Goal: Task Accomplishment & Management: Complete application form

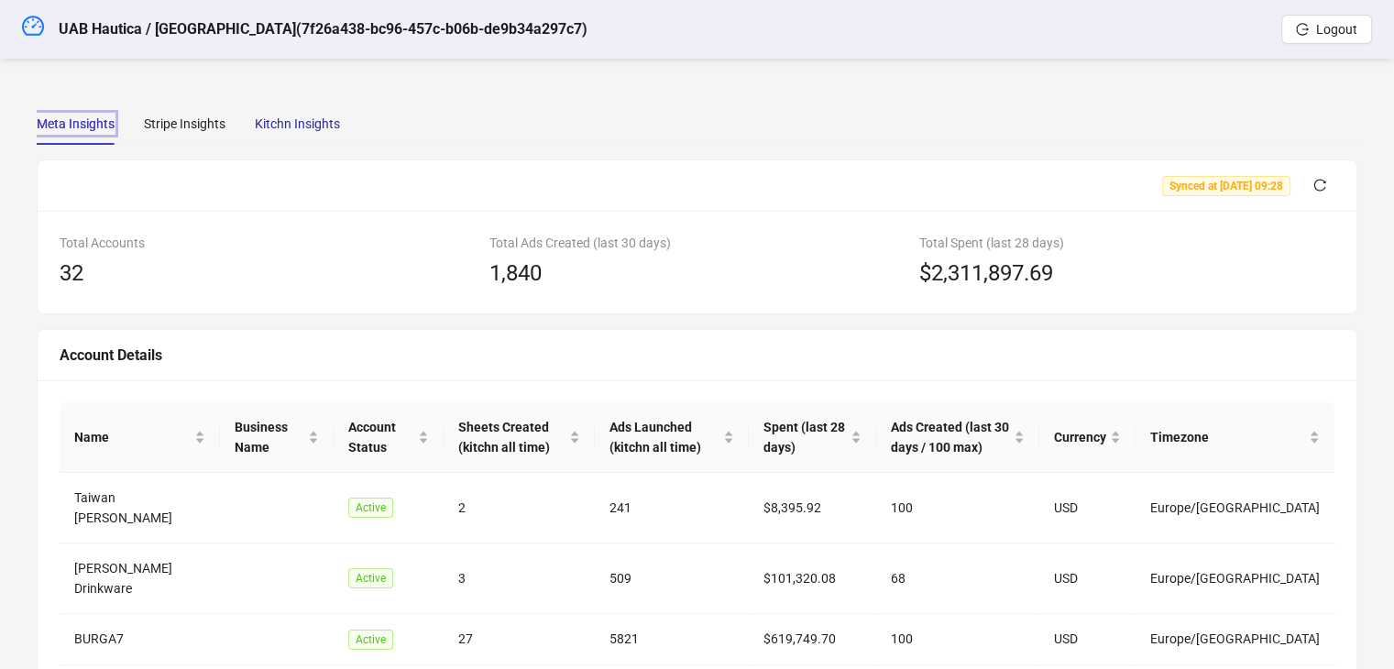
click at [296, 126] on div "Kitchn Insights" at bounding box center [297, 124] width 85 height 20
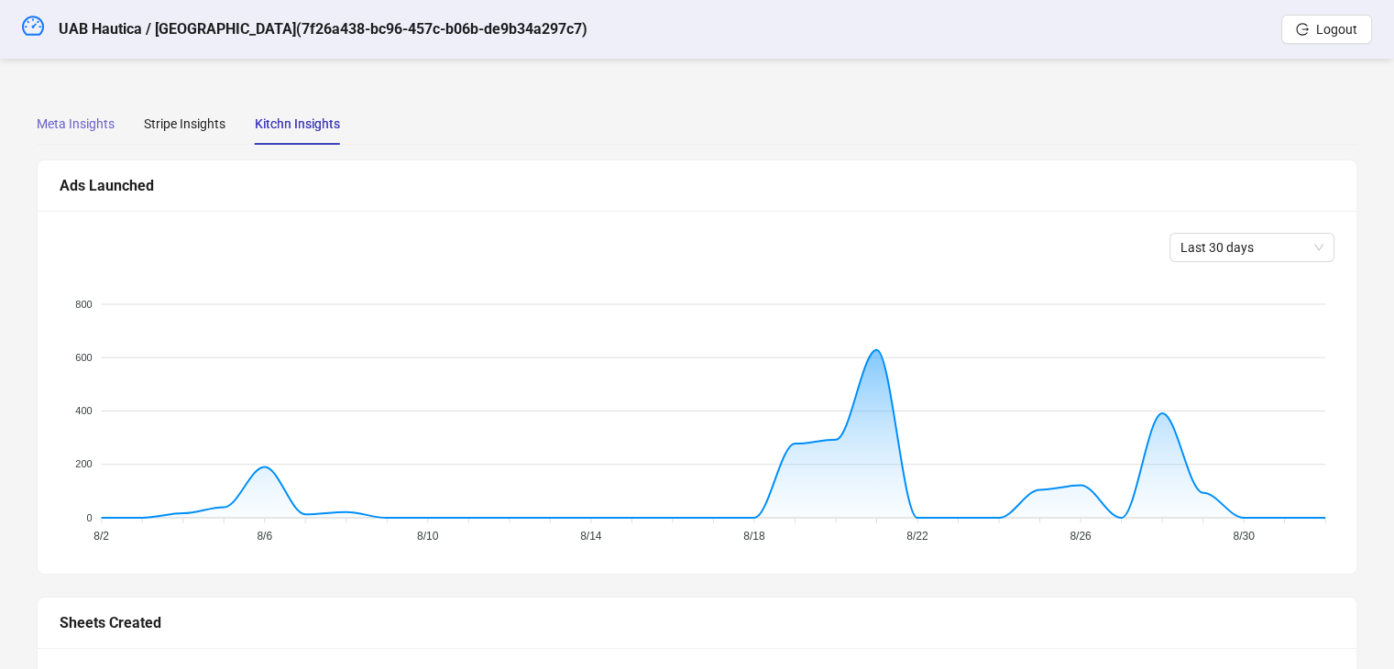
click at [91, 110] on div "Meta Insights" at bounding box center [76, 124] width 78 height 42
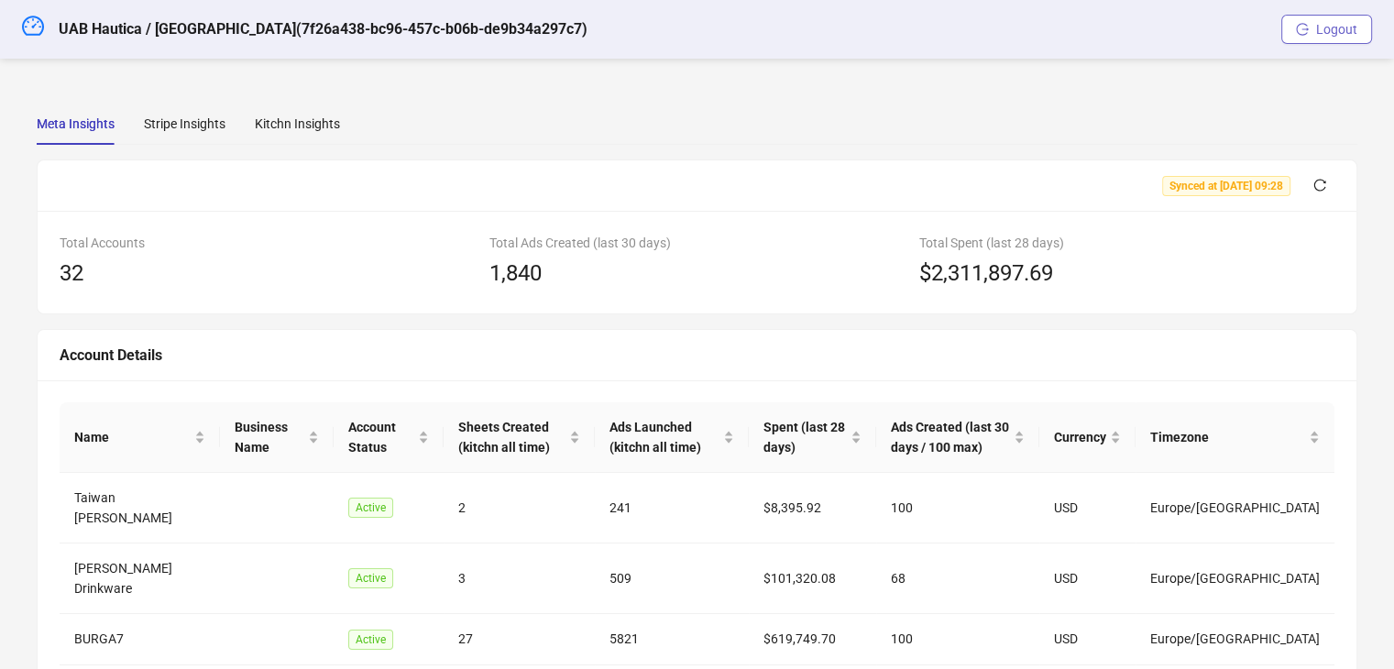
click at [1330, 28] on span "Logout" at bounding box center [1336, 29] width 41 height 15
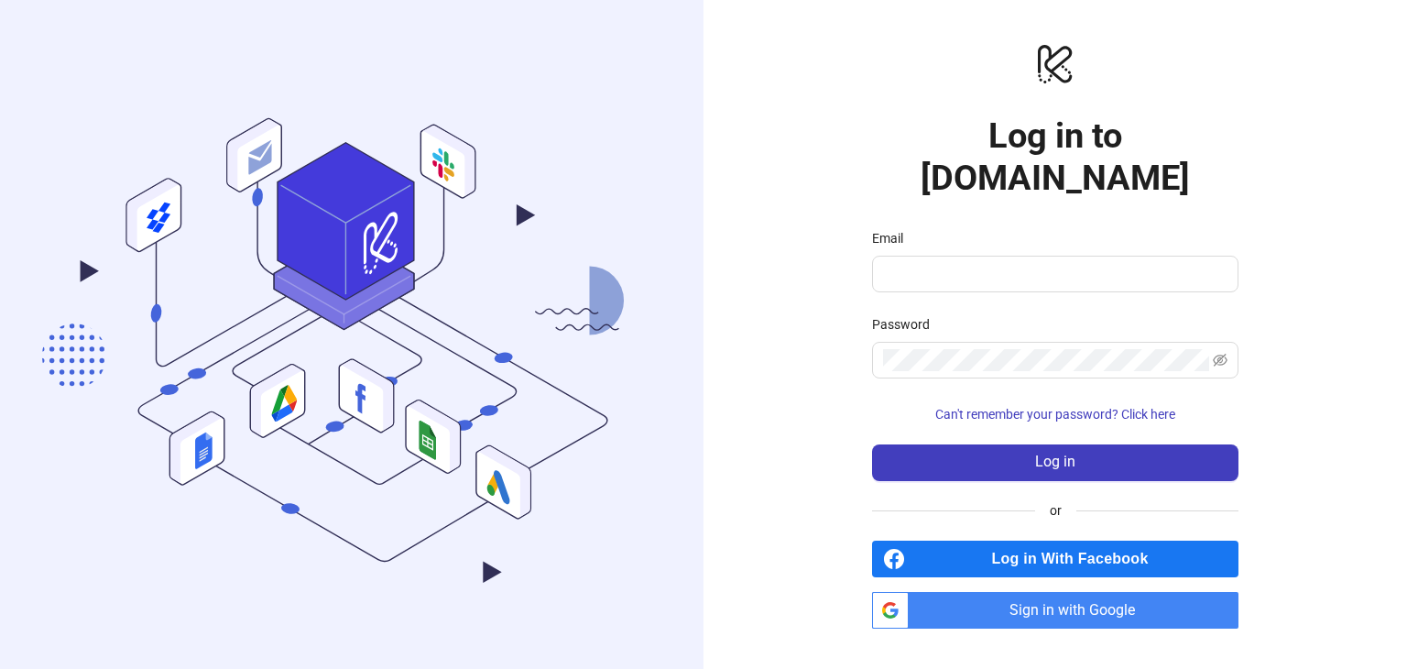
click at [1001, 233] on div "Email" at bounding box center [1055, 241] width 367 height 27
click at [990, 263] on input "Email" at bounding box center [1053, 274] width 341 height 22
type input "**********"
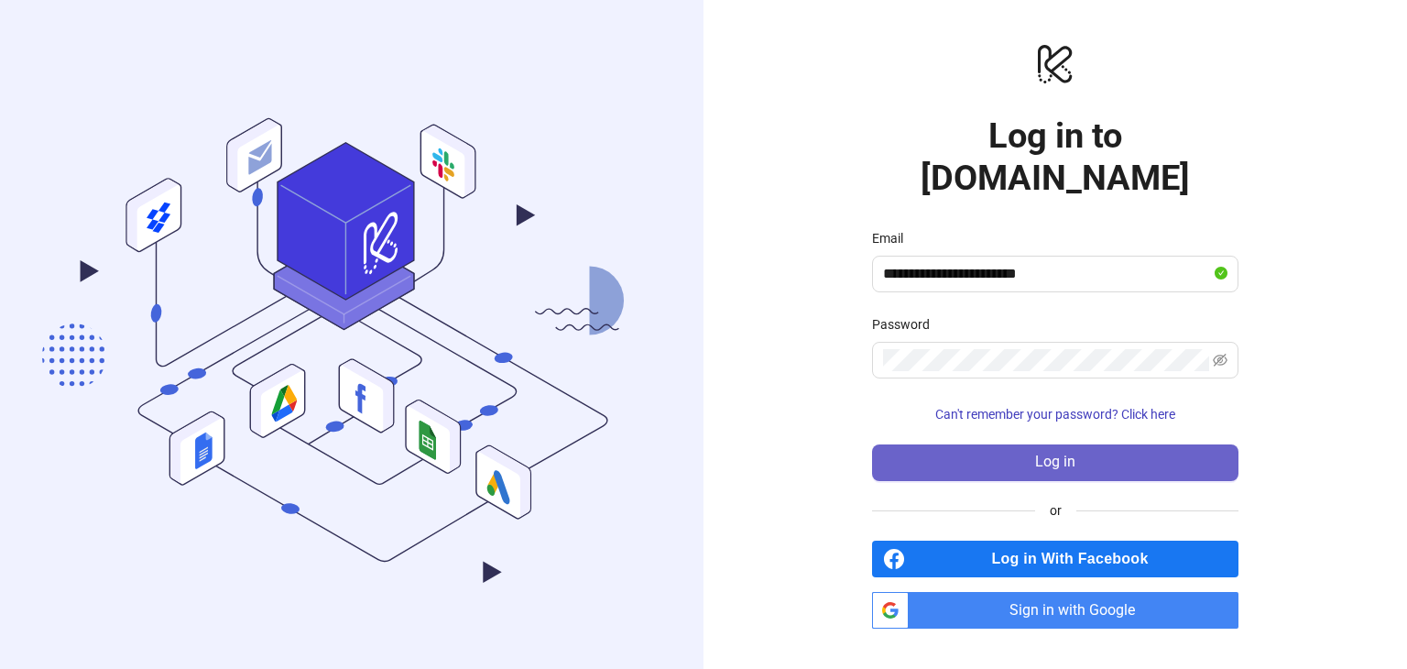
click at [1040, 454] on span "Log in" at bounding box center [1055, 462] width 40 height 16
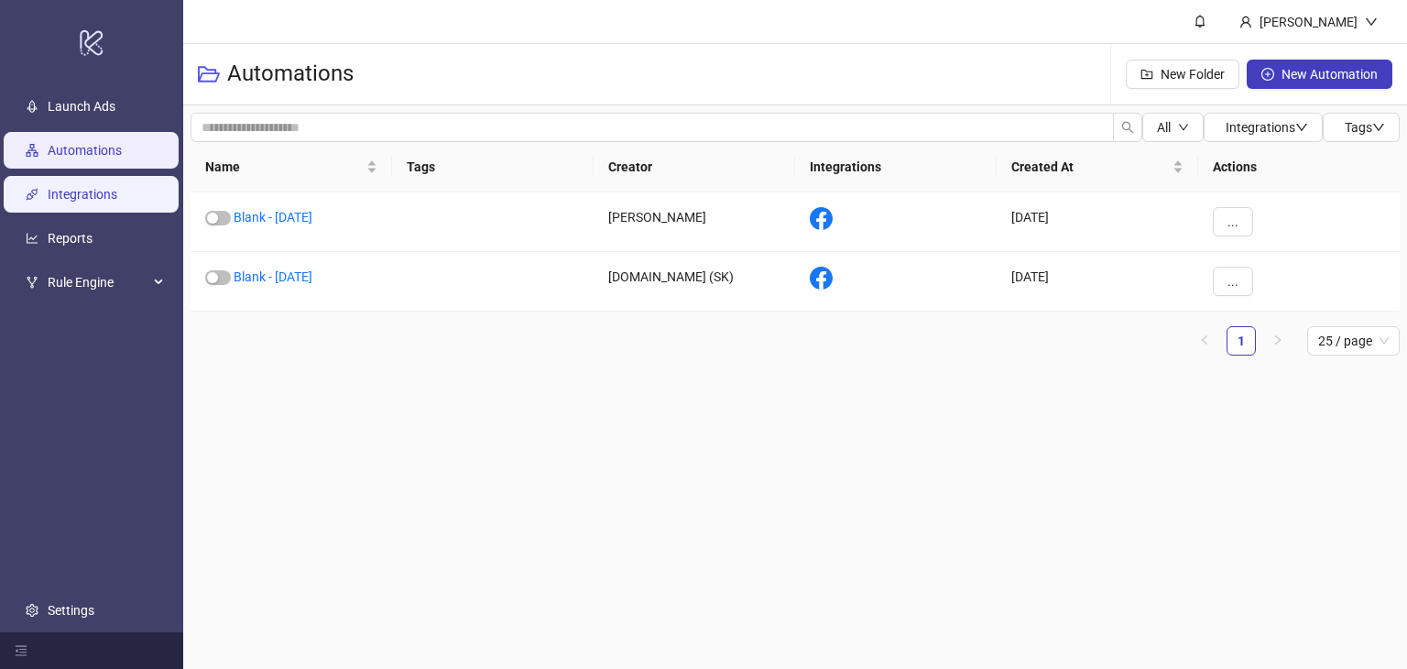
click at [77, 197] on link "Integrations" at bounding box center [83, 194] width 70 height 15
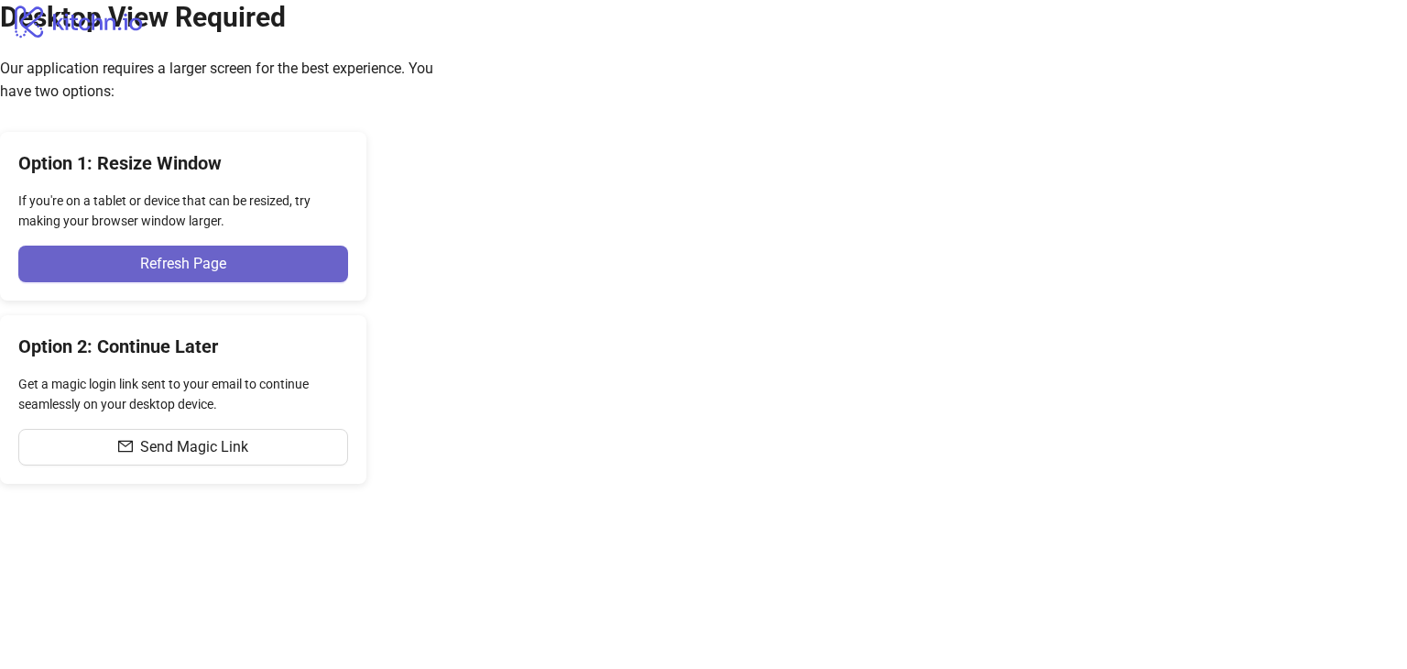
click at [226, 272] on span "Refresh Page" at bounding box center [183, 264] width 86 height 16
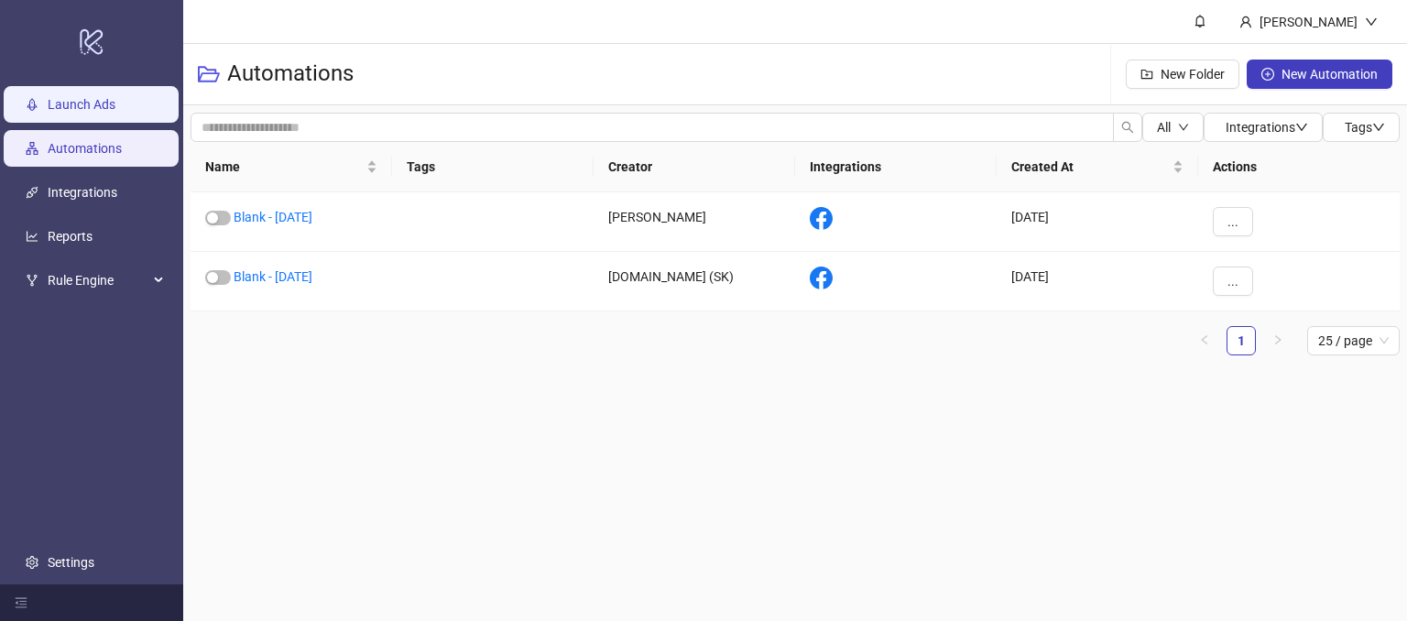
click at [90, 113] on link "Launch Ads" at bounding box center [82, 105] width 68 height 15
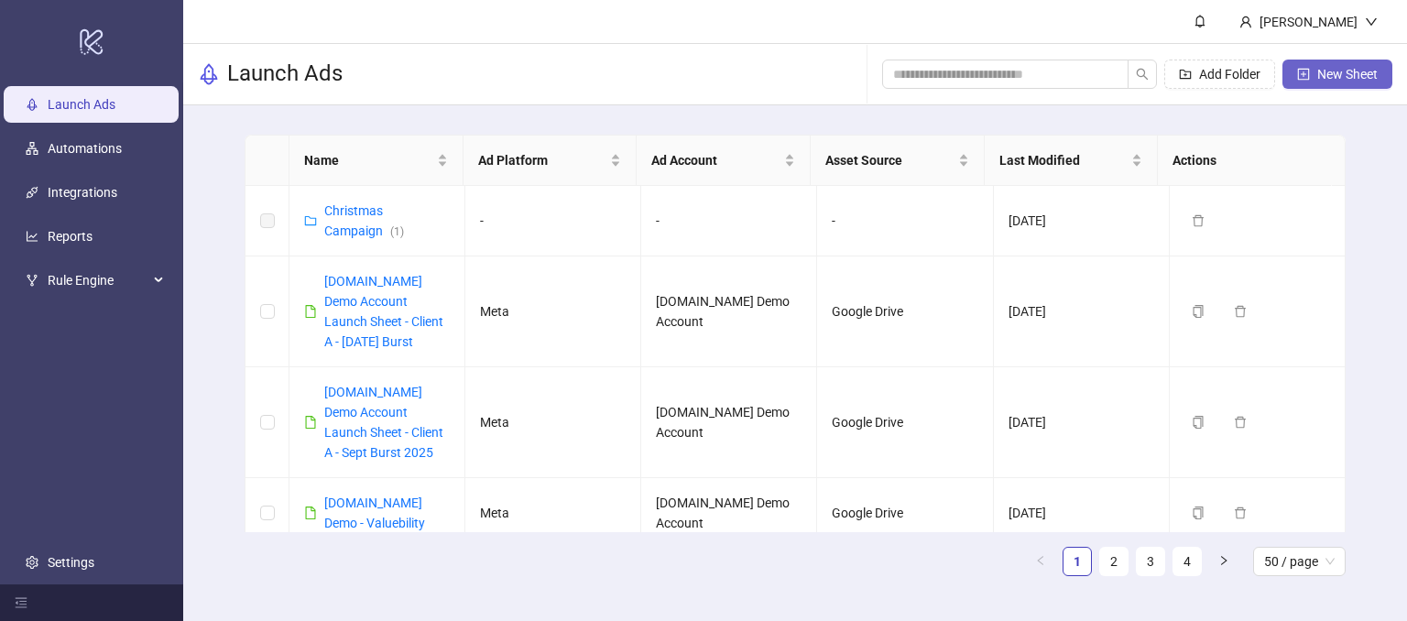
click at [1322, 65] on button "New Sheet" at bounding box center [1338, 74] width 110 height 29
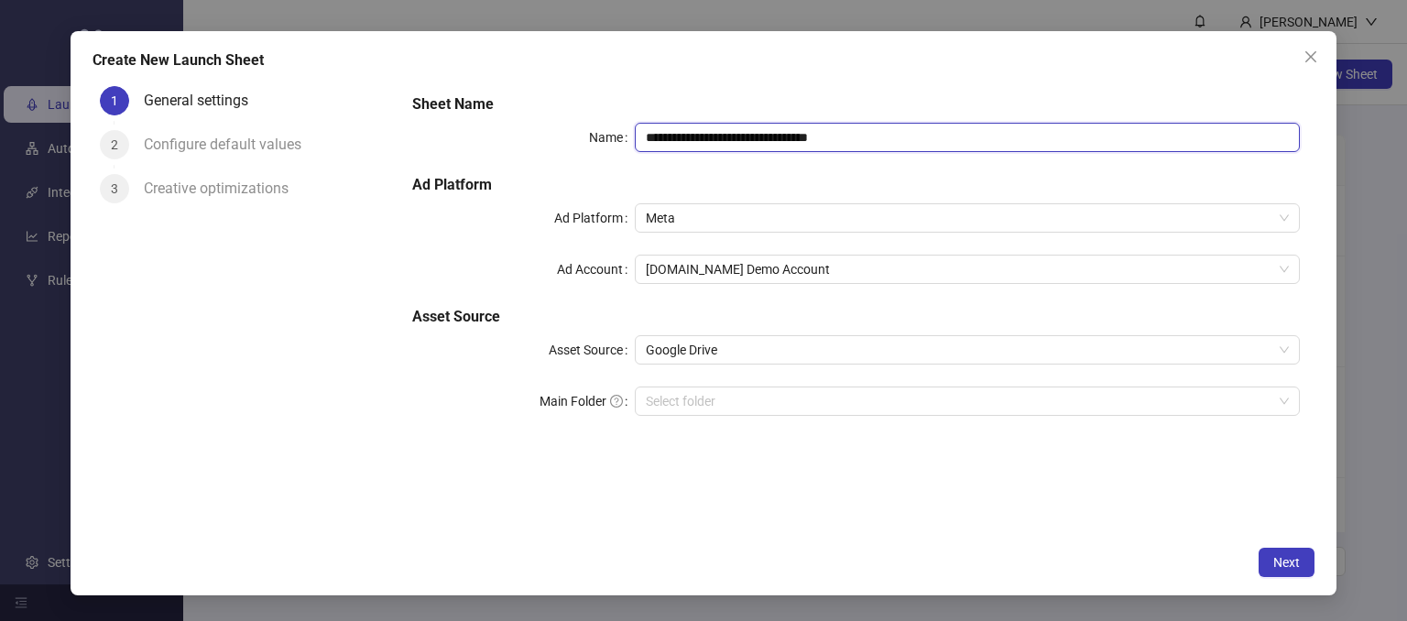
click at [893, 131] on input "**********" at bounding box center [968, 137] width 666 height 29
drag, startPoint x: 893, startPoint y: 131, endPoint x: 757, endPoint y: 128, distance: 136.6
click at [757, 128] on input "**********" at bounding box center [968, 137] width 666 height 29
drag, startPoint x: 766, startPoint y: 137, endPoint x: 634, endPoint y: 130, distance: 132.1
click at [635, 130] on input "**********" at bounding box center [968, 137] width 666 height 29
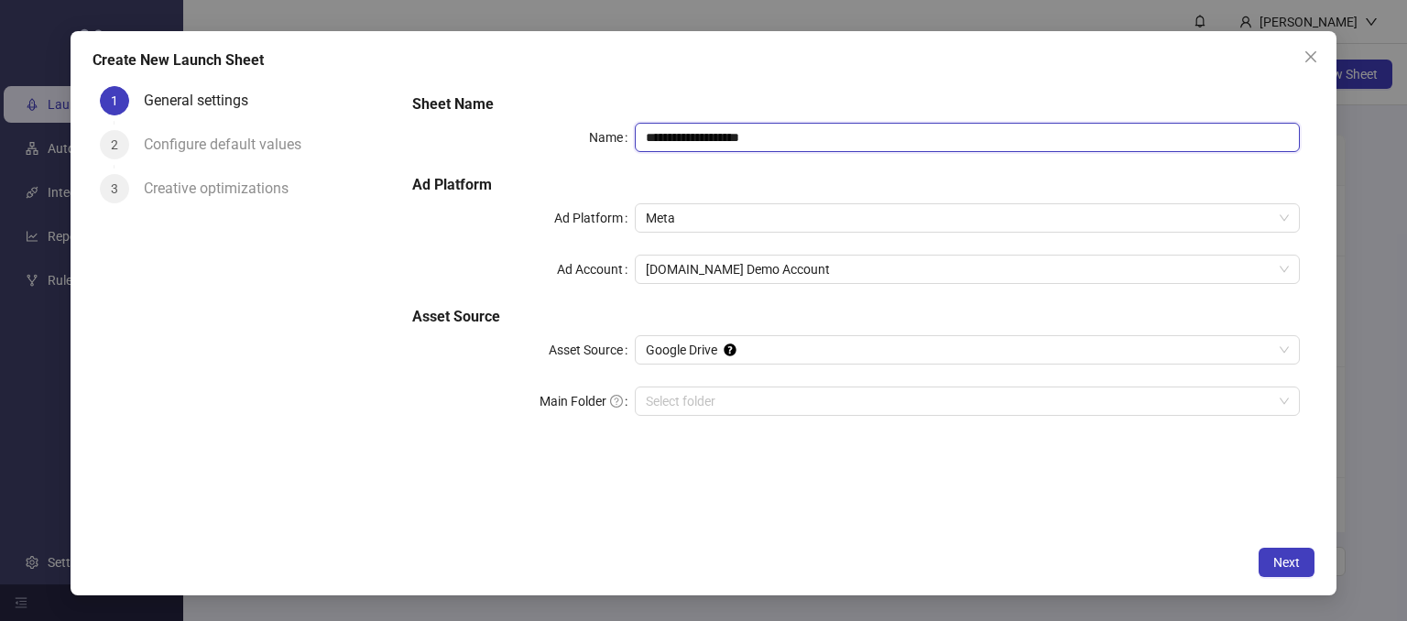
click at [781, 140] on input "**********" at bounding box center [968, 137] width 666 height 29
type input "**********"
drag, startPoint x: 161, startPoint y: 144, endPoint x: 299, endPoint y: 152, distance: 137.7
click at [299, 152] on div "Configure default values" at bounding box center [230, 144] width 172 height 29
click at [338, 346] on div "1 General settings 2 Configure default values 3 Creative optimizations" at bounding box center [246, 308] width 306 height 458
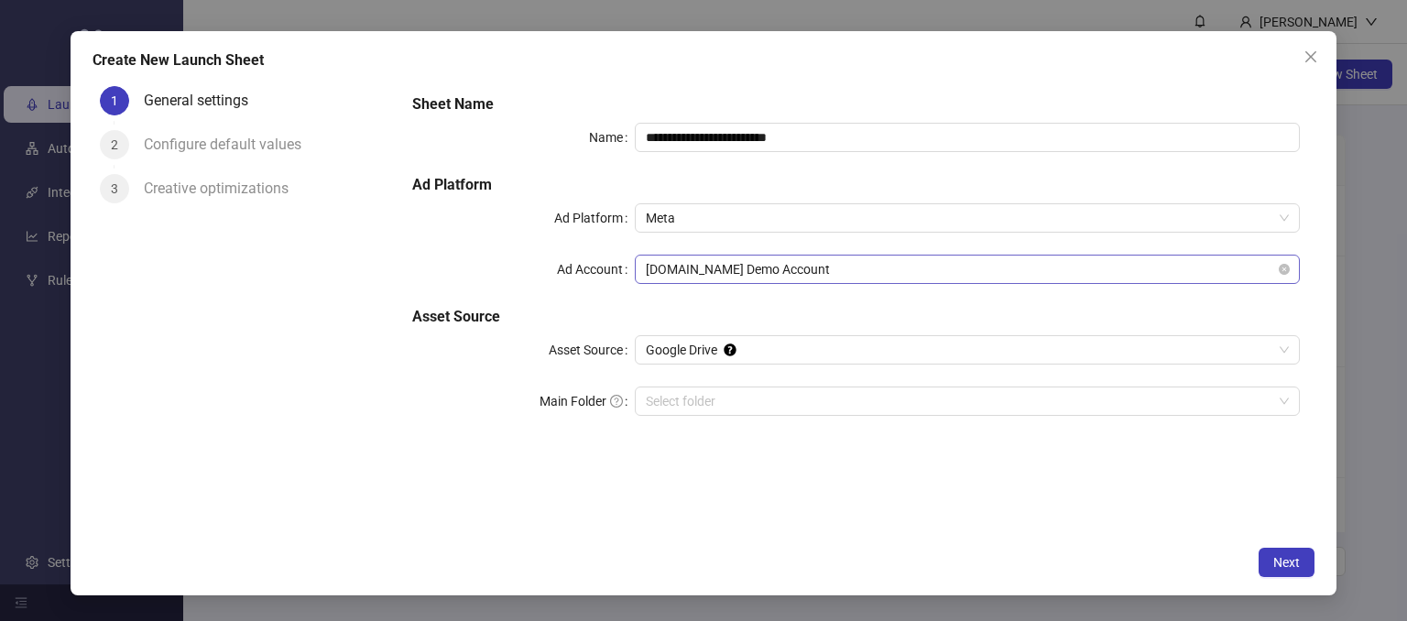
click at [707, 272] on span "[DOMAIN_NAME] Demo Account" at bounding box center [968, 269] width 644 height 27
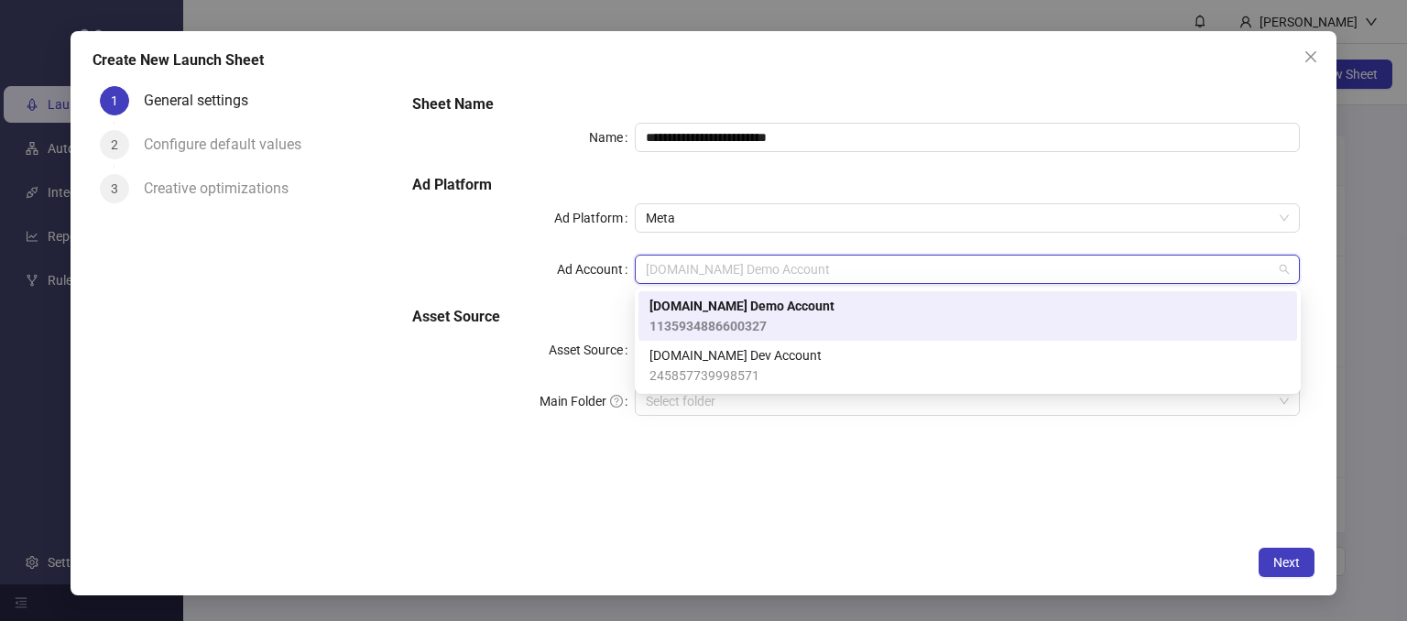
click at [689, 303] on span "[DOMAIN_NAME] Demo Account" at bounding box center [742, 306] width 185 height 20
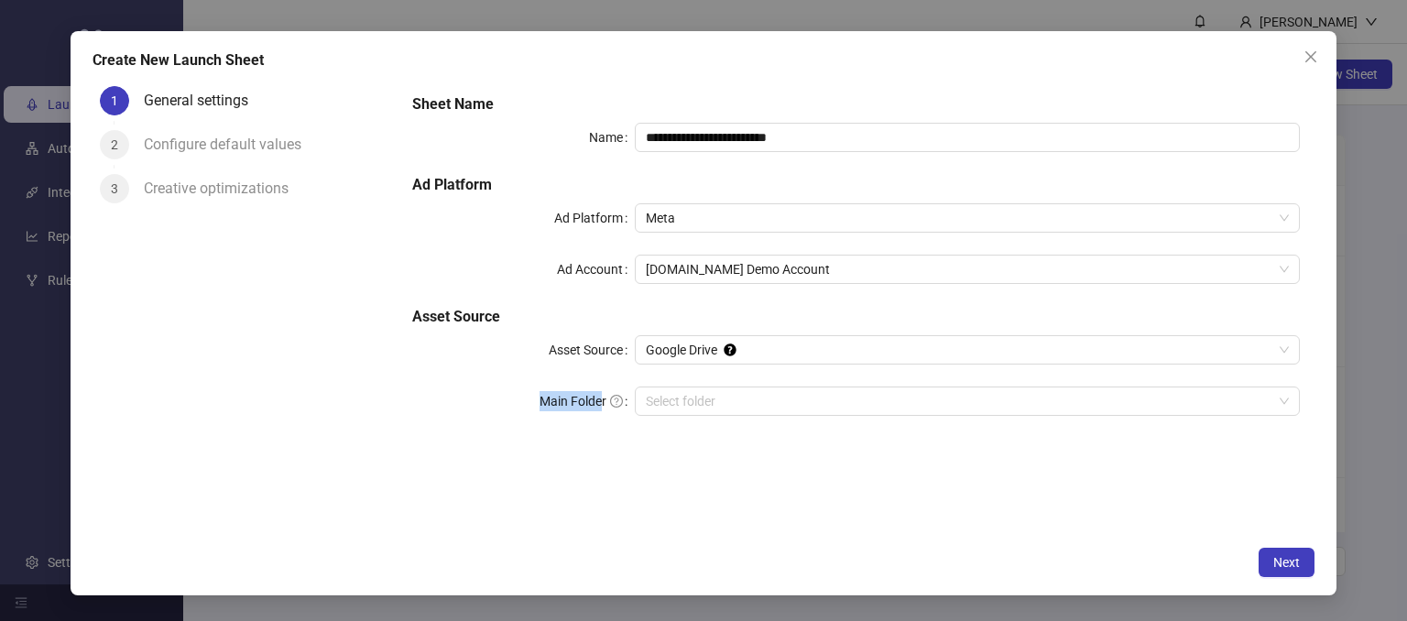
drag, startPoint x: 524, startPoint y: 401, endPoint x: 602, endPoint y: 408, distance: 78.1
click at [602, 408] on div "Main Folder" at bounding box center [523, 401] width 222 height 29
click at [608, 436] on div "**********" at bounding box center [856, 265] width 903 height 359
click at [699, 398] on input "Main Folder" at bounding box center [960, 401] width 628 height 27
click at [968, 460] on div "**********" at bounding box center [856, 308] width 917 height 458
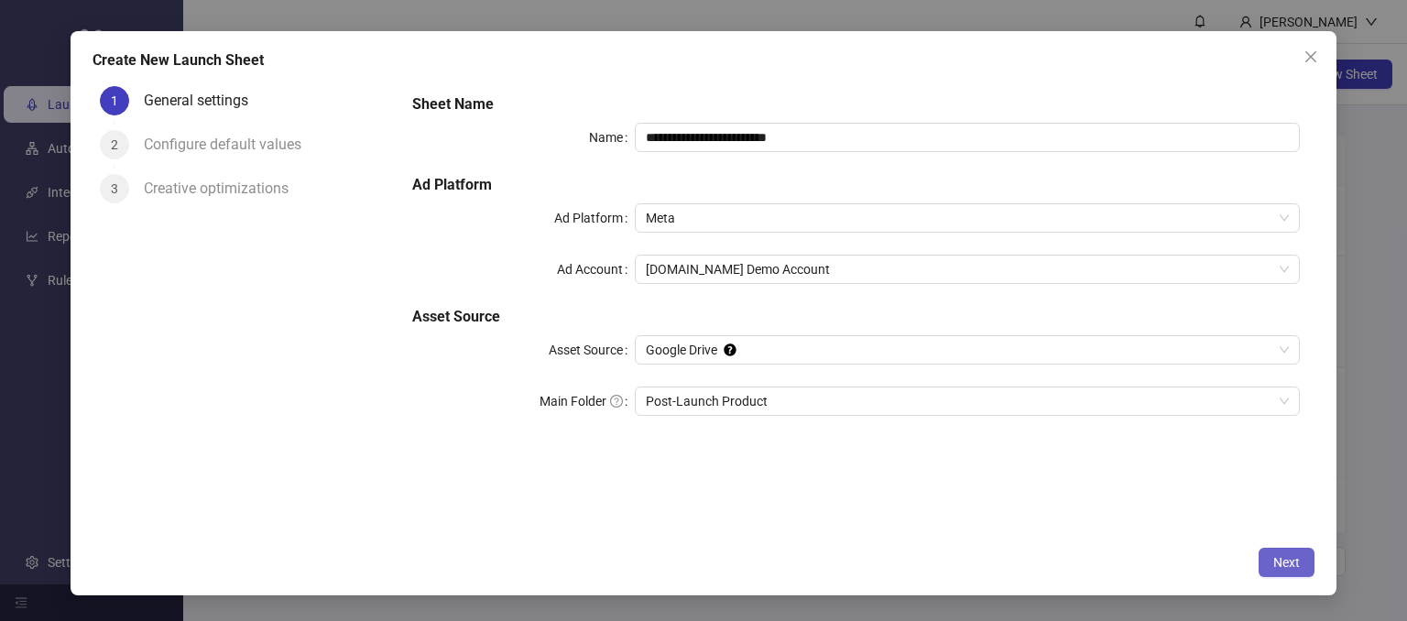
click at [1286, 567] on span "Next" at bounding box center [1287, 562] width 27 height 15
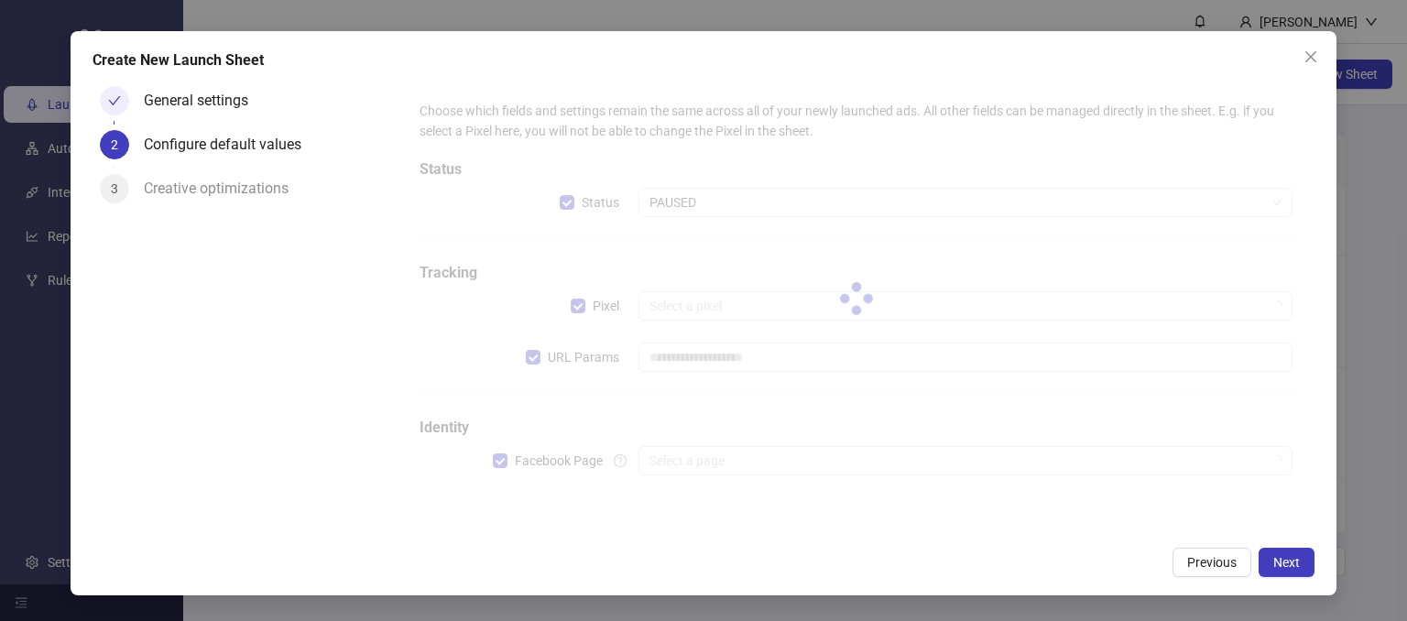
type input "**********"
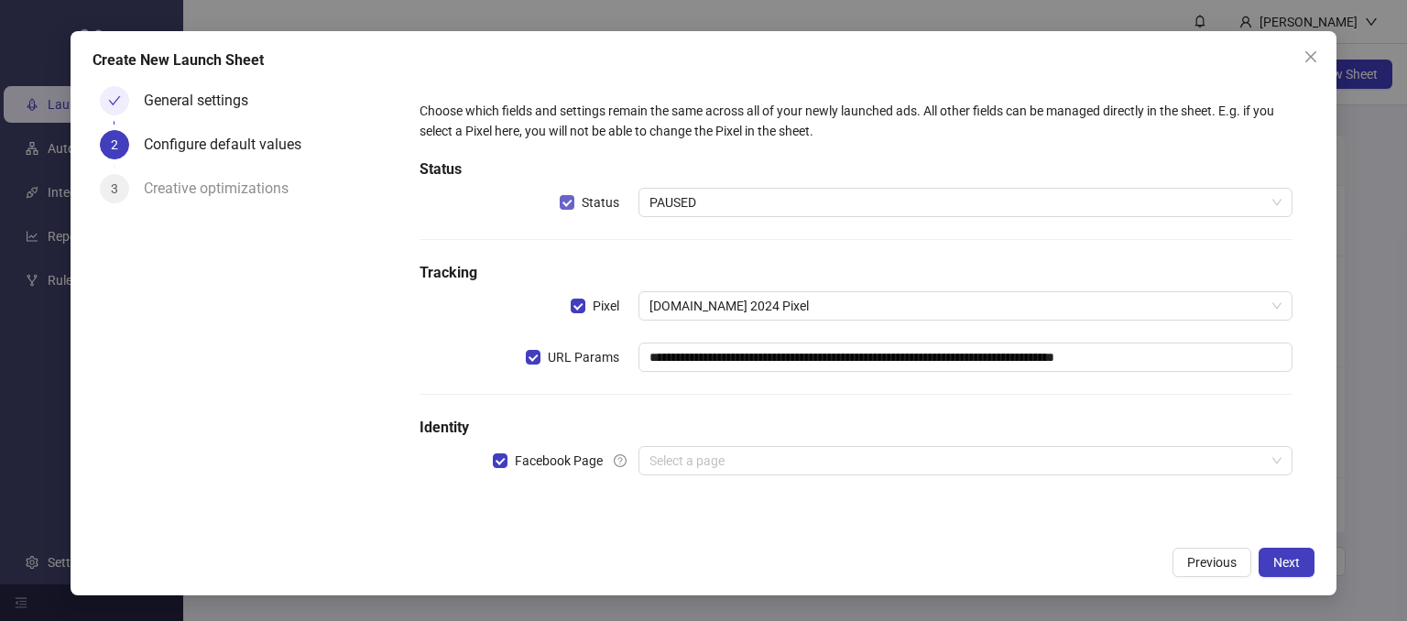
click at [566, 210] on label "Status" at bounding box center [593, 202] width 67 height 20
click at [491, 459] on div "Facebook Page" at bounding box center [529, 460] width 218 height 29
click at [717, 442] on div "**********" at bounding box center [856, 298] width 888 height 411
click at [718, 454] on input "search" at bounding box center [958, 460] width 617 height 27
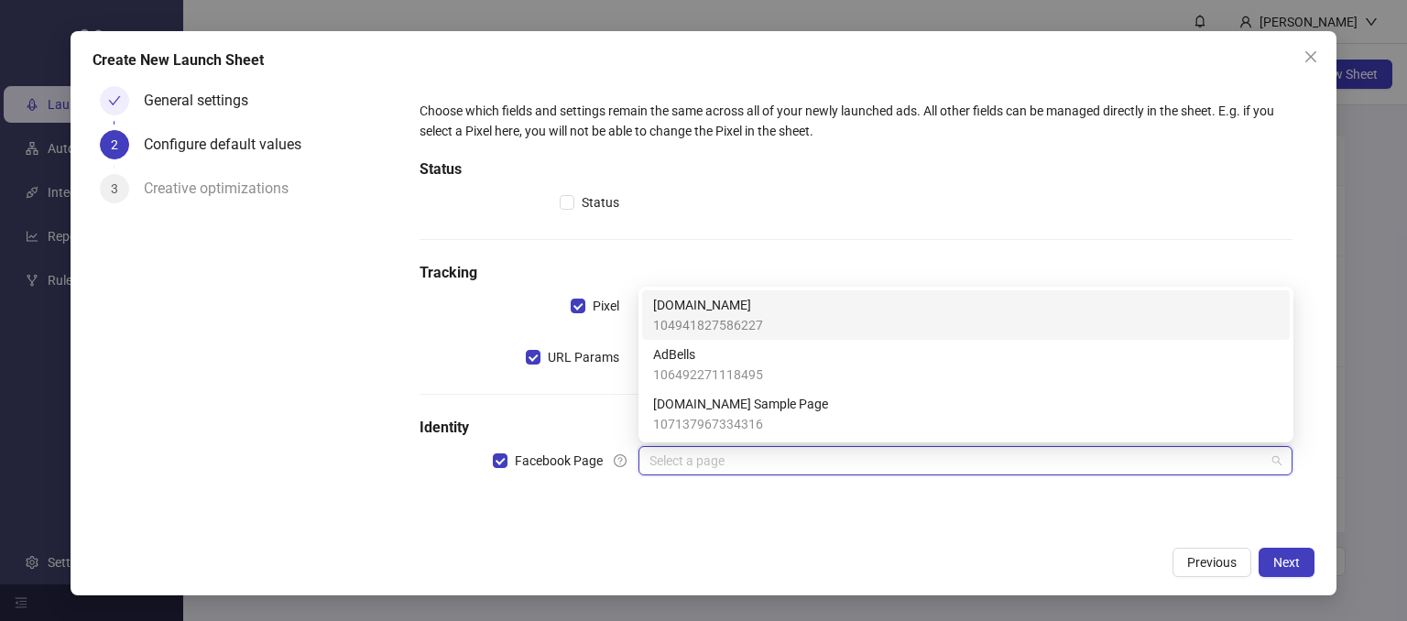
click at [715, 323] on span "104941827586227" at bounding box center [708, 325] width 110 height 20
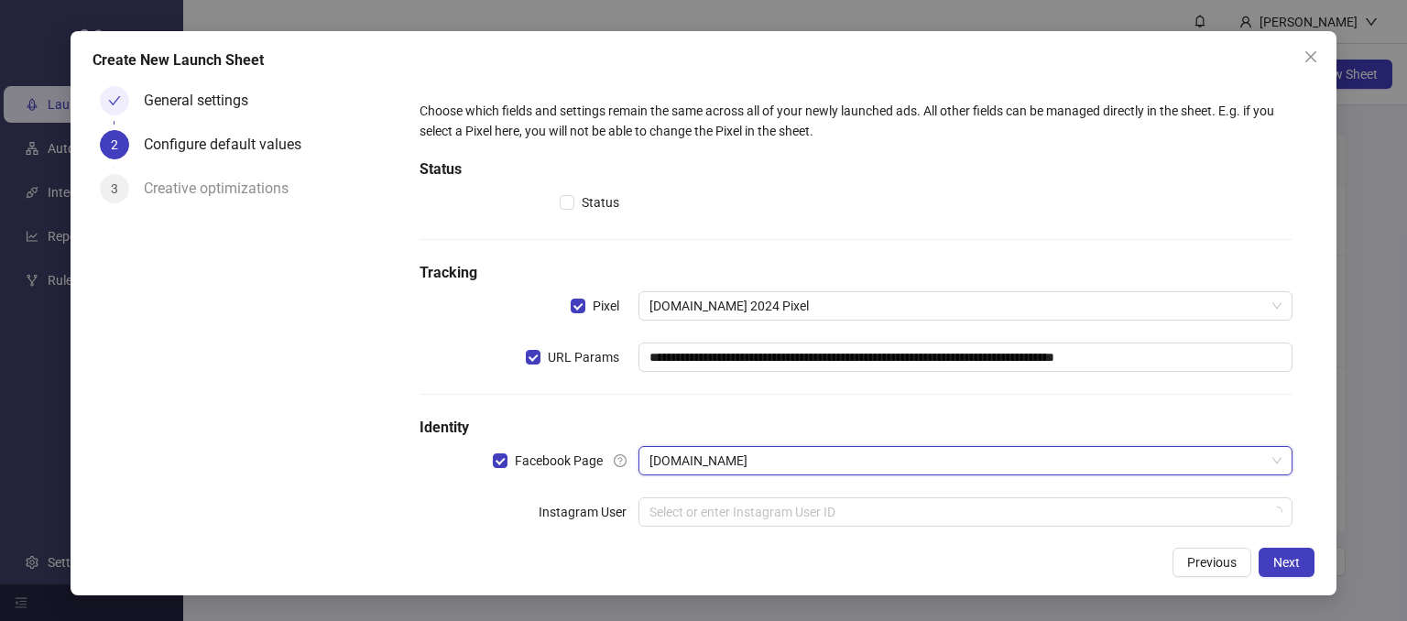
click at [362, 521] on div "General settings 2 Configure default values 3 Creative optimizations" at bounding box center [246, 308] width 306 height 458
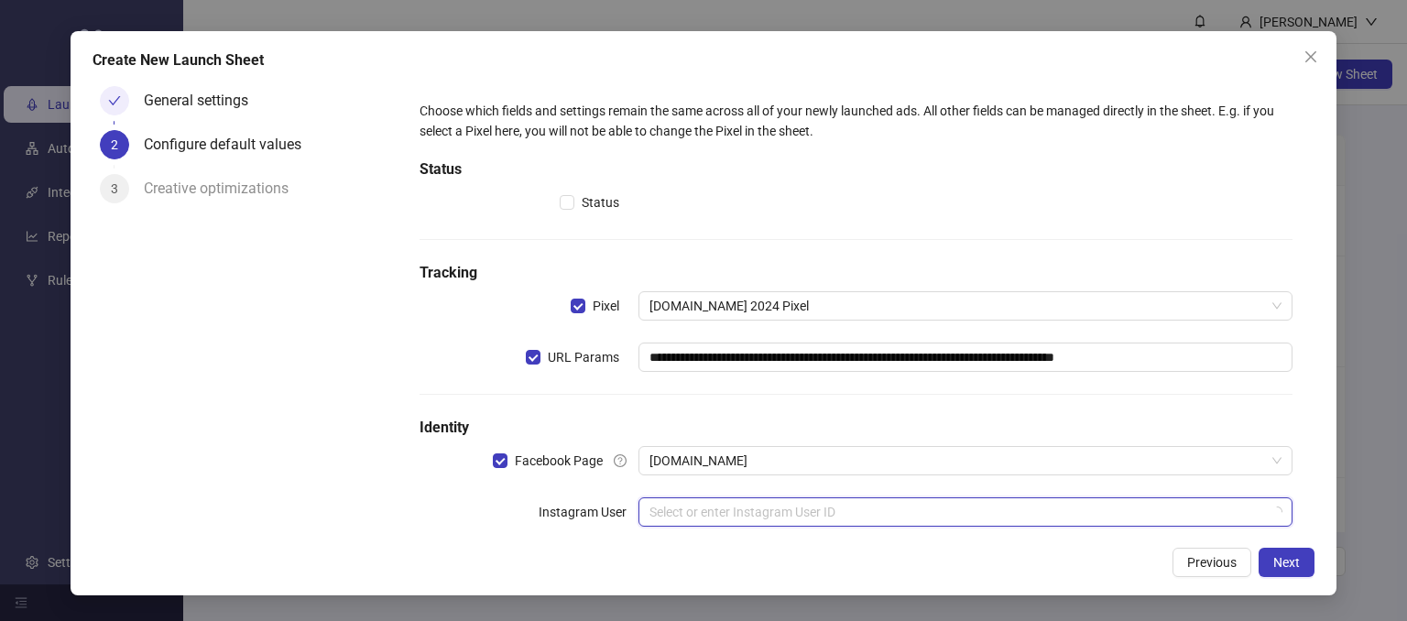
click at [651, 510] on input "search" at bounding box center [958, 511] width 617 height 27
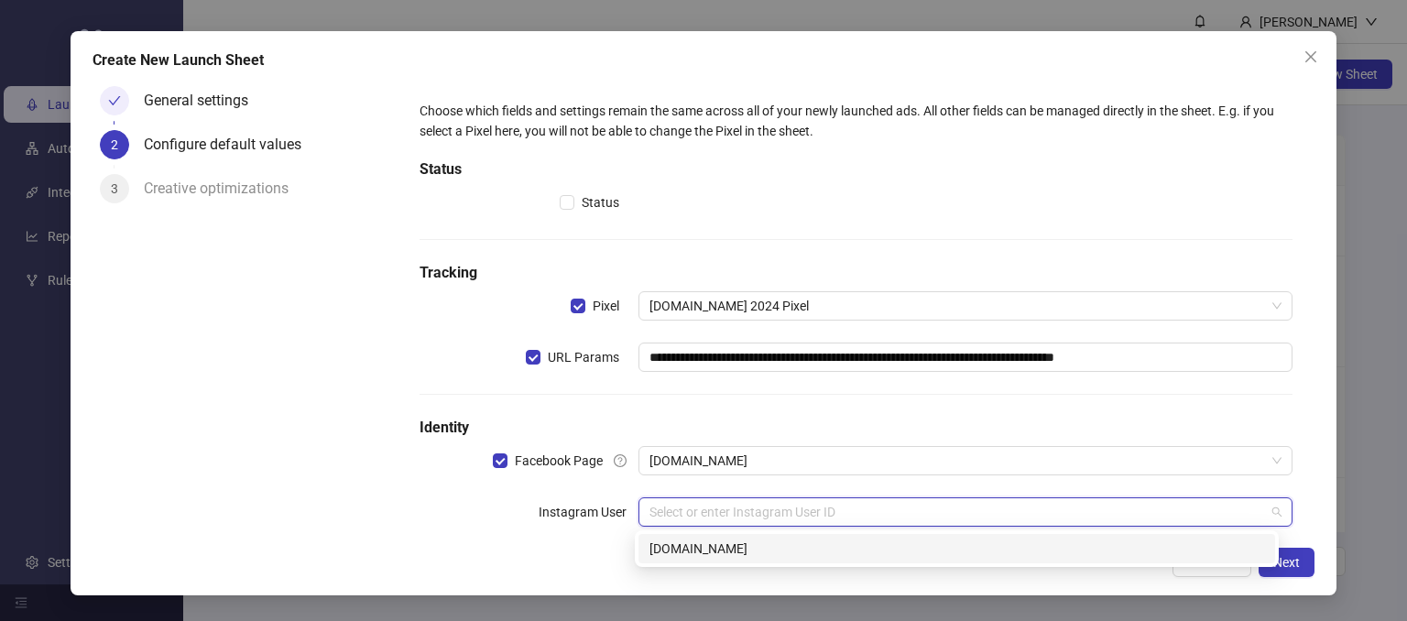
click at [676, 542] on div "[DOMAIN_NAME]" at bounding box center [957, 549] width 615 height 20
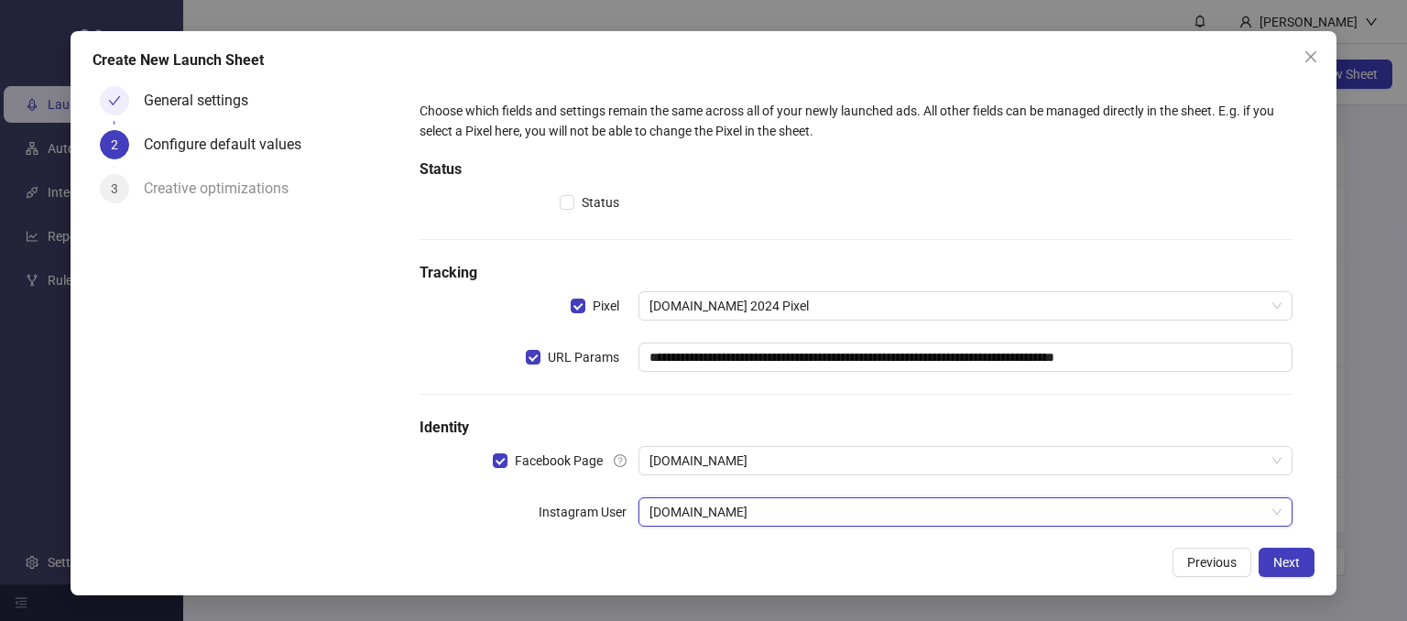
click at [398, 529] on form "**********" at bounding box center [856, 350] width 917 height 543
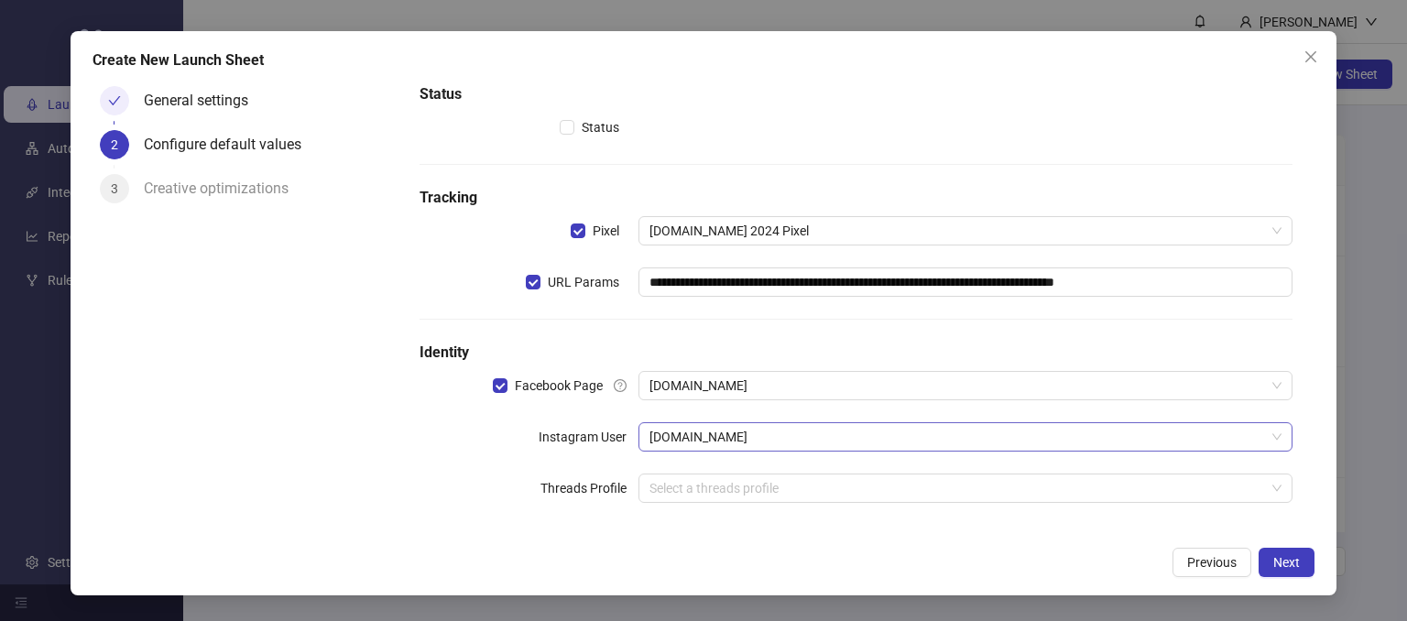
scroll to position [84, 0]
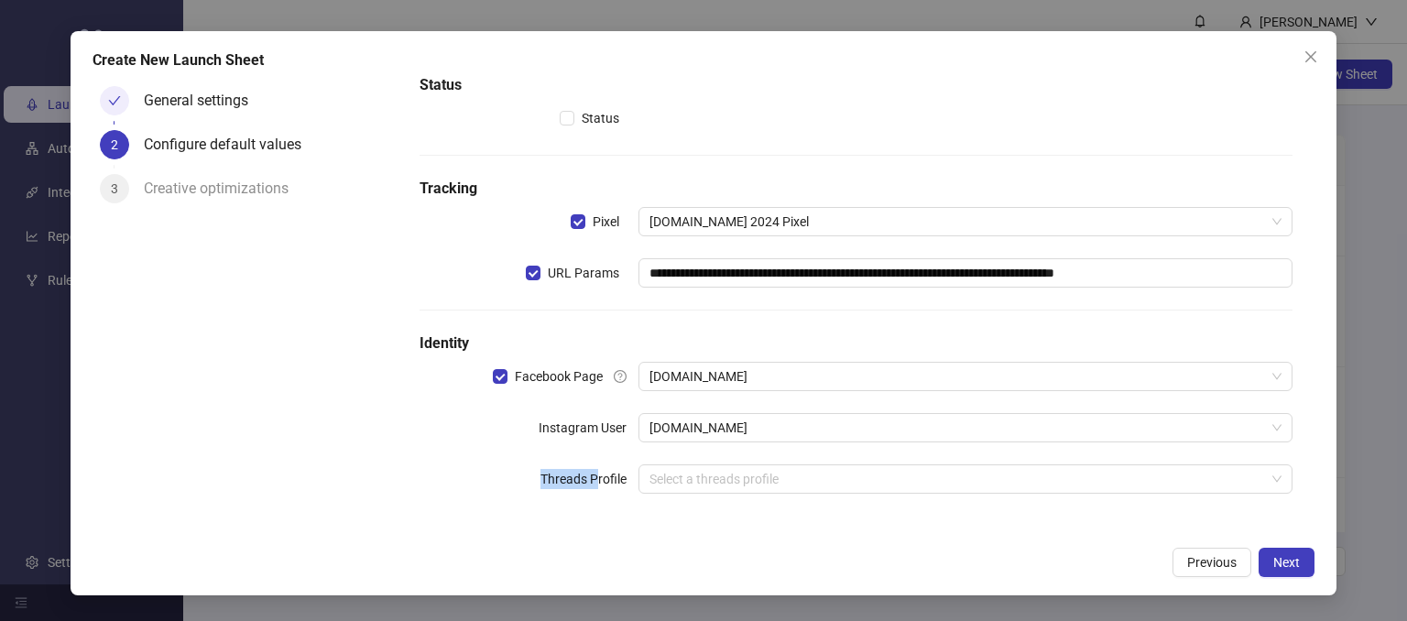
drag, startPoint x: 521, startPoint y: 491, endPoint x: 592, endPoint y: 485, distance: 70.8
click at [592, 485] on div "Threads Profile" at bounding box center [529, 479] width 218 height 29
click at [627, 511] on div "**********" at bounding box center [856, 266] width 888 height 514
click at [1293, 565] on span "Next" at bounding box center [1287, 562] width 27 height 15
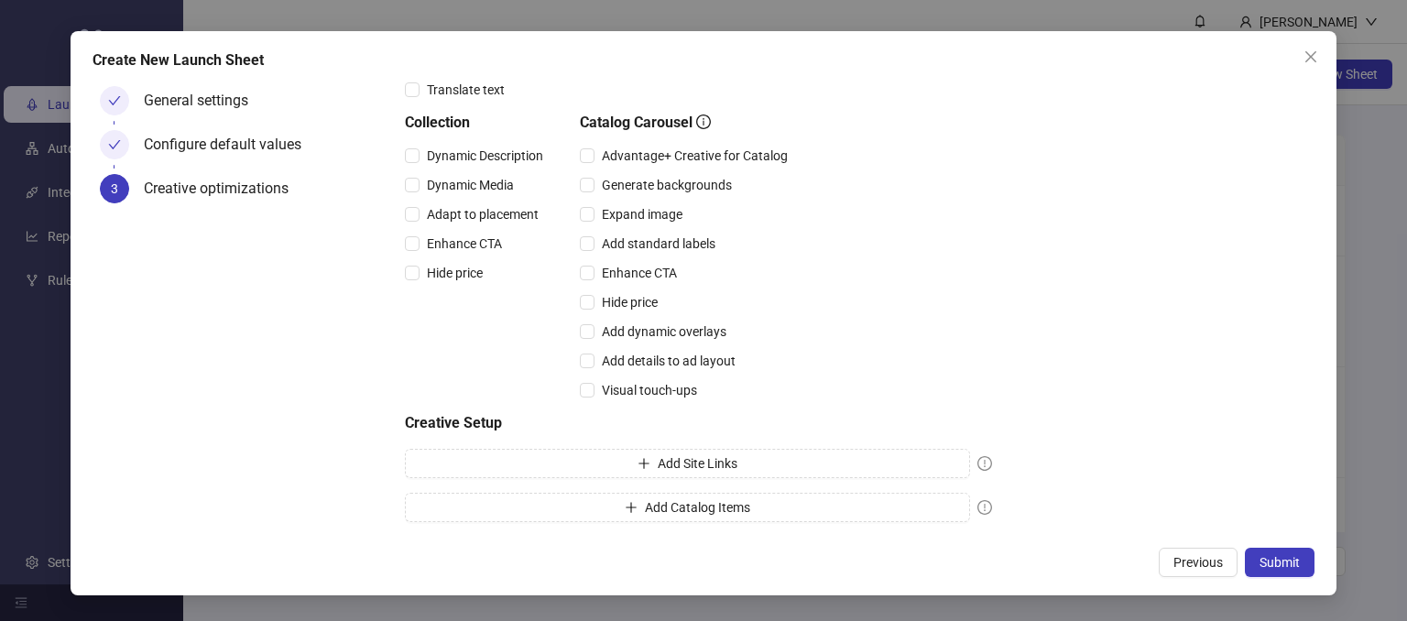
scroll to position [0, 0]
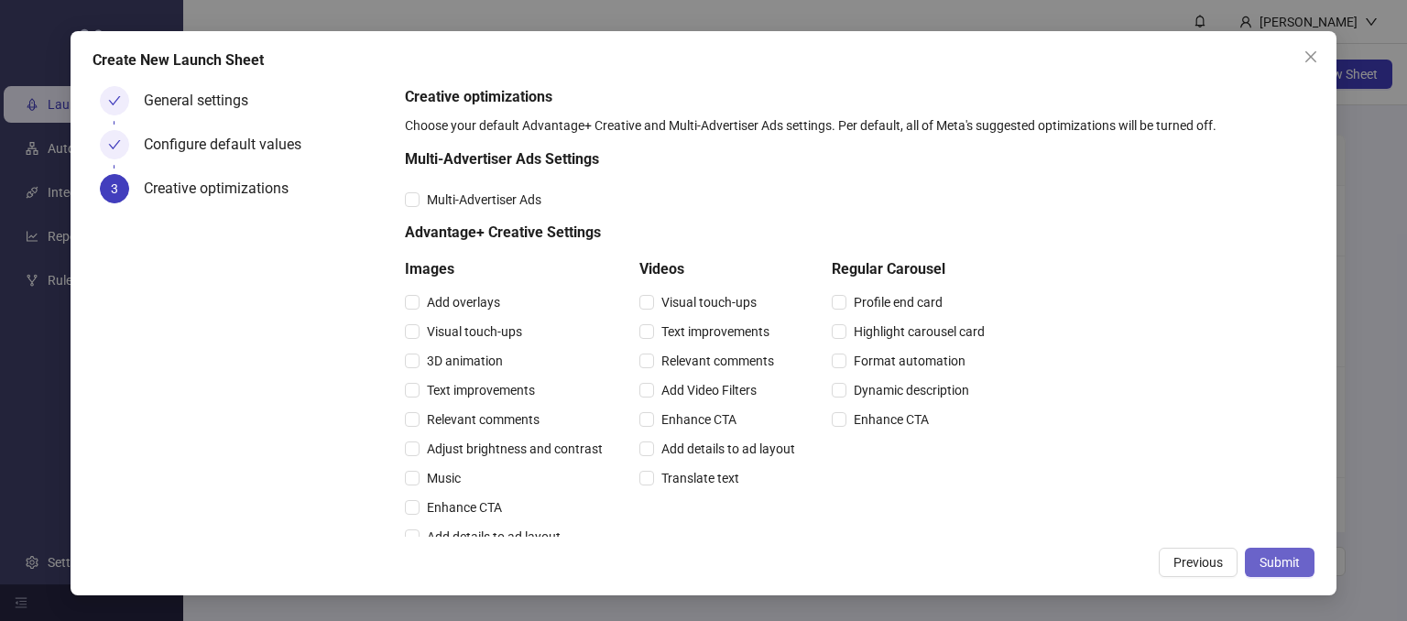
click at [1269, 563] on span "Submit" at bounding box center [1280, 562] width 40 height 15
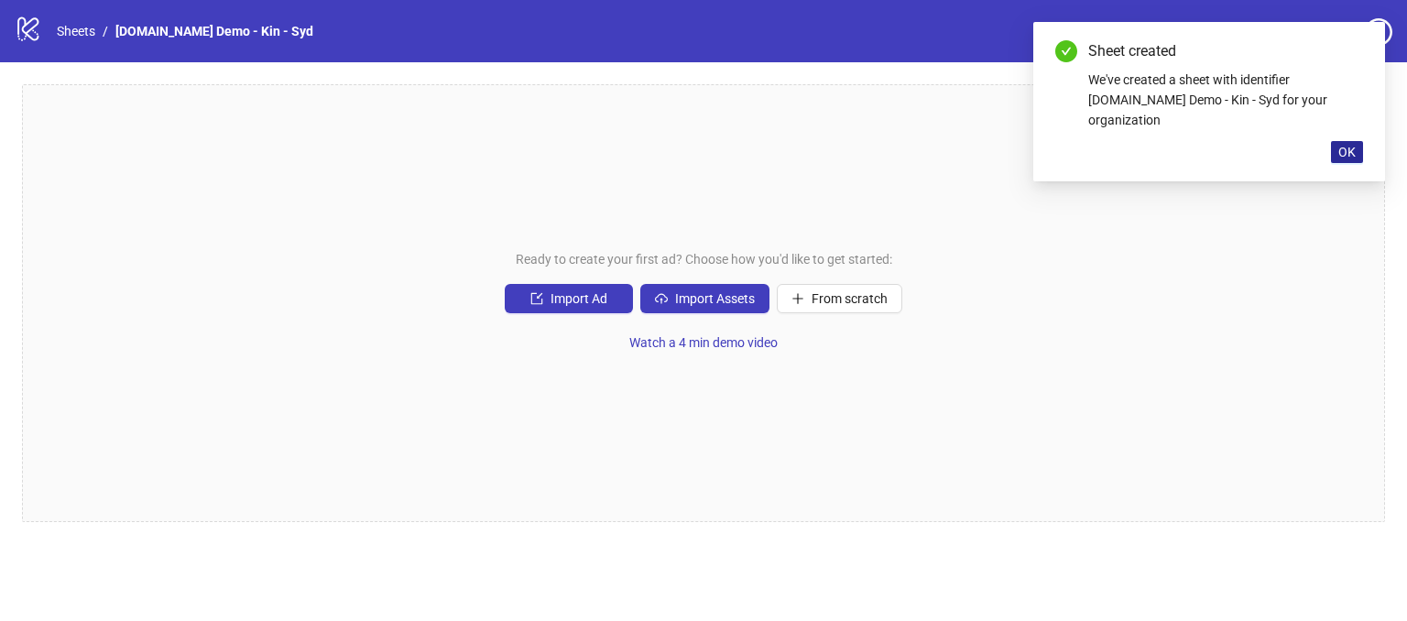
click at [1348, 145] on span "OK" at bounding box center [1347, 152] width 17 height 15
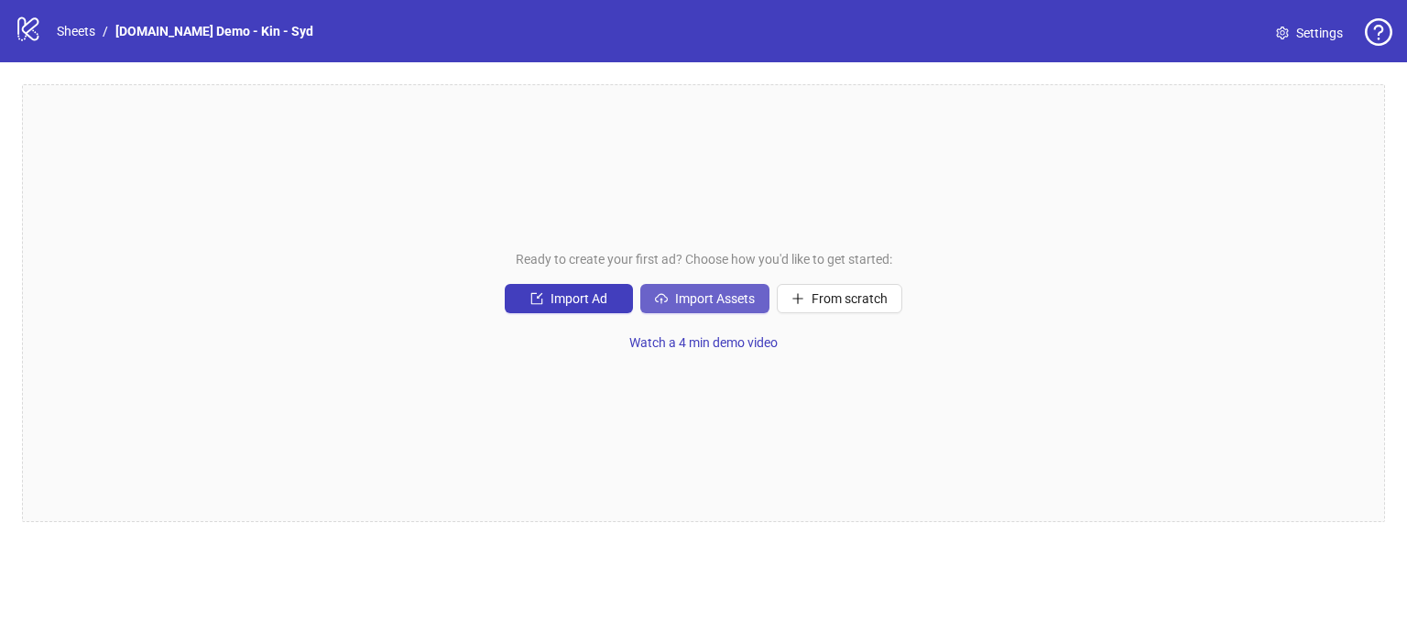
click at [709, 301] on span "Import Assets" at bounding box center [715, 298] width 80 height 15
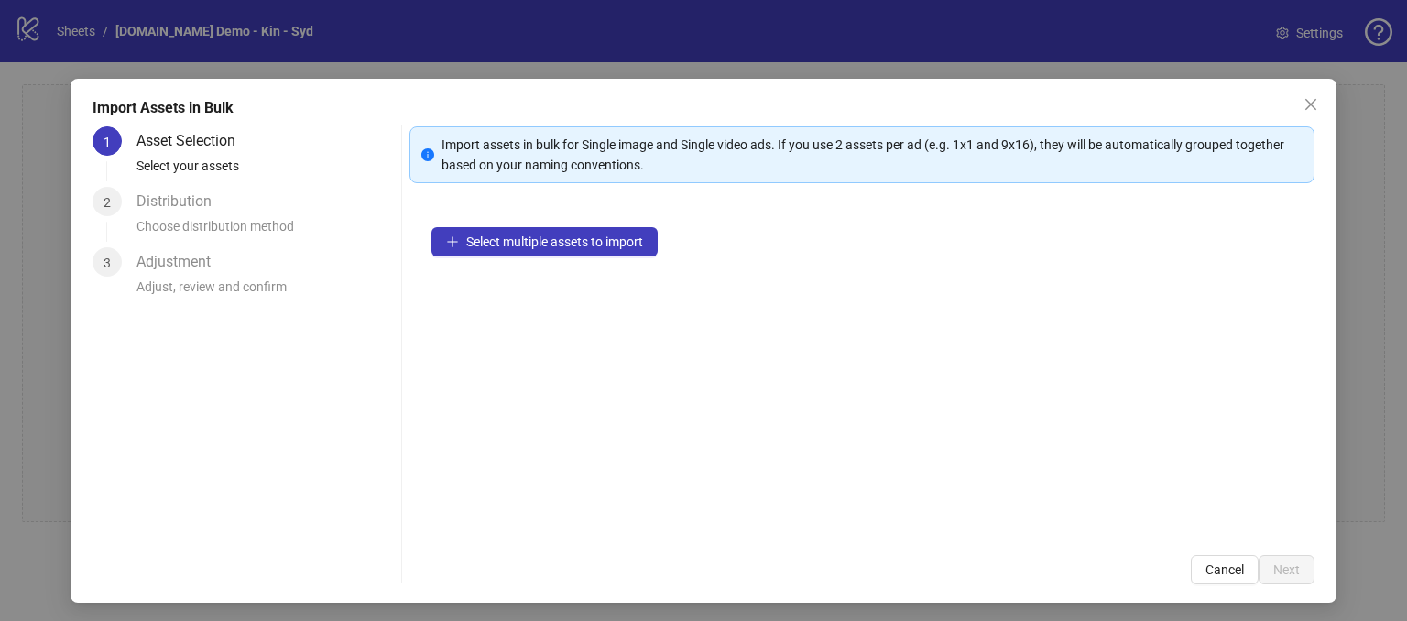
scroll to position [16, 0]
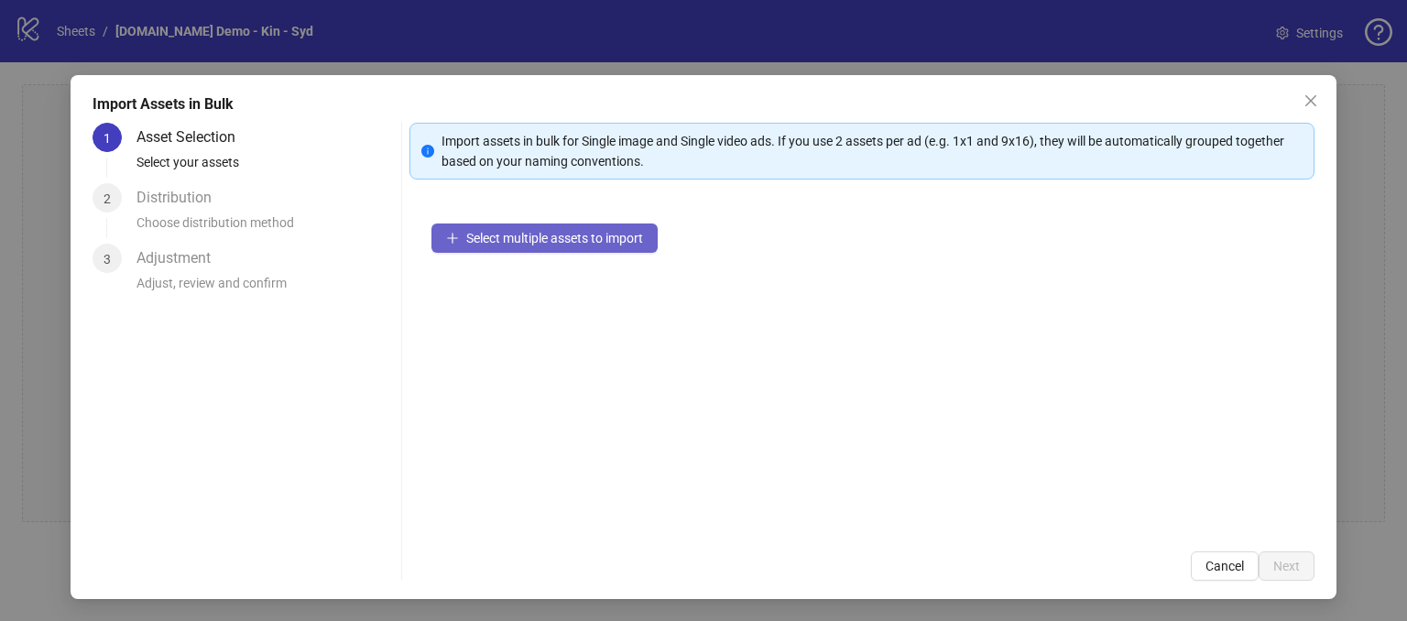
click at [553, 238] on span "Select multiple assets to import" at bounding box center [554, 238] width 177 height 15
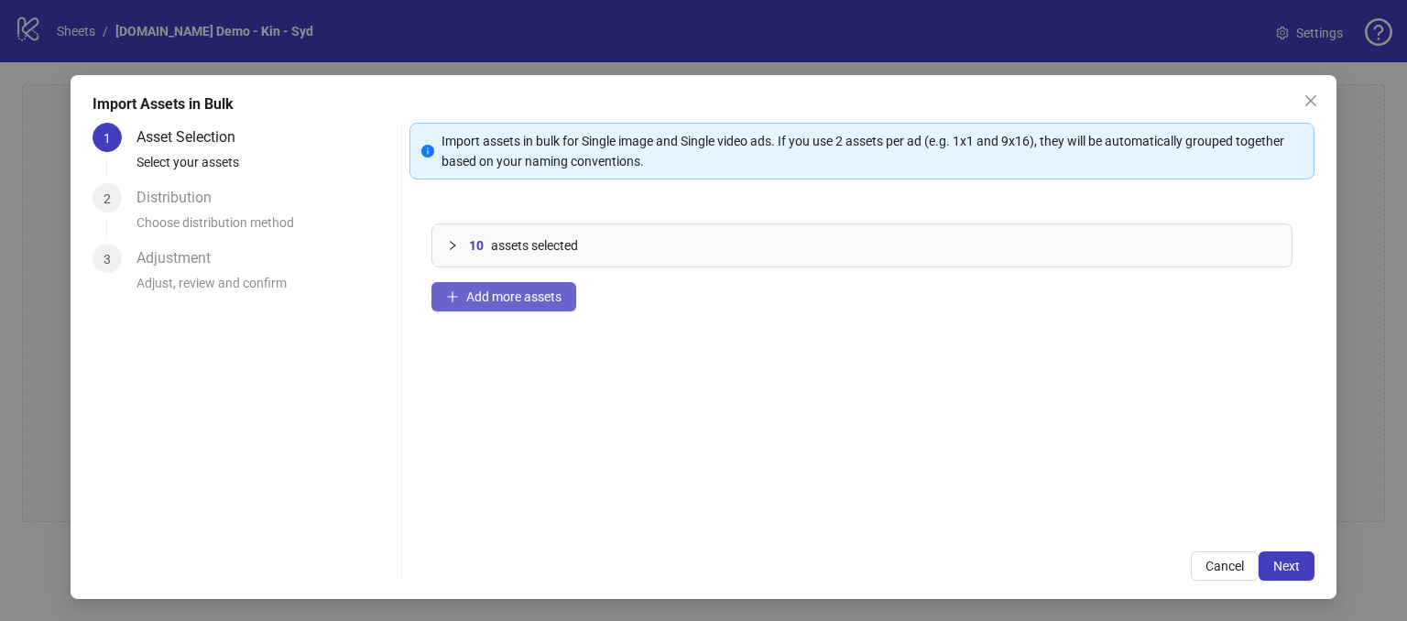
click at [486, 290] on span "Add more assets" at bounding box center [513, 297] width 95 height 15
click at [1282, 564] on span "Next" at bounding box center [1287, 566] width 27 height 15
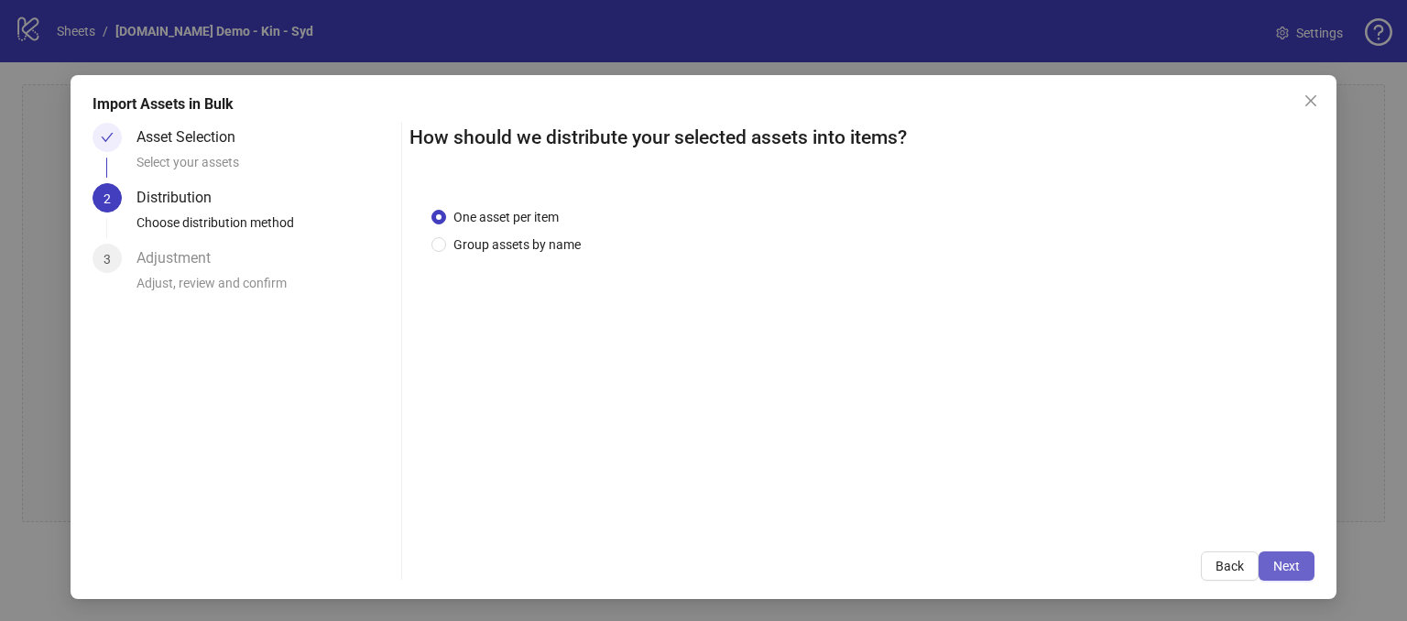
click at [1274, 561] on span "Next" at bounding box center [1287, 566] width 27 height 15
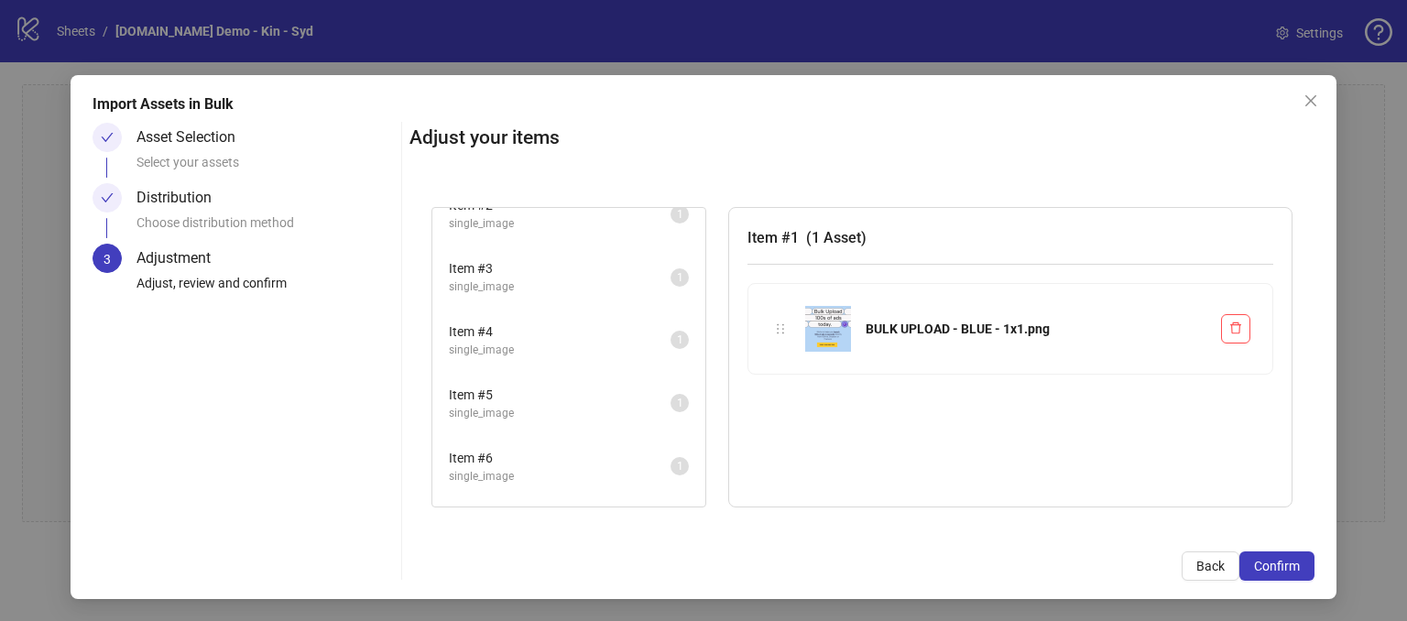
scroll to position [0, 0]
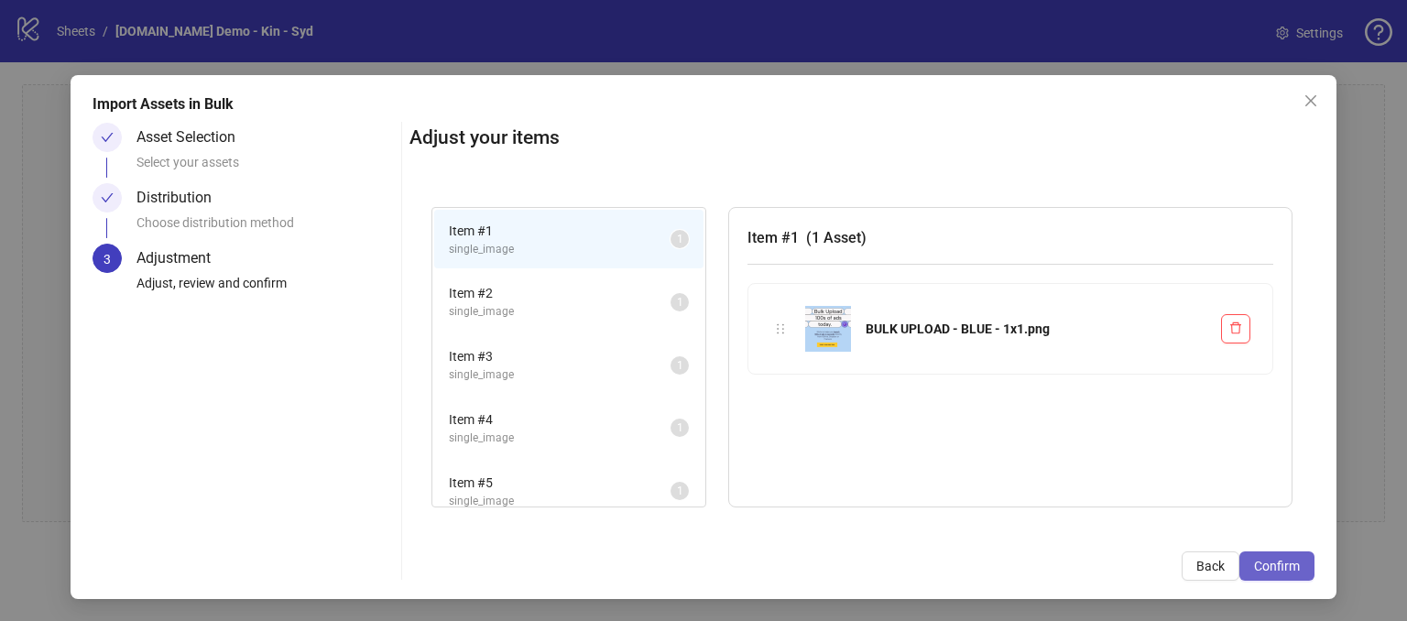
click at [1268, 571] on span "Confirm" at bounding box center [1277, 566] width 46 height 15
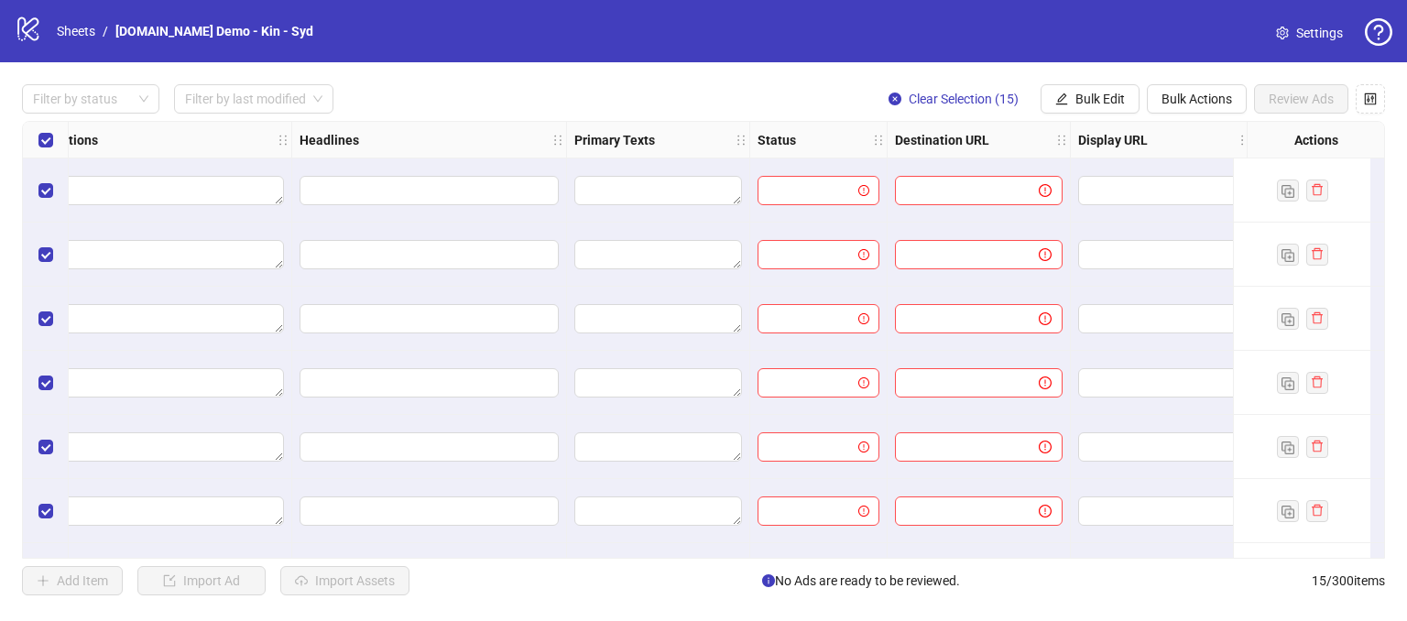
scroll to position [0, 1081]
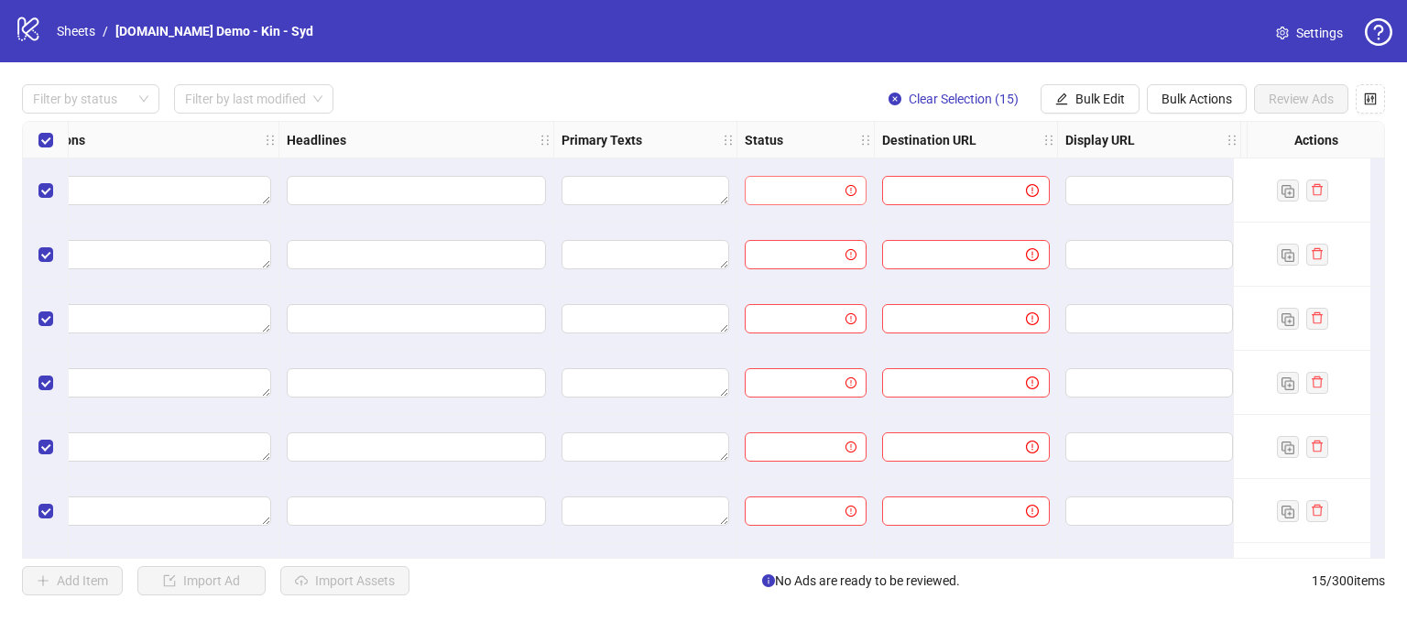
click at [761, 181] on input "search" at bounding box center [797, 190] width 83 height 27
click at [804, 91] on div "Filter by status Filter by last modified Clear Selection (15) Bulk Edit Bulk Ac…" at bounding box center [703, 98] width 1363 height 29
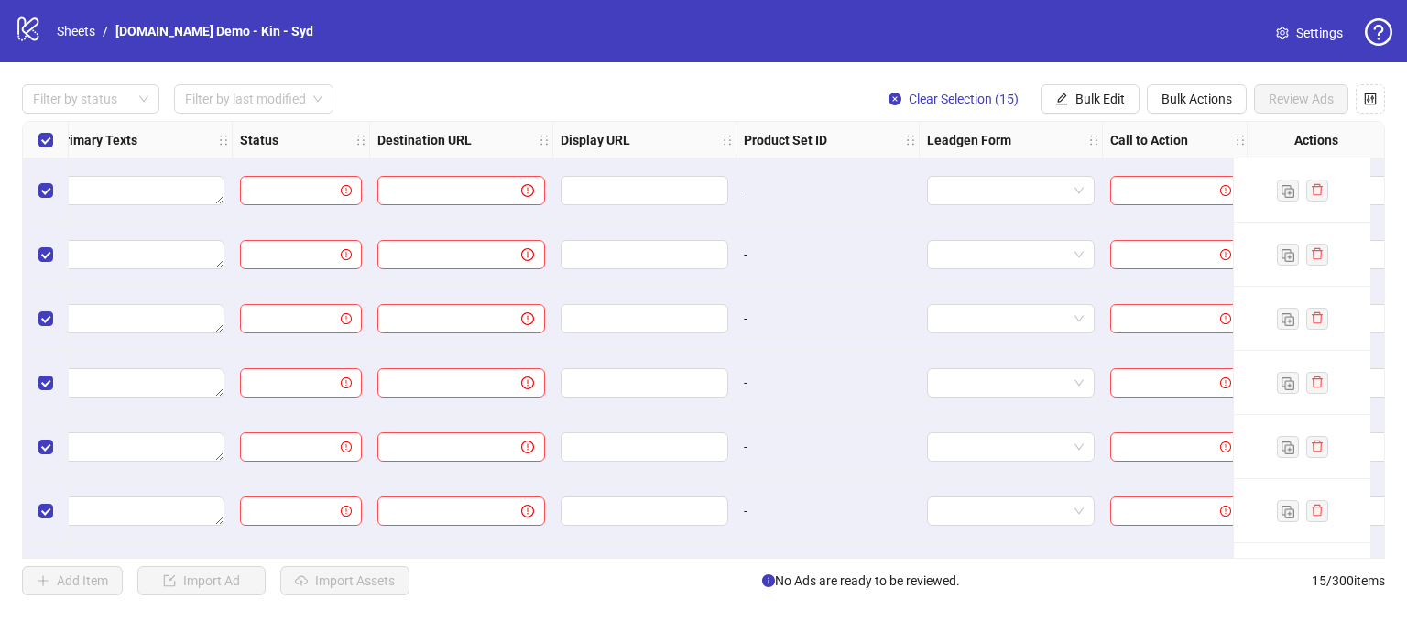
scroll to position [0, 1785]
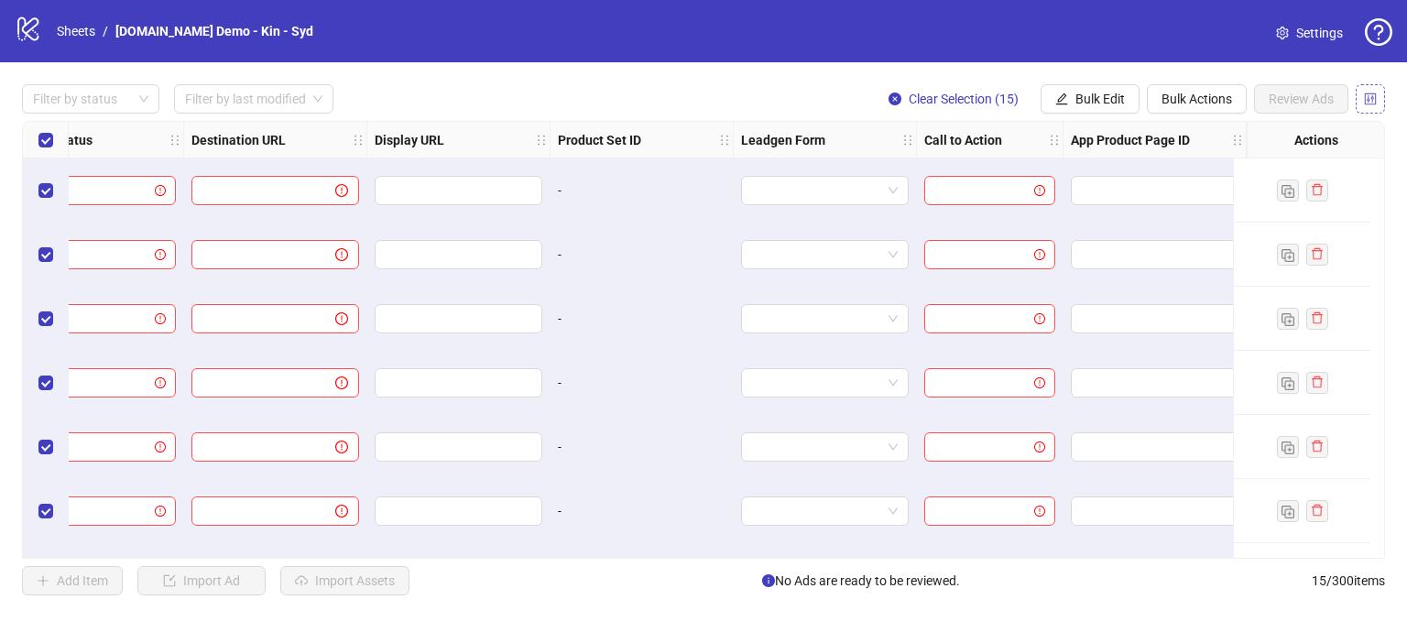
click at [1370, 99] on icon "control" at bounding box center [1371, 99] width 12 height 12
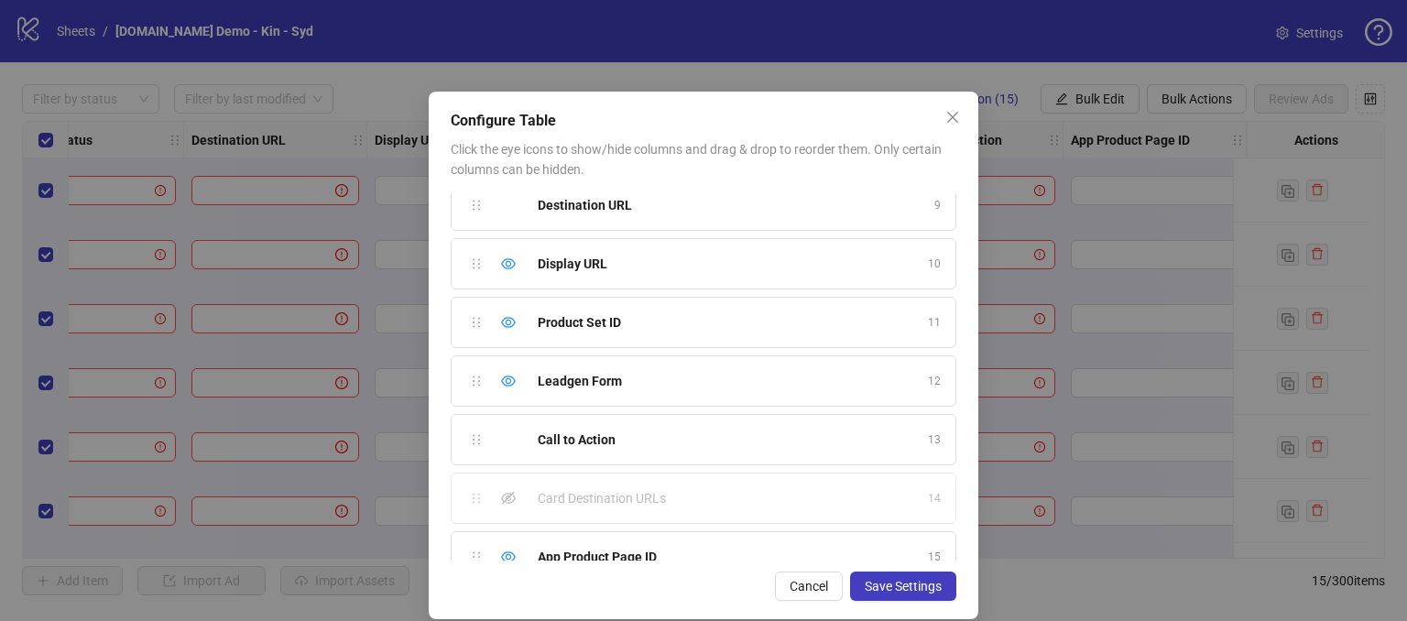
scroll to position [508, 0]
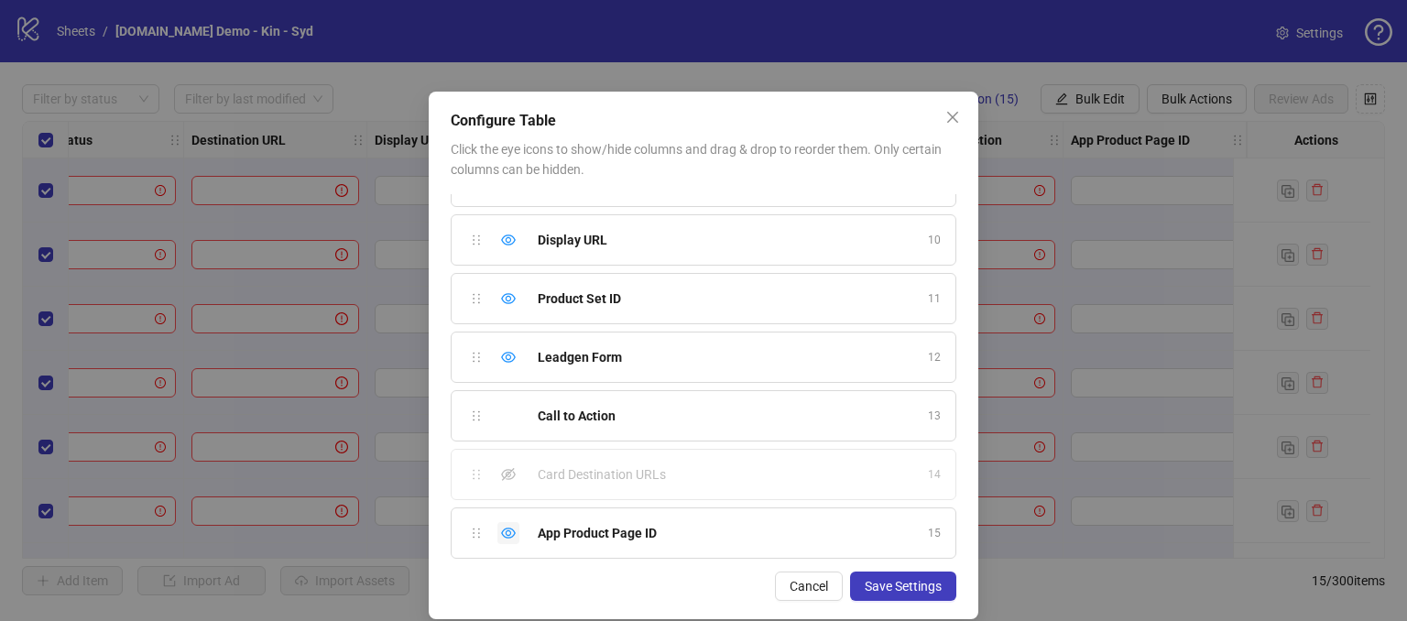
click at [506, 522] on div "Hide column" at bounding box center [509, 533] width 22 height 22
click at [502, 350] on icon "eye" at bounding box center [508, 357] width 15 height 15
click at [501, 297] on icon "eye" at bounding box center [508, 298] width 15 height 11
click at [501, 234] on icon "eye" at bounding box center [508, 240] width 15 height 15
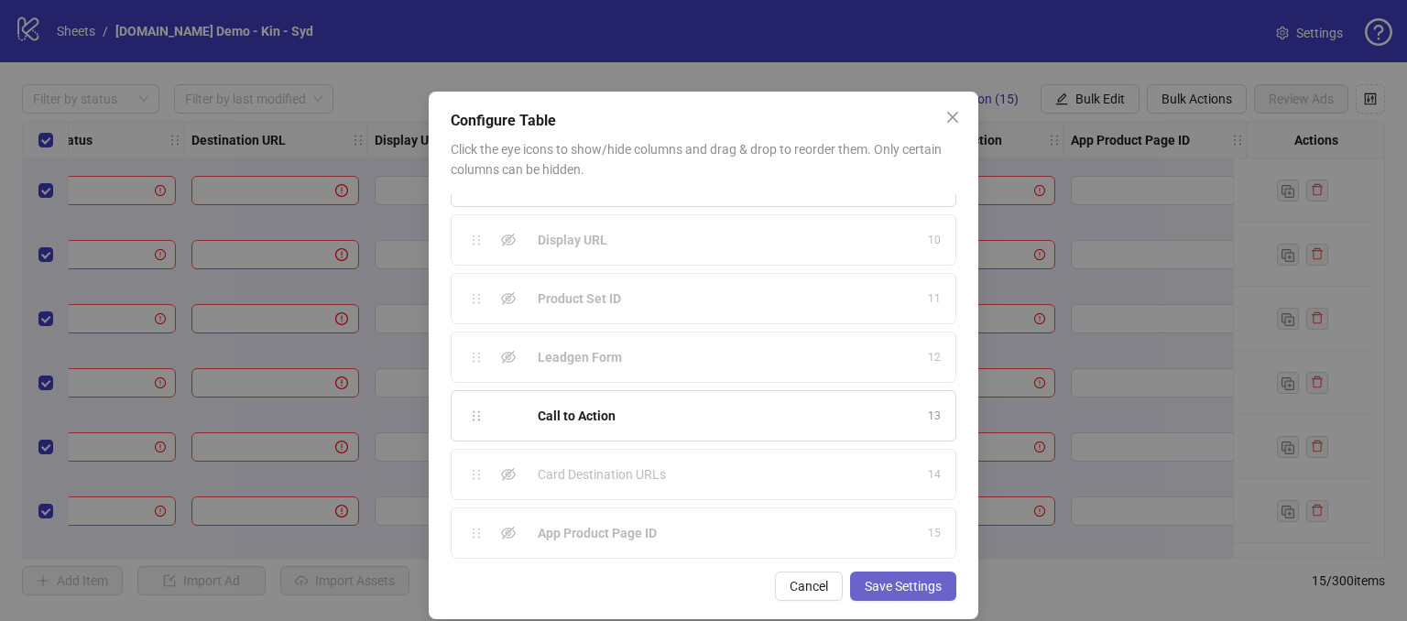
click at [885, 591] on span "Save Settings" at bounding box center [903, 586] width 77 height 15
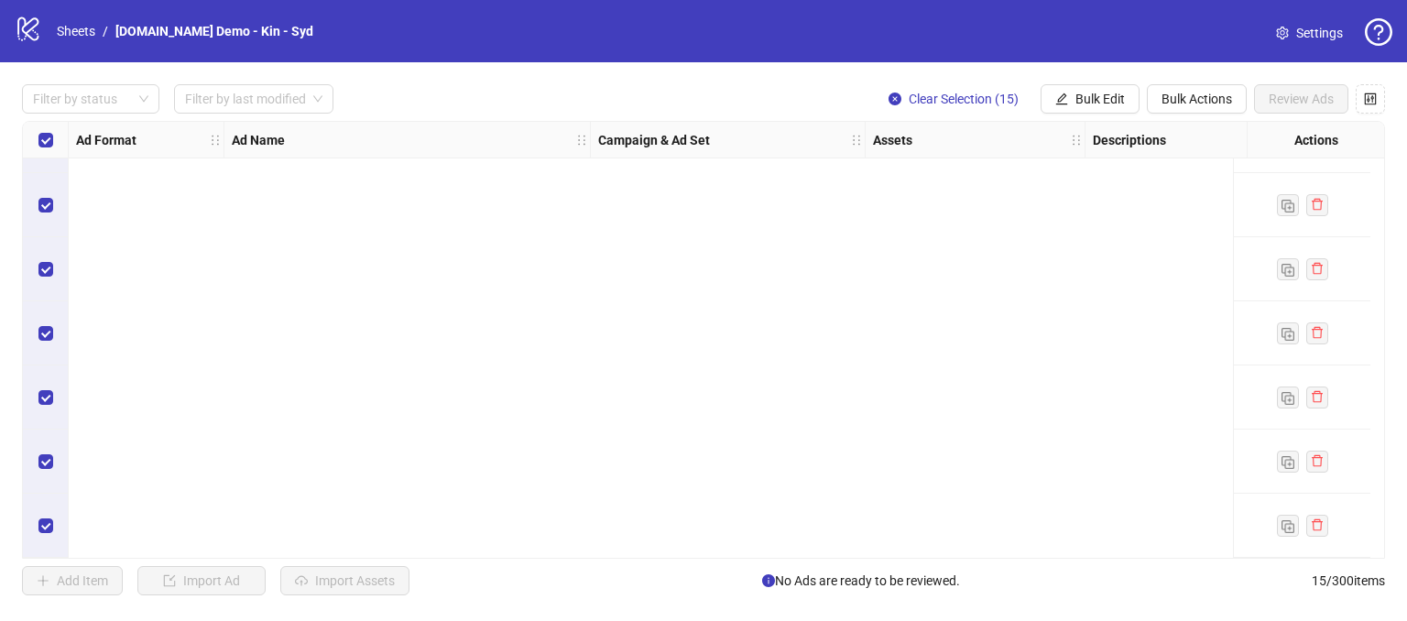
scroll to position [0, 0]
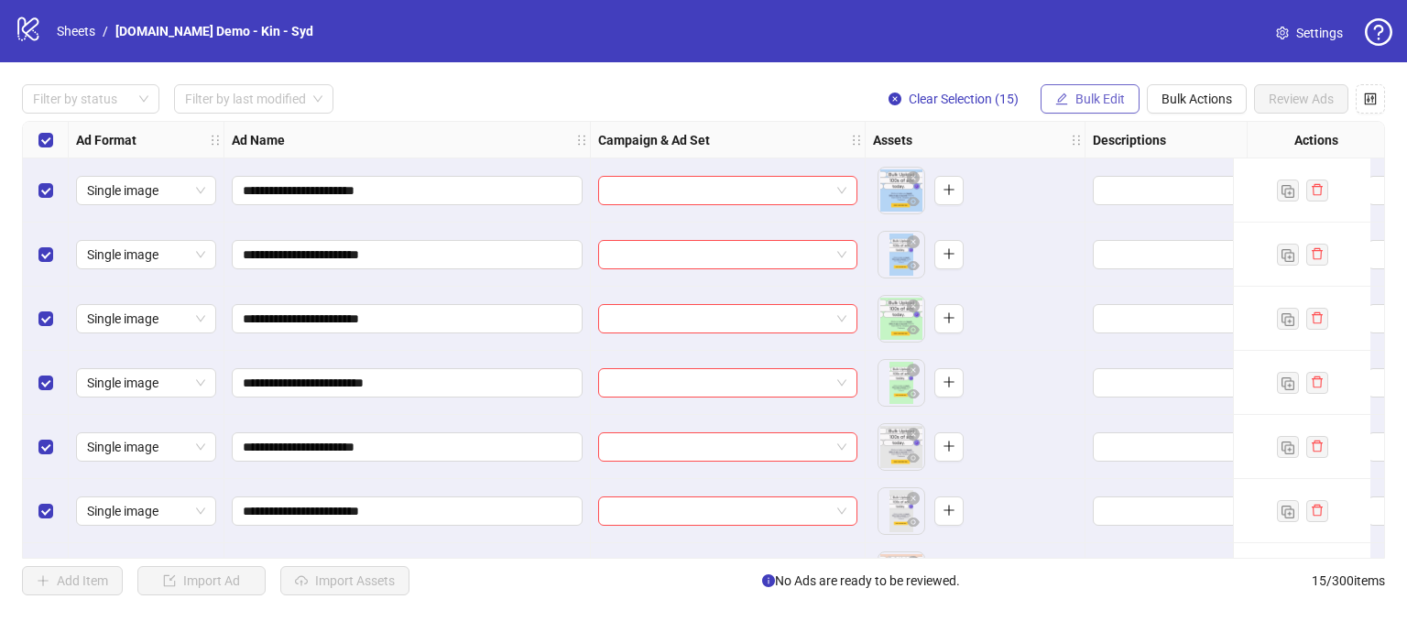
click at [1079, 101] on span "Bulk Edit" at bounding box center [1100, 99] width 49 height 15
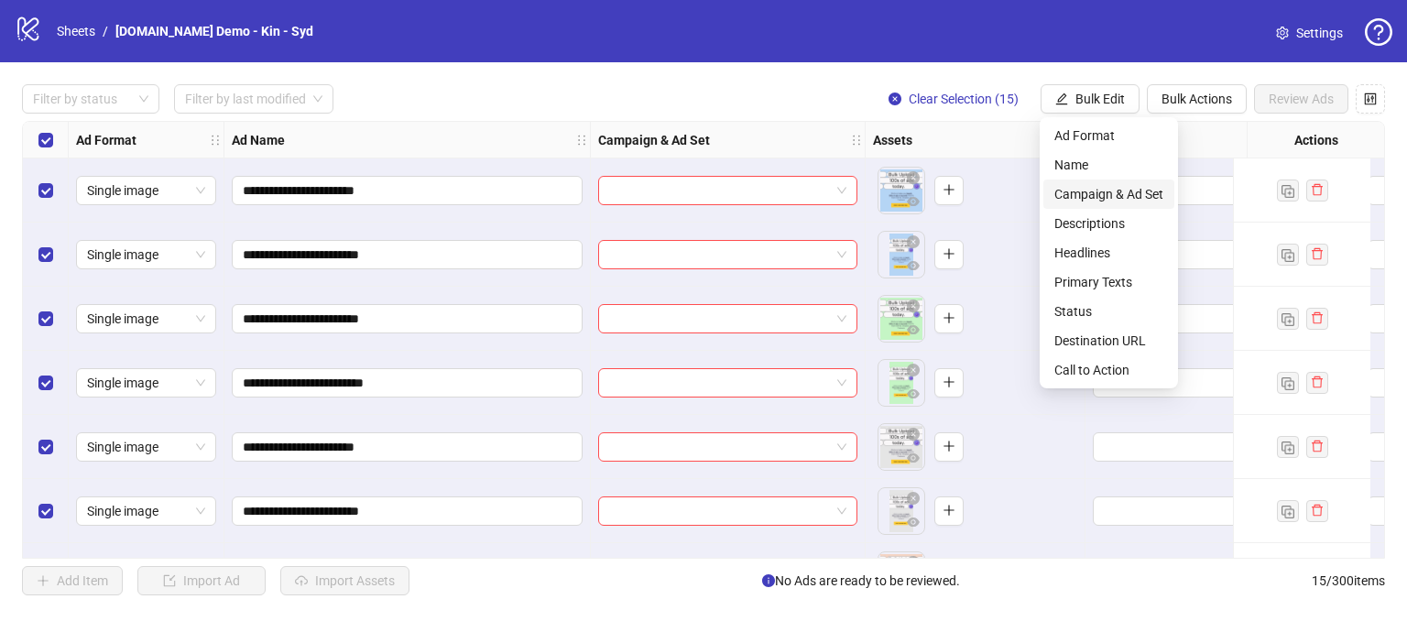
click at [1105, 189] on span "Campaign & Ad Set" at bounding box center [1109, 194] width 109 height 20
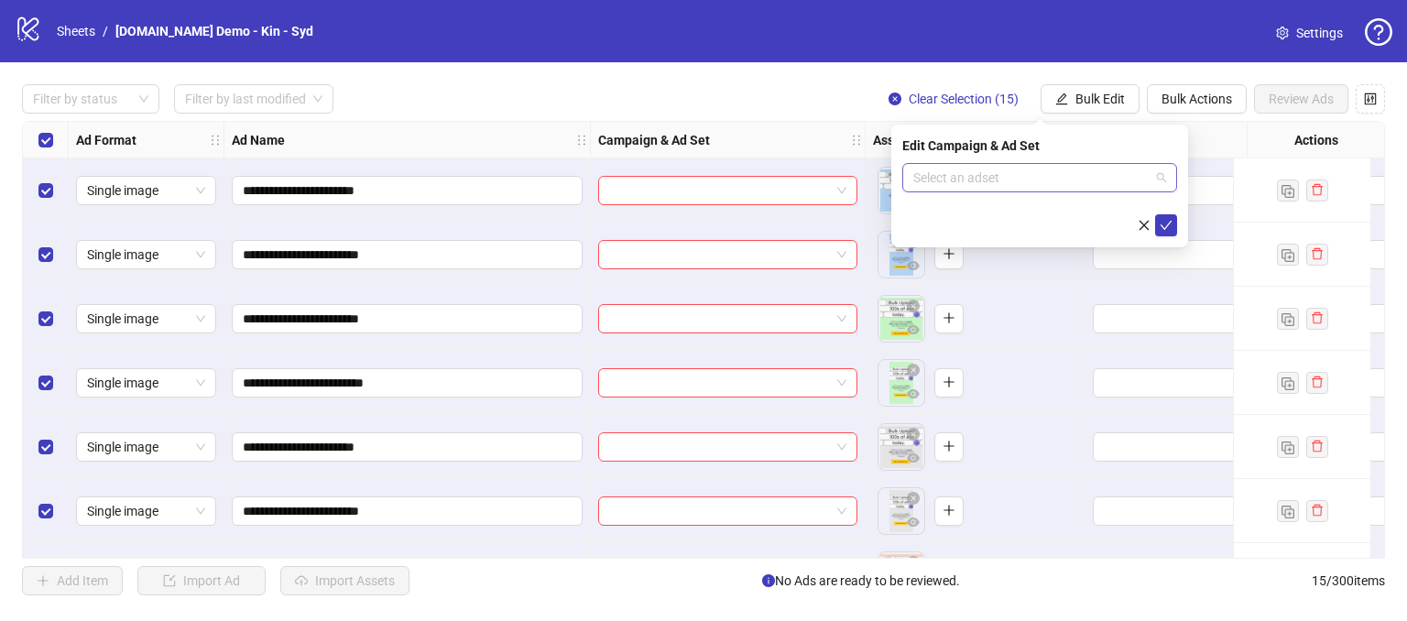
click at [955, 170] on input "search" at bounding box center [1032, 177] width 236 height 27
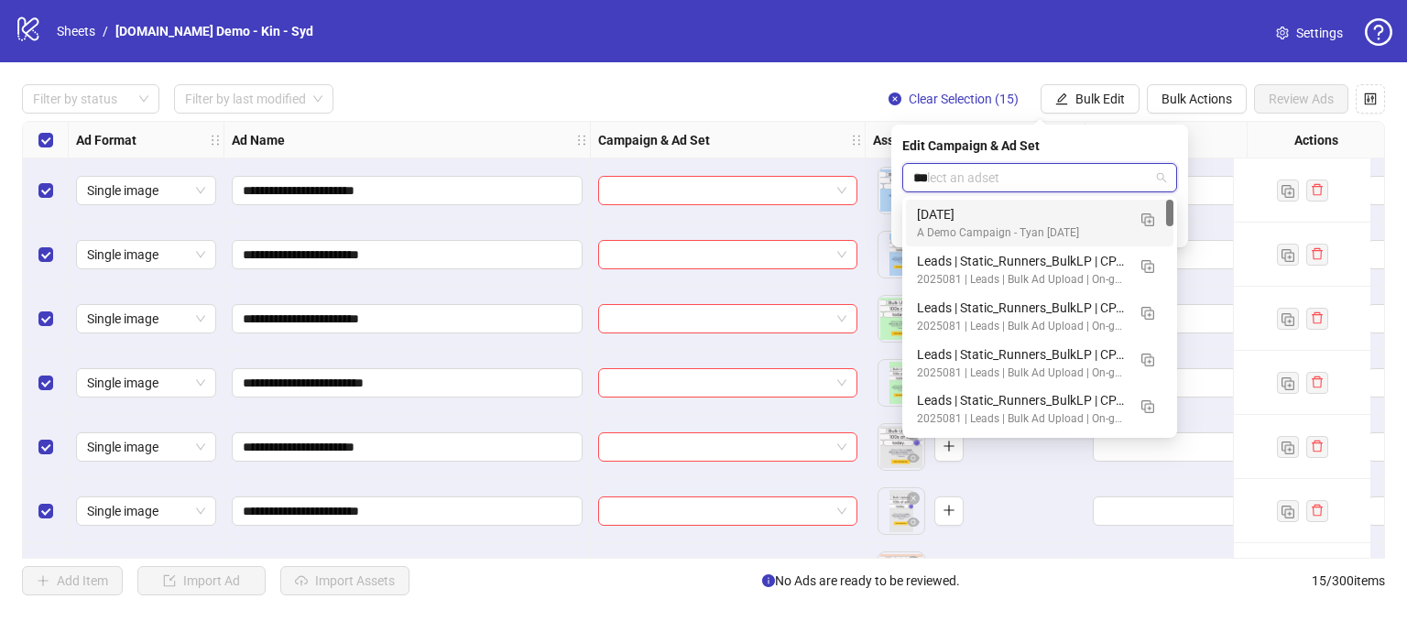
type input "****"
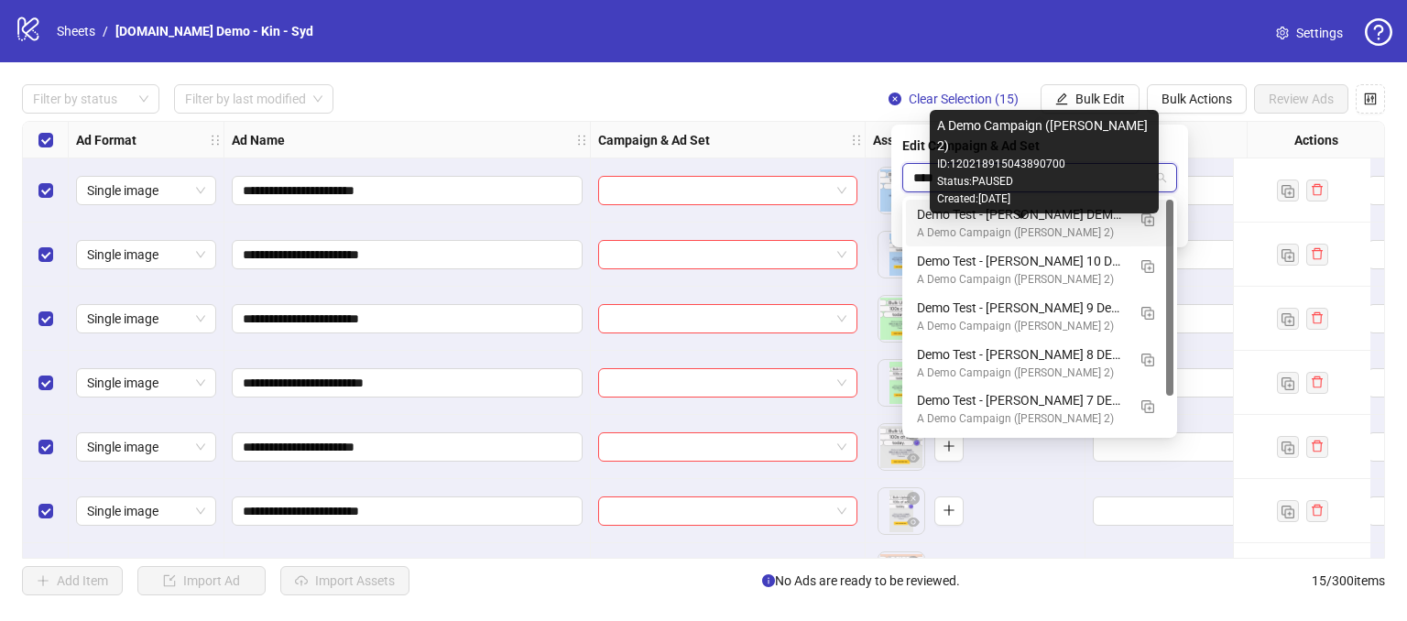
click at [1039, 231] on div "A Demo Campaign ([PERSON_NAME] 2)" at bounding box center [1021, 232] width 209 height 17
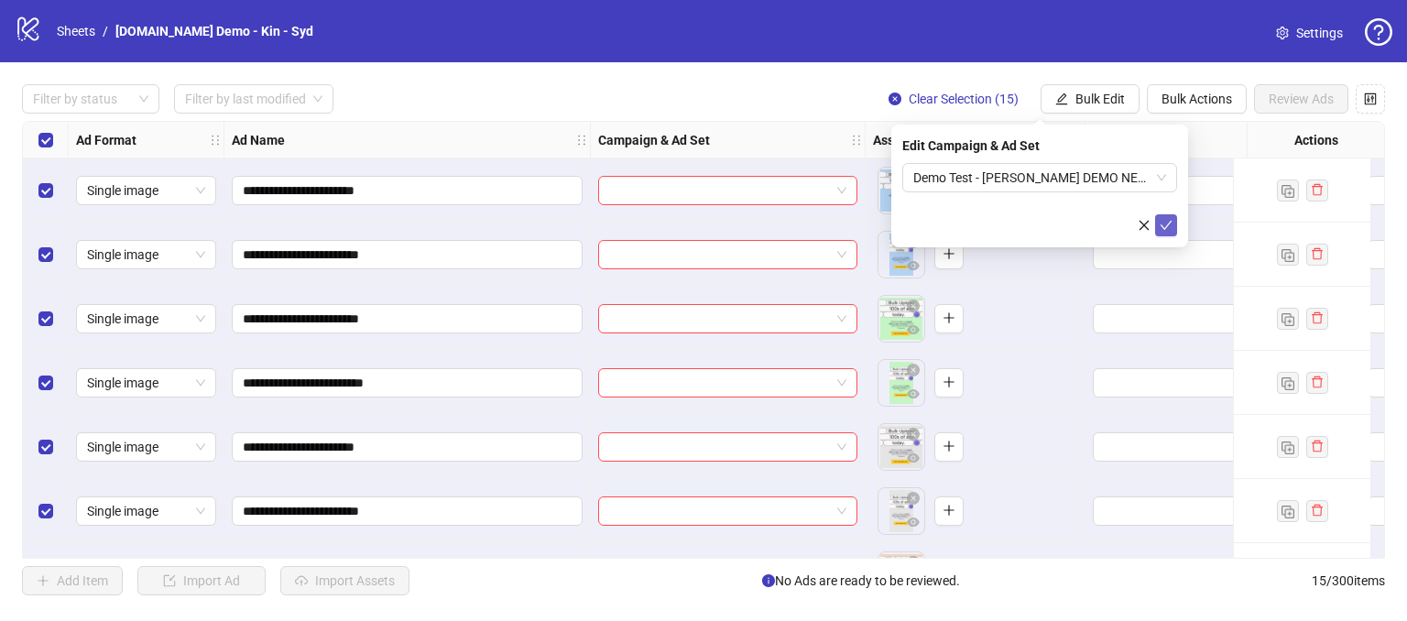
click at [1172, 222] on icon "check" at bounding box center [1166, 225] width 13 height 13
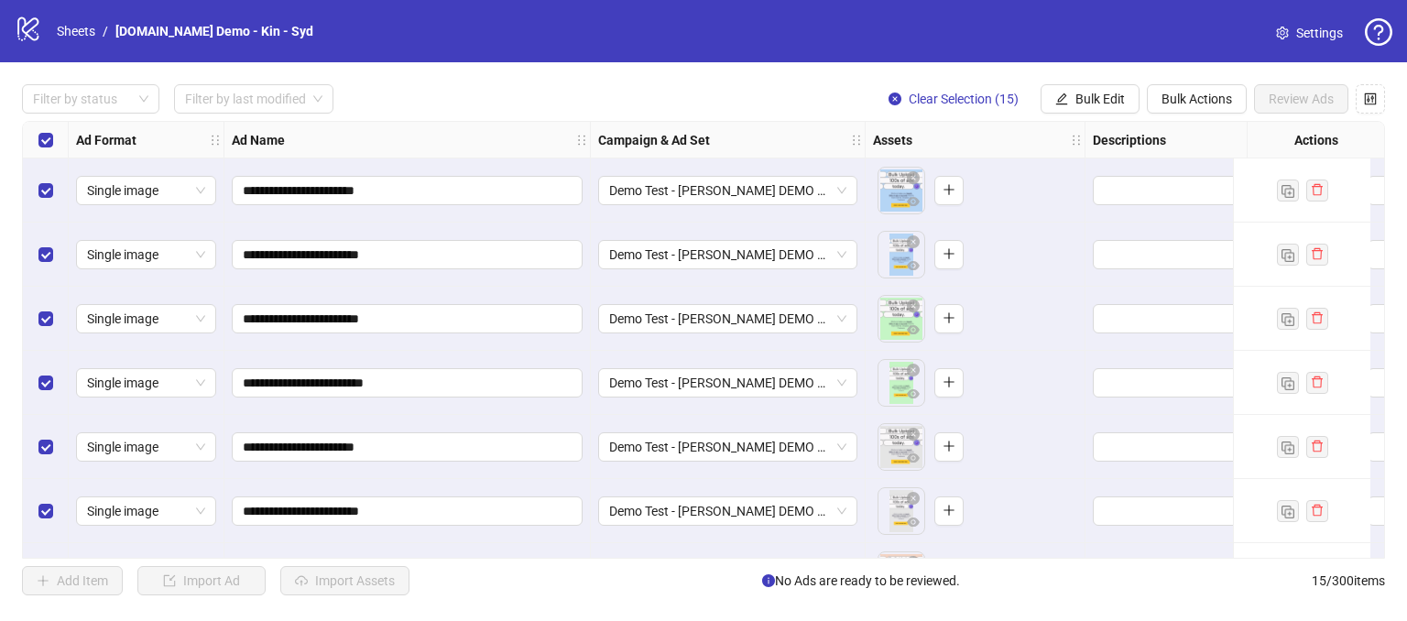
scroll to position [0, 314]
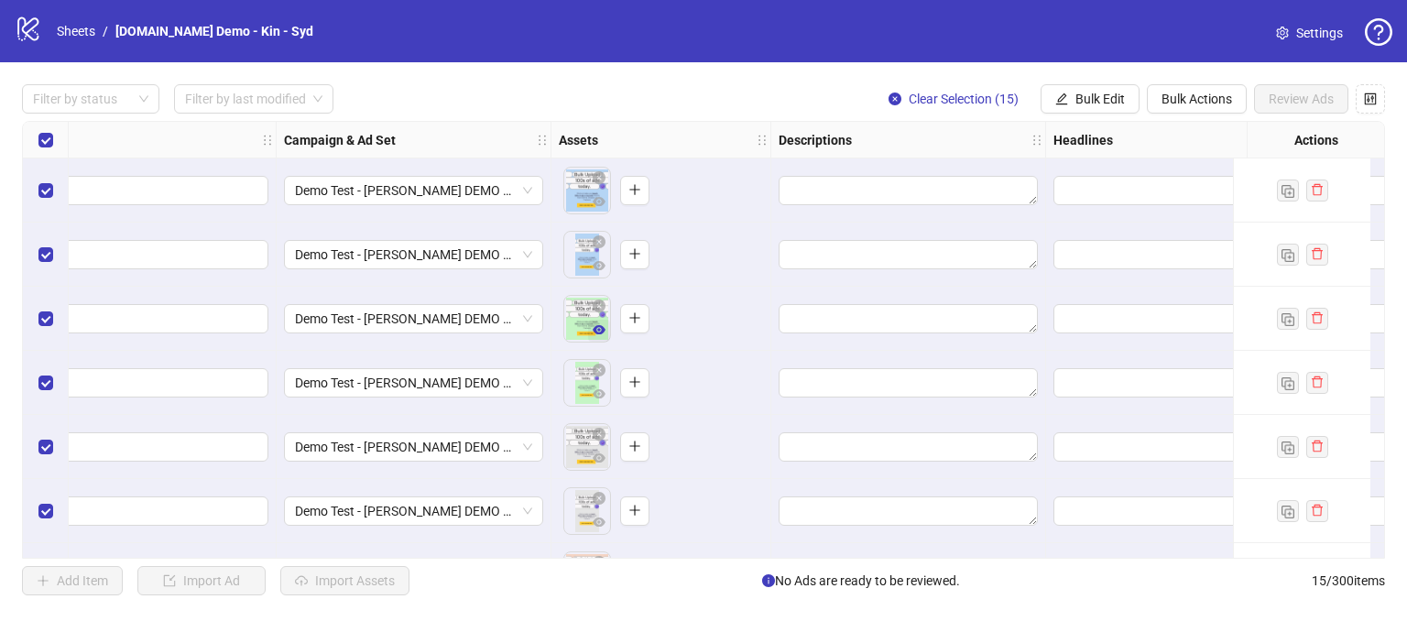
click at [597, 334] on icon "eye" at bounding box center [599, 329] width 13 height 9
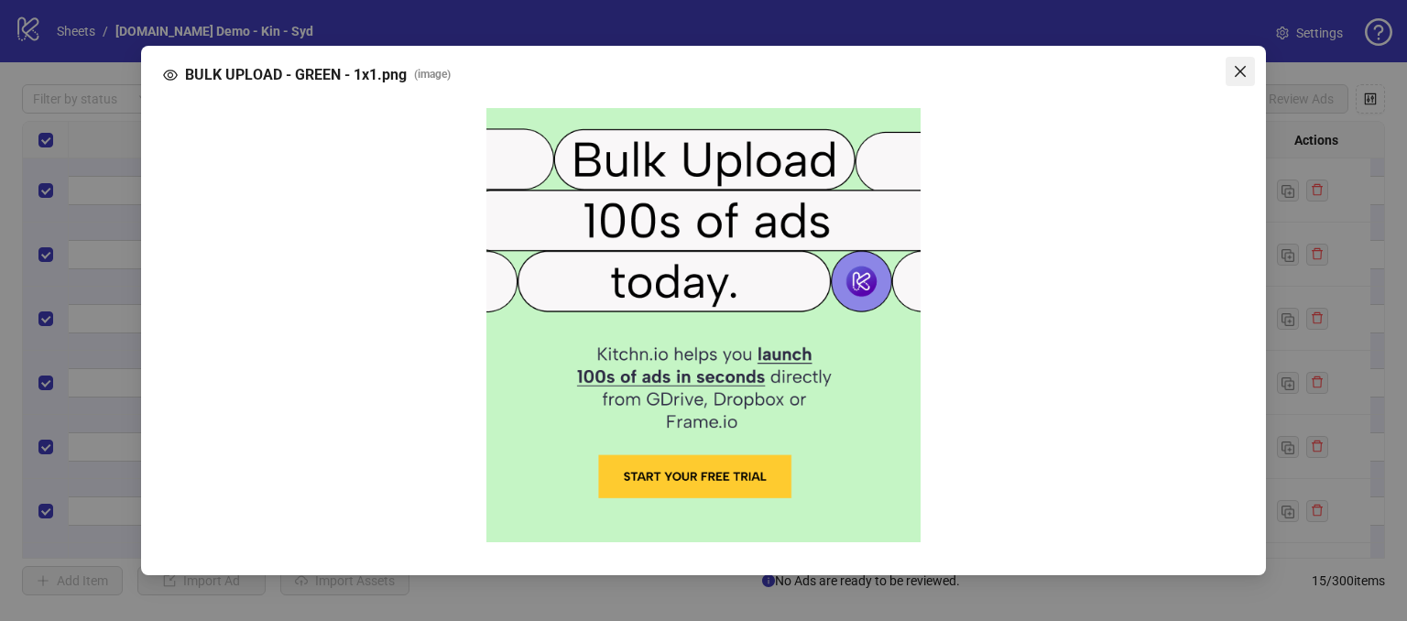
click at [1236, 60] on button "Close" at bounding box center [1240, 71] width 29 height 29
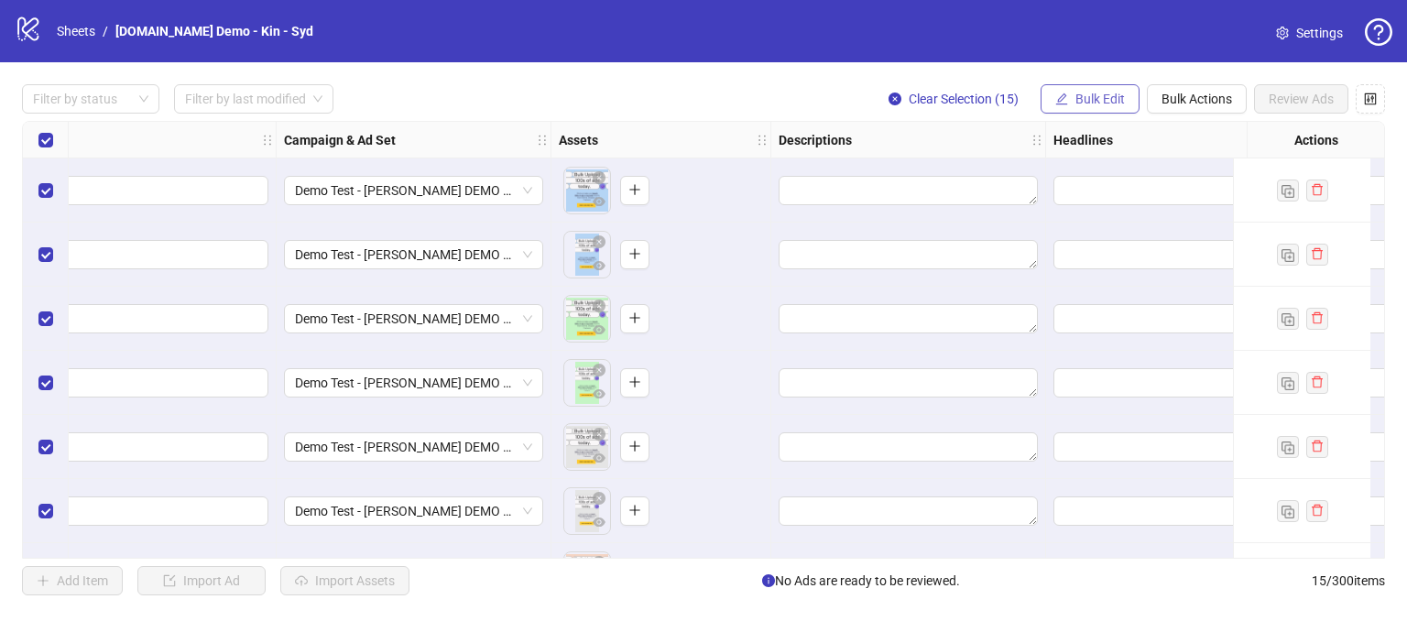
click at [1082, 93] on span "Bulk Edit" at bounding box center [1100, 99] width 49 height 15
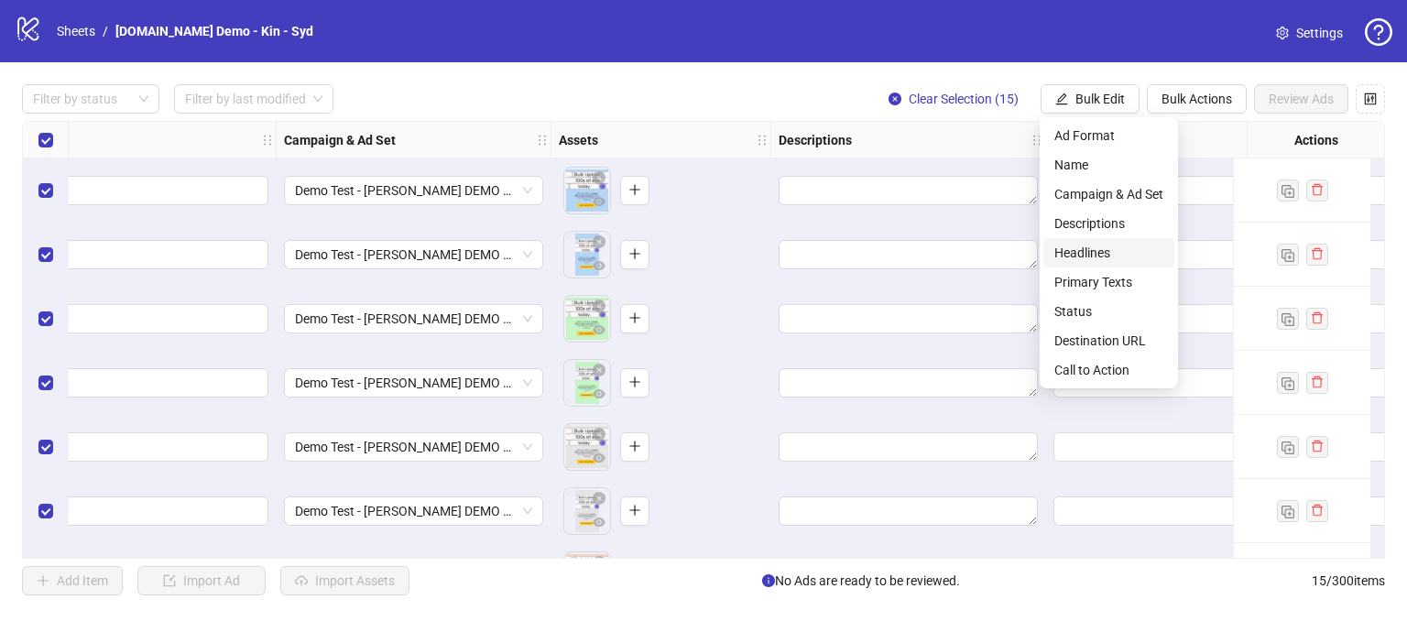
click at [1073, 250] on span "Headlines" at bounding box center [1109, 253] width 109 height 20
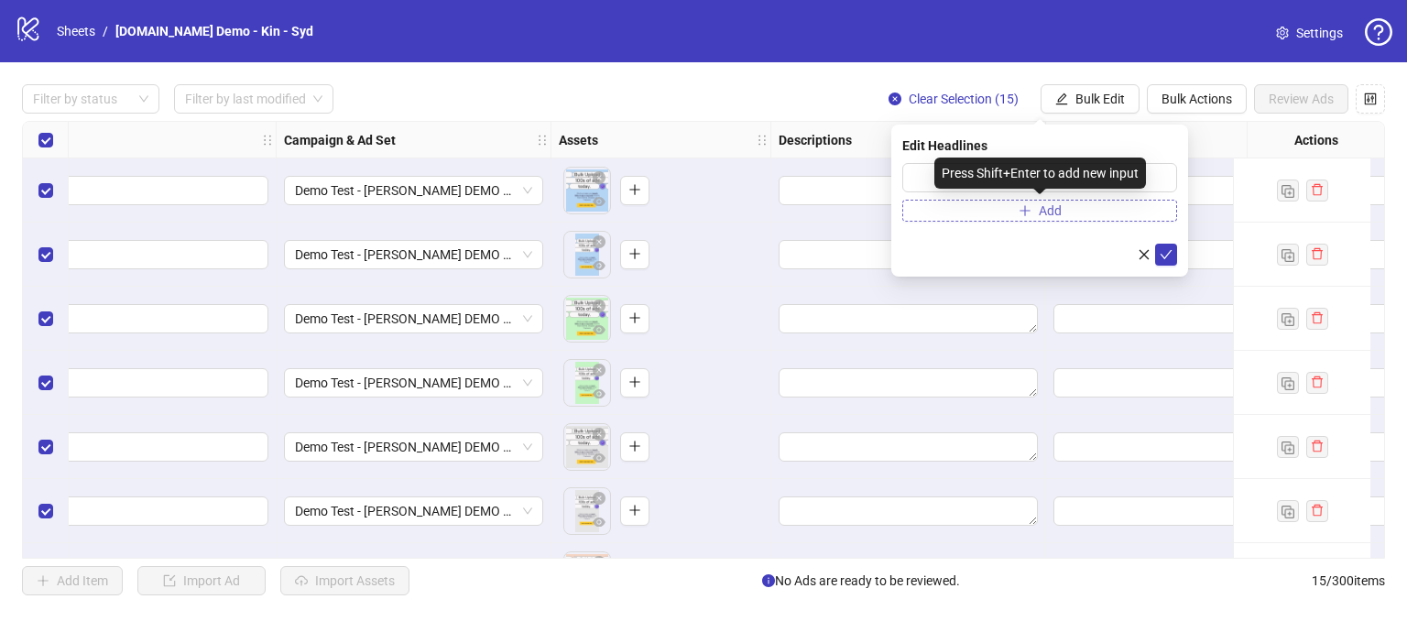
click at [959, 202] on button "Add" at bounding box center [1040, 211] width 275 height 22
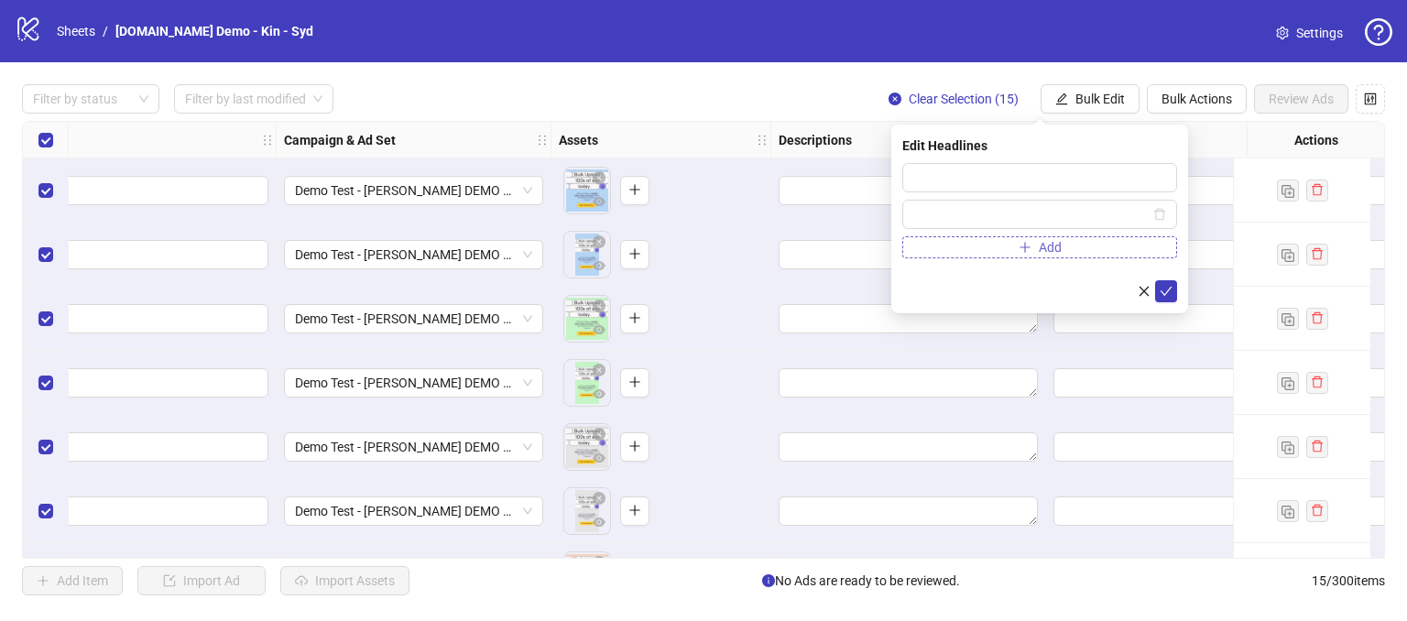
click at [967, 243] on button "Add" at bounding box center [1040, 247] width 275 height 22
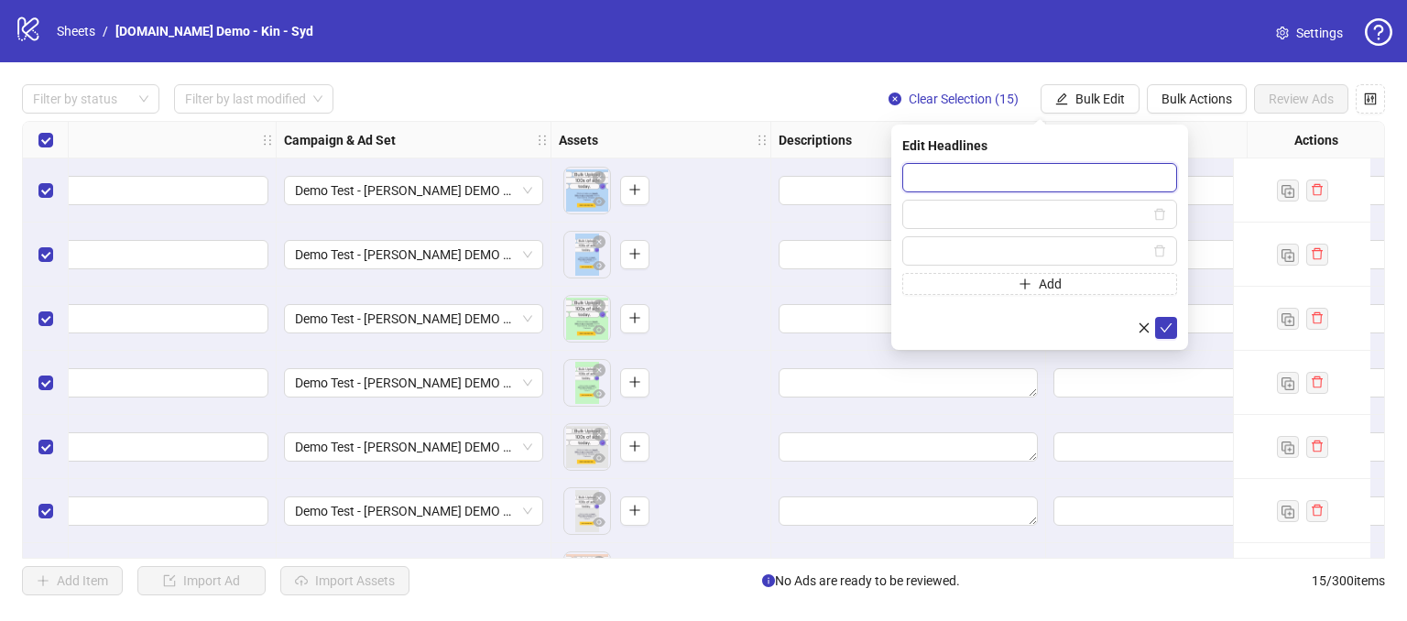
click at [945, 181] on input "text" at bounding box center [1040, 177] width 275 height 29
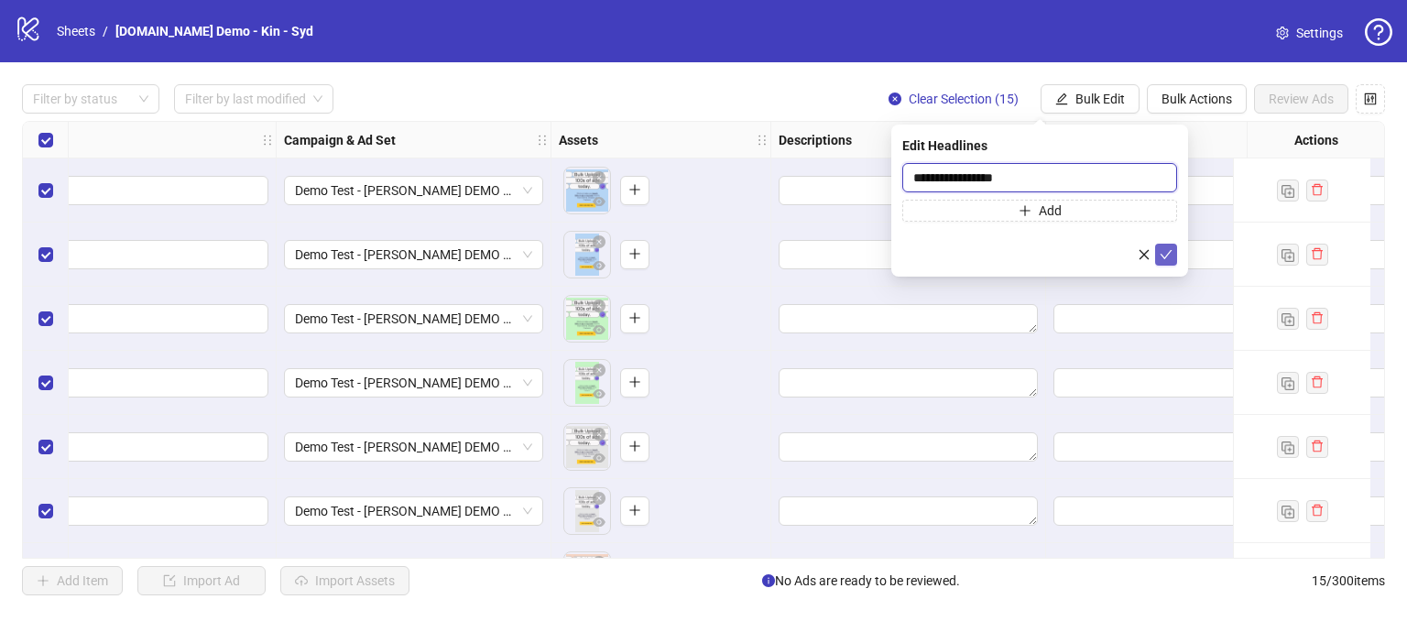
type input "**********"
click at [1162, 251] on icon "check" at bounding box center [1166, 254] width 13 height 13
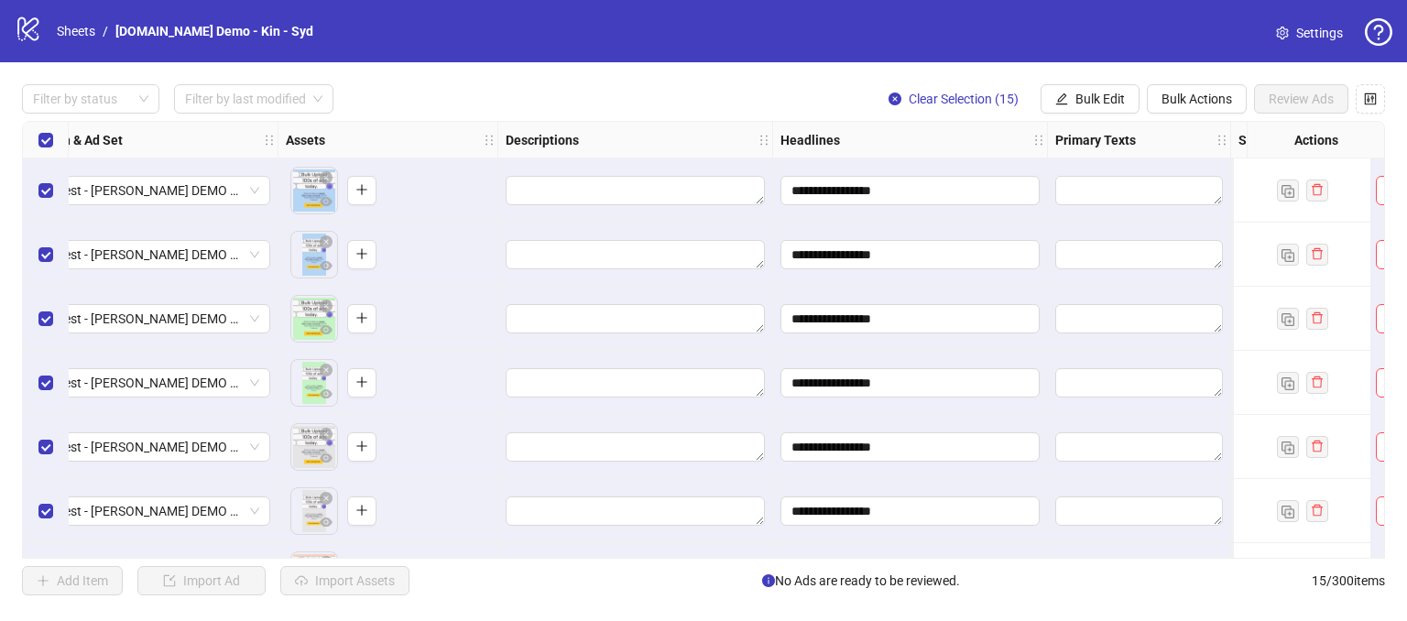
scroll to position [0, 528]
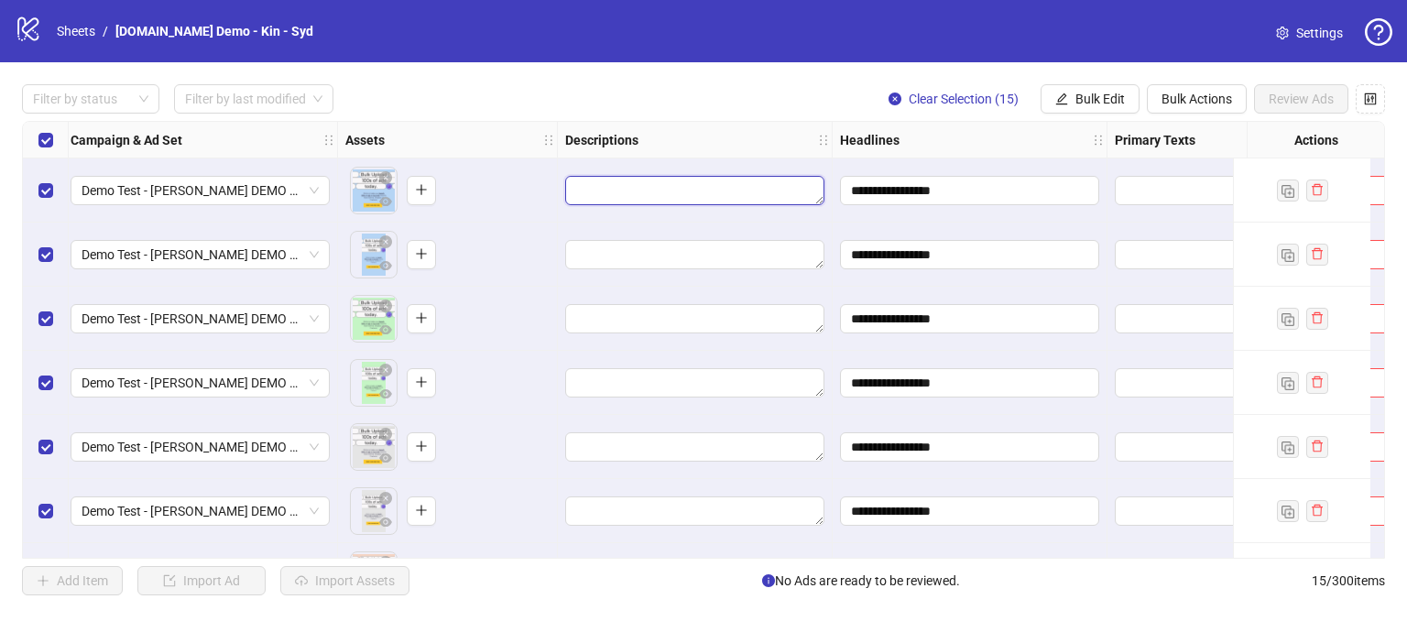
click at [634, 192] on textarea "Edit values" at bounding box center [694, 190] width 259 height 29
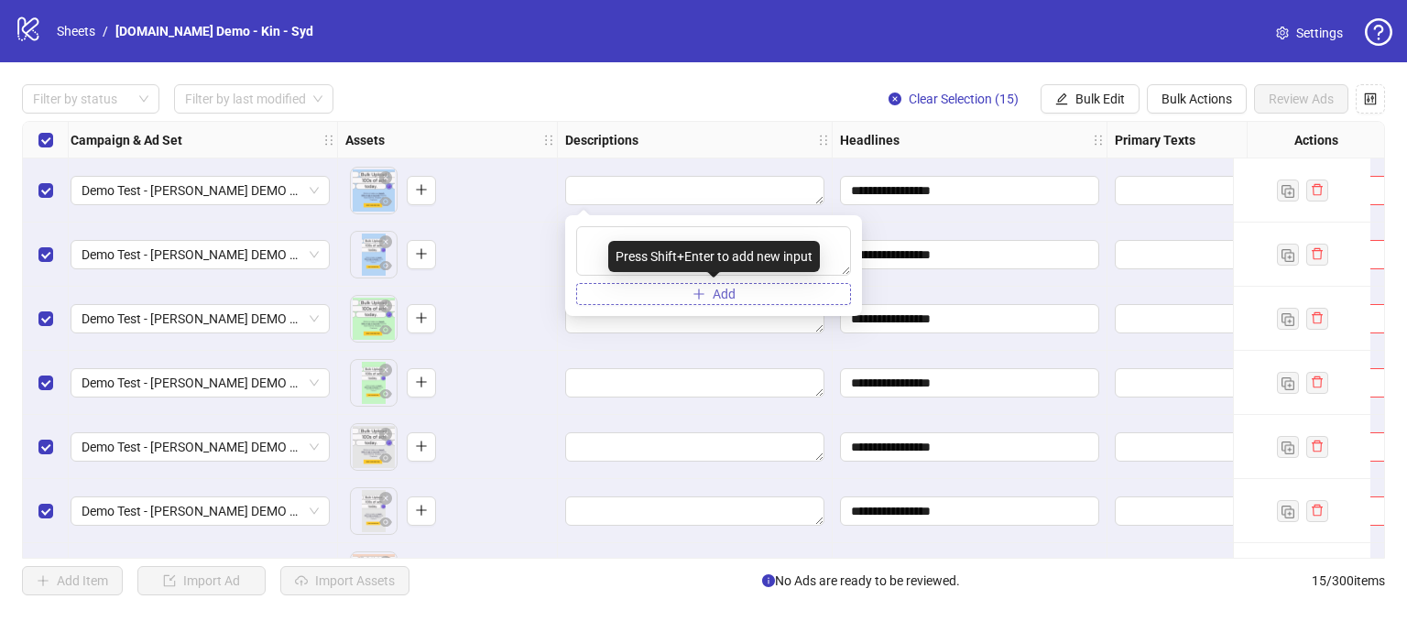
click at [667, 290] on button "Add" at bounding box center [713, 294] width 275 height 22
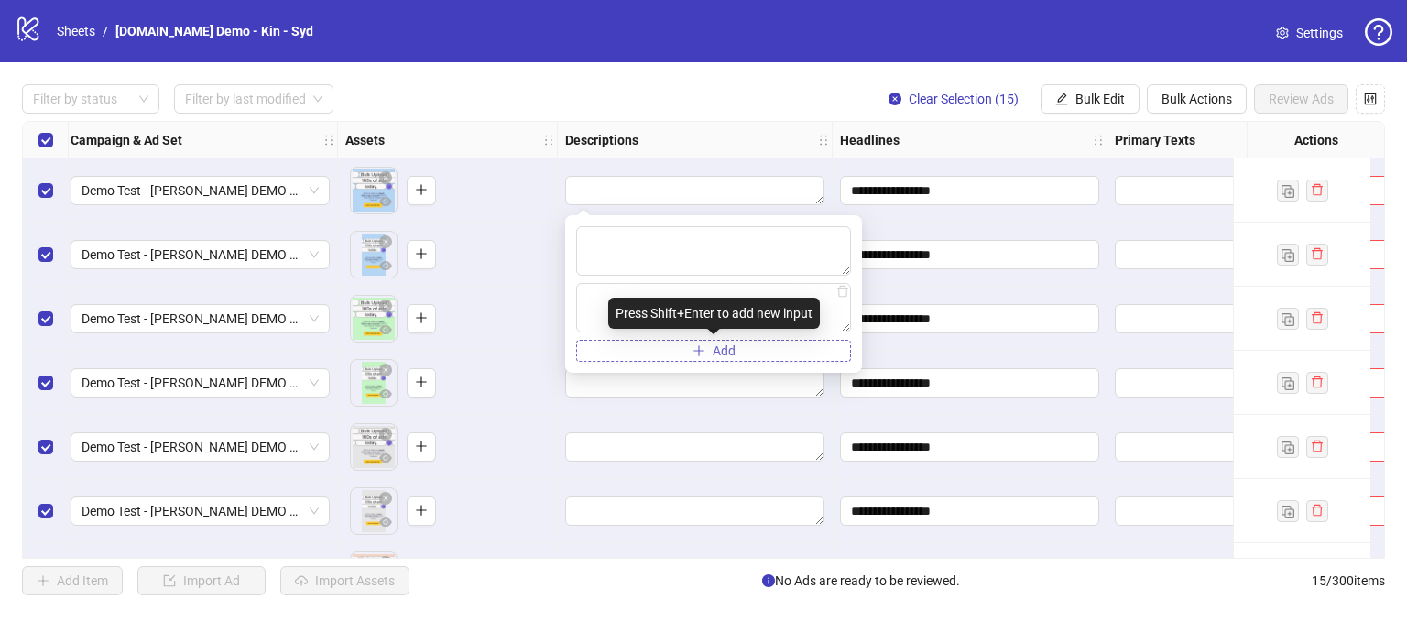
click at [704, 350] on icon "plus" at bounding box center [699, 351] width 13 height 13
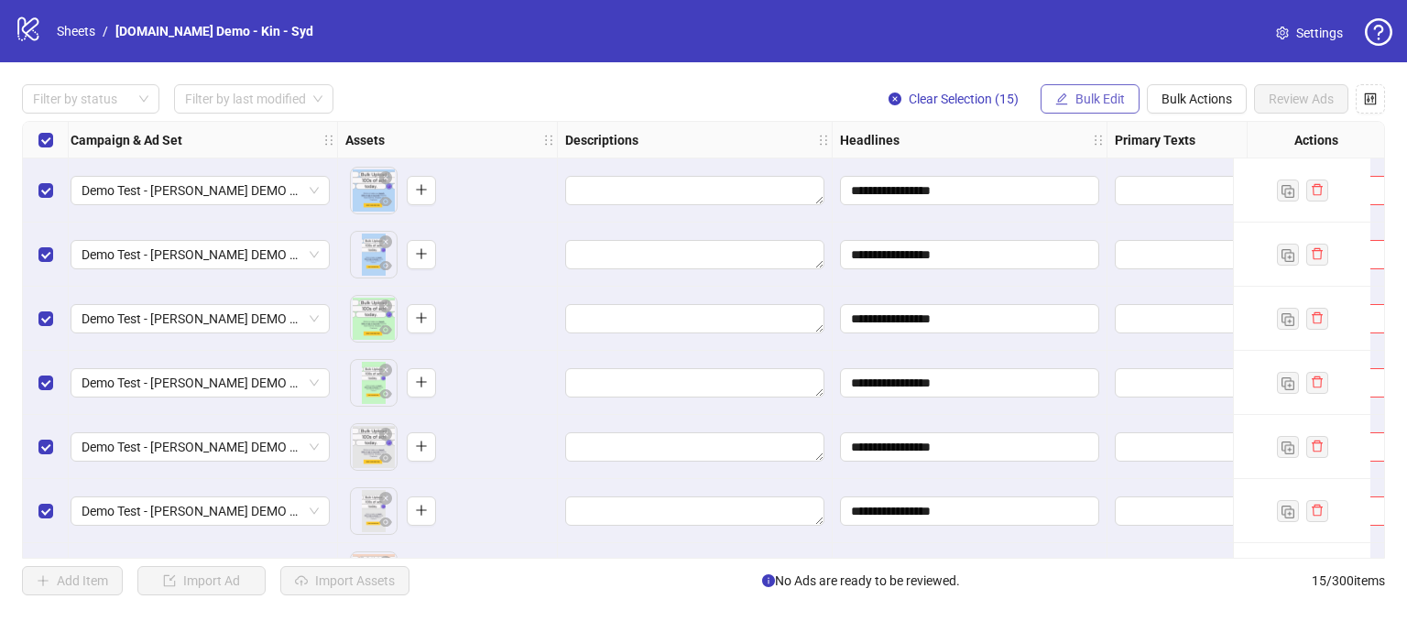
click at [1090, 100] on span "Bulk Edit" at bounding box center [1100, 99] width 49 height 15
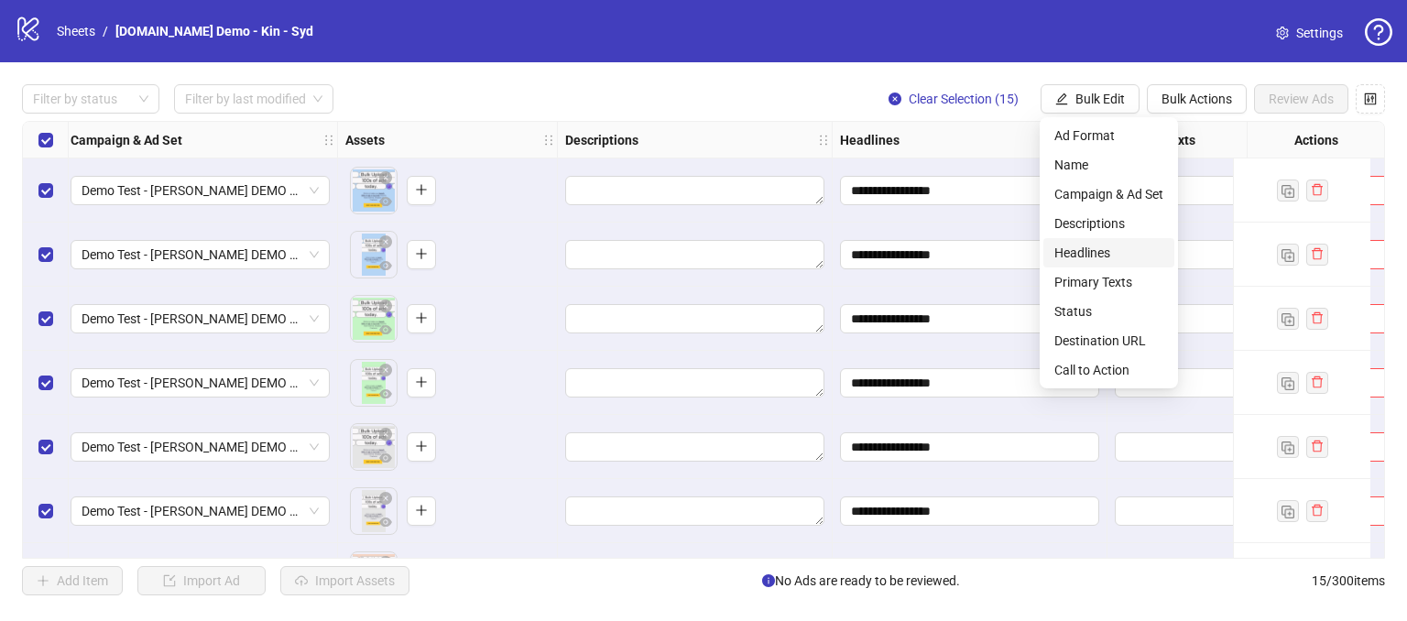
click at [1059, 253] on span "Headlines" at bounding box center [1109, 253] width 109 height 20
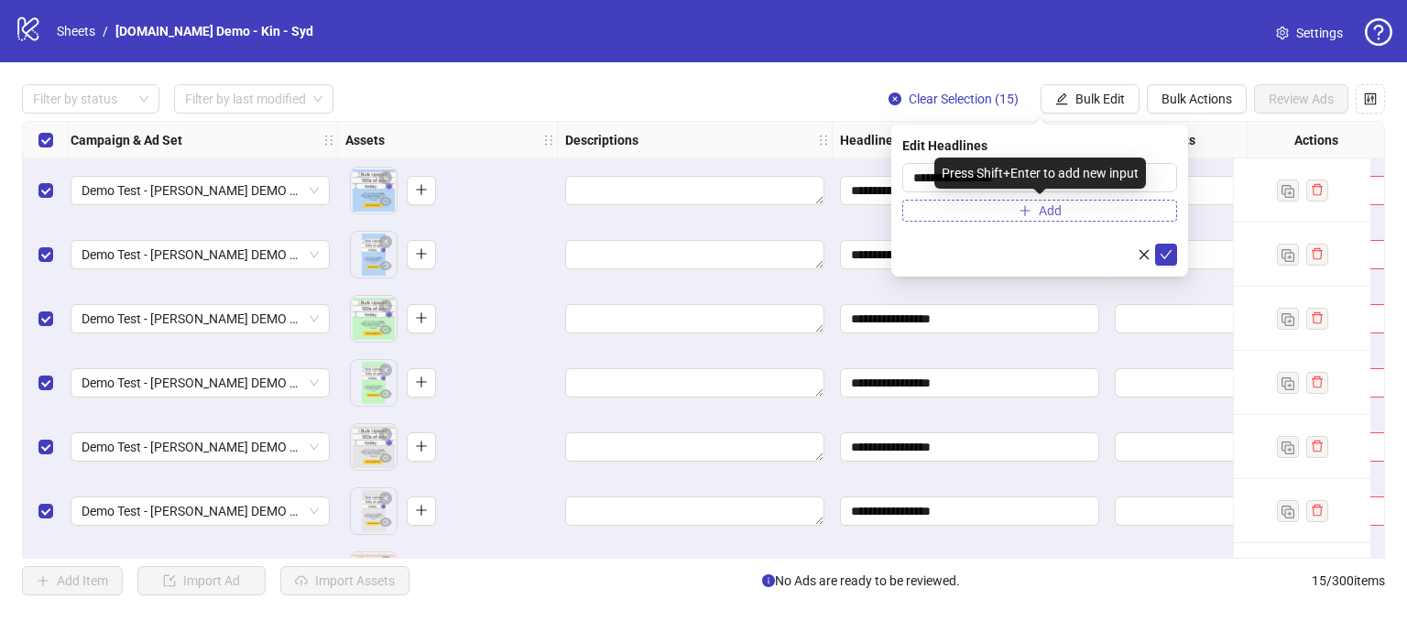
click at [993, 217] on button "Add" at bounding box center [1040, 211] width 275 height 22
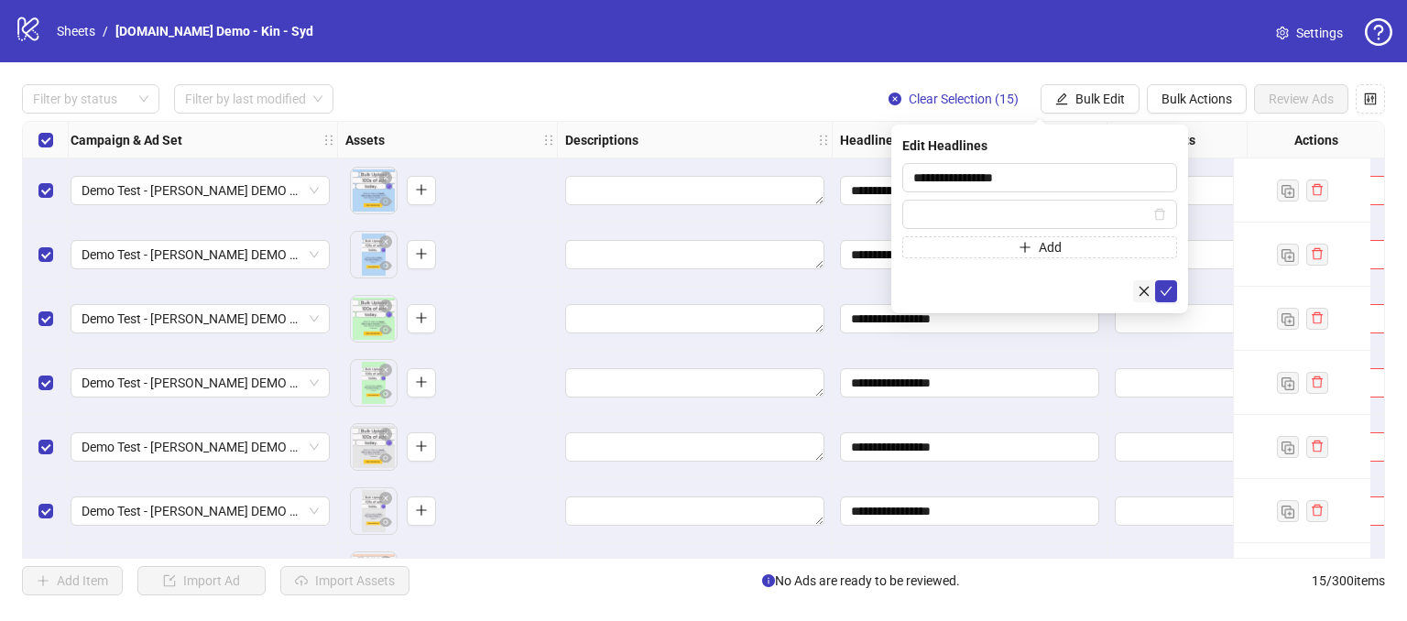
click at [1143, 290] on icon "close" at bounding box center [1144, 291] width 13 height 13
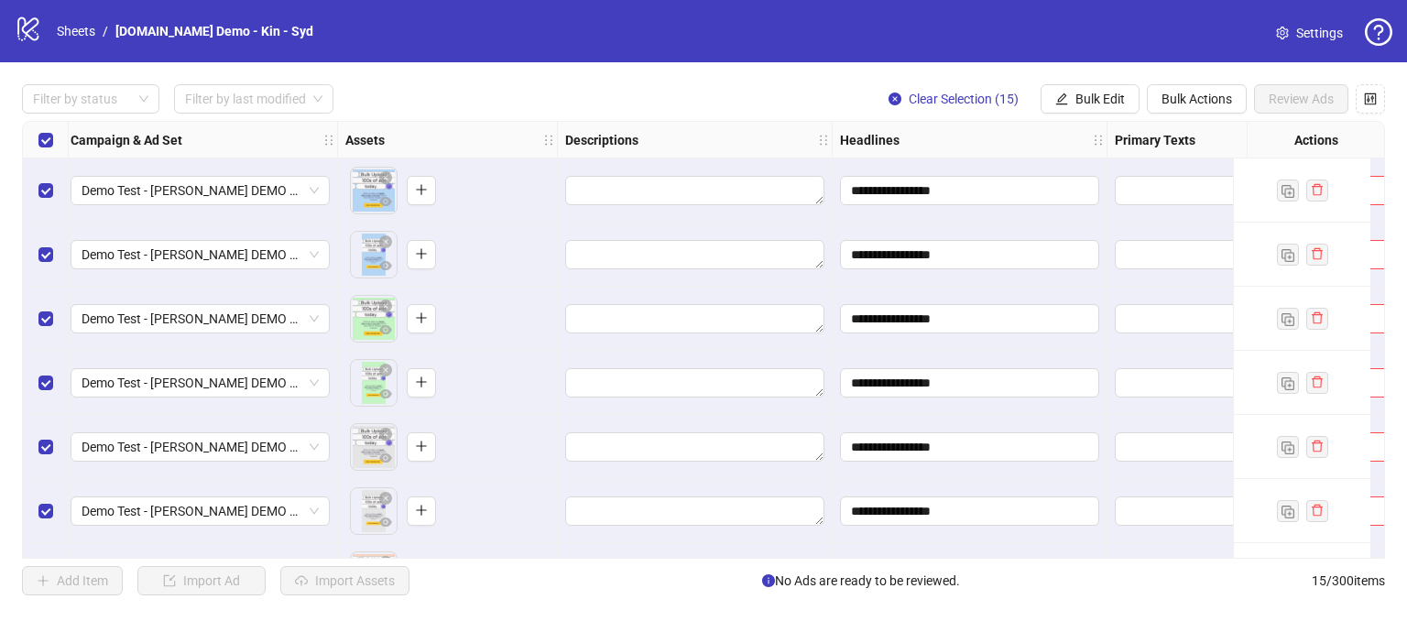
click at [786, 87] on div "Filter by status Filter by last modified Clear Selection (15) Bulk Edit Bulk Ac…" at bounding box center [703, 98] width 1363 height 29
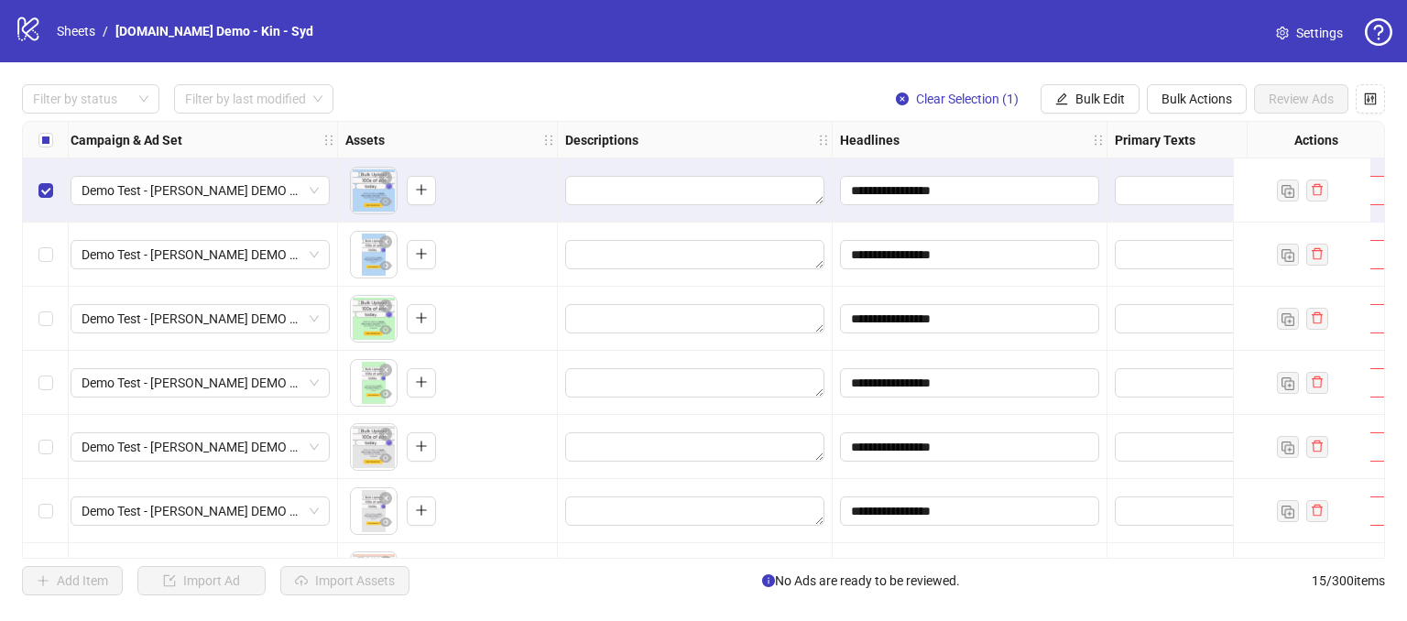
click at [52, 322] on div "Select row 3" at bounding box center [46, 319] width 46 height 64
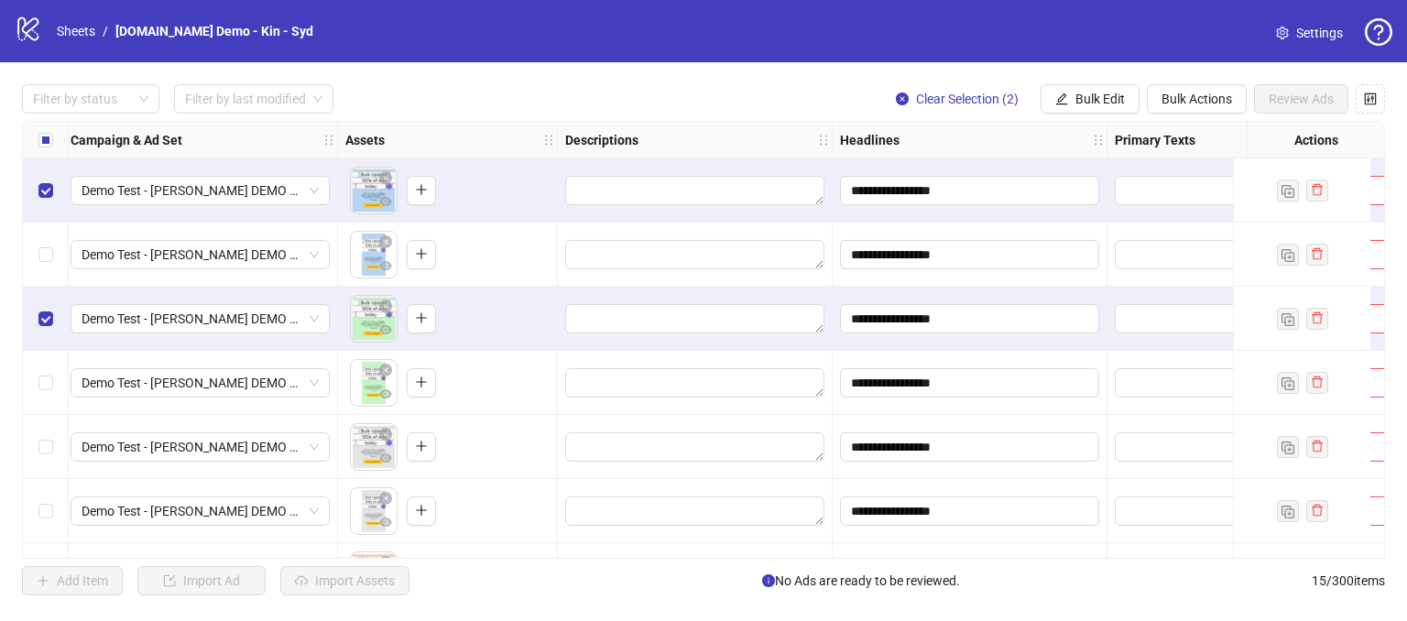
click at [50, 409] on div "Select row 4" at bounding box center [46, 383] width 46 height 64
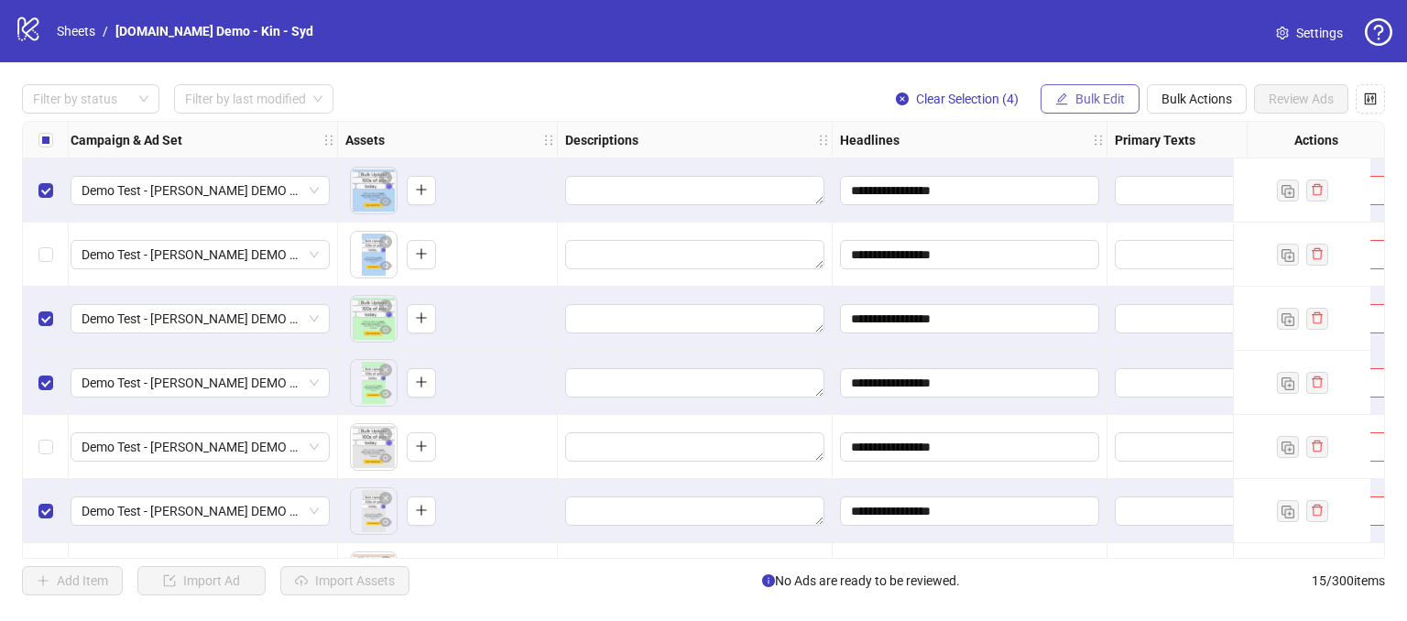
click at [1089, 97] on span "Bulk Edit" at bounding box center [1100, 99] width 49 height 15
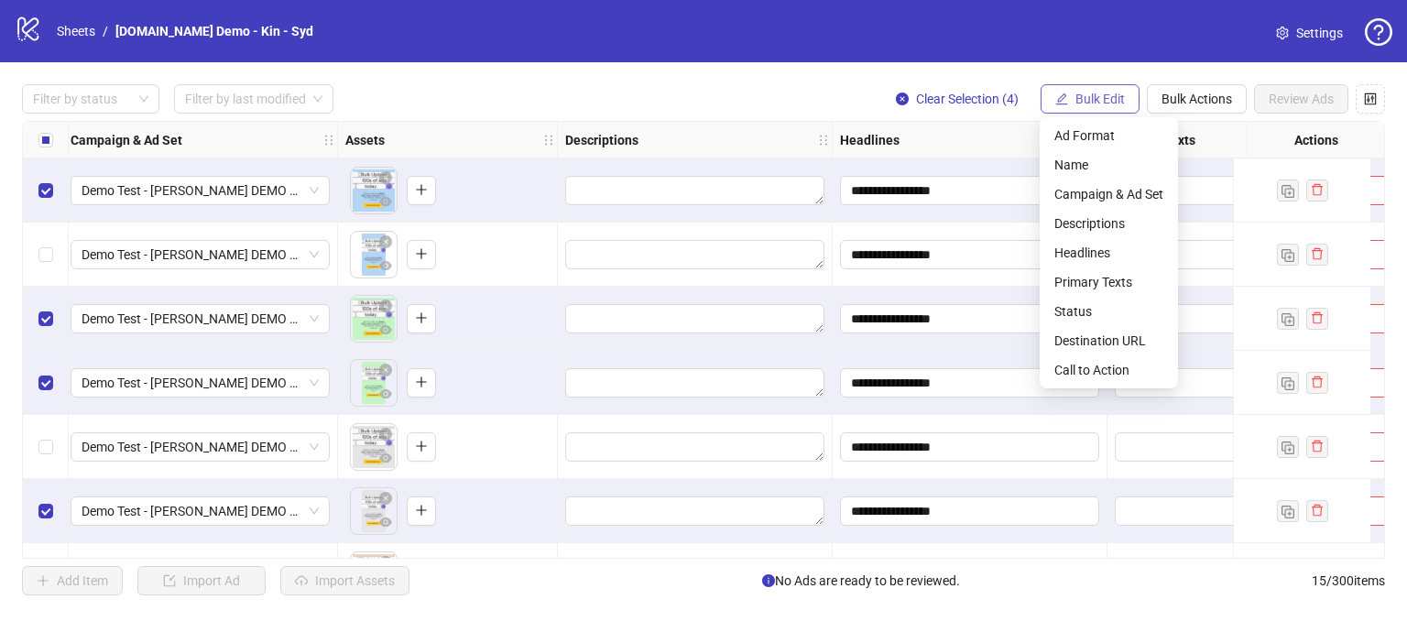
click at [1093, 93] on span "Bulk Edit" at bounding box center [1100, 99] width 49 height 15
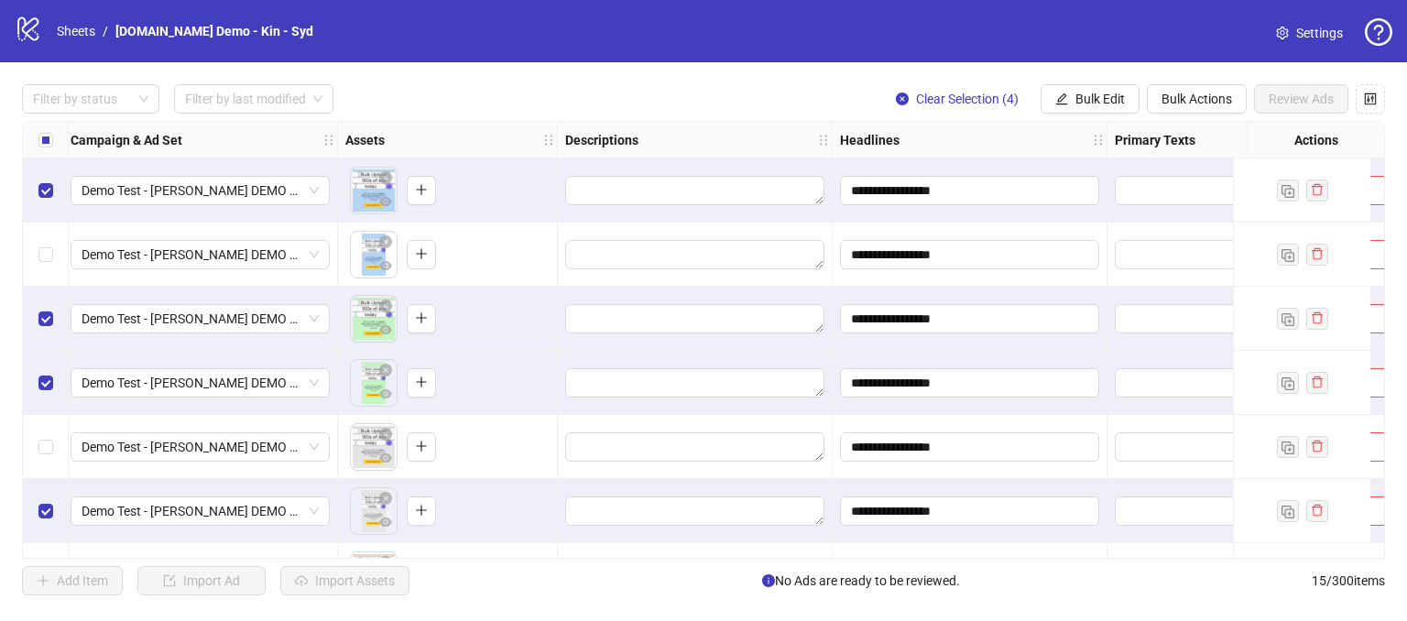
click at [39, 148] on label "Select all rows" at bounding box center [45, 140] width 15 height 20
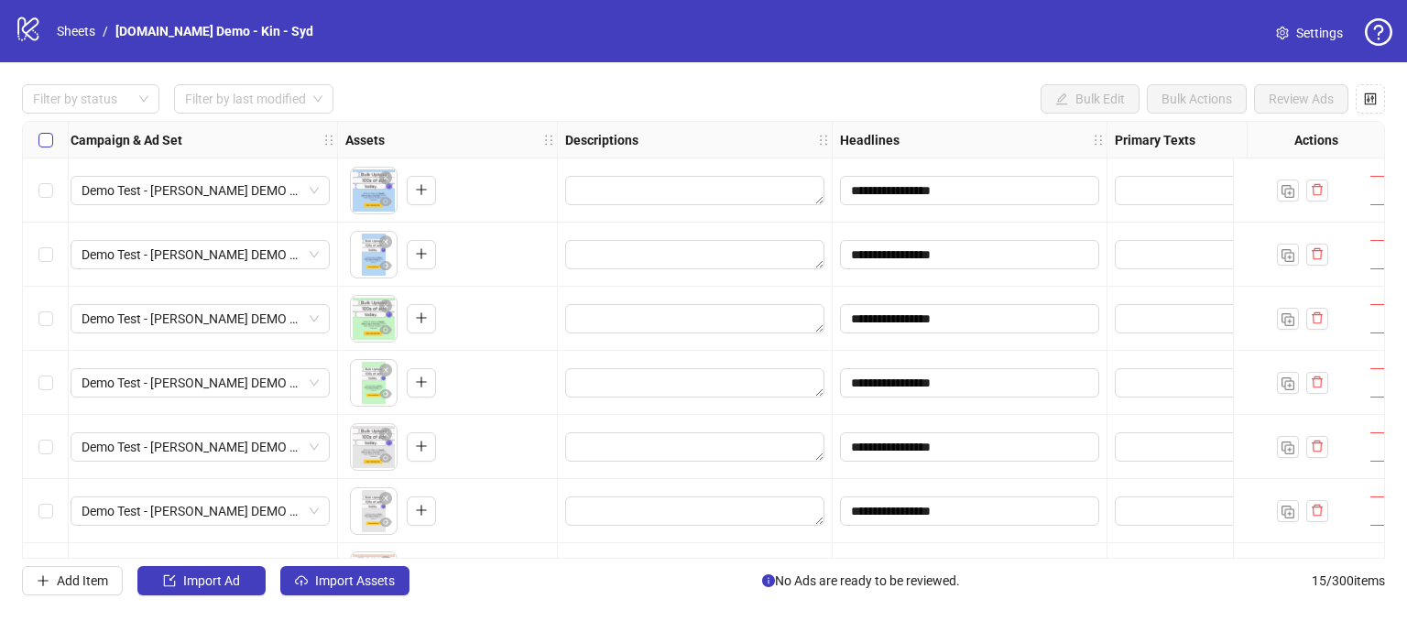
click at [39, 148] on label "Select all rows" at bounding box center [45, 140] width 15 height 20
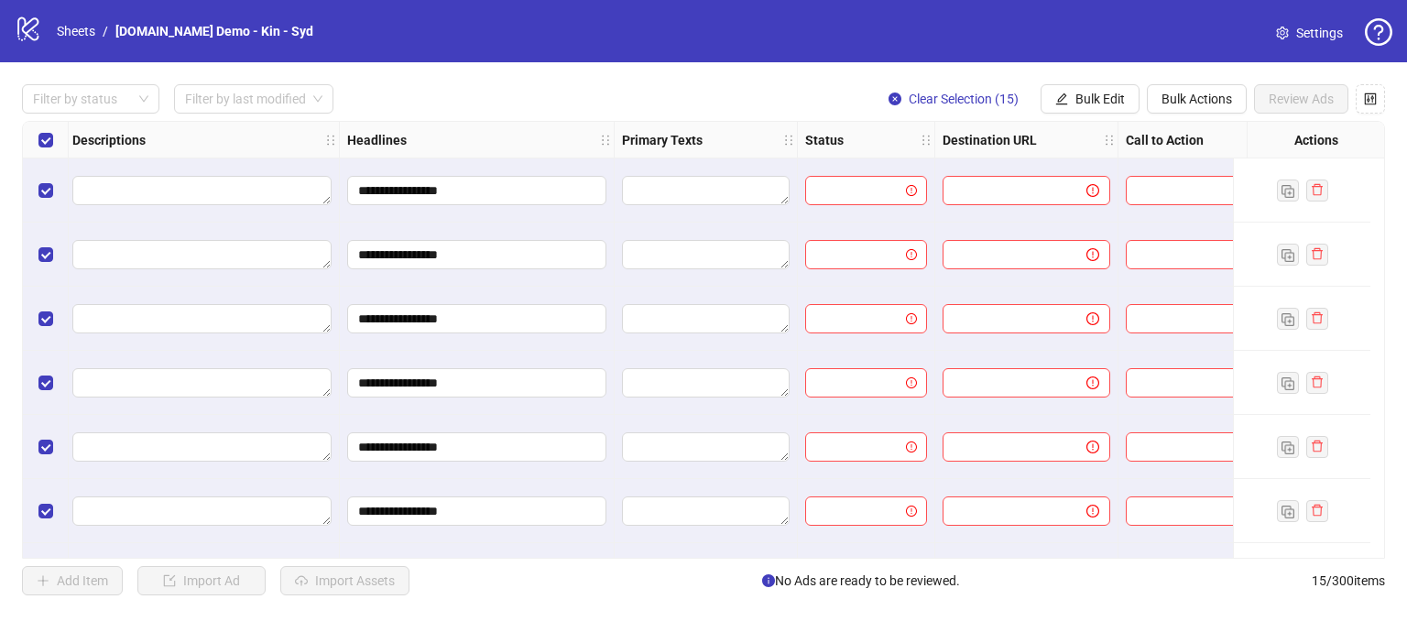
scroll to position [0, 1026]
click at [1076, 95] on span "Bulk Edit" at bounding box center [1100, 99] width 49 height 15
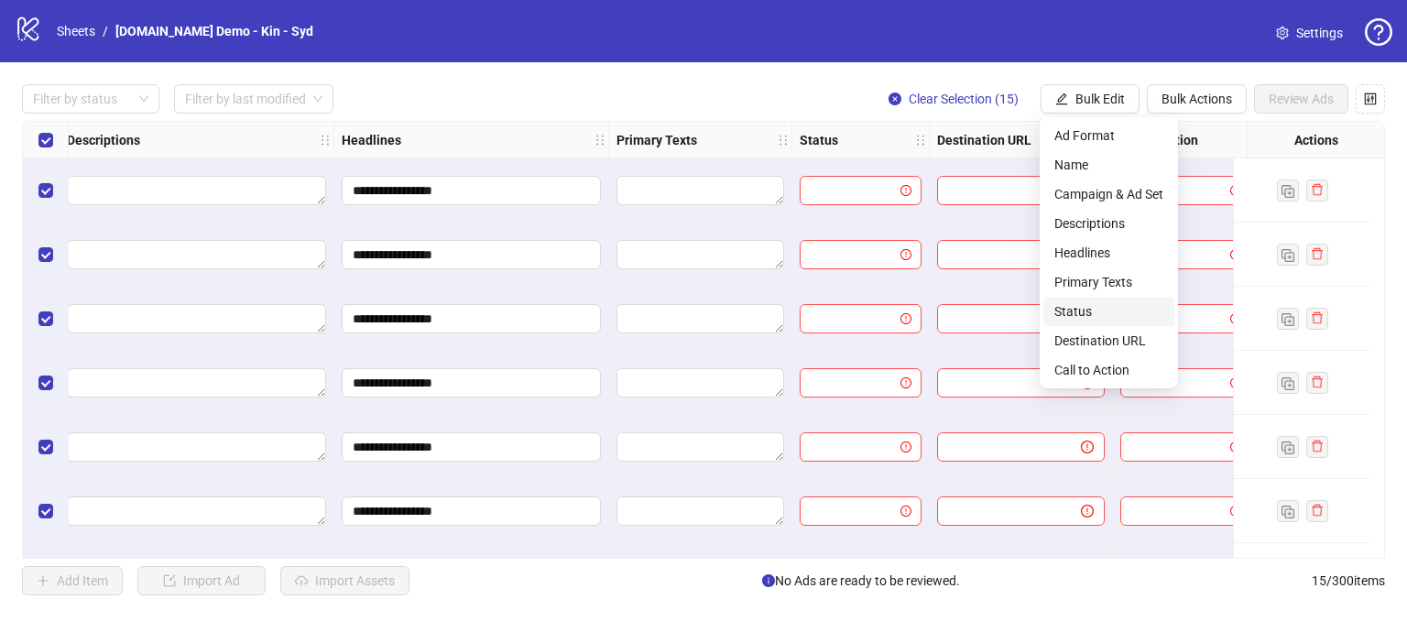
click at [1071, 313] on span "Status" at bounding box center [1109, 311] width 109 height 20
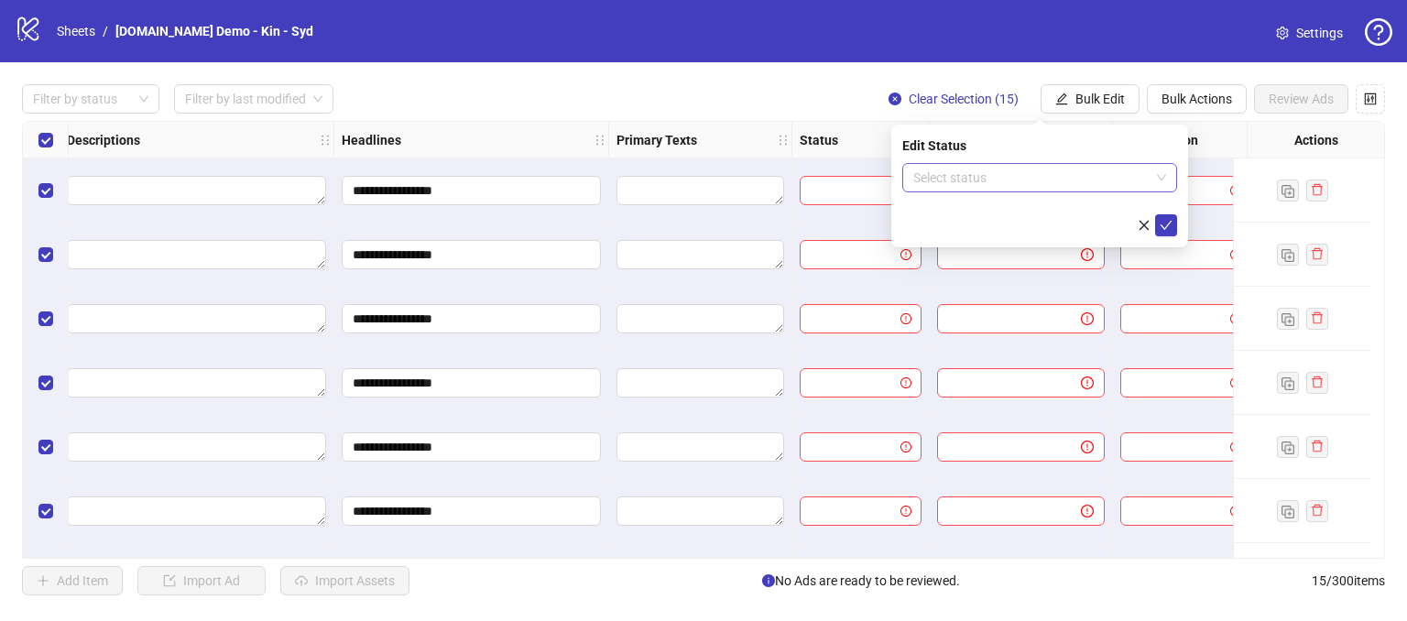
click at [990, 177] on input "search" at bounding box center [1032, 177] width 236 height 27
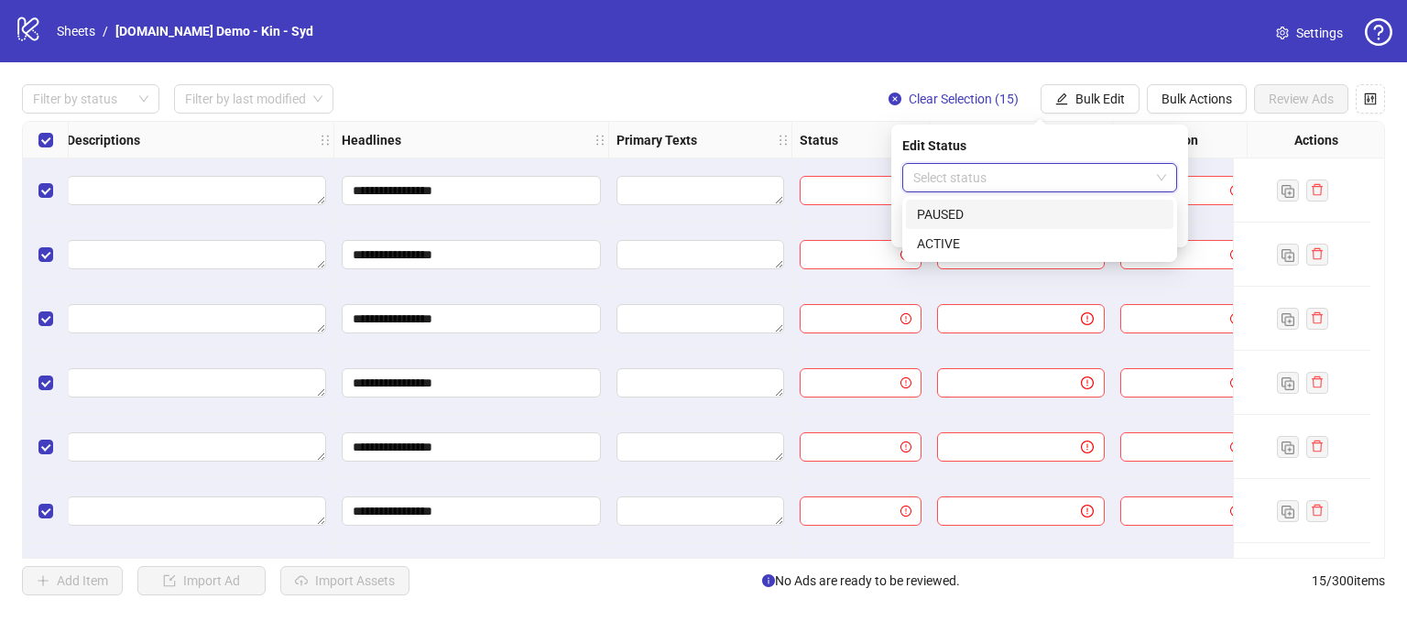
click at [939, 220] on div "PAUSED" at bounding box center [1040, 214] width 246 height 20
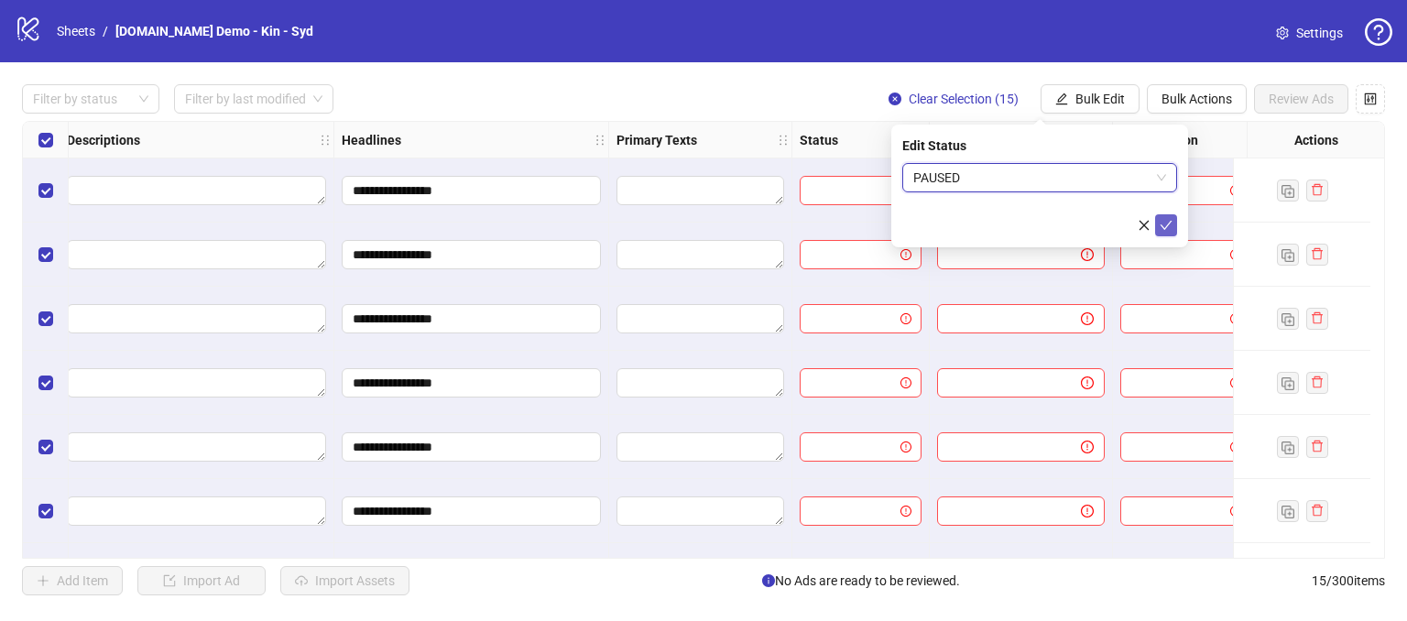
click at [1162, 219] on icon "check" at bounding box center [1166, 225] width 13 height 13
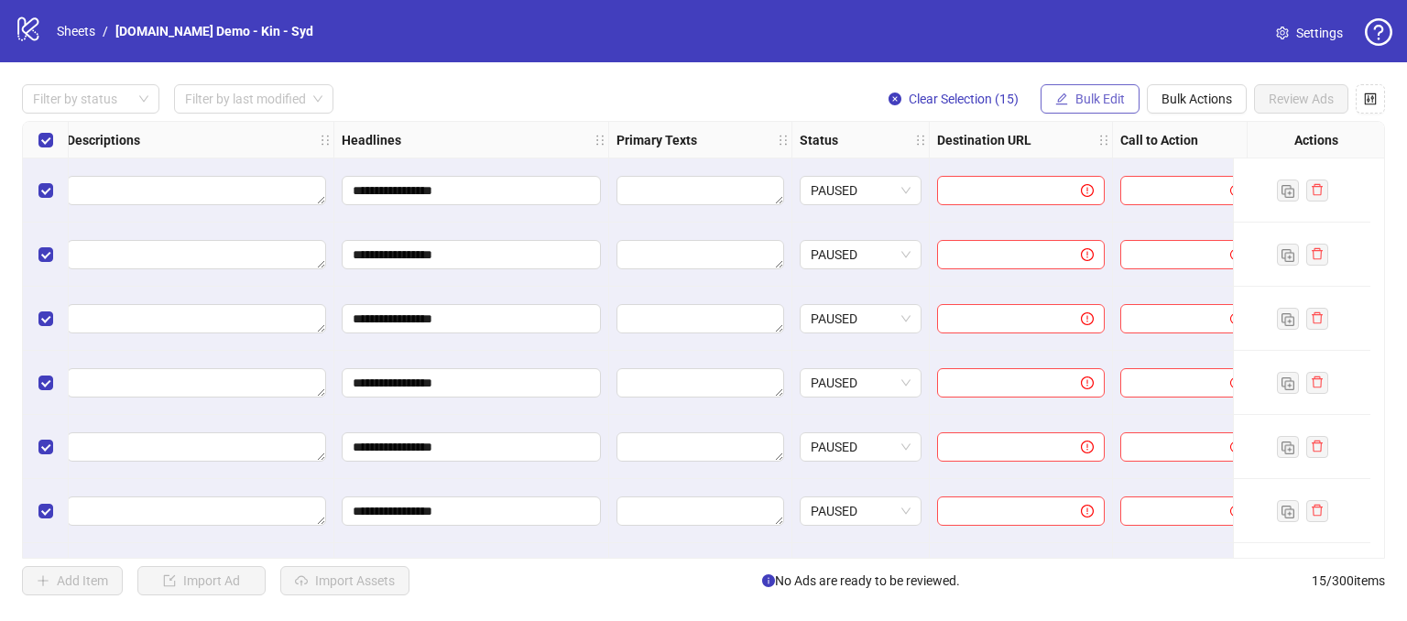
click at [1103, 98] on span "Bulk Edit" at bounding box center [1100, 99] width 49 height 15
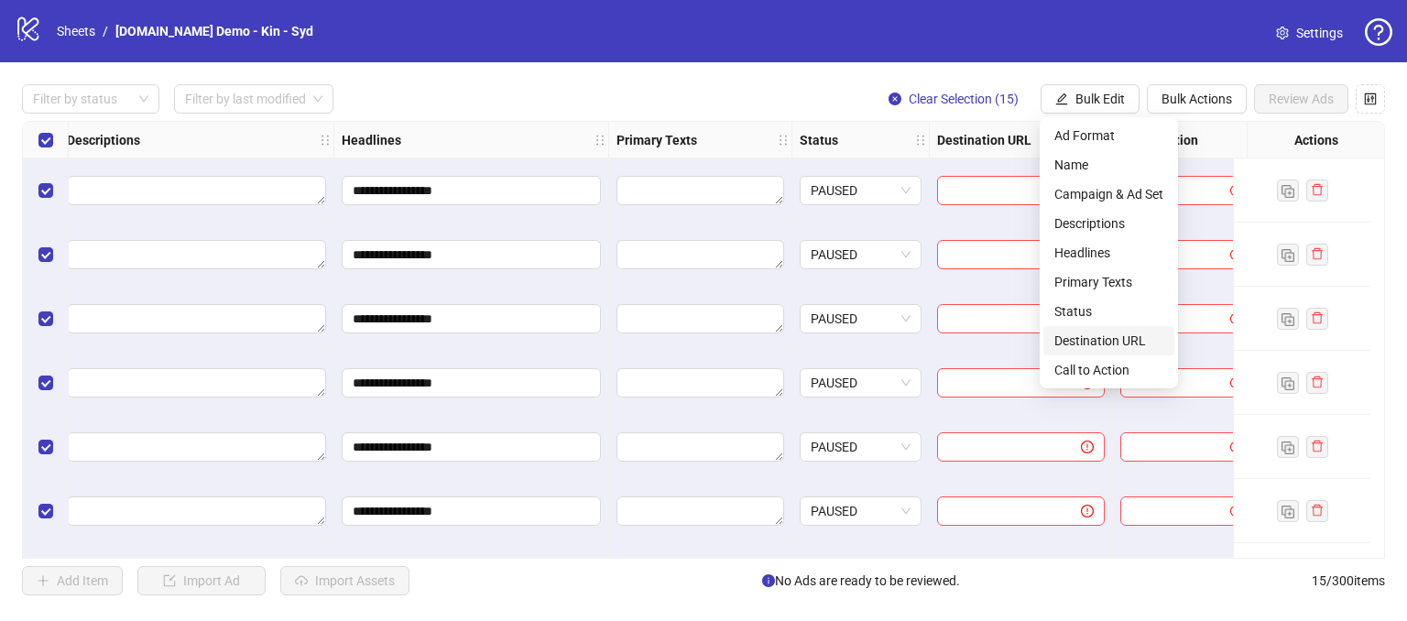
click at [1075, 338] on span "Destination URL" at bounding box center [1109, 341] width 109 height 20
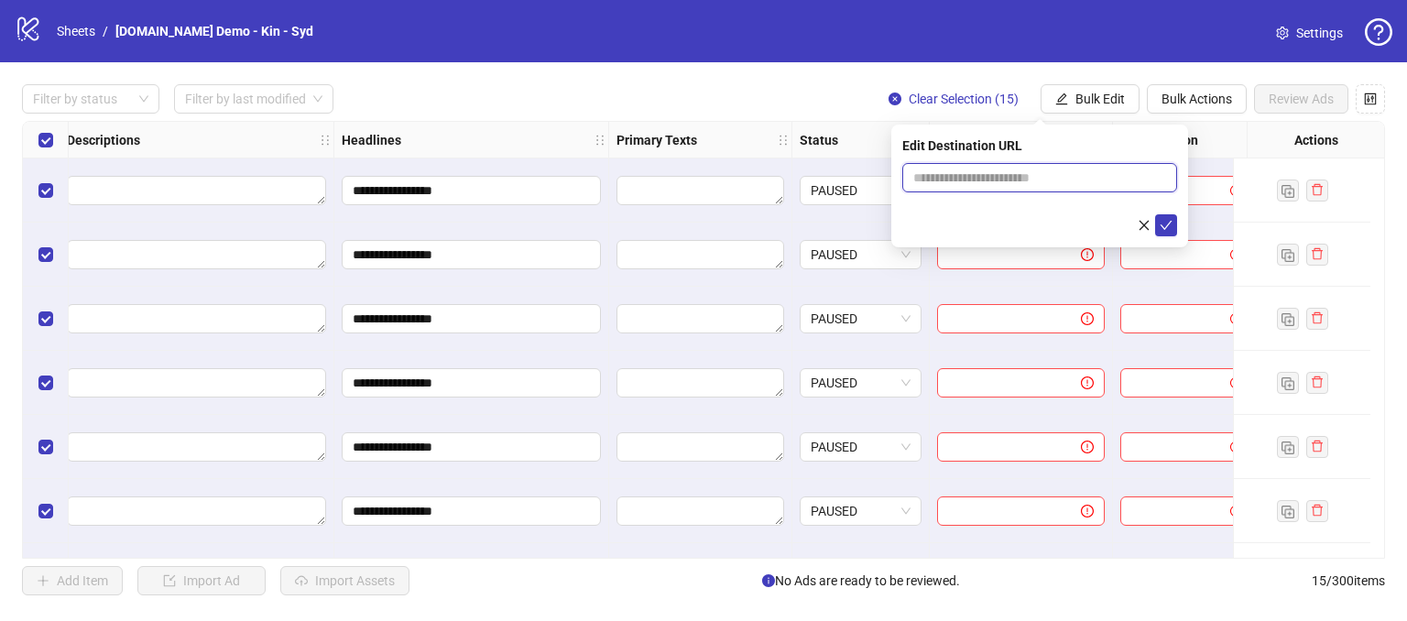
click at [962, 179] on input "text" at bounding box center [1033, 178] width 238 height 20
type input "**********"
click at [1164, 229] on icon "check" at bounding box center [1166, 225] width 13 height 13
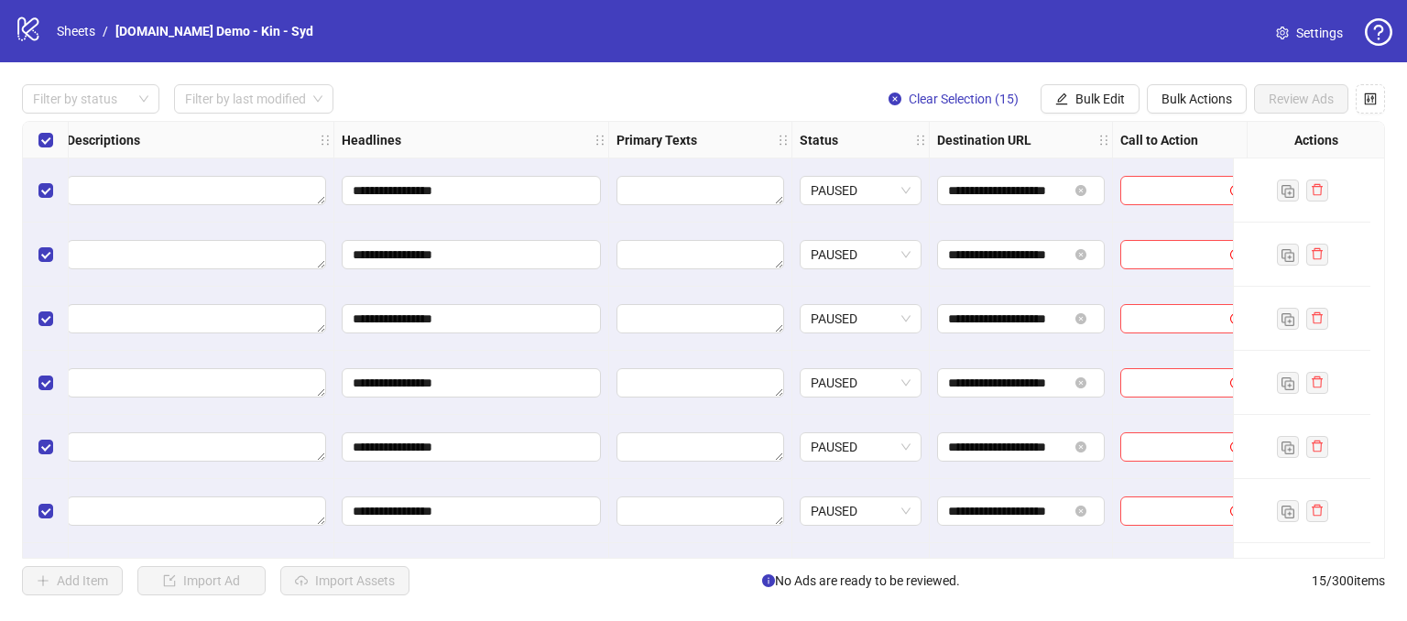
drag, startPoint x: 830, startPoint y: 562, endPoint x: 1087, endPoint y: 573, distance: 256.8
click at [1074, 576] on div "**********" at bounding box center [703, 339] width 1407 height 555
click at [992, 48] on div "logo/logo-mobile Sheets / [DOMAIN_NAME] Demo - Kin - Syd Settings" at bounding box center [703, 31] width 1407 height 62
click at [1098, 103] on span "Bulk Edit" at bounding box center [1100, 99] width 49 height 15
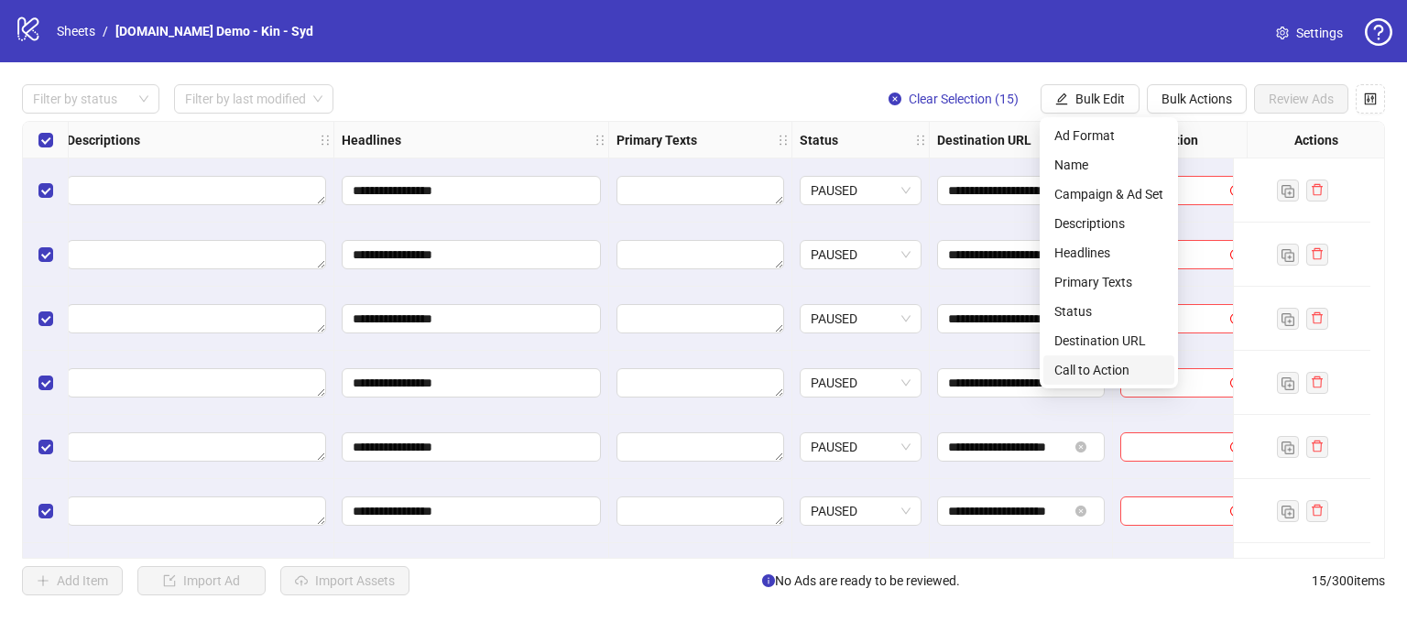
click at [1078, 364] on span "Call to Action" at bounding box center [1109, 370] width 109 height 20
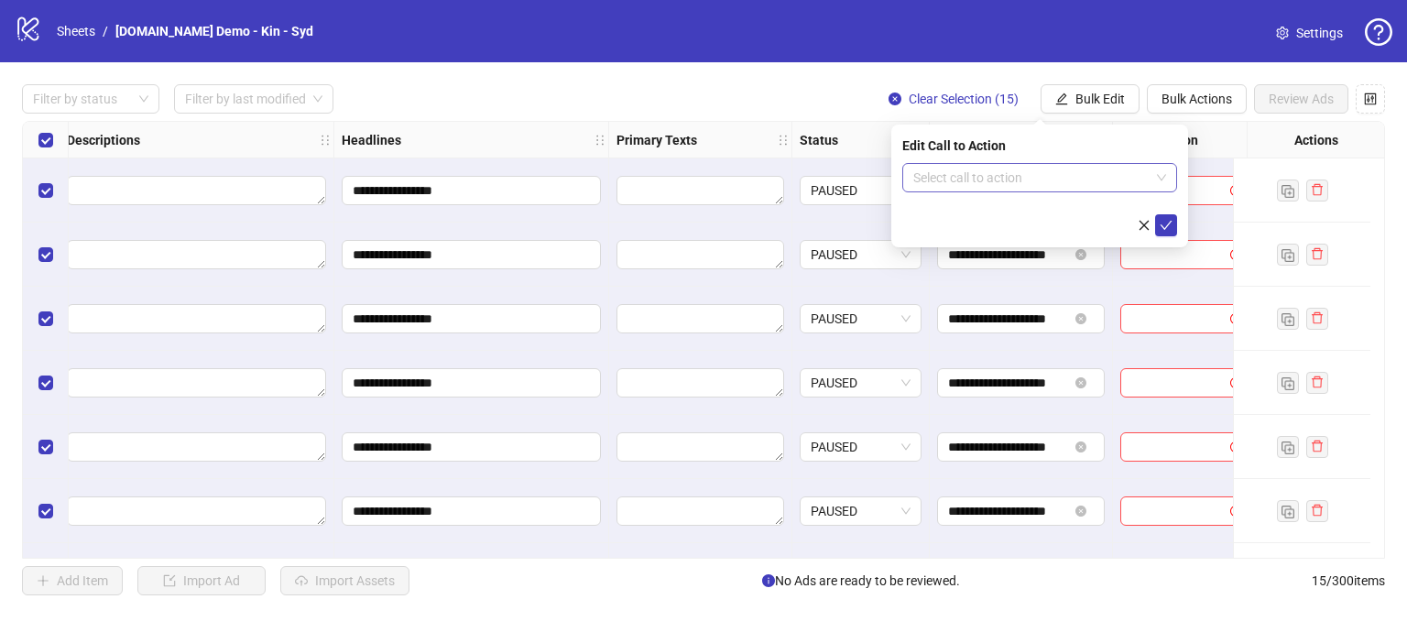
click at [963, 173] on input "search" at bounding box center [1032, 177] width 236 height 27
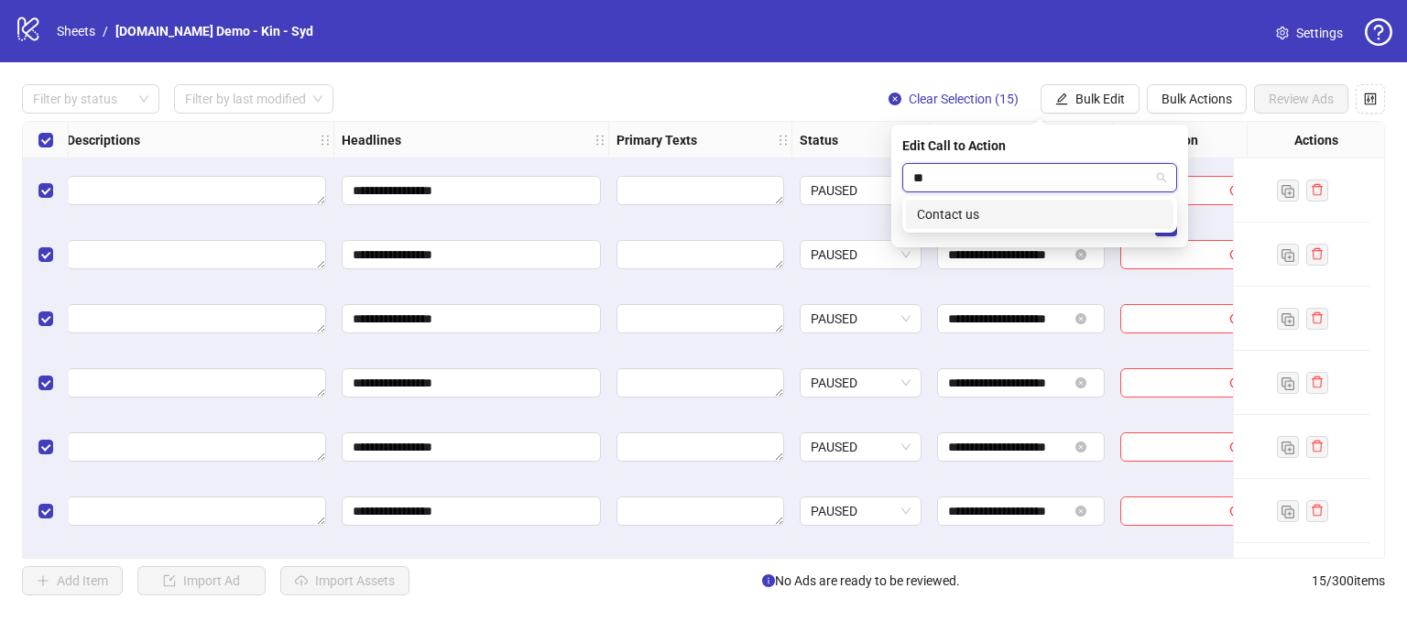
type input "*"
type input "***"
click at [1004, 208] on div "Contact us" at bounding box center [1040, 214] width 246 height 20
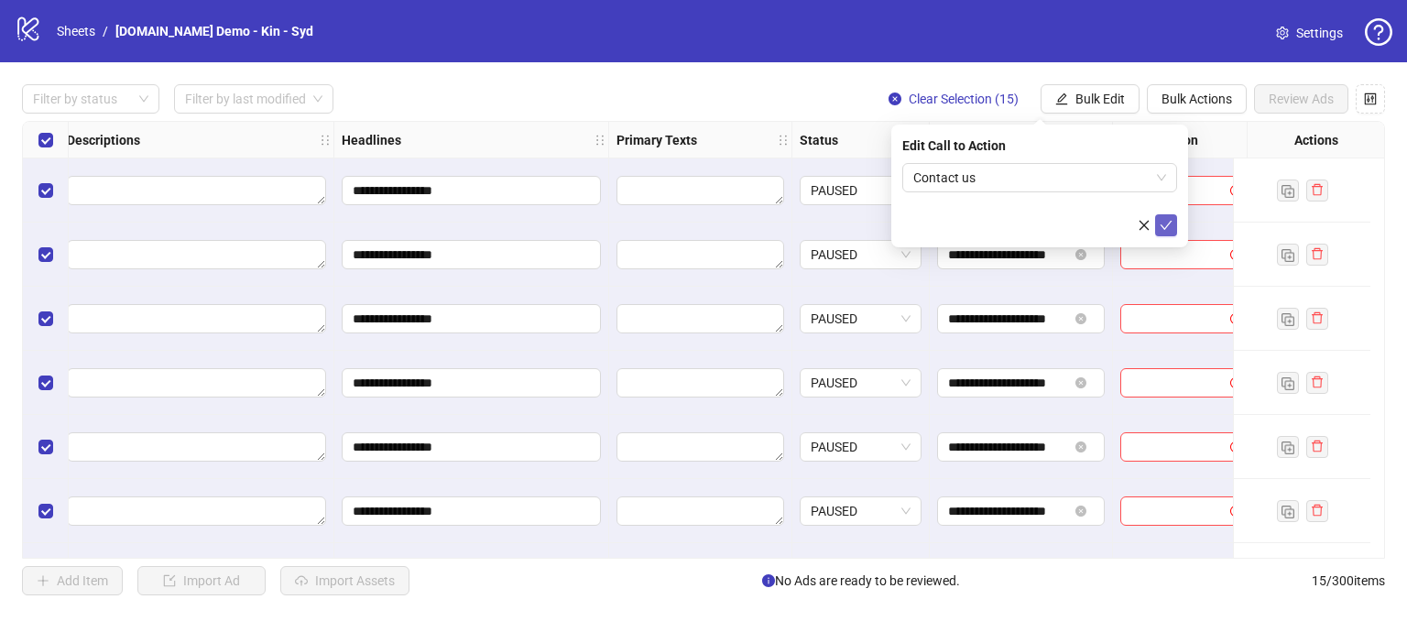
click at [1162, 219] on icon "check" at bounding box center [1166, 225] width 13 height 13
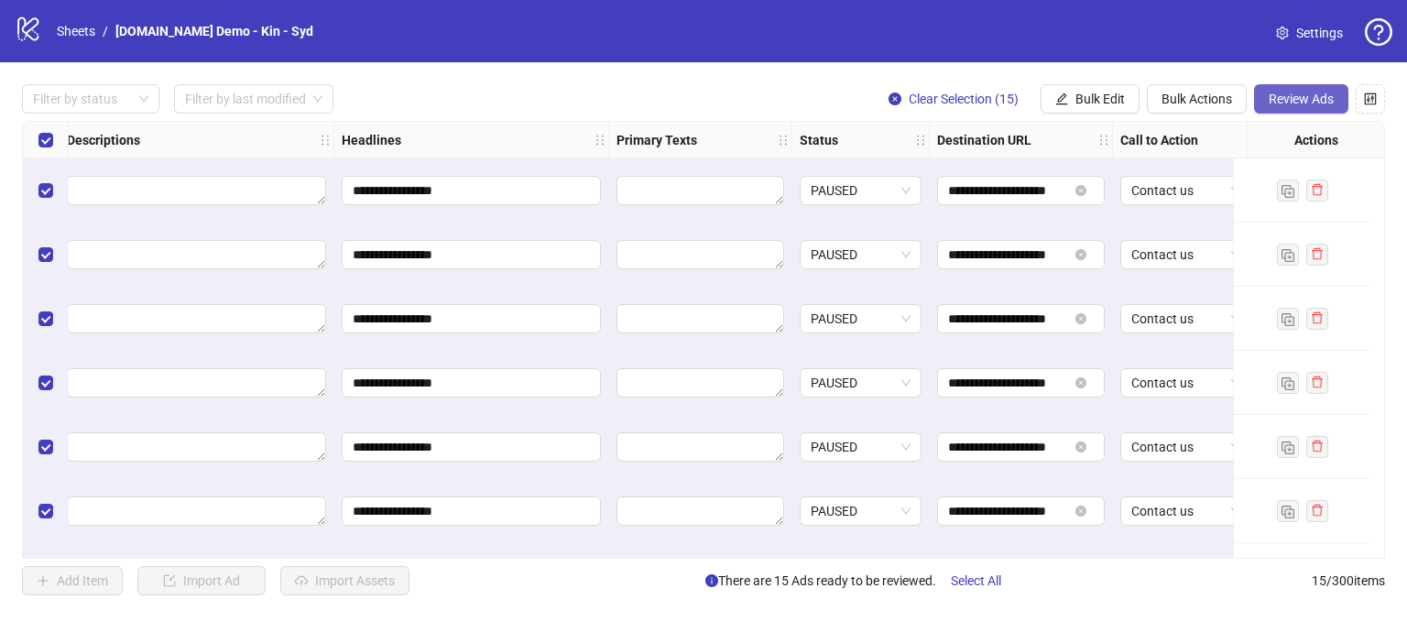
click at [1297, 92] on span "Review Ads" at bounding box center [1301, 99] width 65 height 15
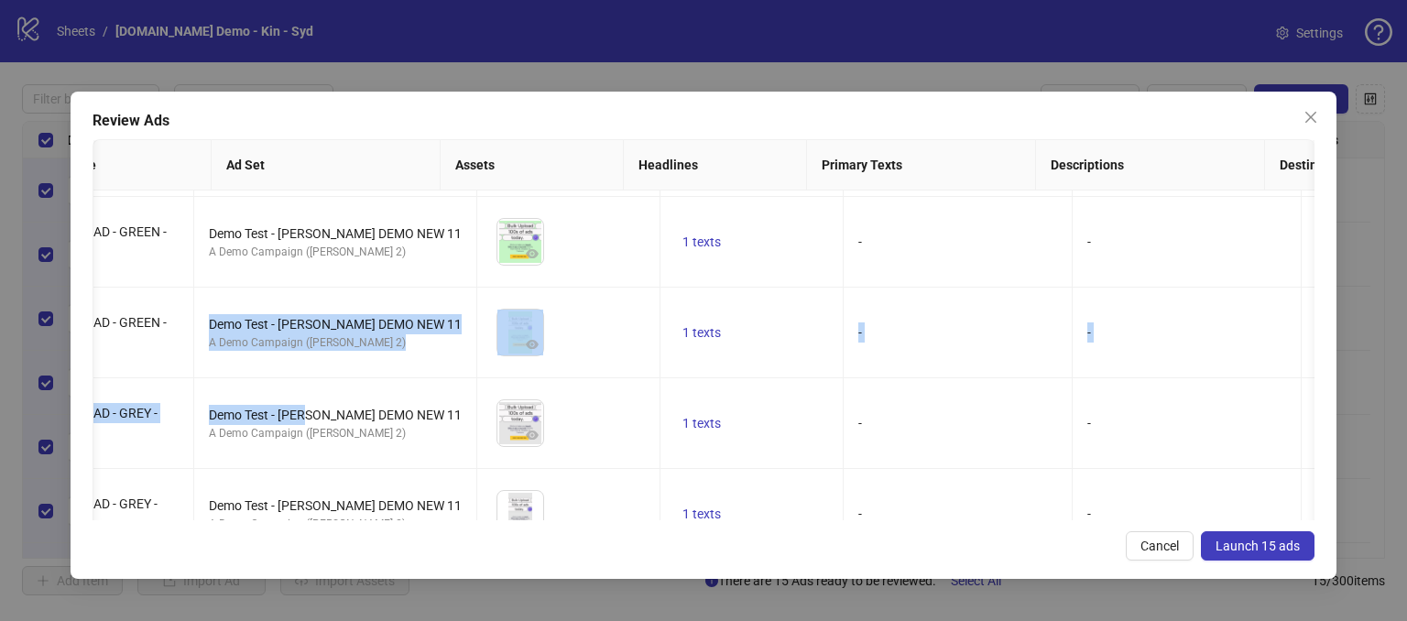
scroll to position [0, 83]
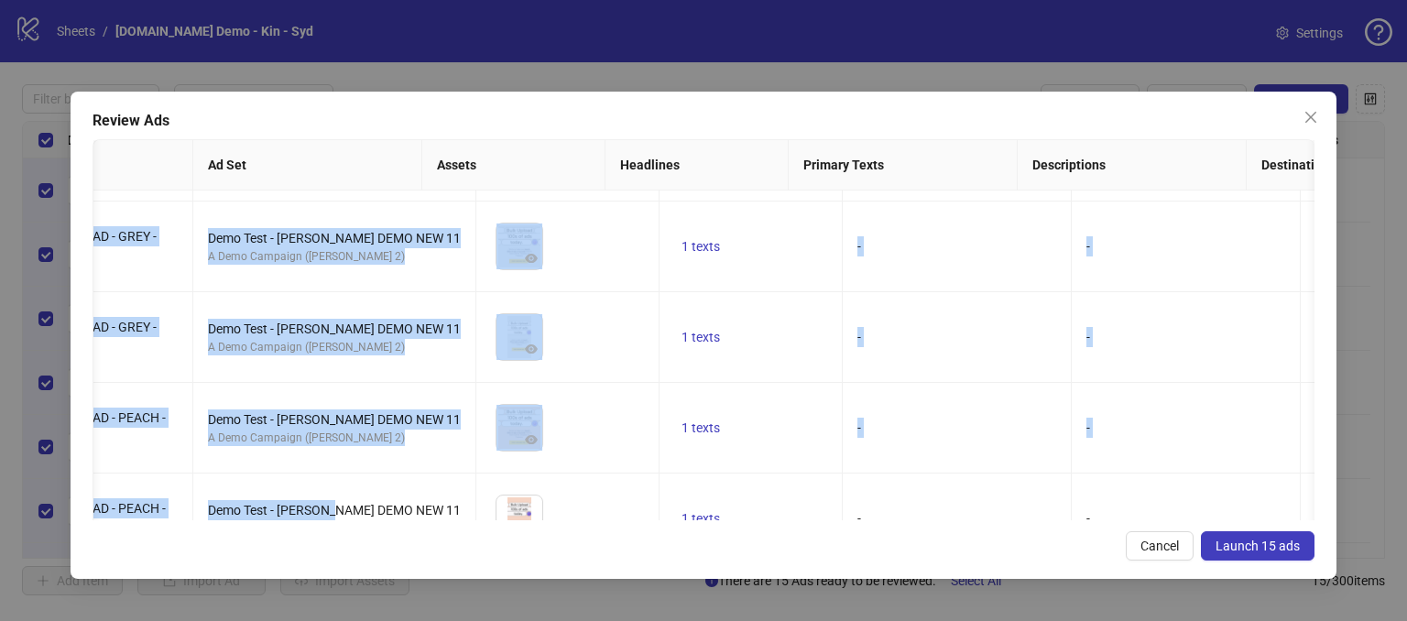
drag, startPoint x: 301, startPoint y: 506, endPoint x: 334, endPoint y: 508, distance: 34.0
click at [334, 508] on div "BULK UPLOAD - BLUE - 1x1 Demo Test - [PERSON_NAME] DEMO NEW 11 A Demo Campaign …" at bounding box center [703, 356] width 1221 height 330
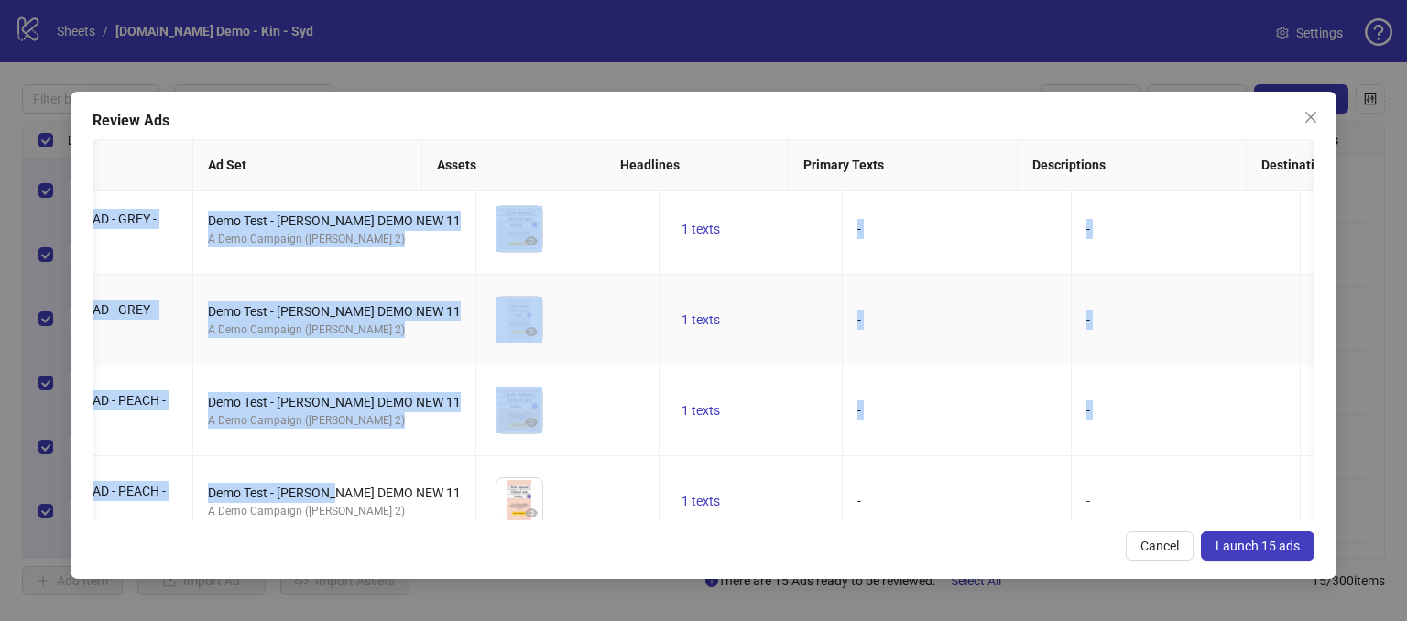
click at [531, 335] on div "To pick up a draggable item, press the space bar. While dragging, use the arrow…" at bounding box center [567, 319] width 153 height 57
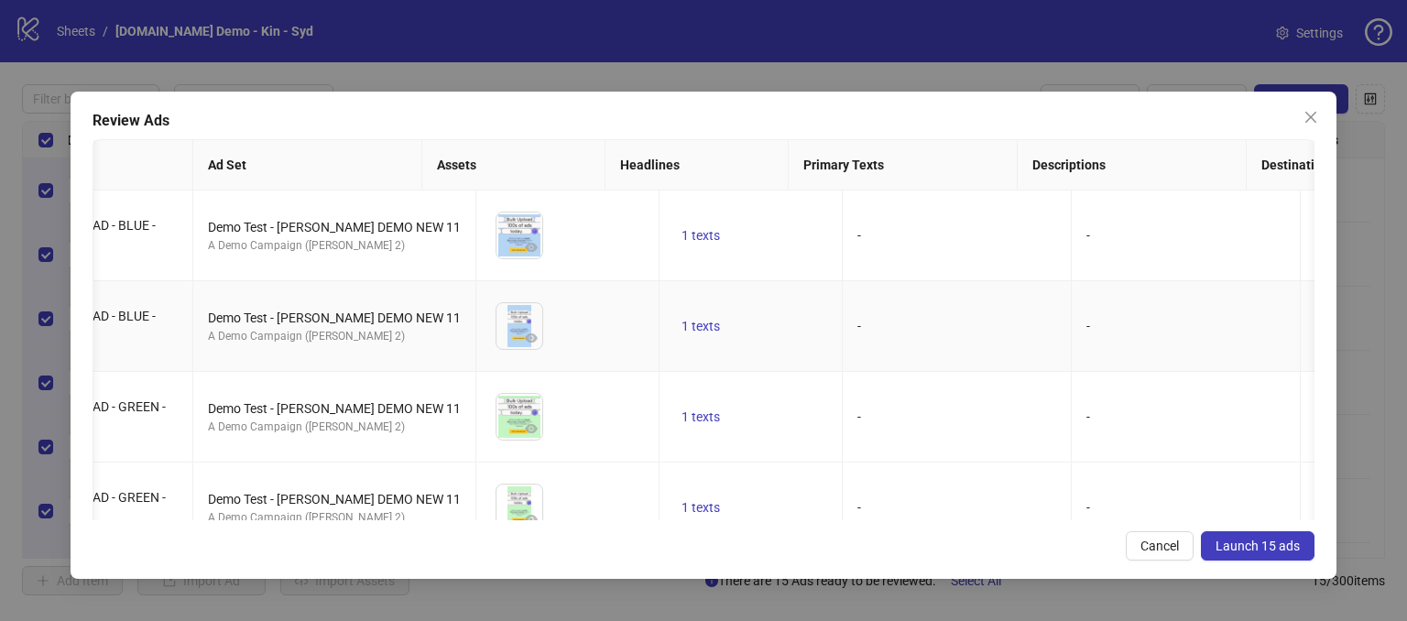
click at [542, 287] on td "To pick up a draggable item, press the space bar. While dragging, use the arrow…" at bounding box center [567, 326] width 183 height 91
click at [528, 151] on th "Assets" at bounding box center [513, 165] width 183 height 50
click at [513, 121] on div "Review Ads" at bounding box center [704, 121] width 1222 height 22
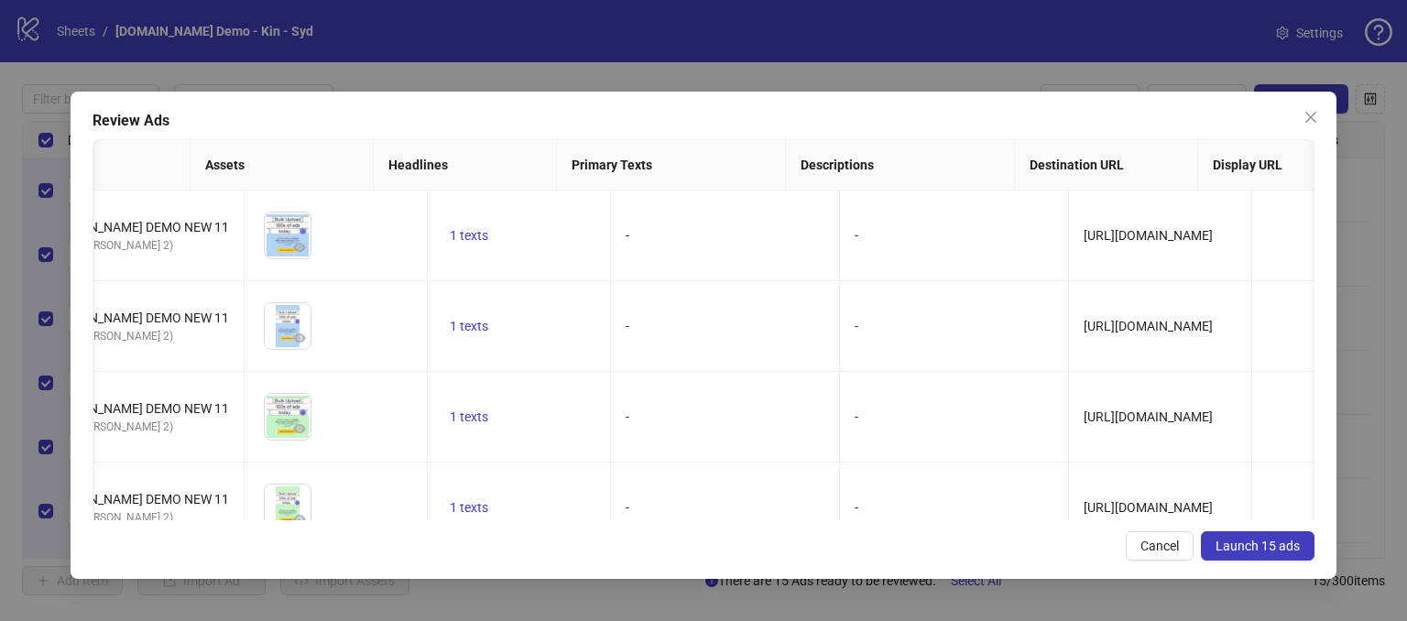
scroll to position [0, 269]
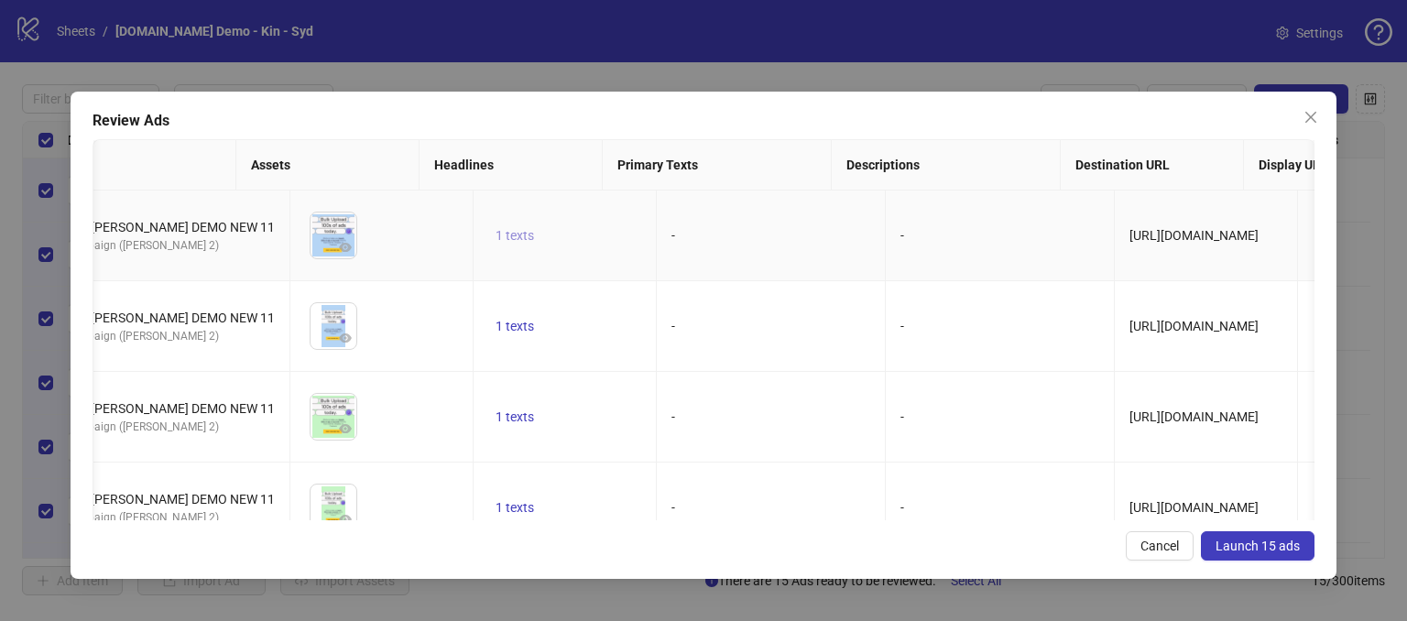
click at [496, 228] on span "1 texts" at bounding box center [515, 235] width 38 height 15
click at [931, 252] on td "-" at bounding box center [1000, 236] width 229 height 91
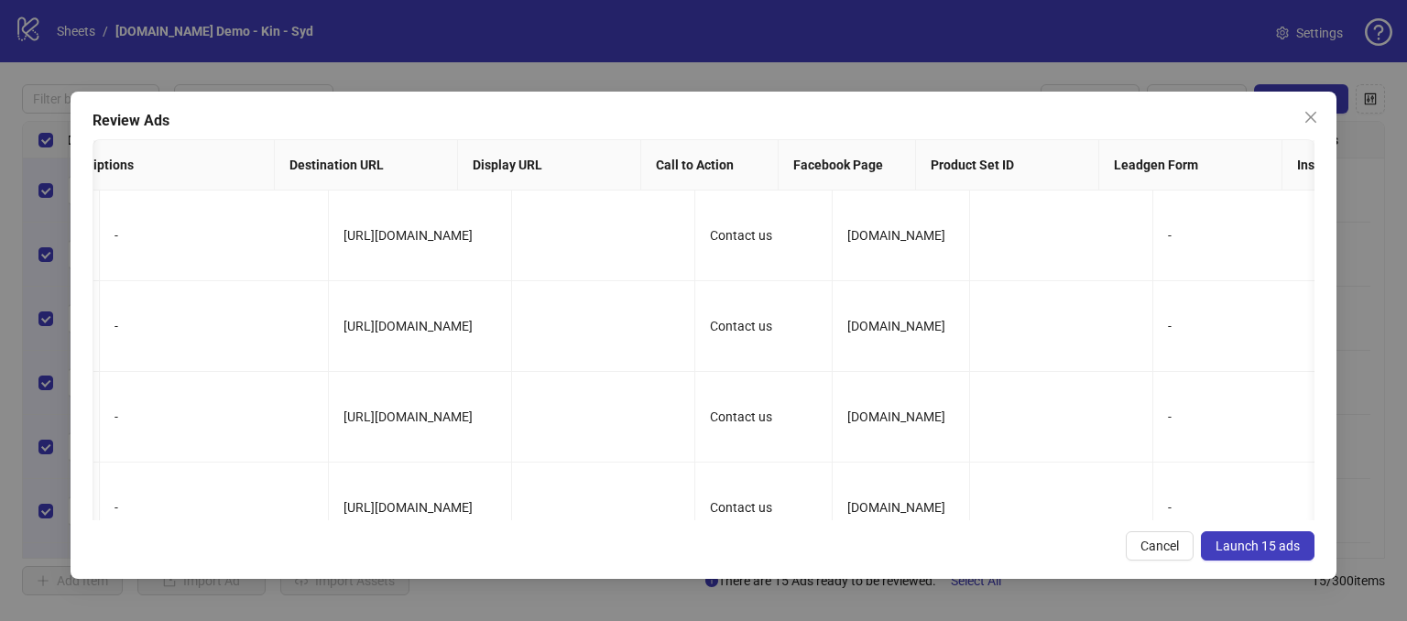
scroll to position [0, 0]
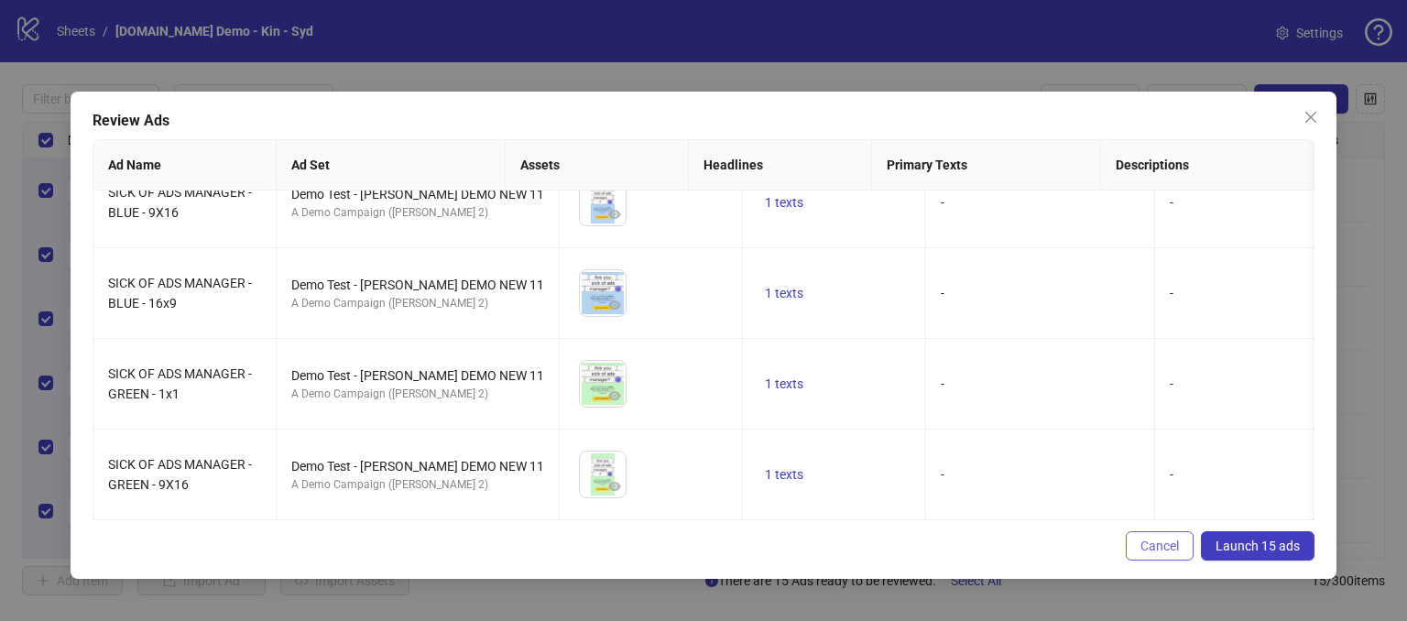
click at [1150, 544] on span "Cancel" at bounding box center [1160, 546] width 38 height 15
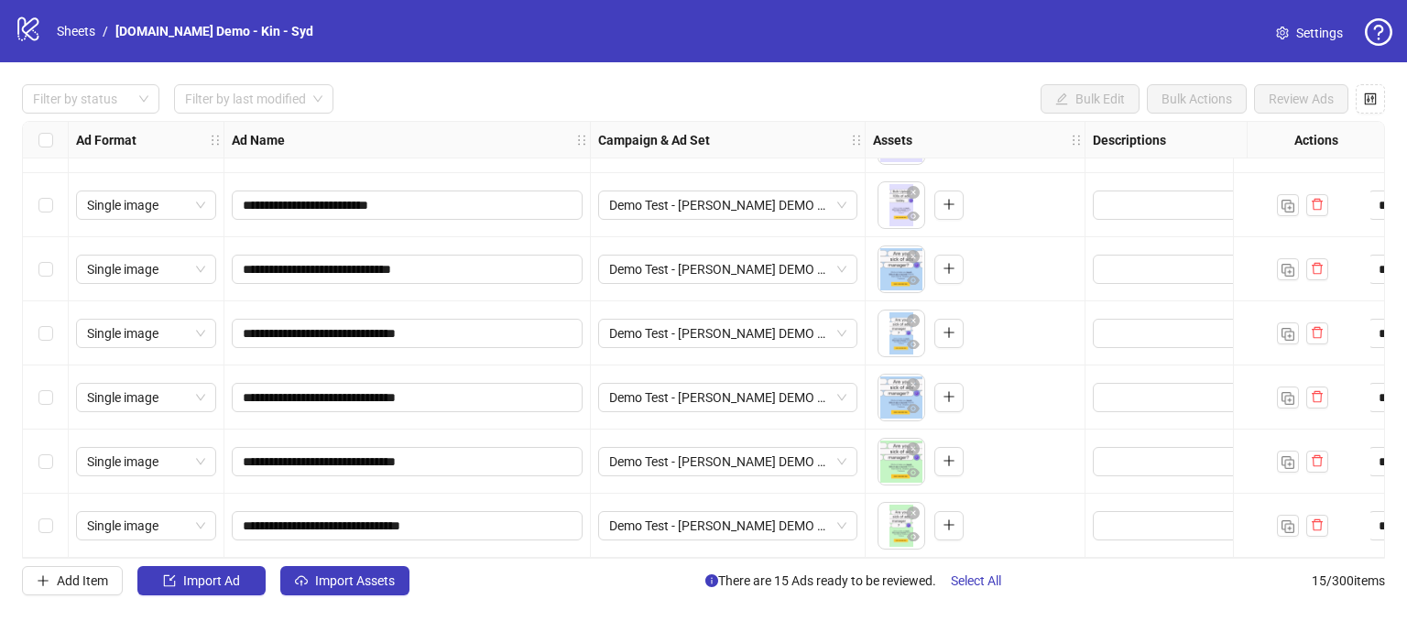
click at [40, 530] on div "Select row 15" at bounding box center [46, 526] width 46 height 64
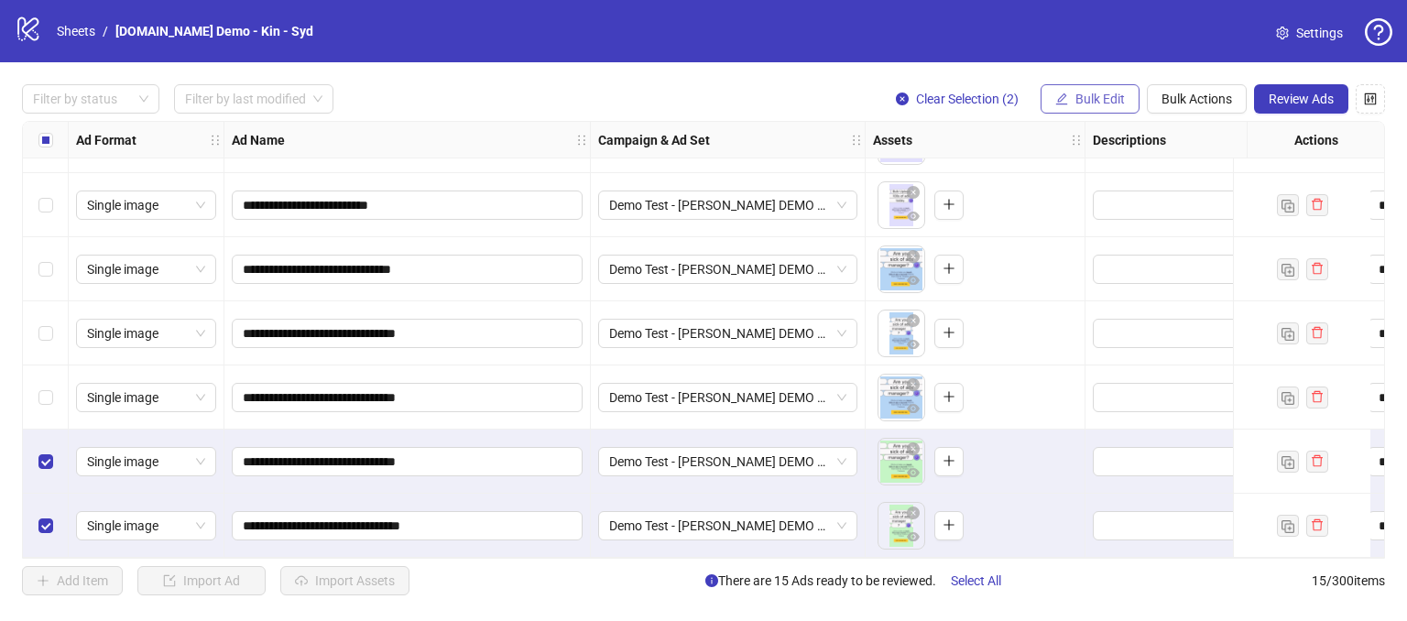
click at [1101, 98] on span "Bulk Edit" at bounding box center [1100, 99] width 49 height 15
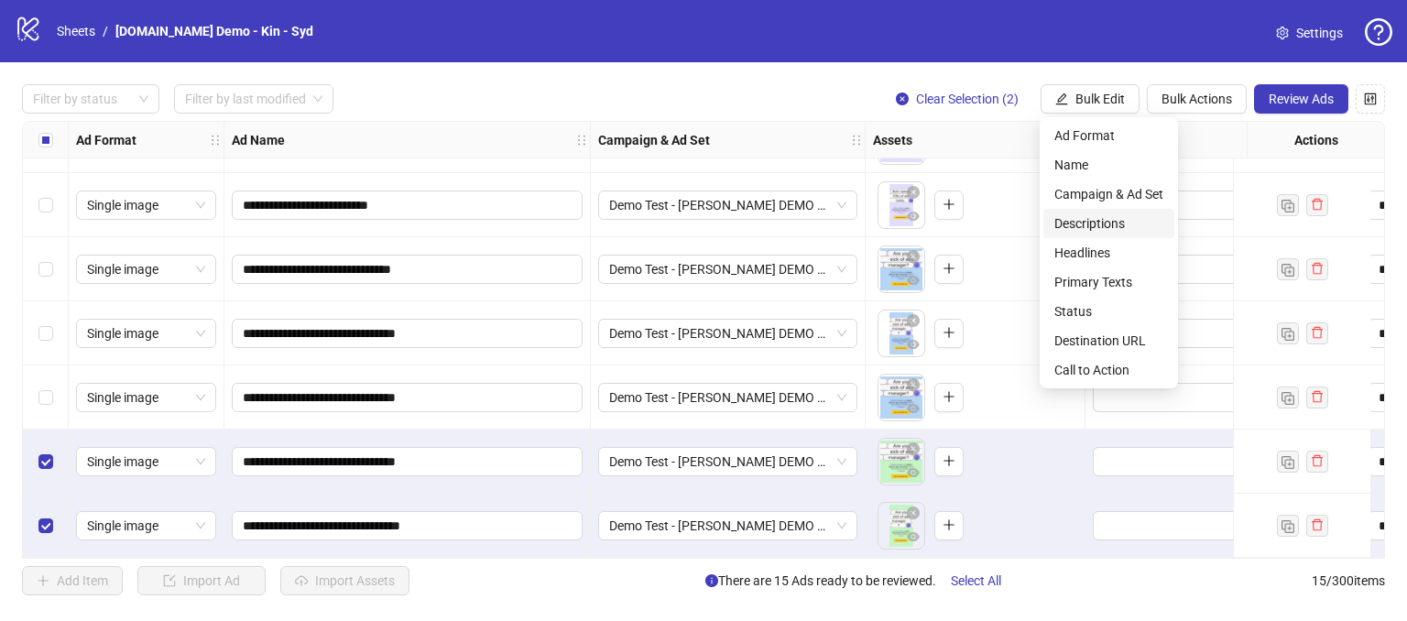
click at [1070, 227] on span "Descriptions" at bounding box center [1109, 223] width 109 height 20
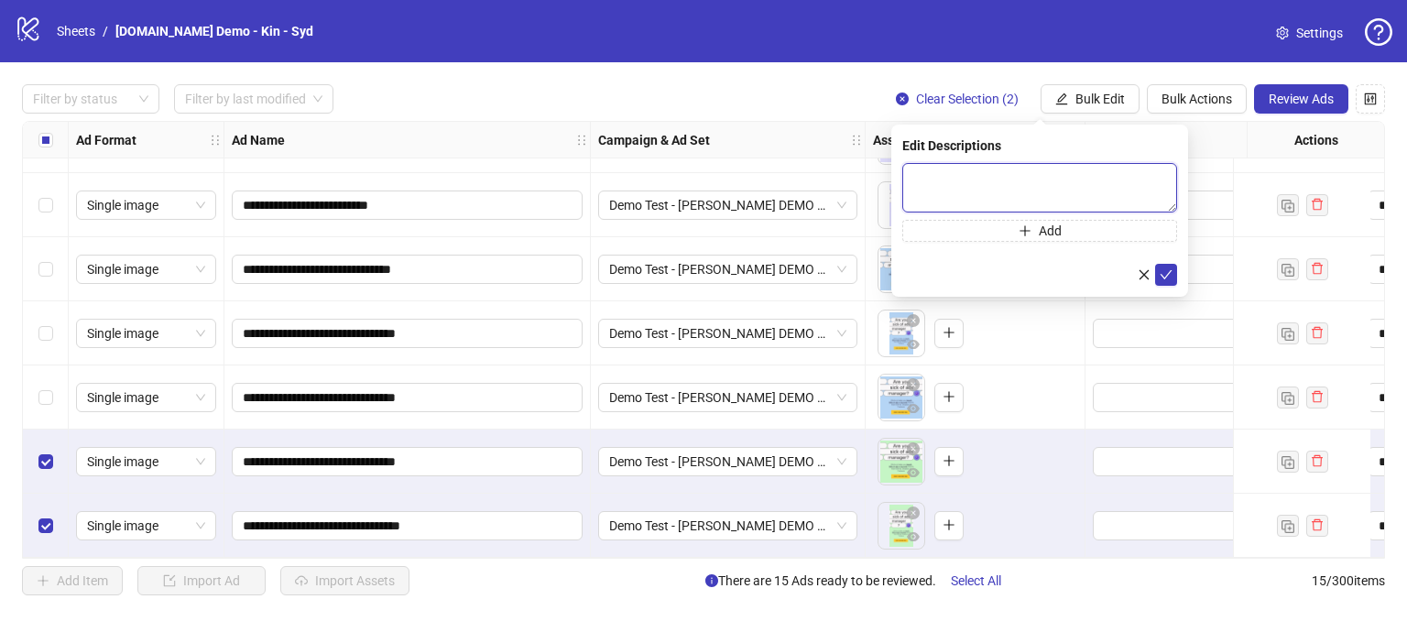
click at [969, 185] on textarea at bounding box center [1040, 187] width 275 height 49
type textarea "**********"
click at [1169, 266] on button "submit" at bounding box center [1166, 275] width 22 height 22
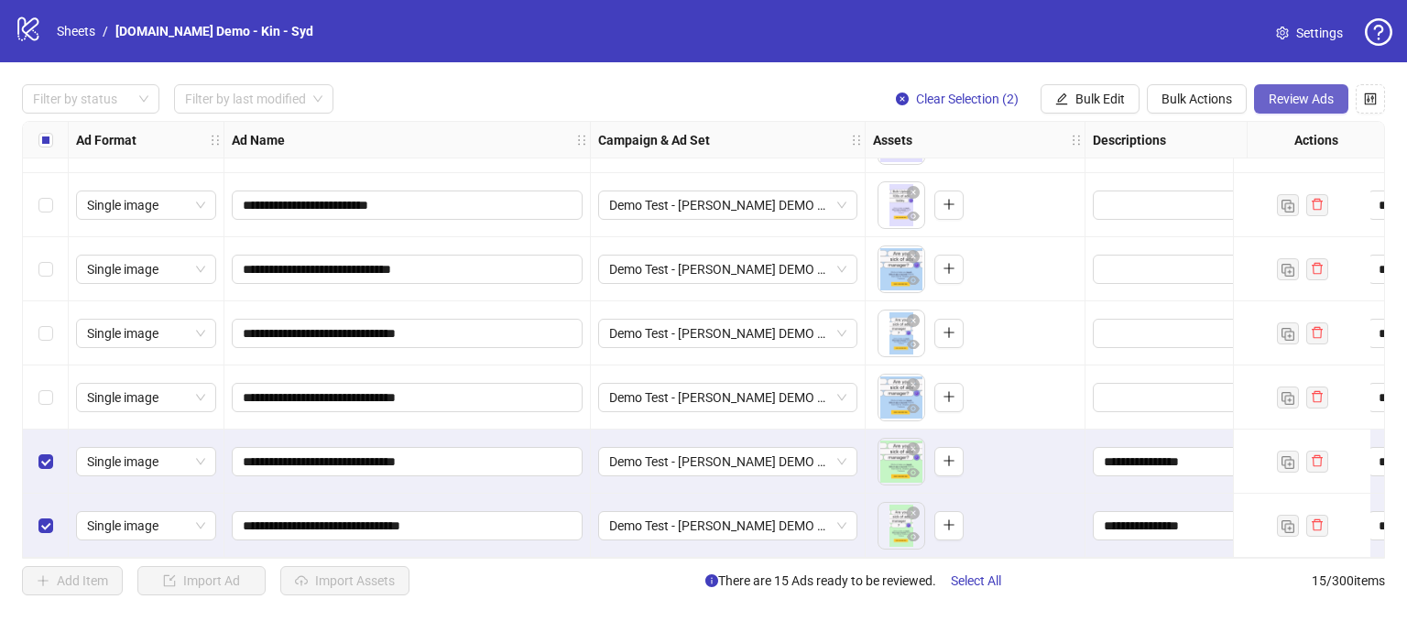
click at [1306, 96] on span "Review Ads" at bounding box center [1301, 99] width 65 height 15
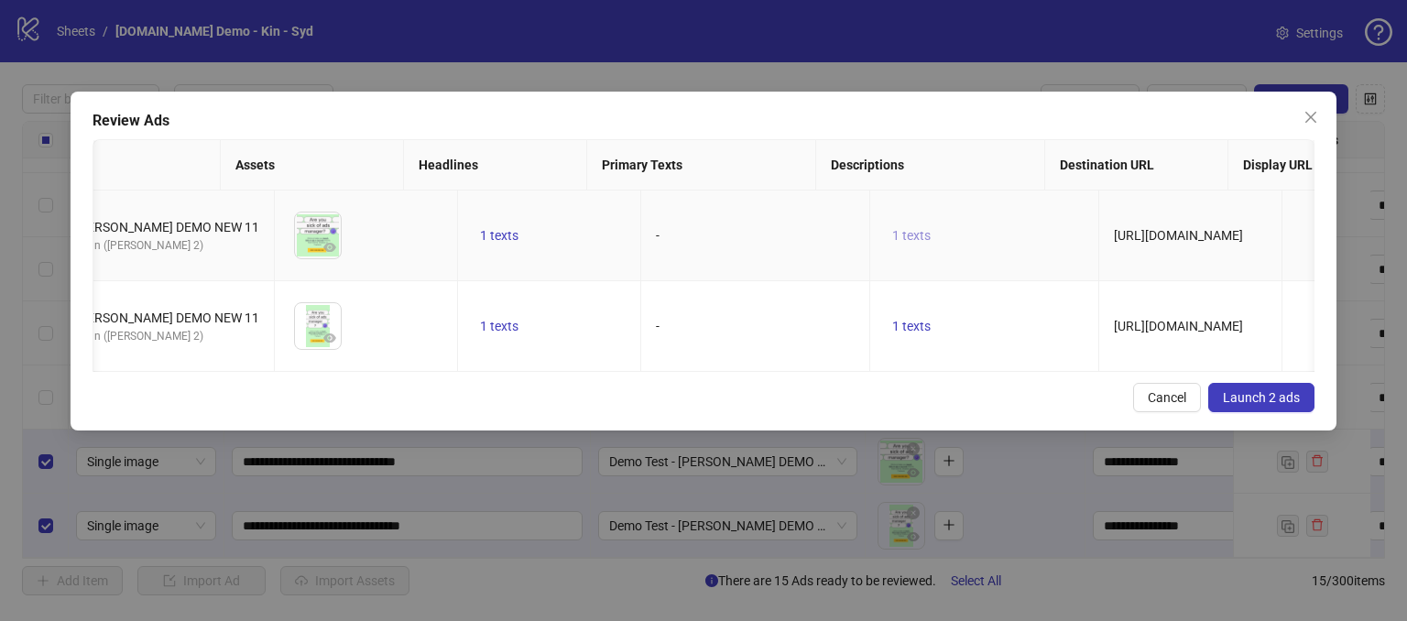
click at [885, 225] on button "1 texts" at bounding box center [911, 235] width 53 height 22
click at [877, 271] on td "1 texts" at bounding box center [984, 236] width 229 height 91
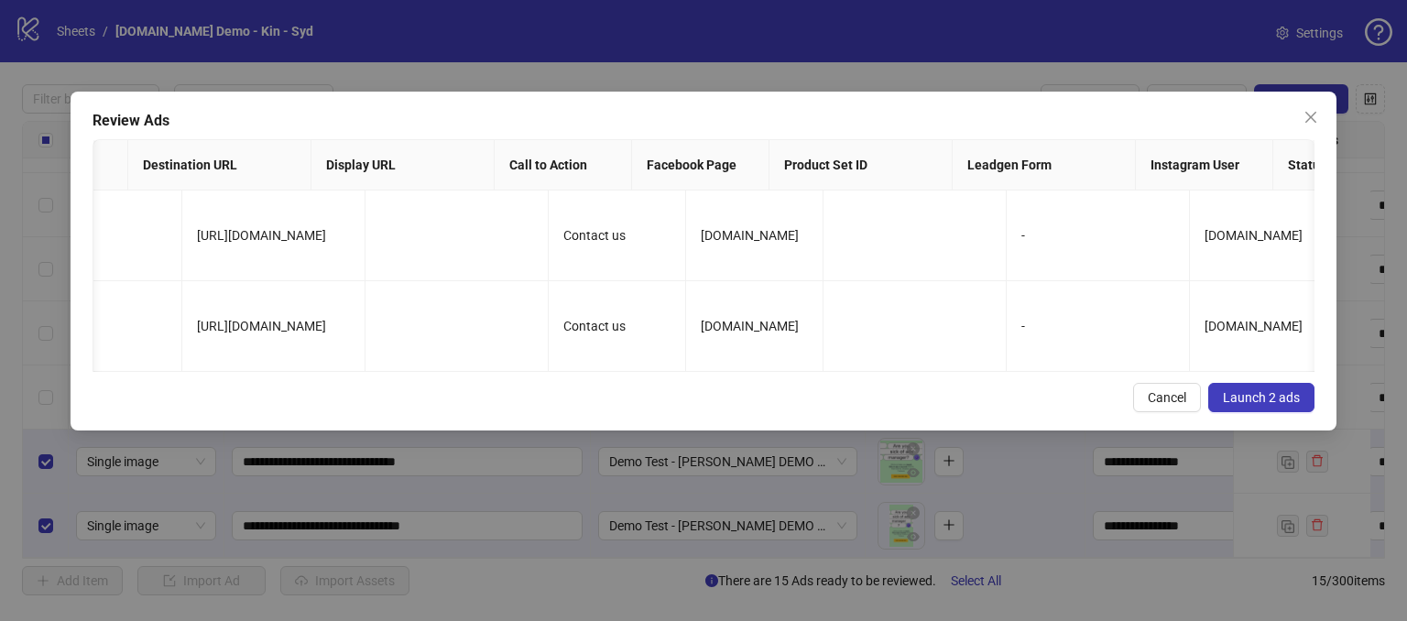
click at [1258, 402] on span "Launch 2 ads" at bounding box center [1261, 397] width 77 height 15
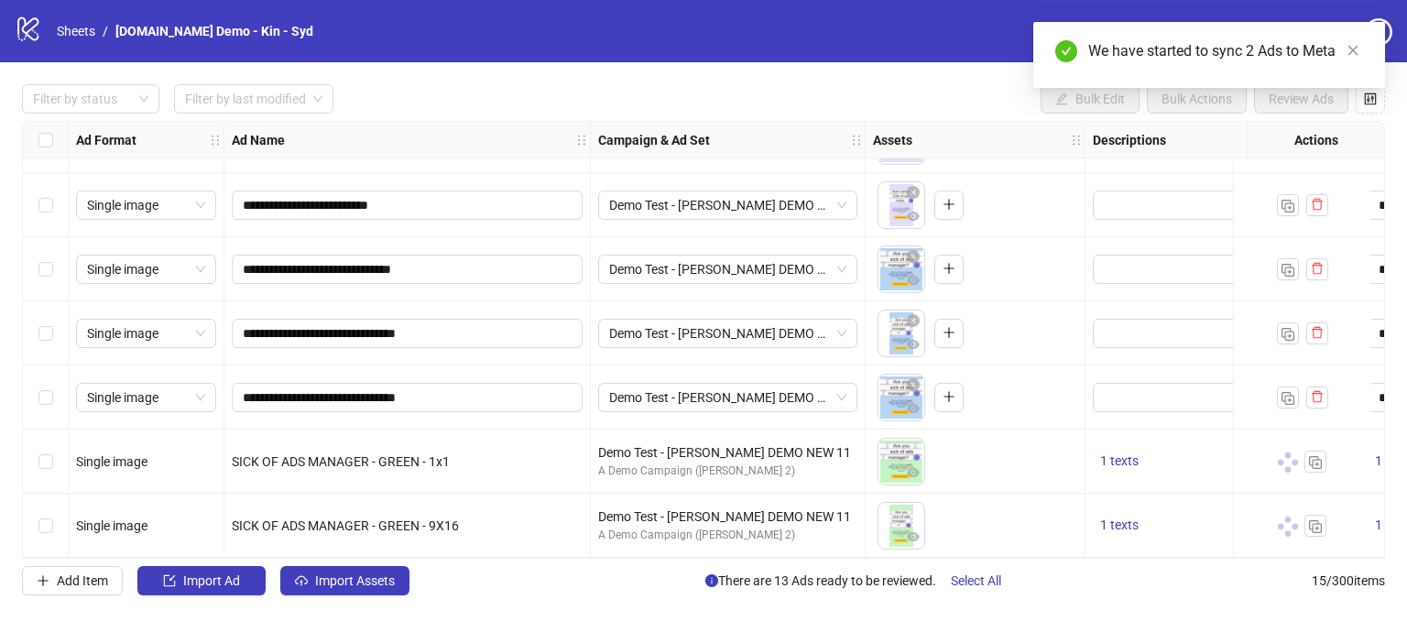
click at [643, 82] on div "**********" at bounding box center [703, 339] width 1407 height 555
drag, startPoint x: 493, startPoint y: 547, endPoint x: 449, endPoint y: 548, distance: 44.0
click at [449, 548] on div "SICK OF ADS MANAGER - GREEN - 9X16" at bounding box center [407, 526] width 367 height 64
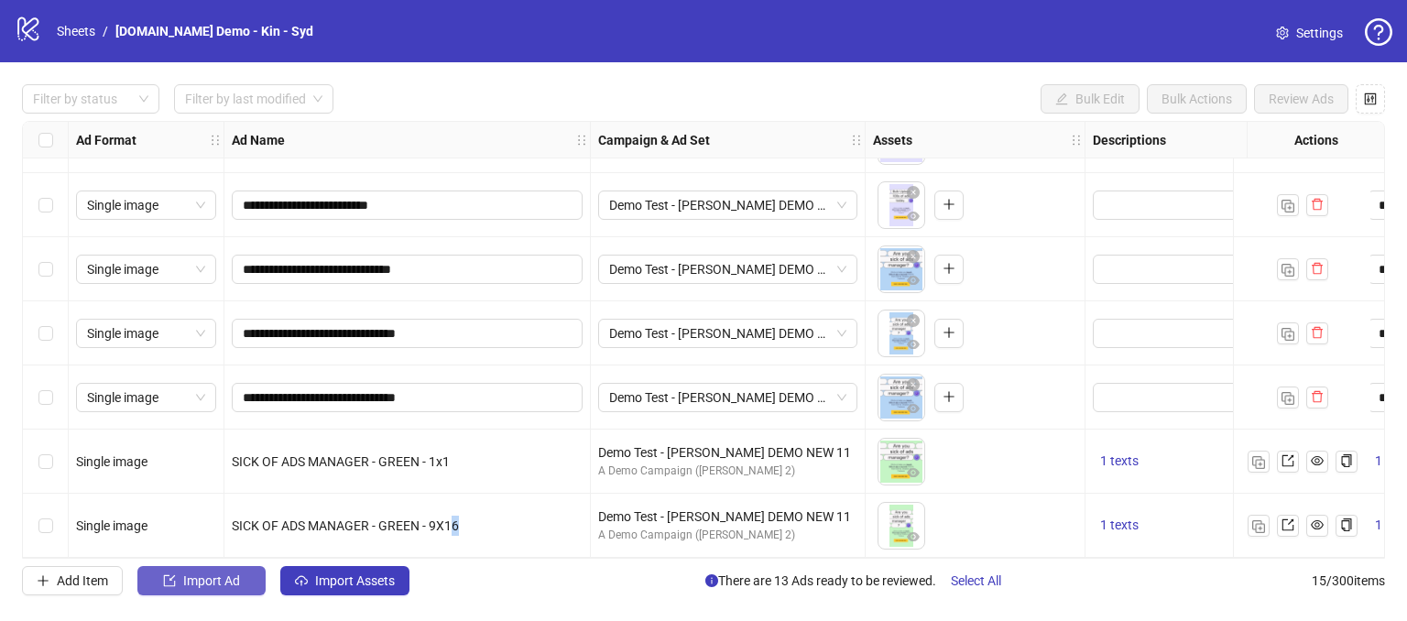
click at [216, 587] on span "Import Ad" at bounding box center [211, 581] width 57 height 15
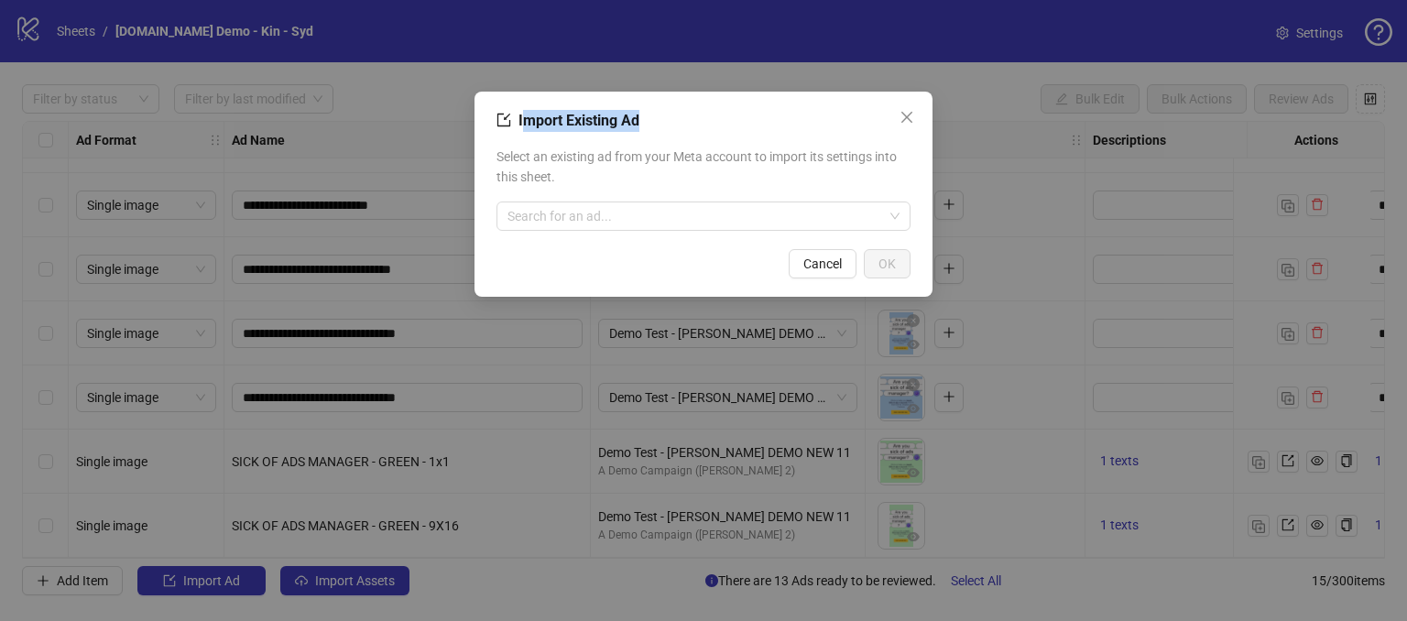
drag, startPoint x: 673, startPoint y: 121, endPoint x: 563, endPoint y: 118, distance: 110.9
click at [528, 119] on div "Import Existing Ad" at bounding box center [704, 121] width 414 height 22
drag, startPoint x: 706, startPoint y: 115, endPoint x: 636, endPoint y: 129, distance: 71.9
click at [703, 118] on div "Import Existing Ad" at bounding box center [704, 121] width 414 height 22
drag, startPoint x: 618, startPoint y: 119, endPoint x: 638, endPoint y: 116, distance: 20.3
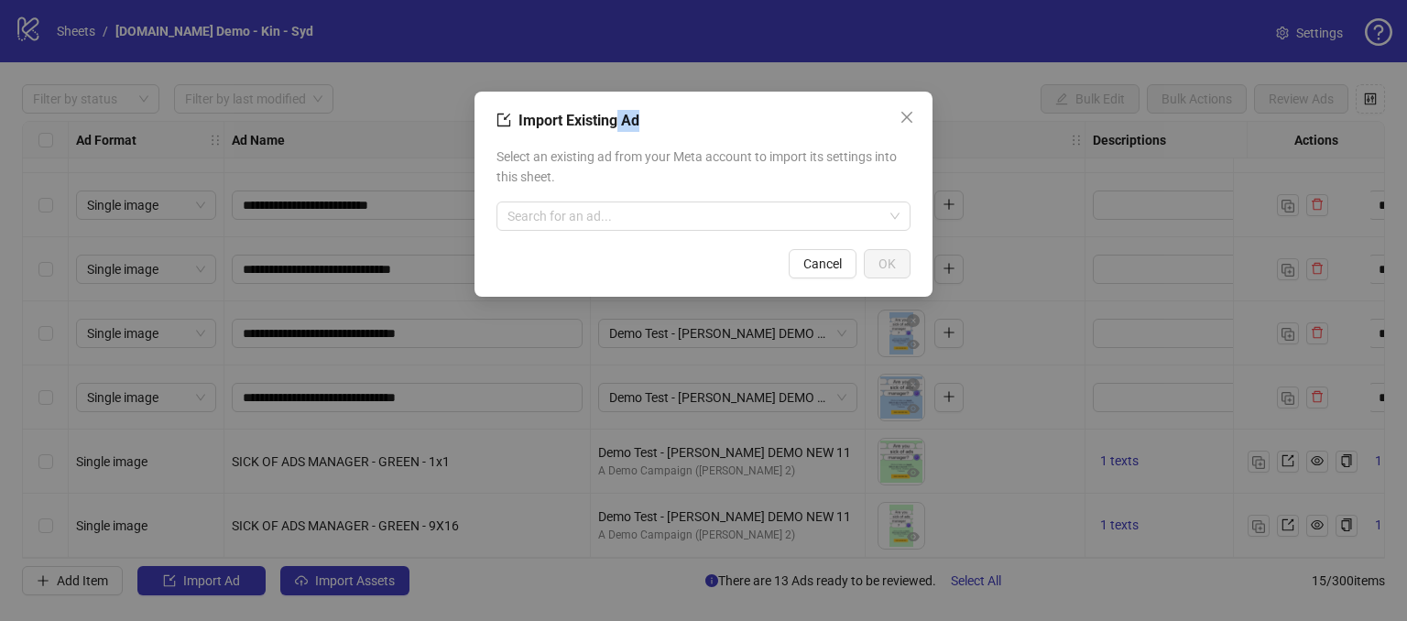
click at [638, 116] on span "Import Existing Ad" at bounding box center [579, 120] width 121 height 17
click at [677, 126] on div "Import Existing Ad" at bounding box center [704, 121] width 414 height 22
click at [535, 216] on input "search" at bounding box center [696, 215] width 376 height 27
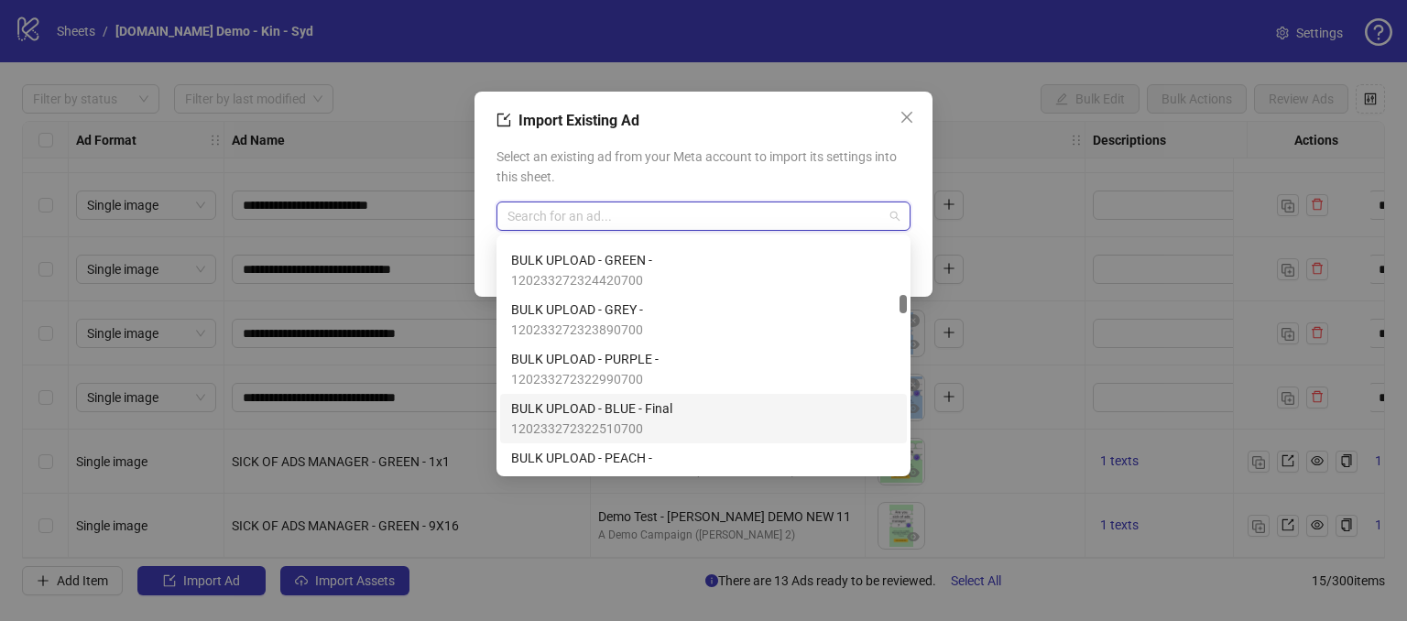
scroll to position [2749, 0]
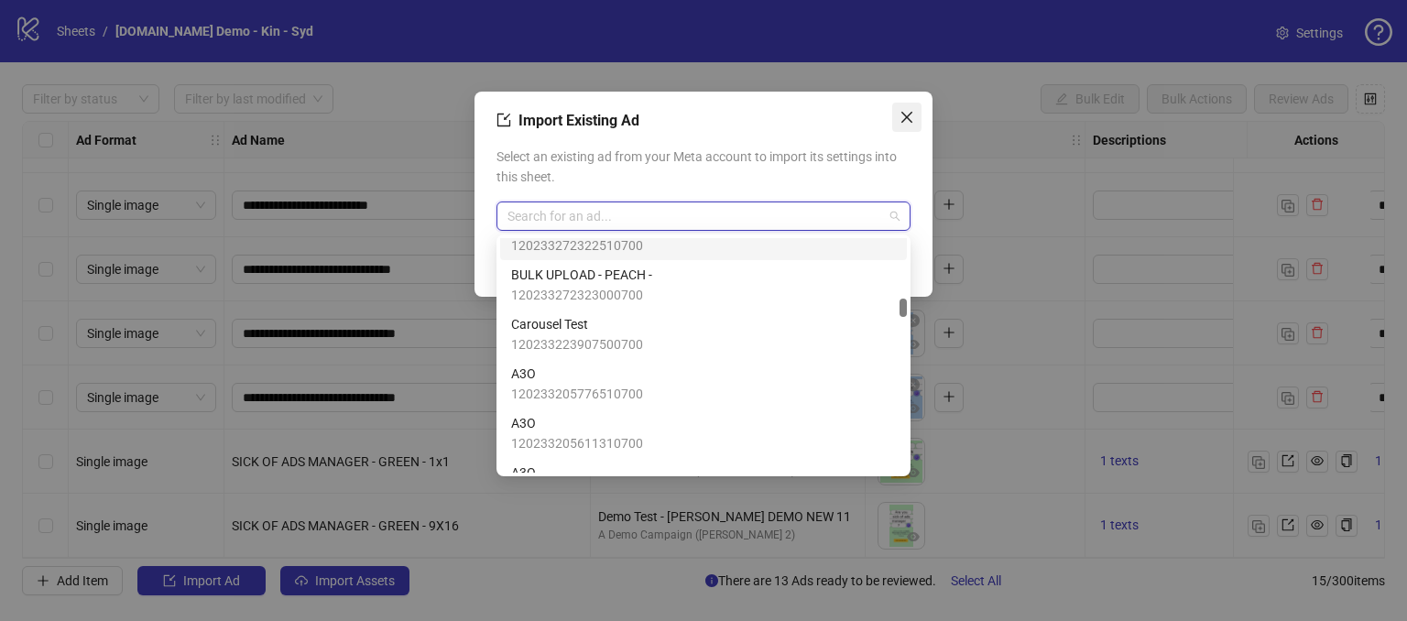
click at [901, 117] on icon "close" at bounding box center [907, 117] width 15 height 15
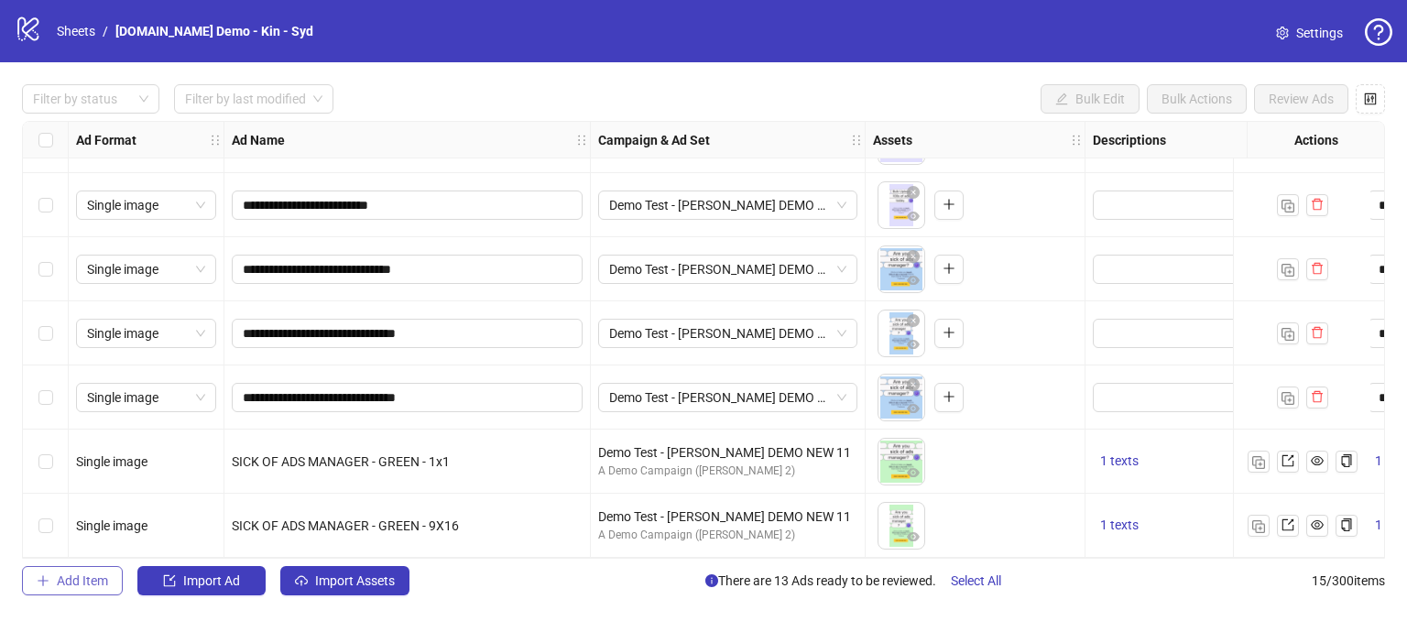
click at [76, 580] on span "Add Item" at bounding box center [82, 581] width 51 height 15
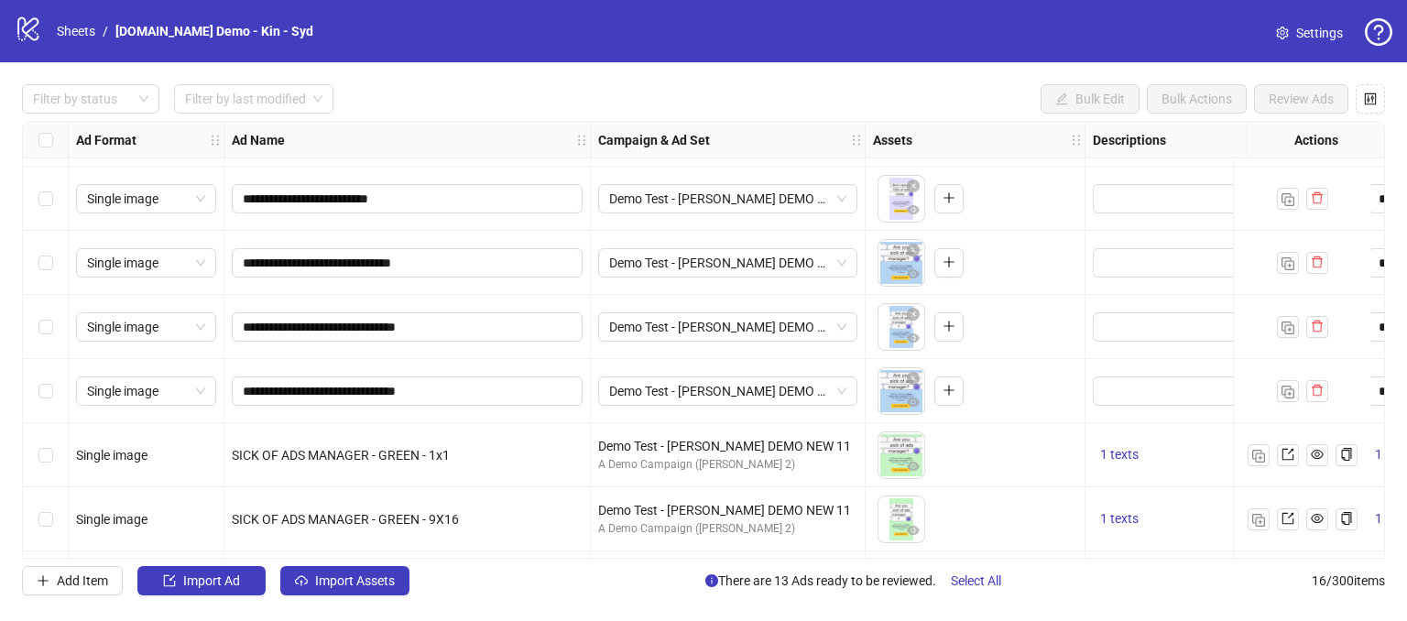
scroll to position [633, 0]
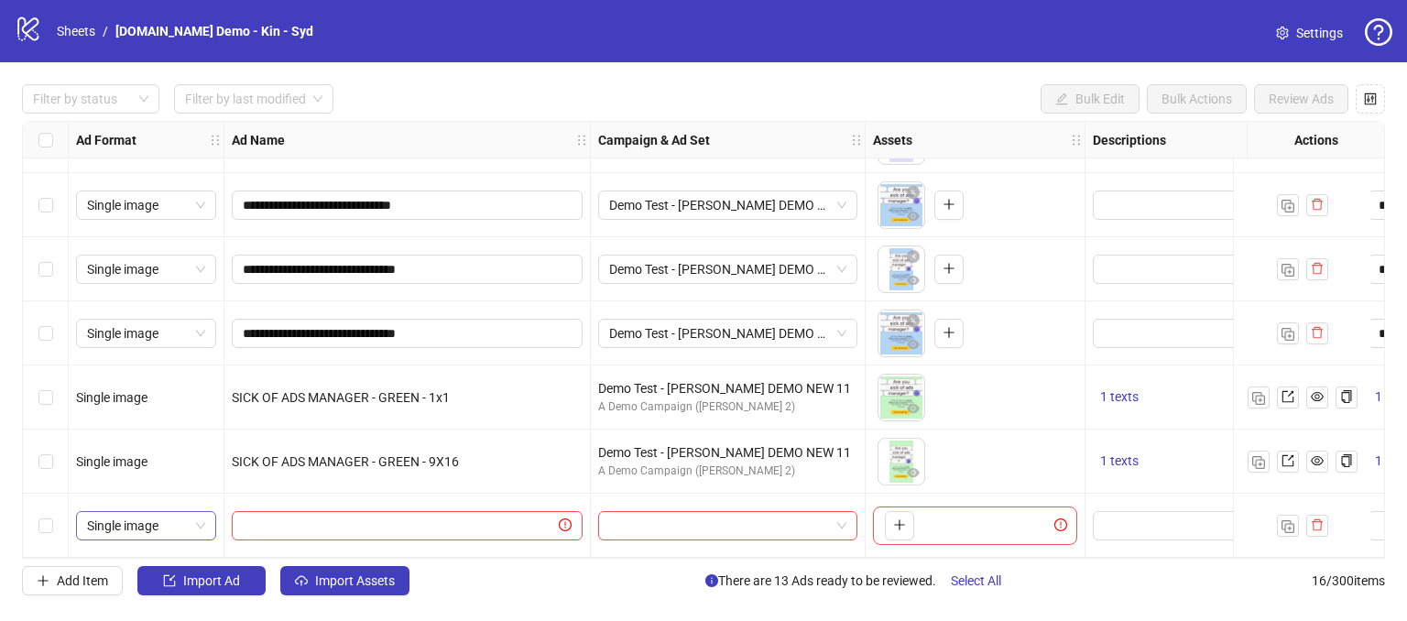
click at [179, 520] on span "Single image" at bounding box center [146, 525] width 118 height 27
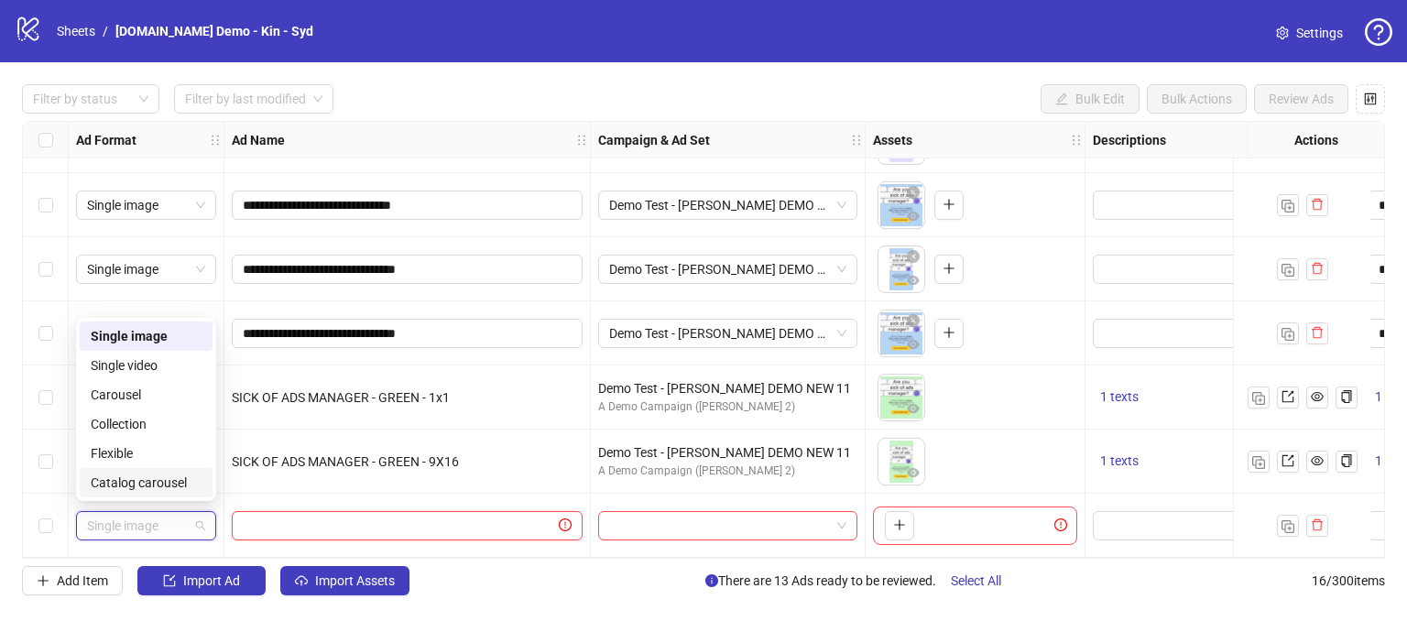
click at [304, 516] on input "text" at bounding box center [399, 526] width 312 height 20
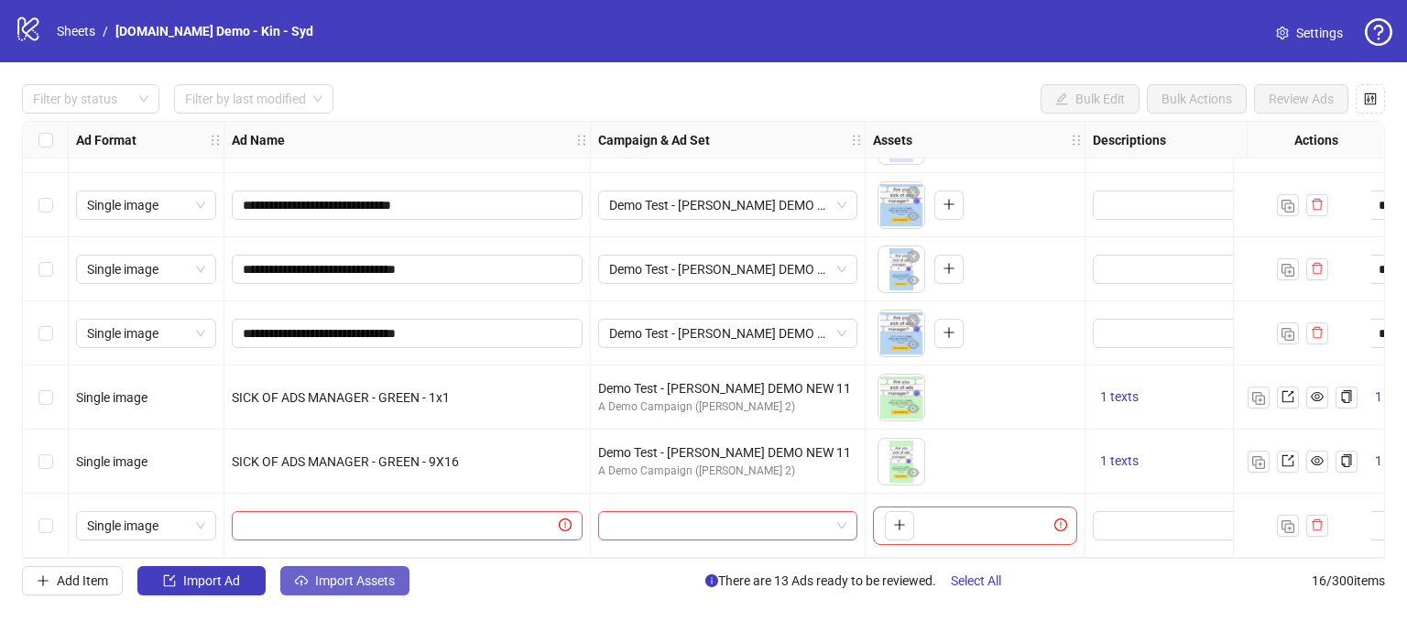
click at [356, 578] on span "Import Assets" at bounding box center [355, 581] width 80 height 15
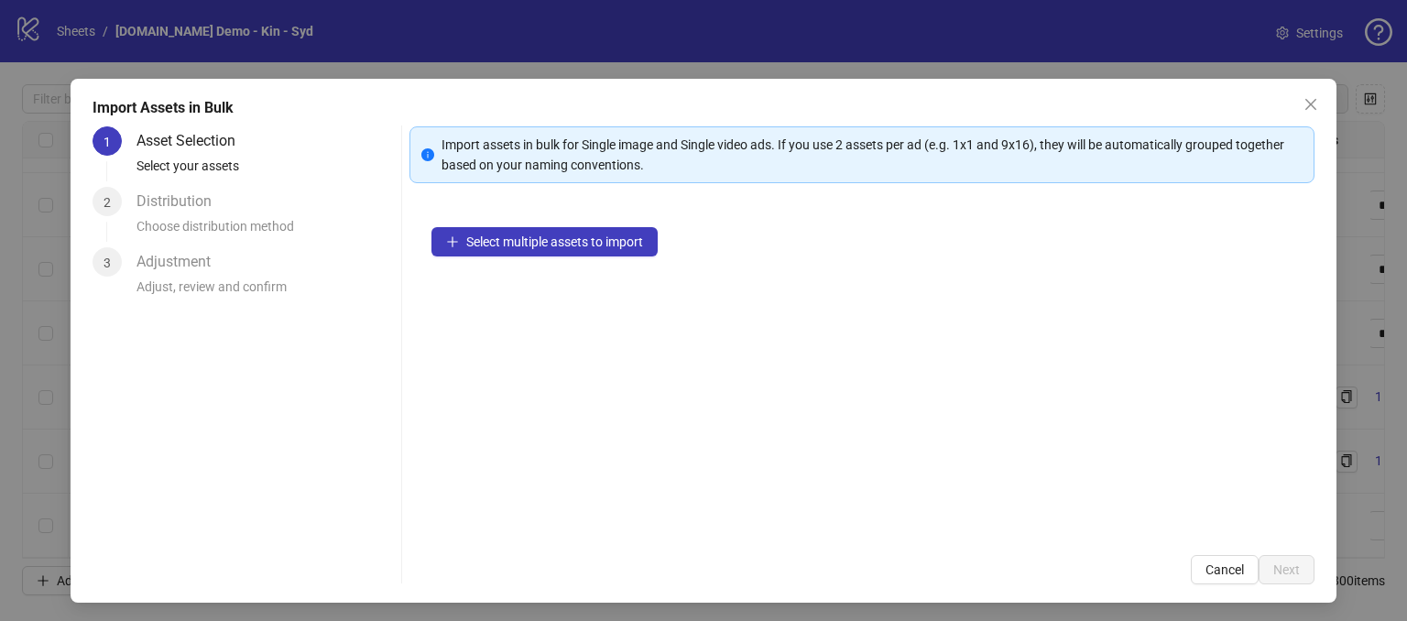
scroll to position [16, 0]
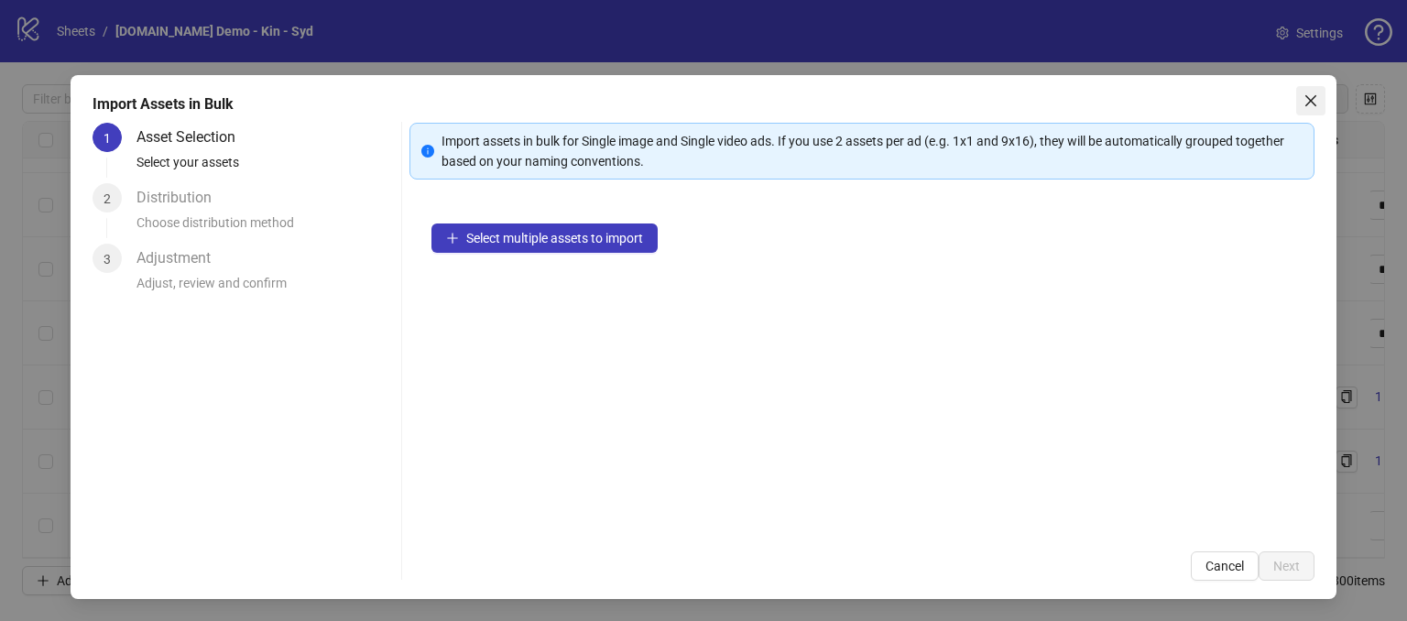
click at [1304, 104] on icon "close" at bounding box center [1311, 100] width 15 height 15
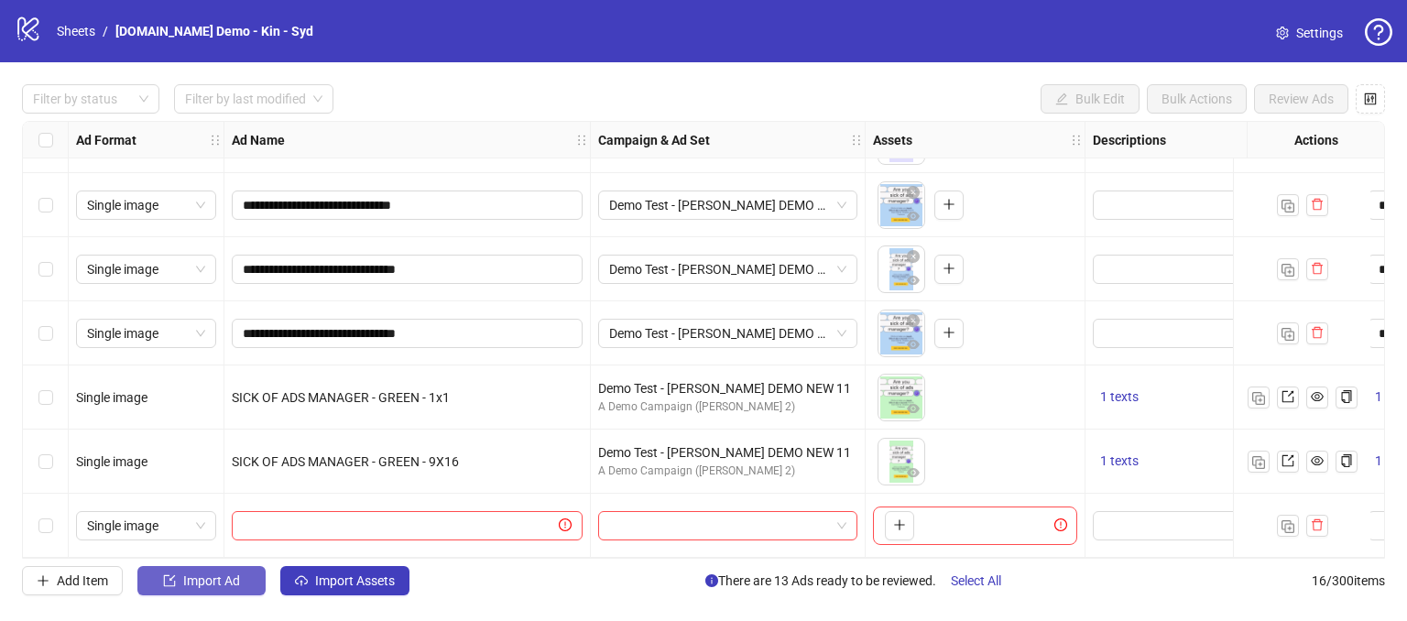
click at [194, 580] on span "Import Ad" at bounding box center [211, 581] width 57 height 15
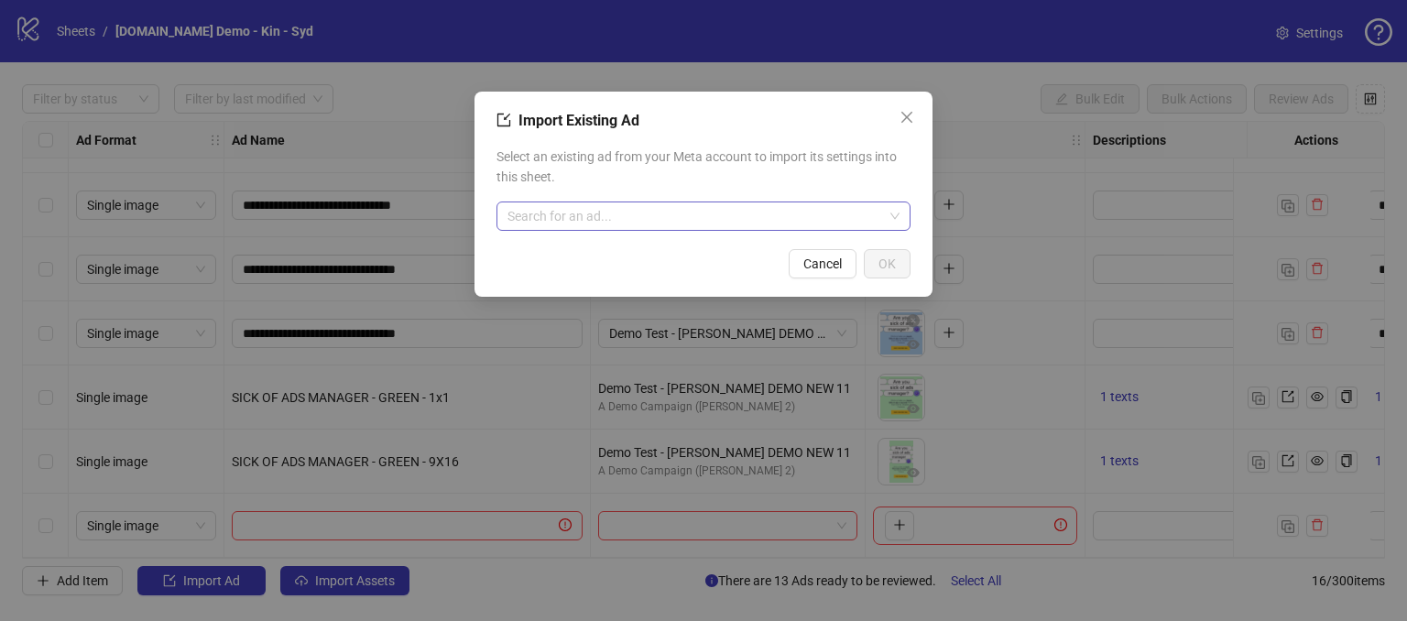
click at [560, 217] on input "search" at bounding box center [696, 215] width 376 height 27
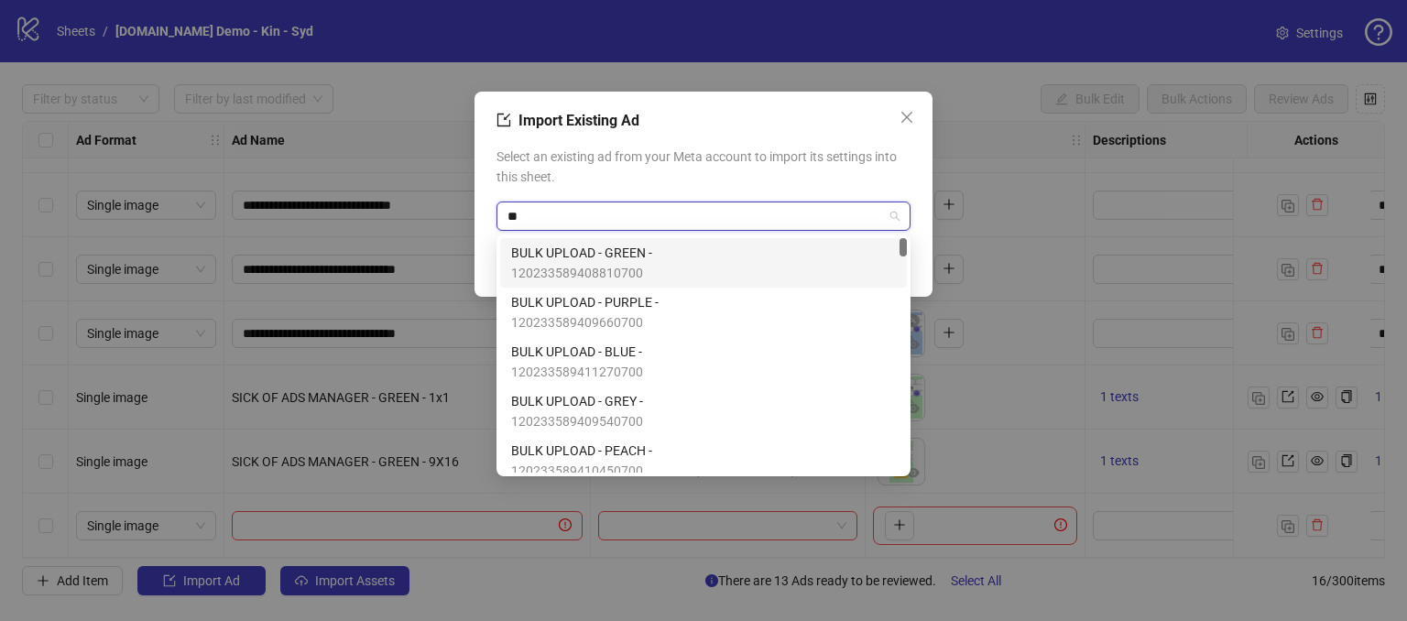
type input "*"
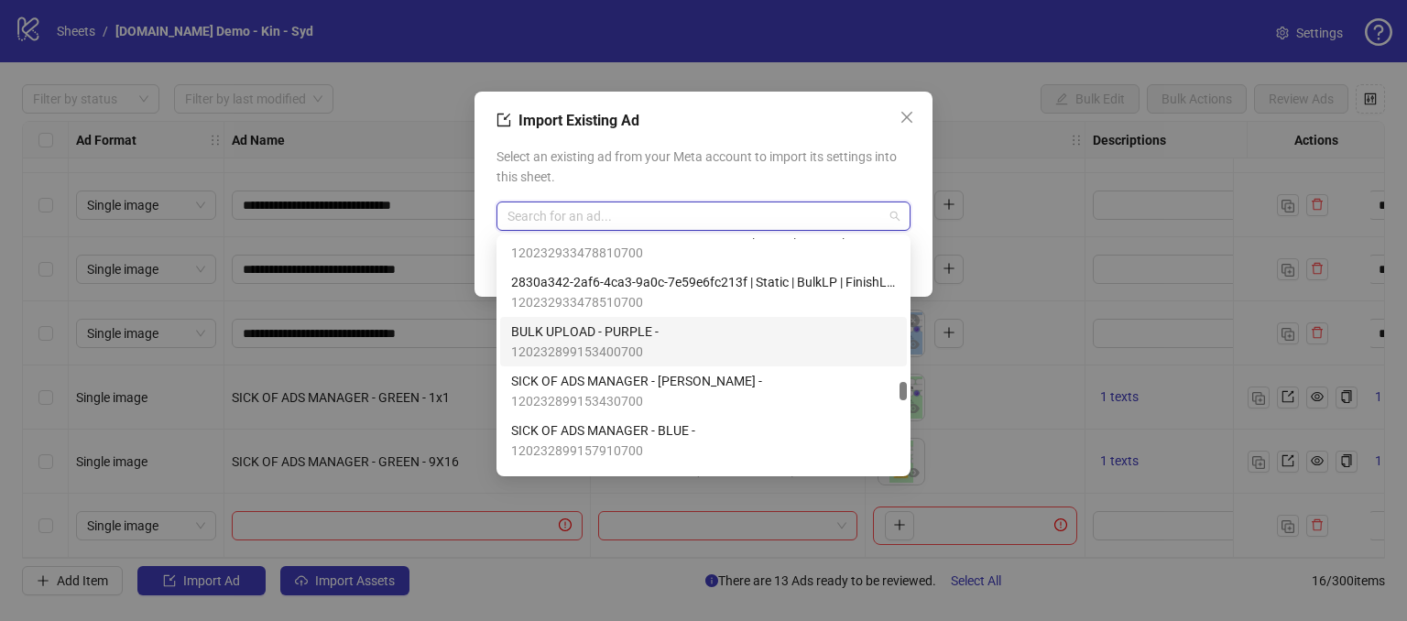
scroll to position [8063, 0]
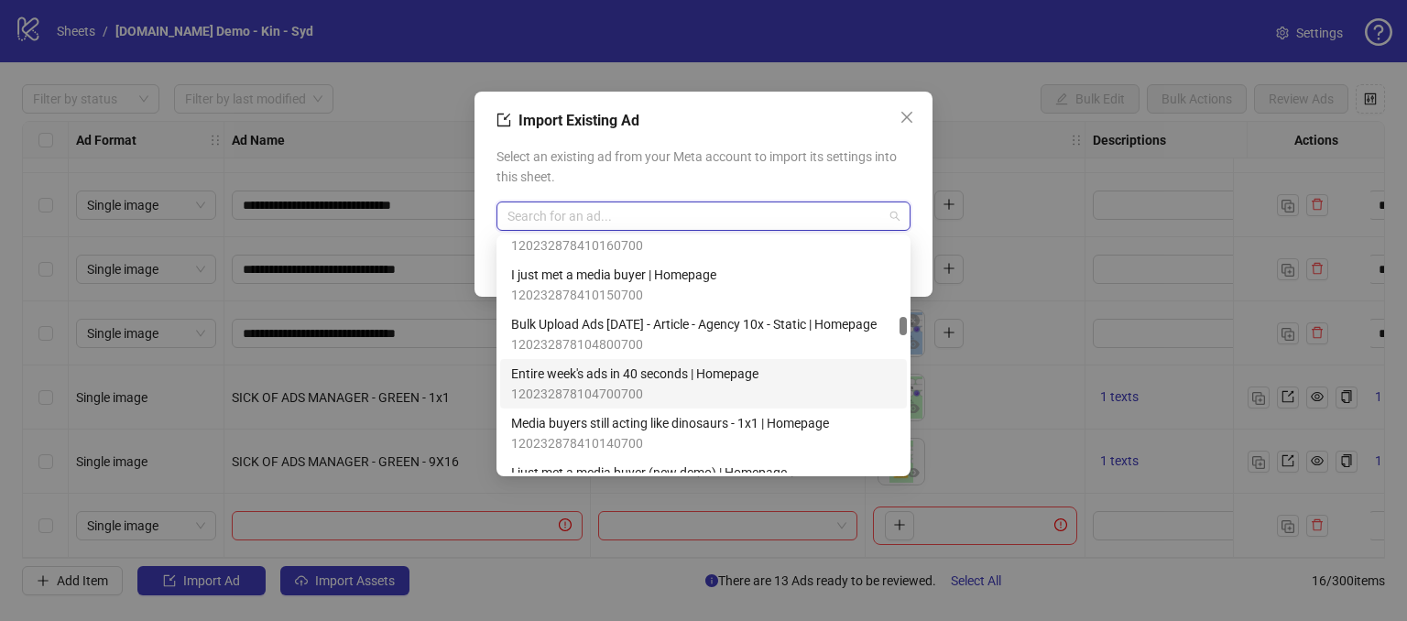
click at [566, 389] on span "120232878104700700" at bounding box center [634, 394] width 247 height 20
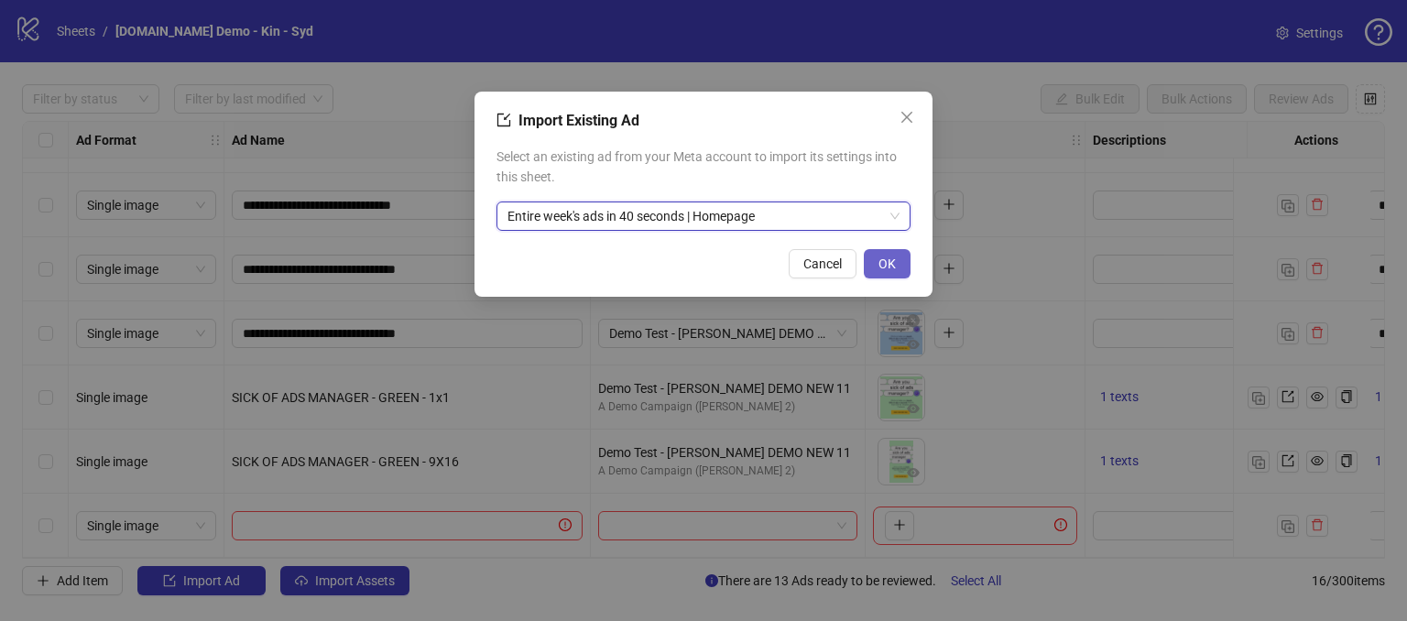
click at [885, 258] on span "OK" at bounding box center [887, 264] width 17 height 15
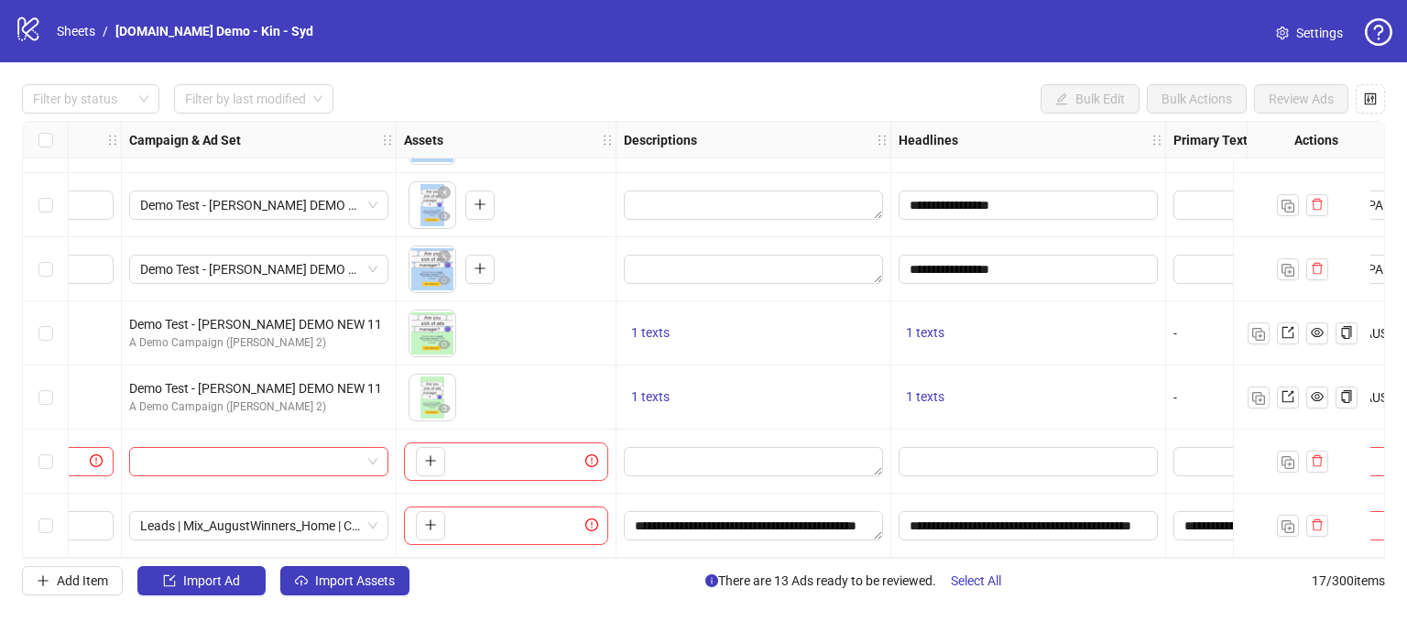
scroll to position [697, 597]
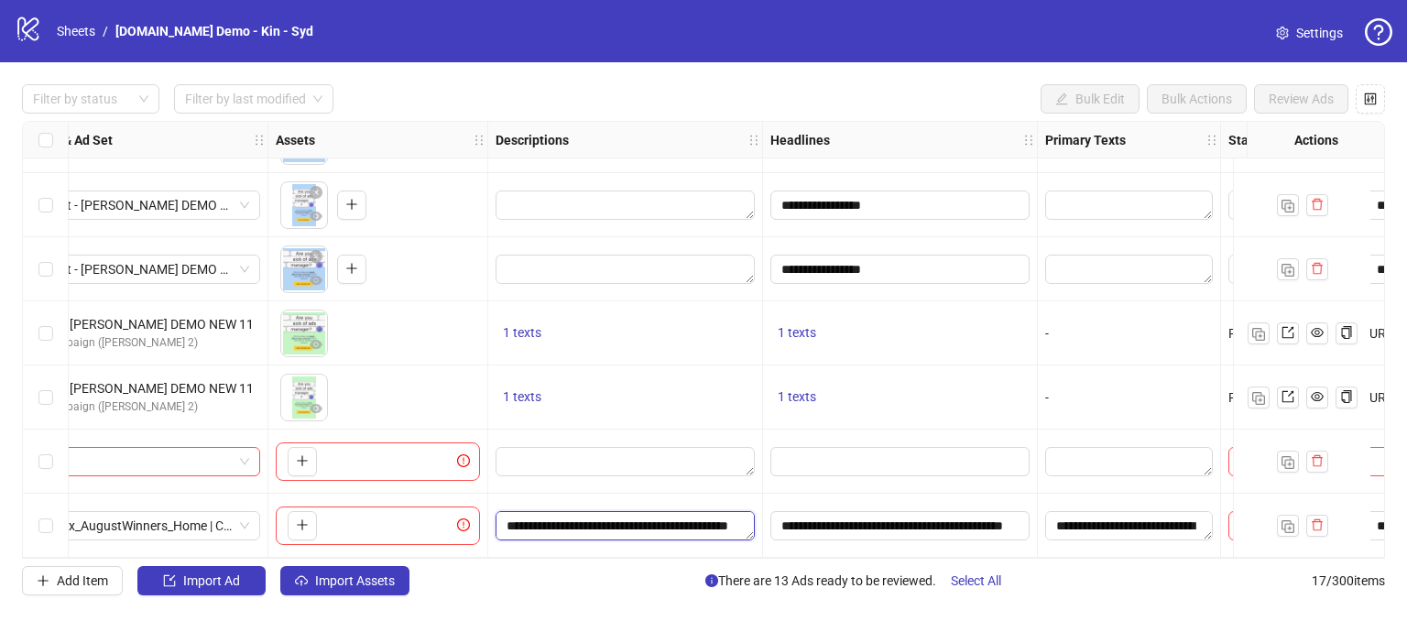
click at [705, 522] on textarea "**********" at bounding box center [625, 525] width 259 height 29
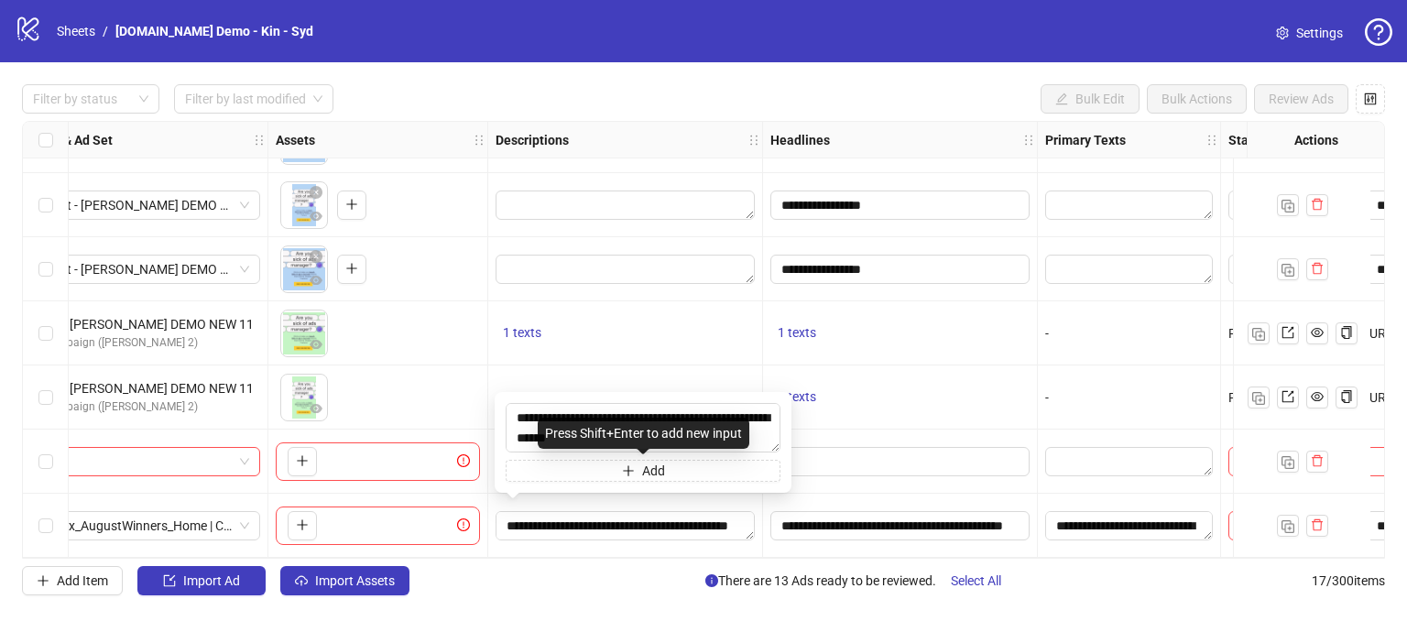
scroll to position [242, 0]
click at [894, 494] on div "**********" at bounding box center [900, 526] width 275 height 64
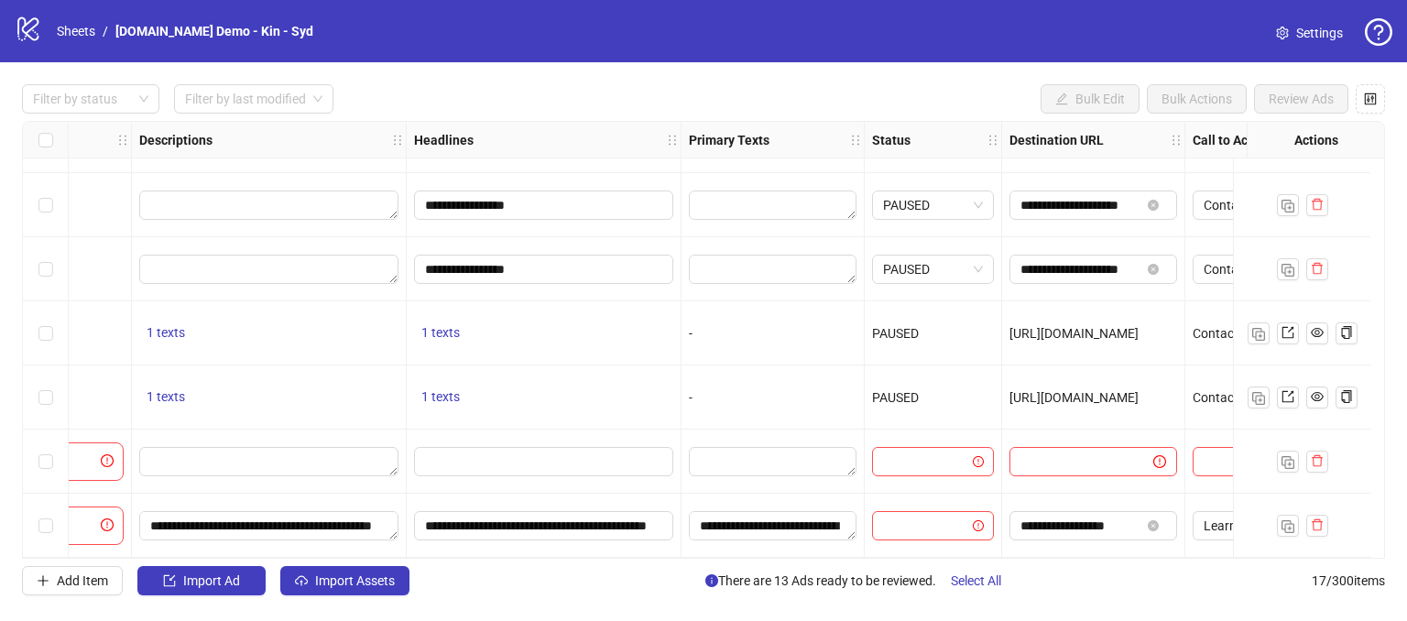
scroll to position [697, 1052]
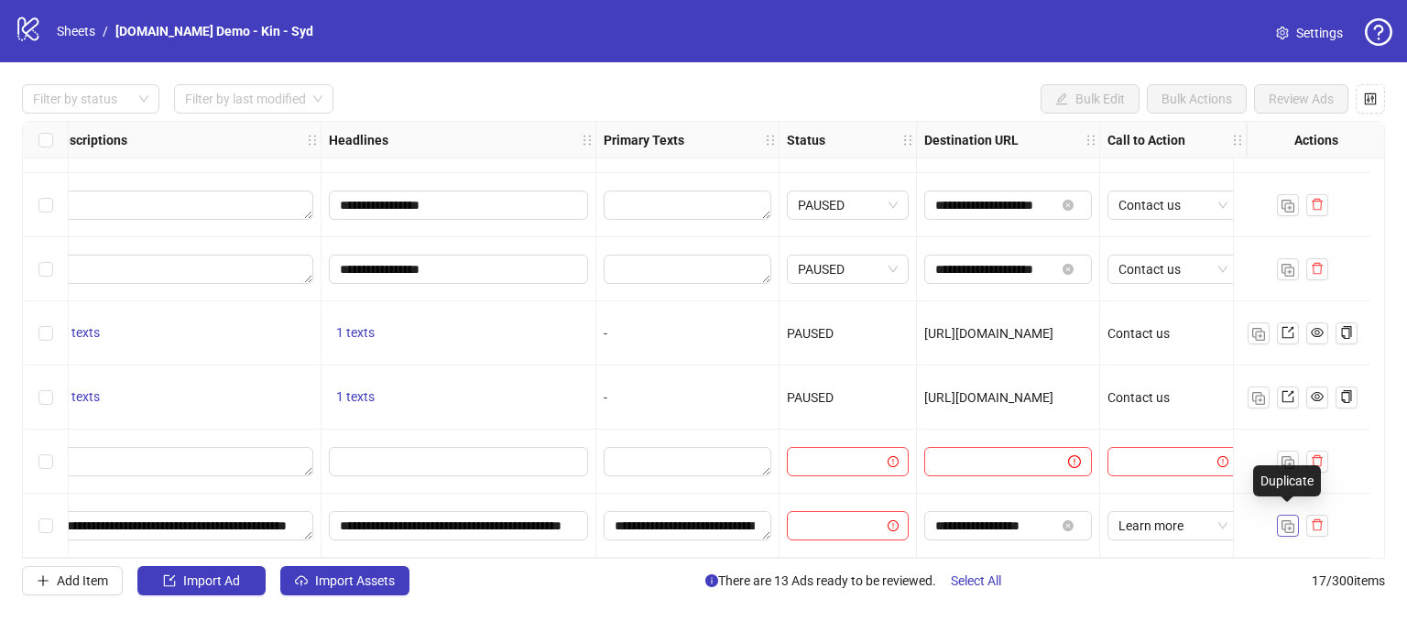
click at [1287, 520] on img "button" at bounding box center [1288, 526] width 13 height 13
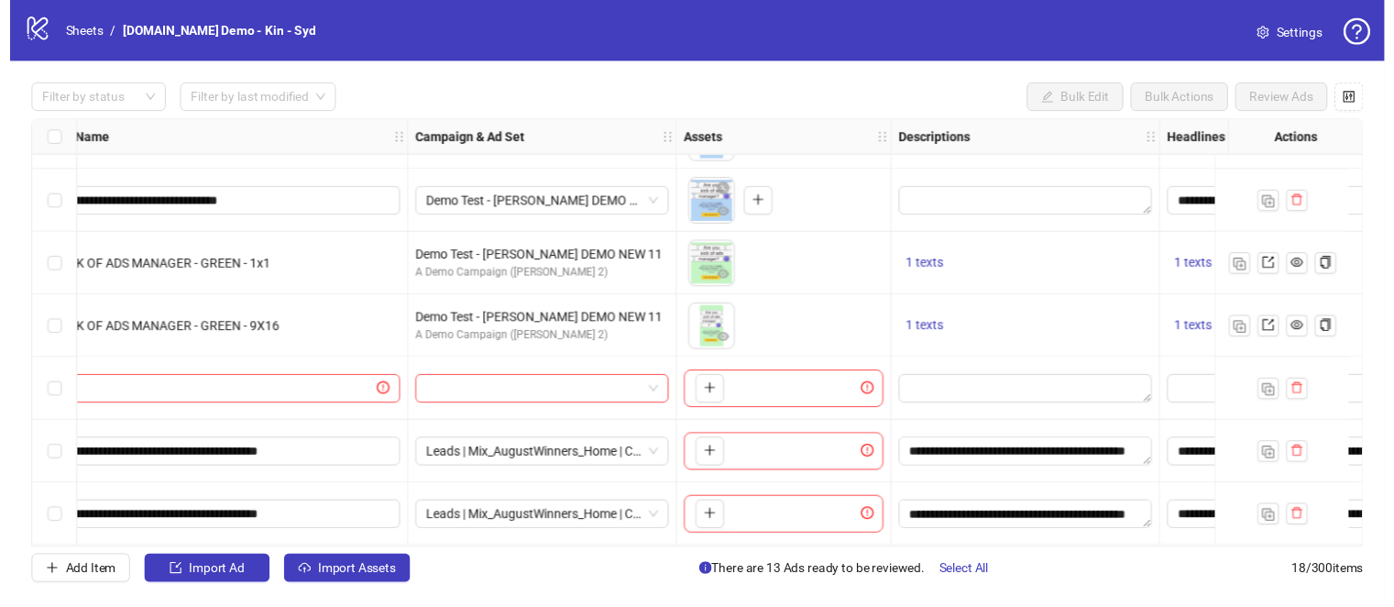
scroll to position [761, 0]
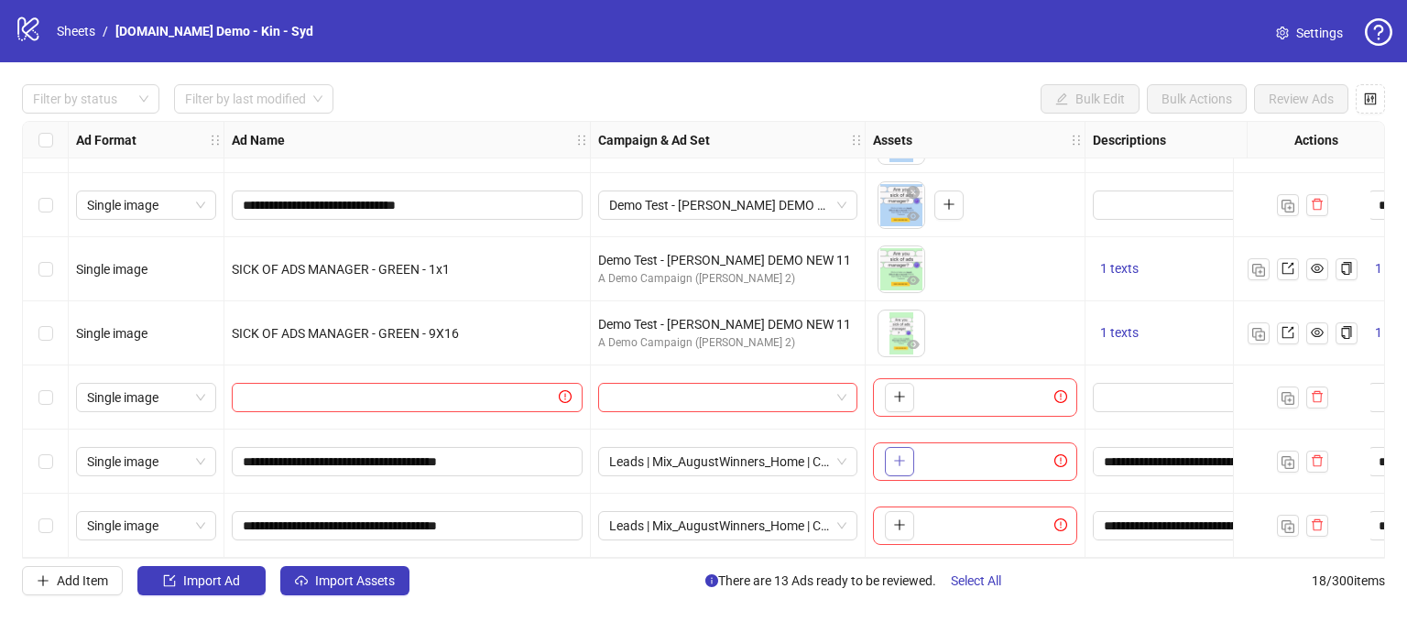
click at [899, 456] on icon "plus" at bounding box center [899, 461] width 1 height 10
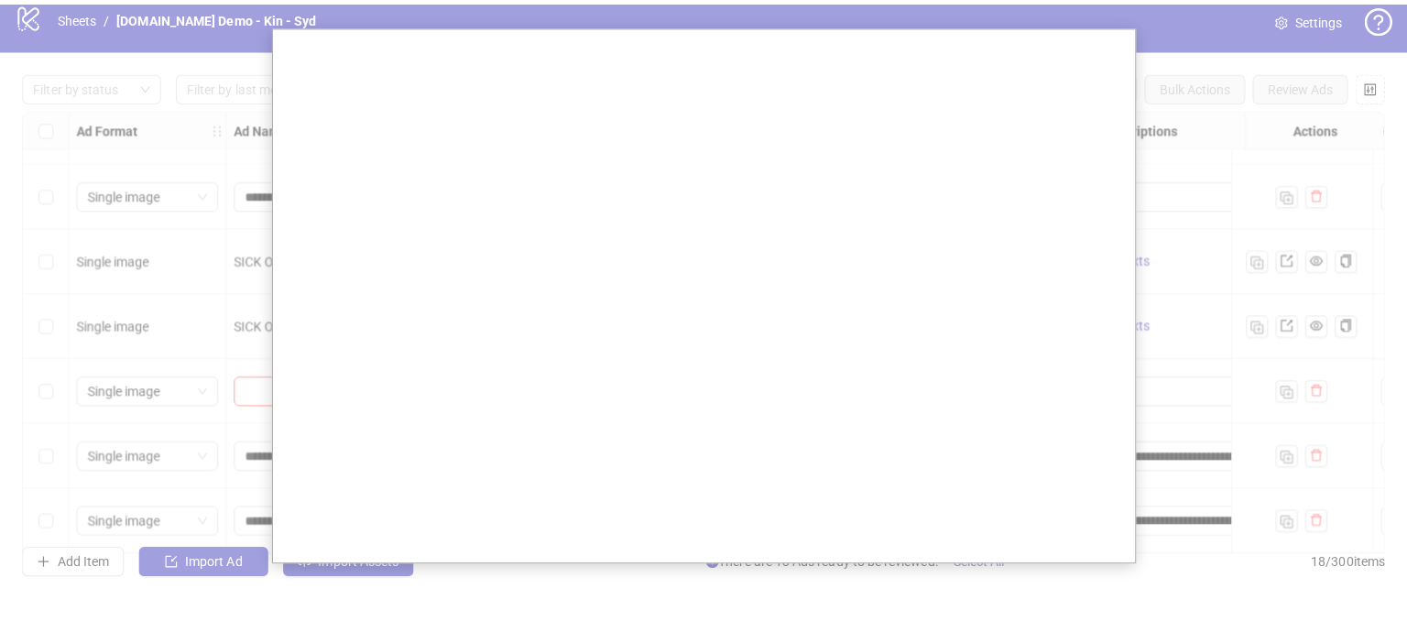
scroll to position [0, 0]
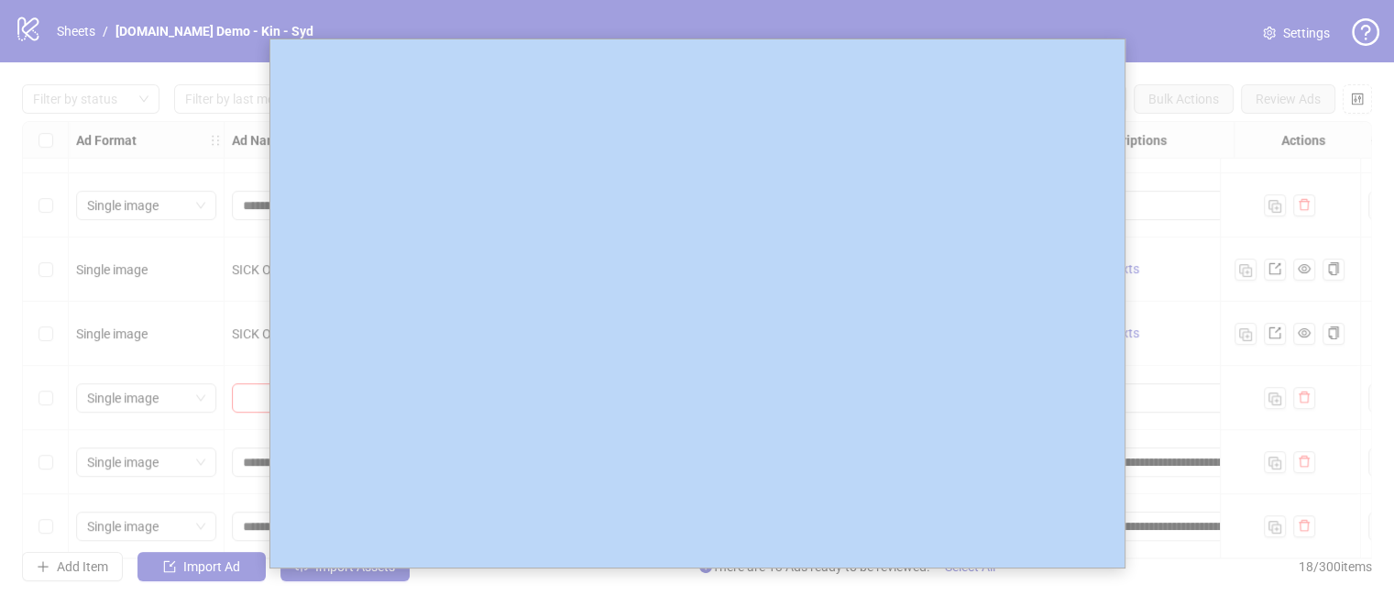
drag, startPoint x: 7, startPoint y: 502, endPoint x: 291, endPoint y: 315, distance: 340.0
click at [260, 227] on div at bounding box center [703, 310] width 1407 height 621
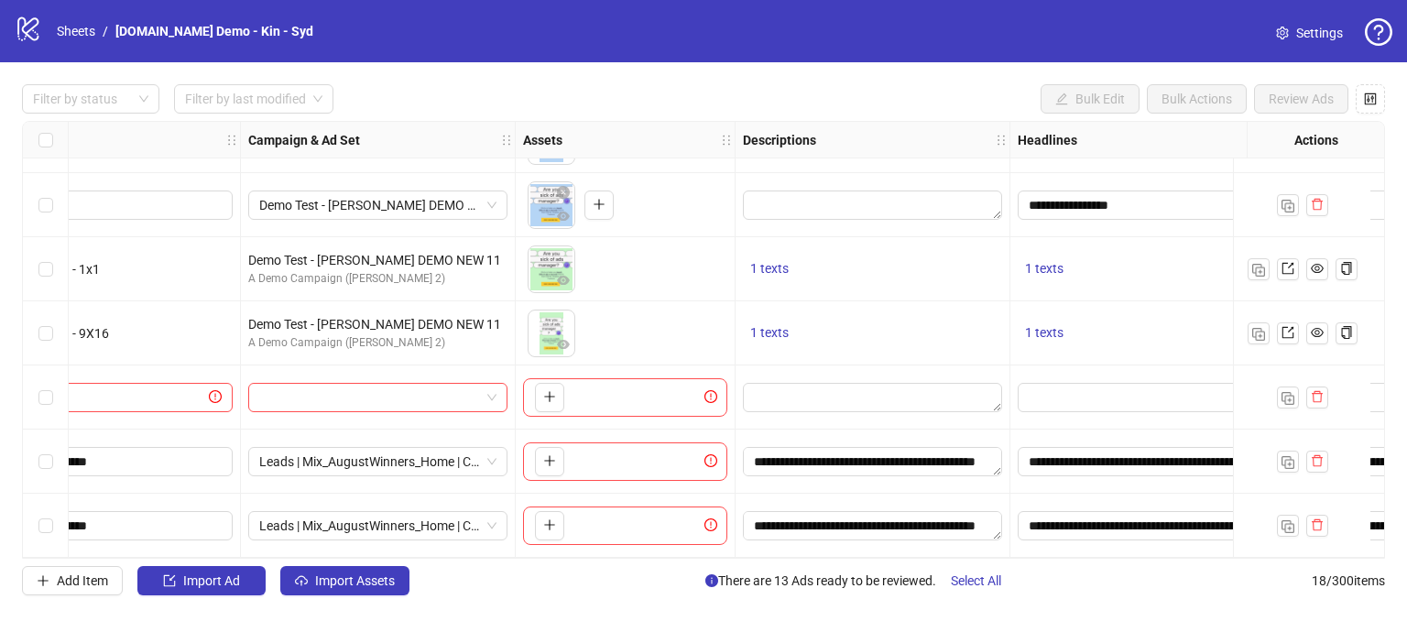
scroll to position [761, 0]
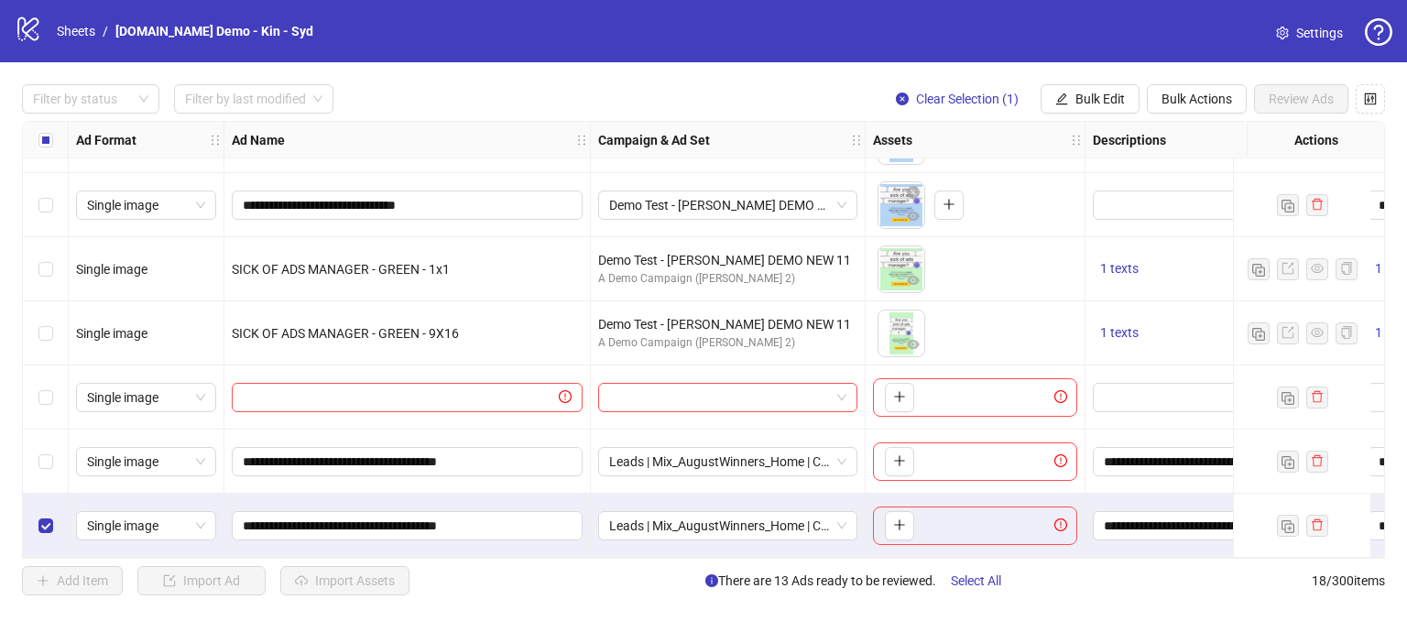
click at [40, 437] on div "Select row 17" at bounding box center [46, 462] width 46 height 64
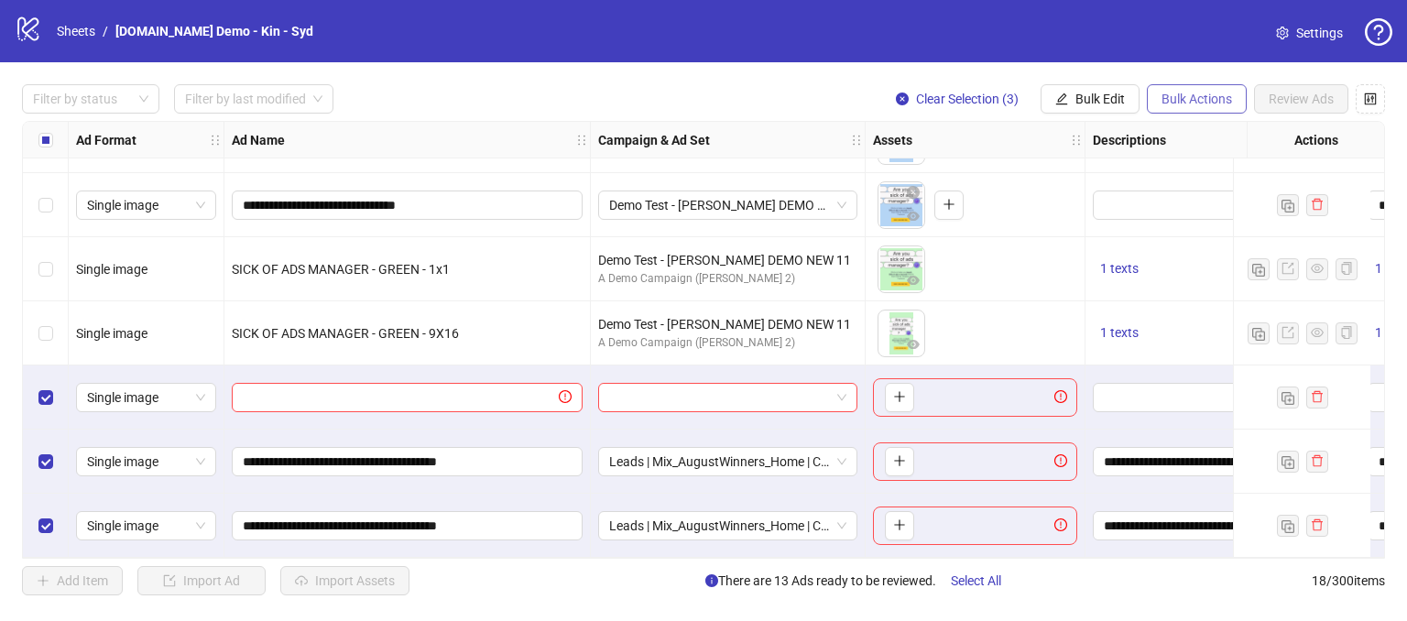
click at [1195, 103] on span "Bulk Actions" at bounding box center [1197, 99] width 71 height 15
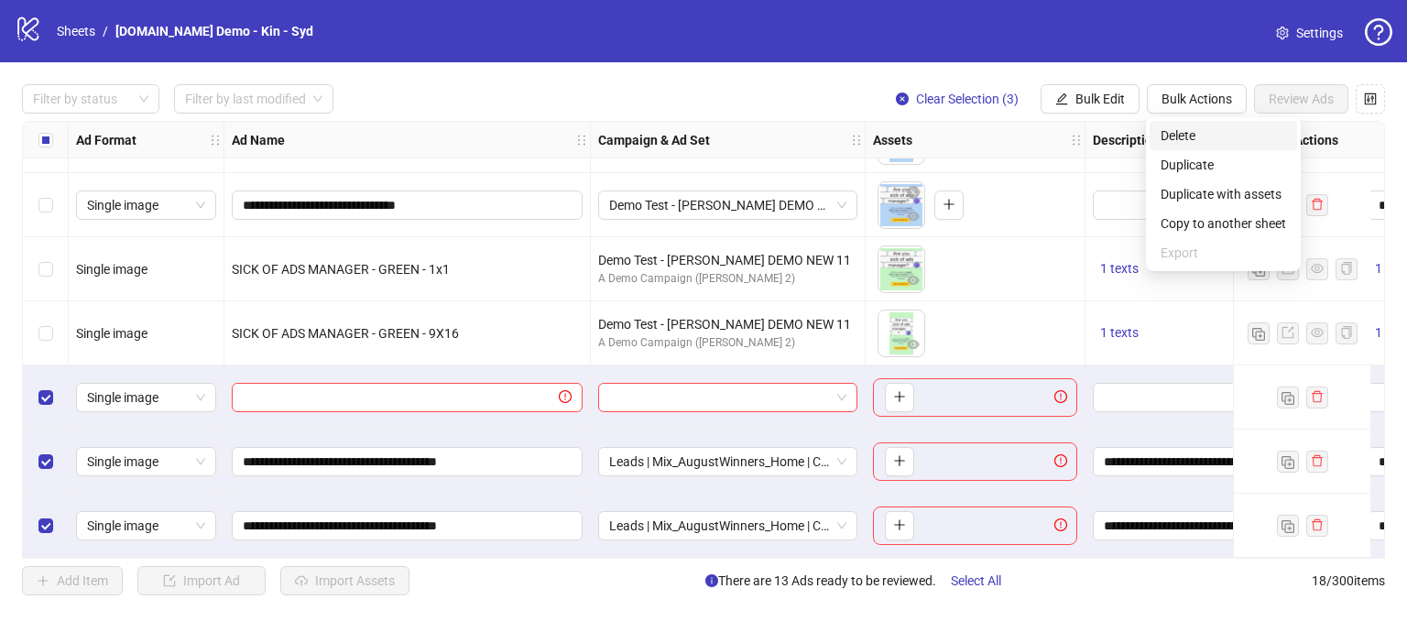
click at [1174, 129] on span "Delete" at bounding box center [1224, 136] width 126 height 20
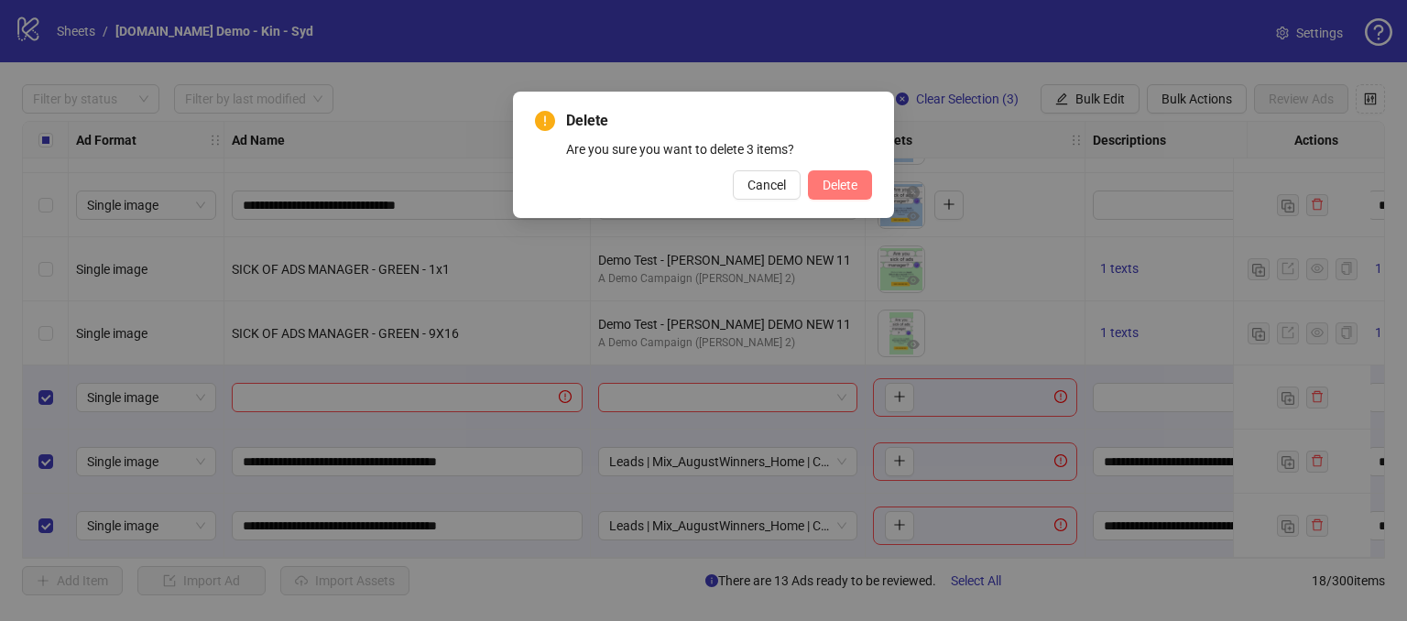
click at [836, 181] on span "Delete" at bounding box center [840, 185] width 35 height 15
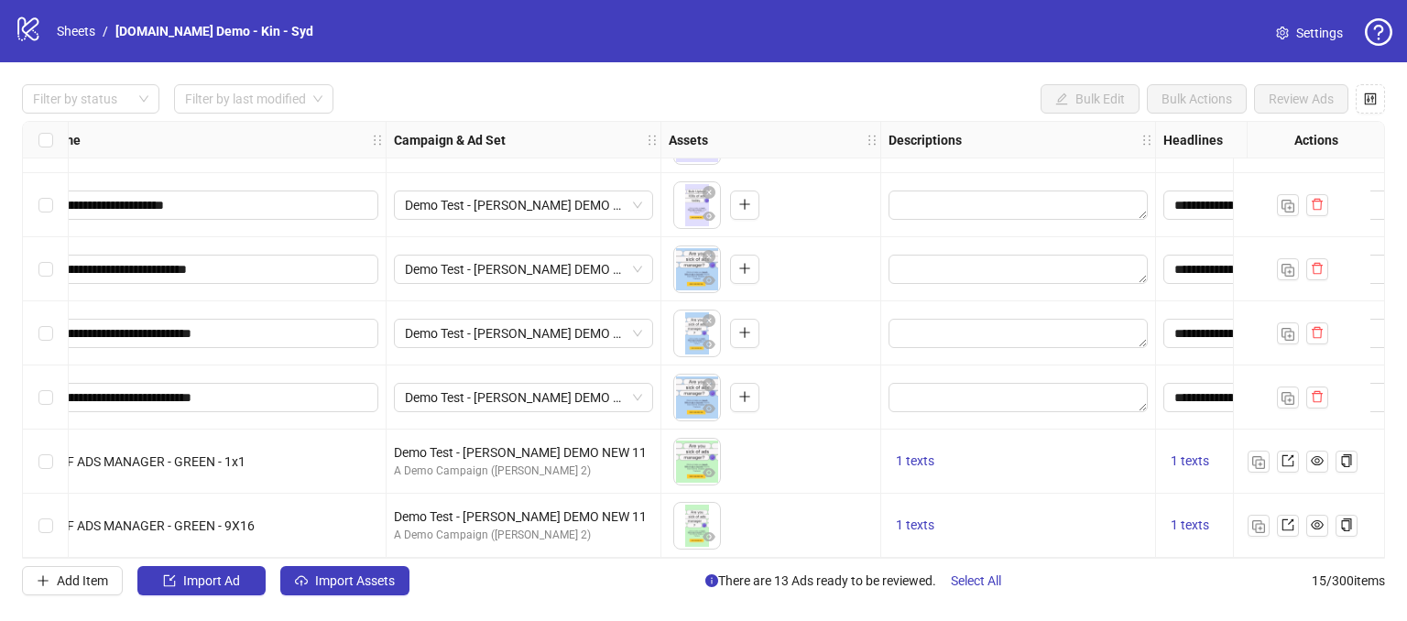
scroll to position [569, 0]
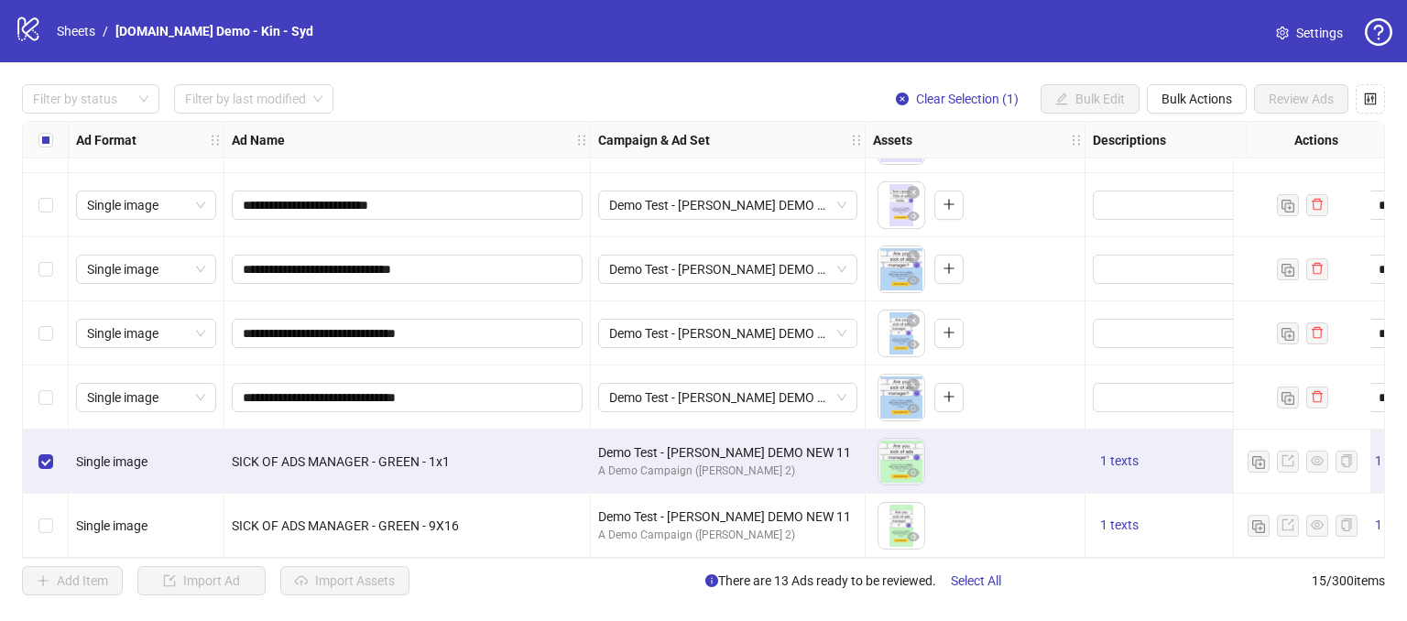
click at [44, 529] on div "Select row 15" at bounding box center [46, 526] width 46 height 64
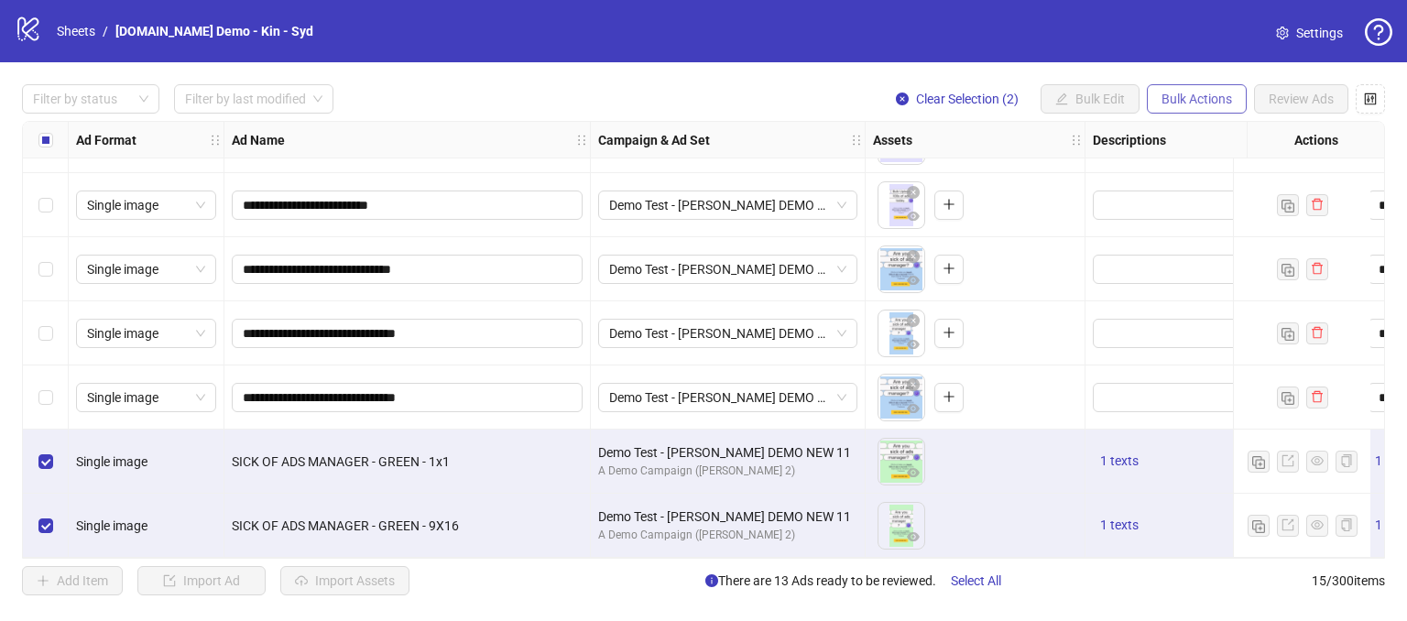
click at [1180, 104] on span "Bulk Actions" at bounding box center [1197, 99] width 71 height 15
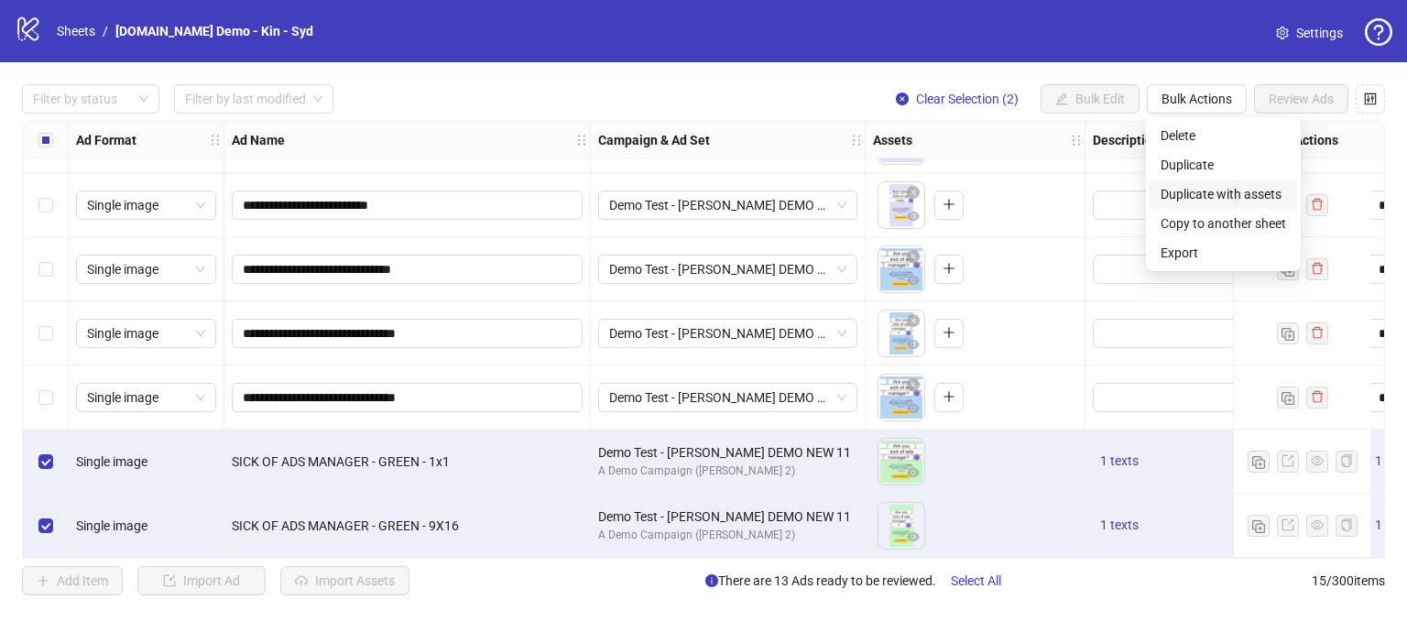
click at [1182, 192] on span "Duplicate with assets" at bounding box center [1224, 194] width 126 height 20
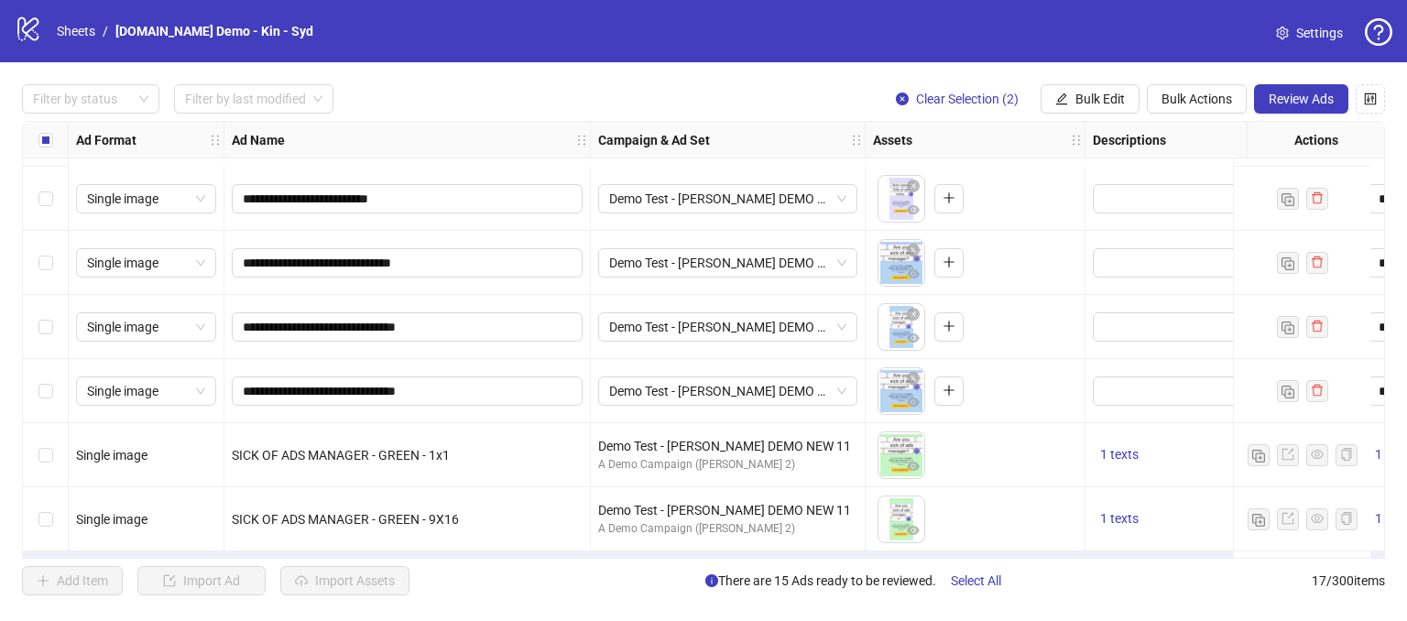
scroll to position [697, 0]
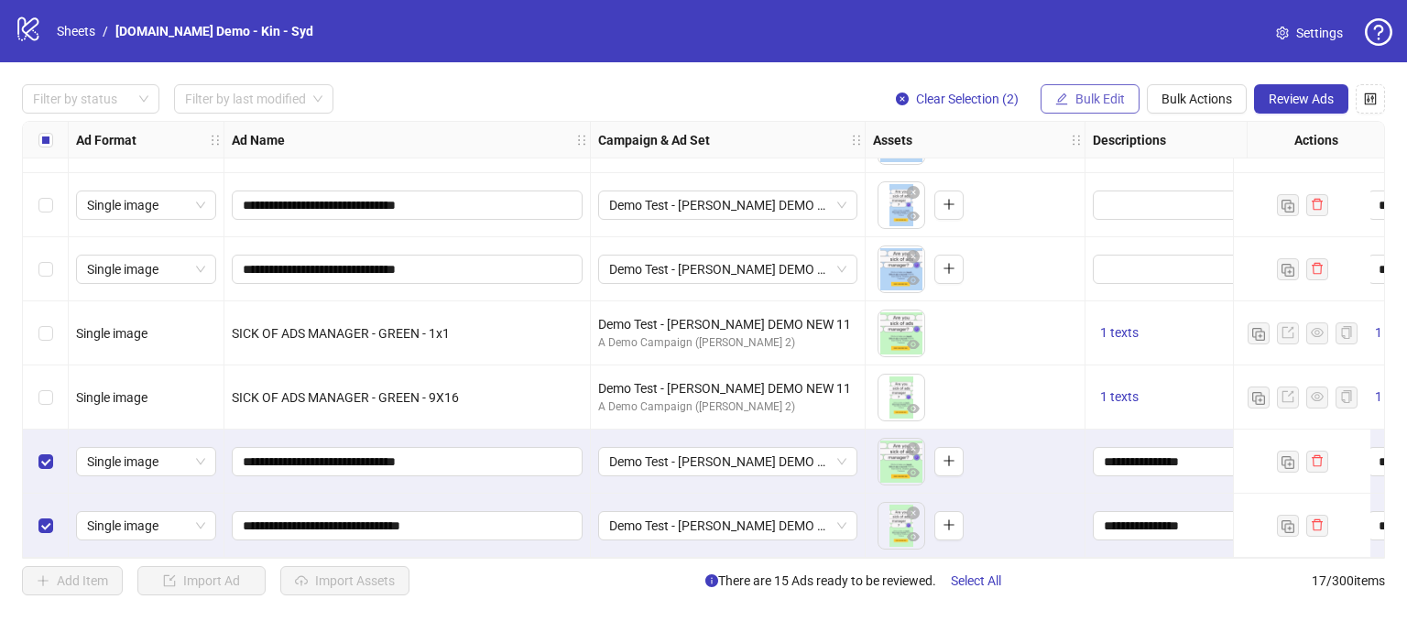
click at [1099, 105] on span "Bulk Edit" at bounding box center [1100, 99] width 49 height 15
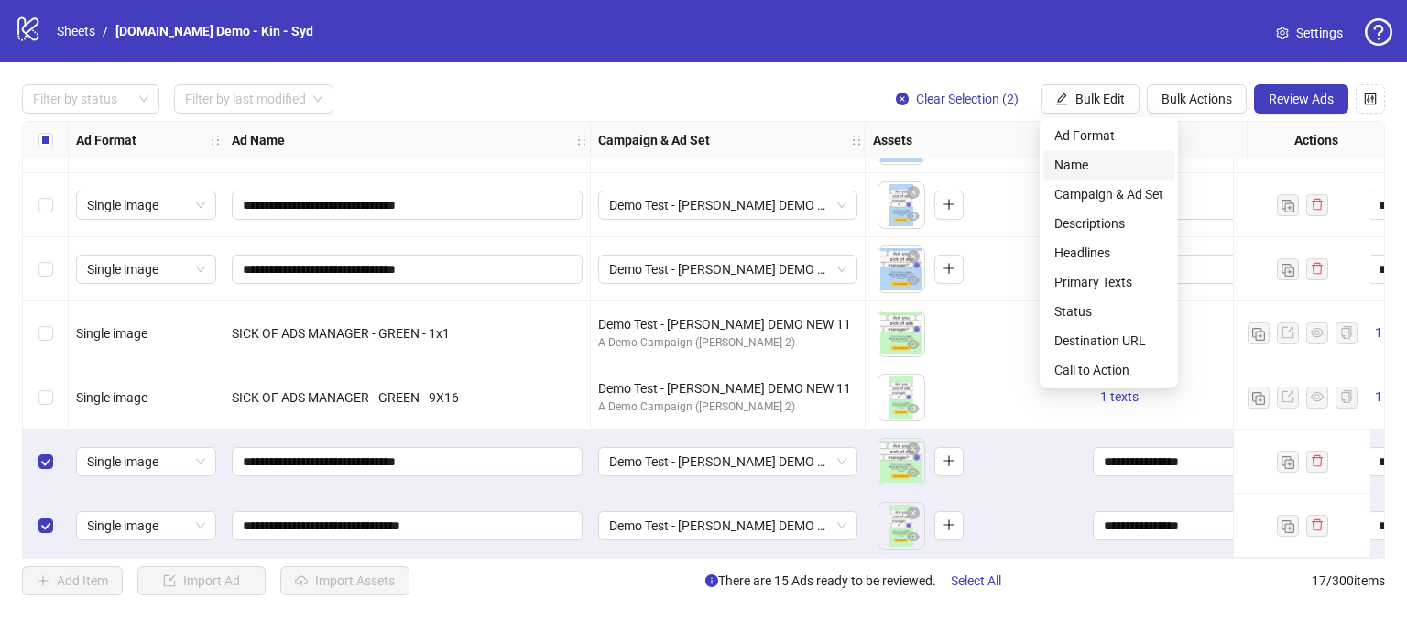
click at [1066, 159] on span "Name" at bounding box center [1109, 165] width 109 height 20
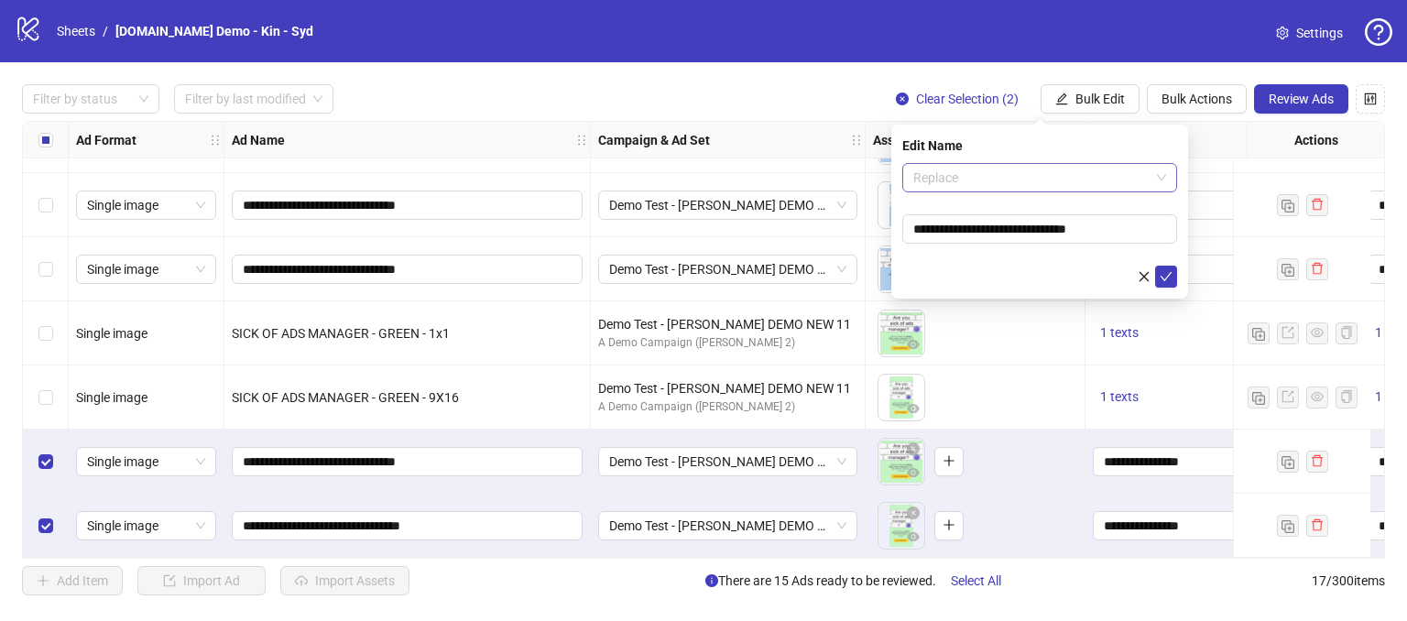
click at [957, 188] on span "Replace" at bounding box center [1040, 177] width 253 height 27
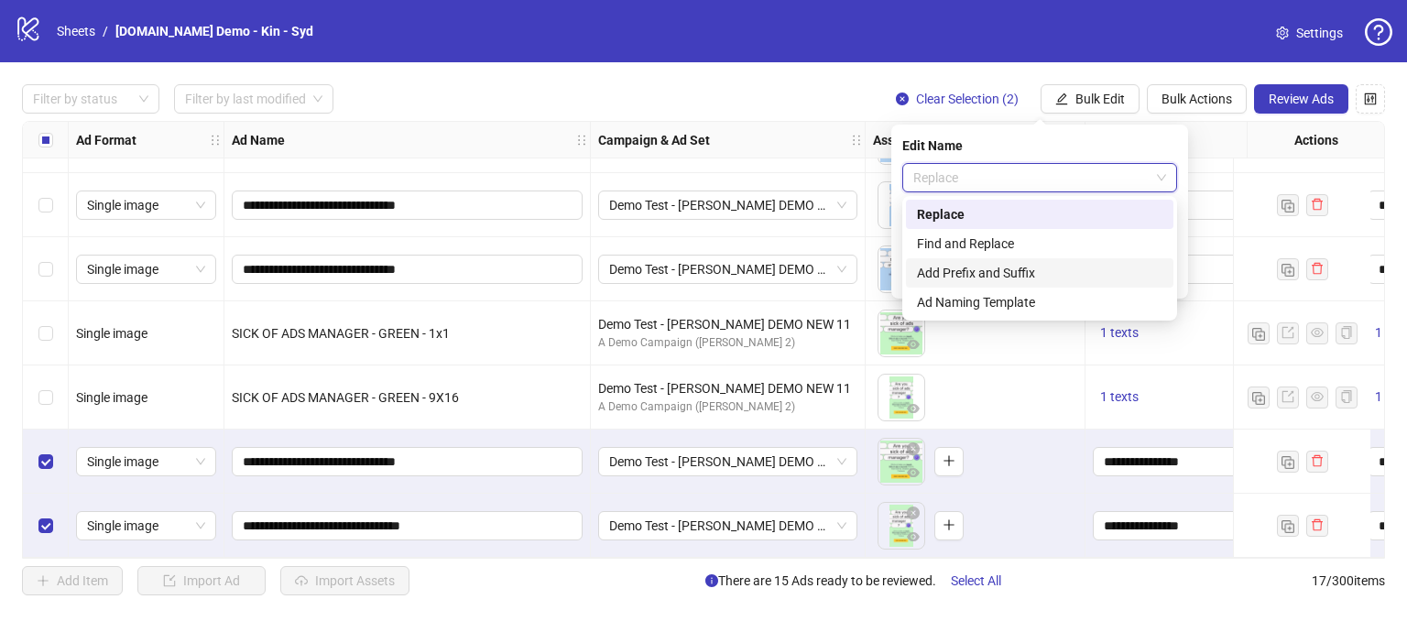
click at [952, 267] on div "Add Prefix and Suffix" at bounding box center [1040, 273] width 246 height 20
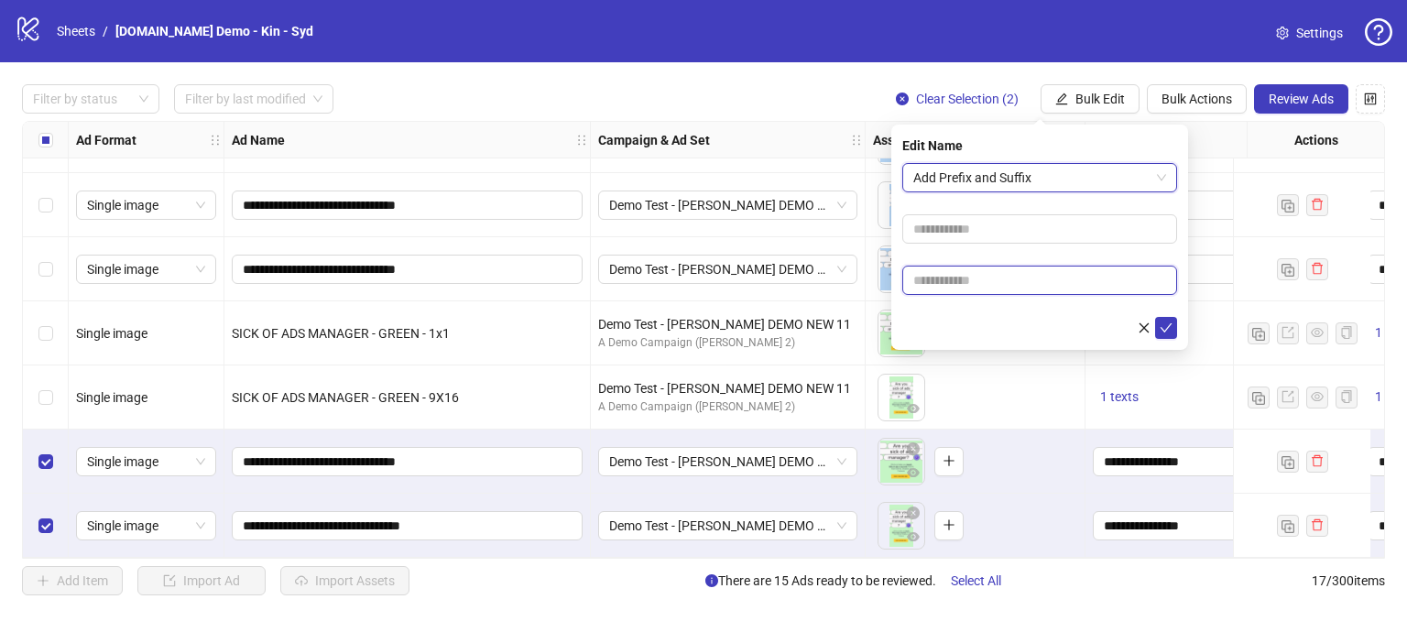
click at [949, 281] on input "text" at bounding box center [1040, 280] width 275 height 29
type input "*****"
click at [1169, 323] on icon "check" at bounding box center [1166, 328] width 13 height 13
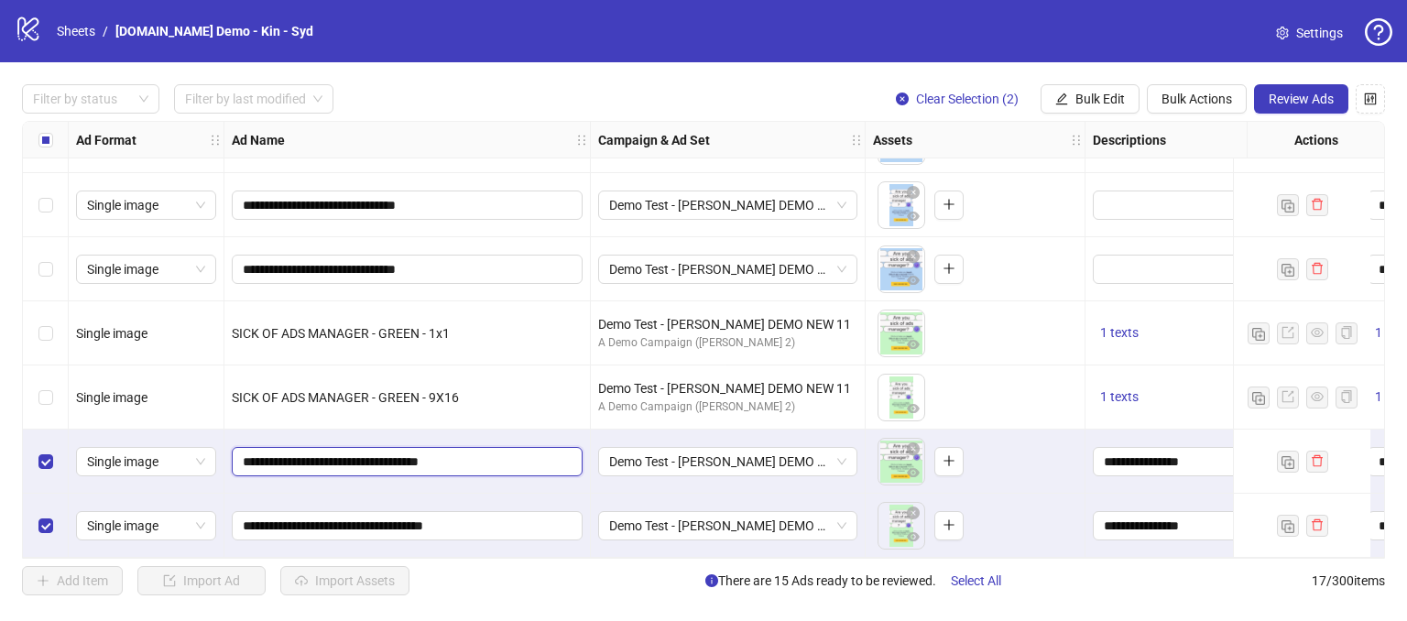
drag, startPoint x: 494, startPoint y: 452, endPoint x: 432, endPoint y: 443, distance: 63.0
click at [432, 447] on span "**********" at bounding box center [407, 461] width 351 height 29
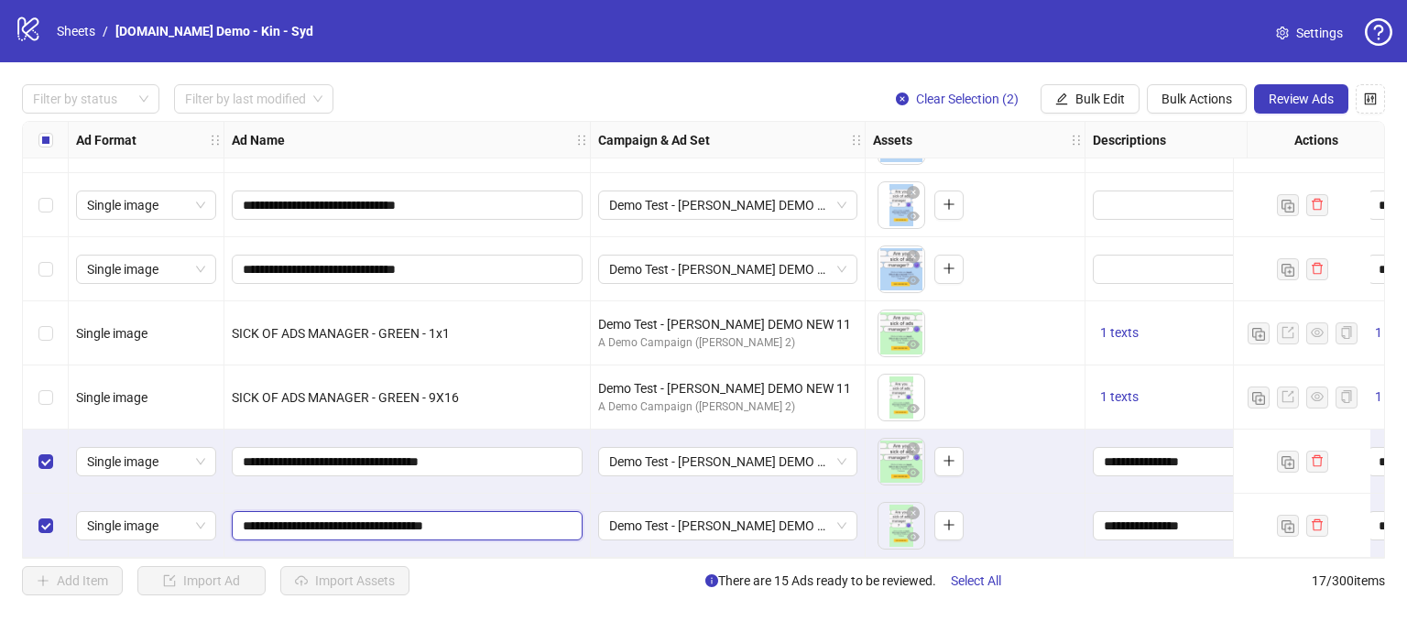
drag, startPoint x: 513, startPoint y: 522, endPoint x: 445, endPoint y: 510, distance: 68.8
click at [445, 516] on input "**********" at bounding box center [405, 526] width 325 height 20
click at [513, 396] on div "SICK OF ADS MANAGER - GREEN - 9X16" at bounding box center [407, 398] width 351 height 20
click at [1118, 94] on span "Bulk Edit" at bounding box center [1100, 99] width 49 height 15
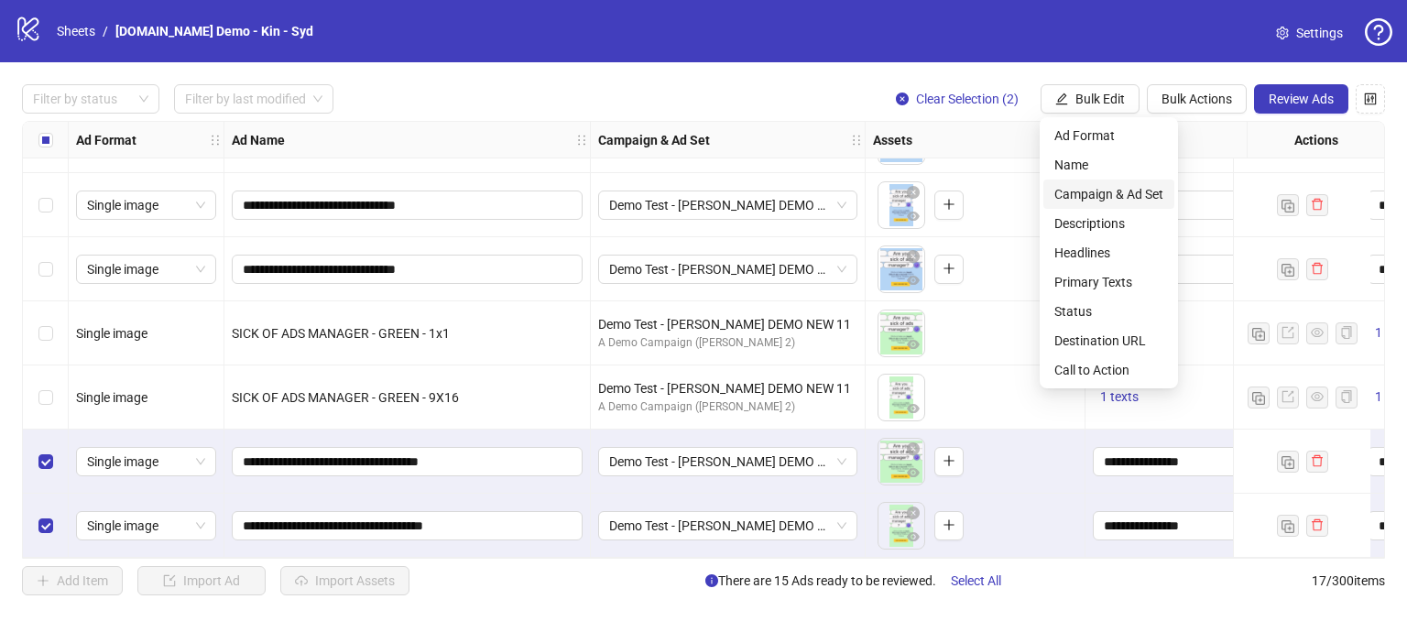
click at [1101, 199] on span "Campaign & Ad Set" at bounding box center [1109, 194] width 109 height 20
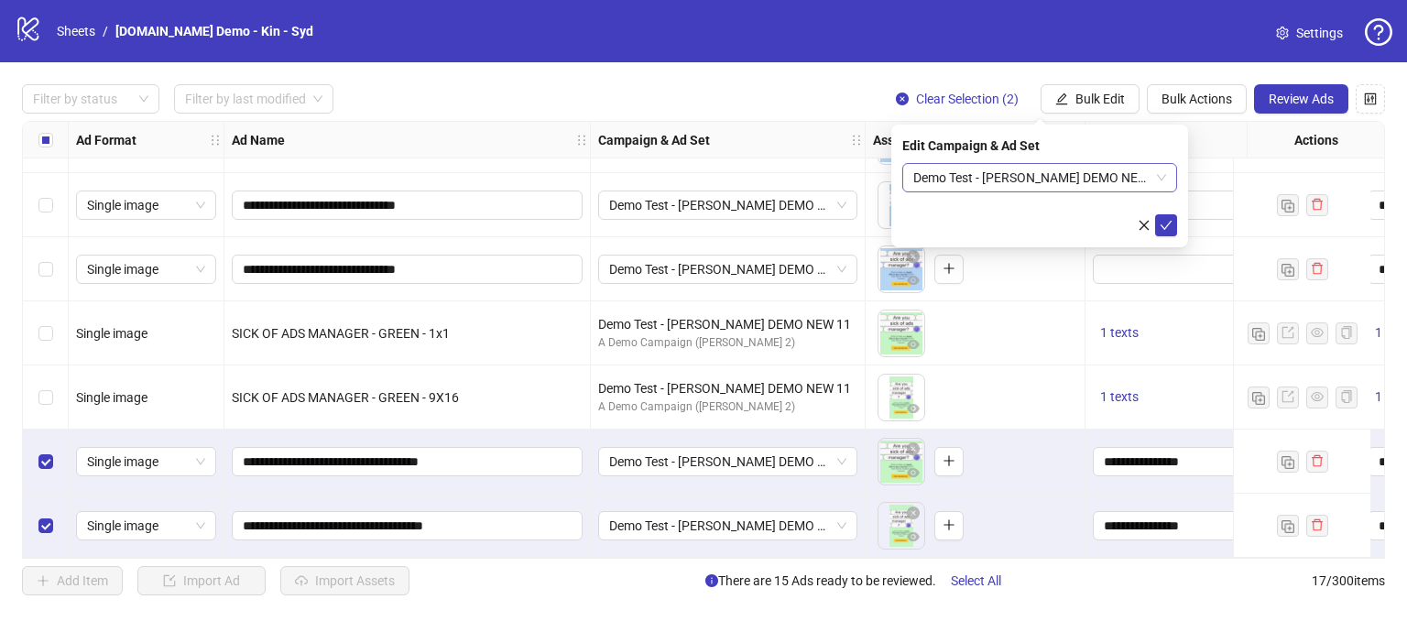
click at [1004, 177] on span "Demo Test - [PERSON_NAME] DEMO NEW 11" at bounding box center [1040, 177] width 253 height 27
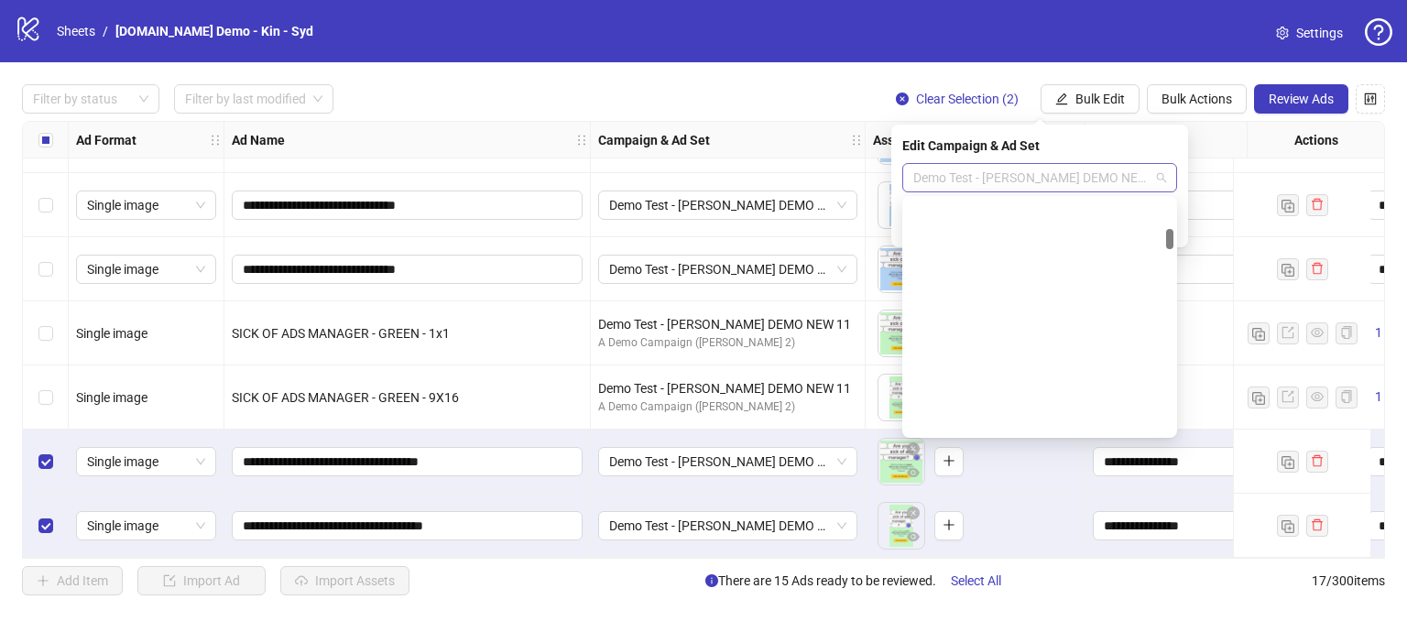
scroll to position [326, 0]
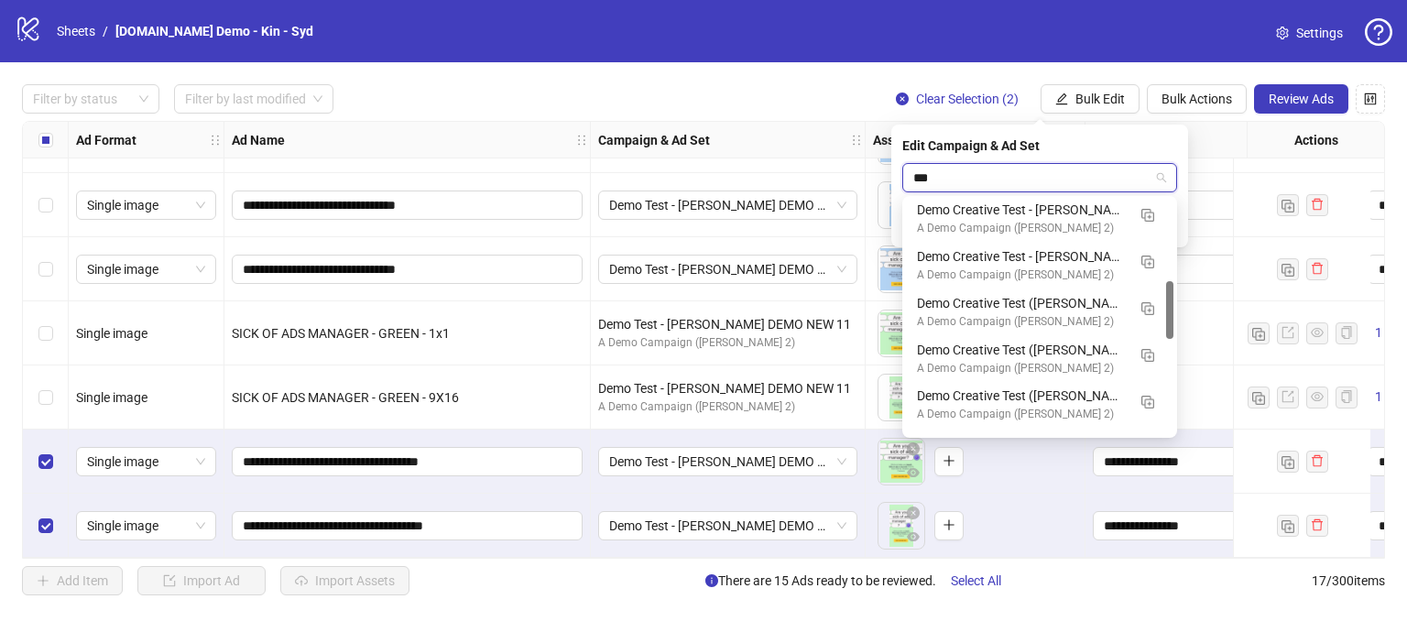
type input "****"
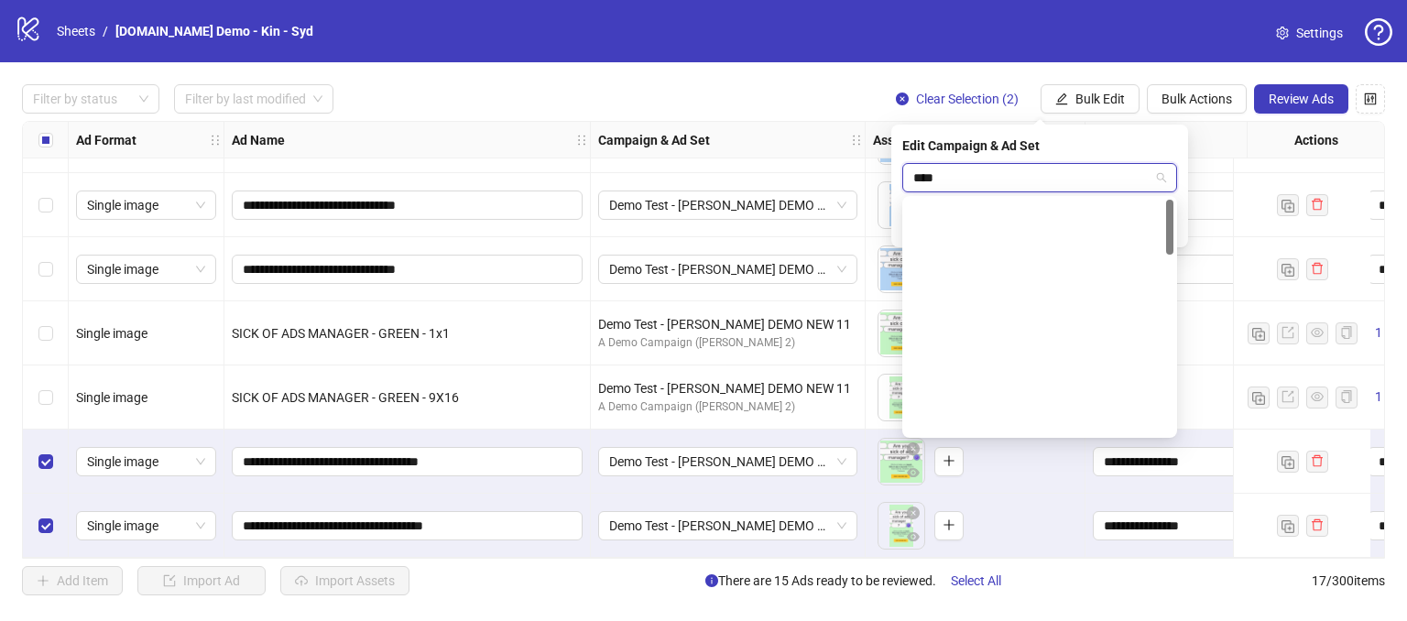
scroll to position [0, 0]
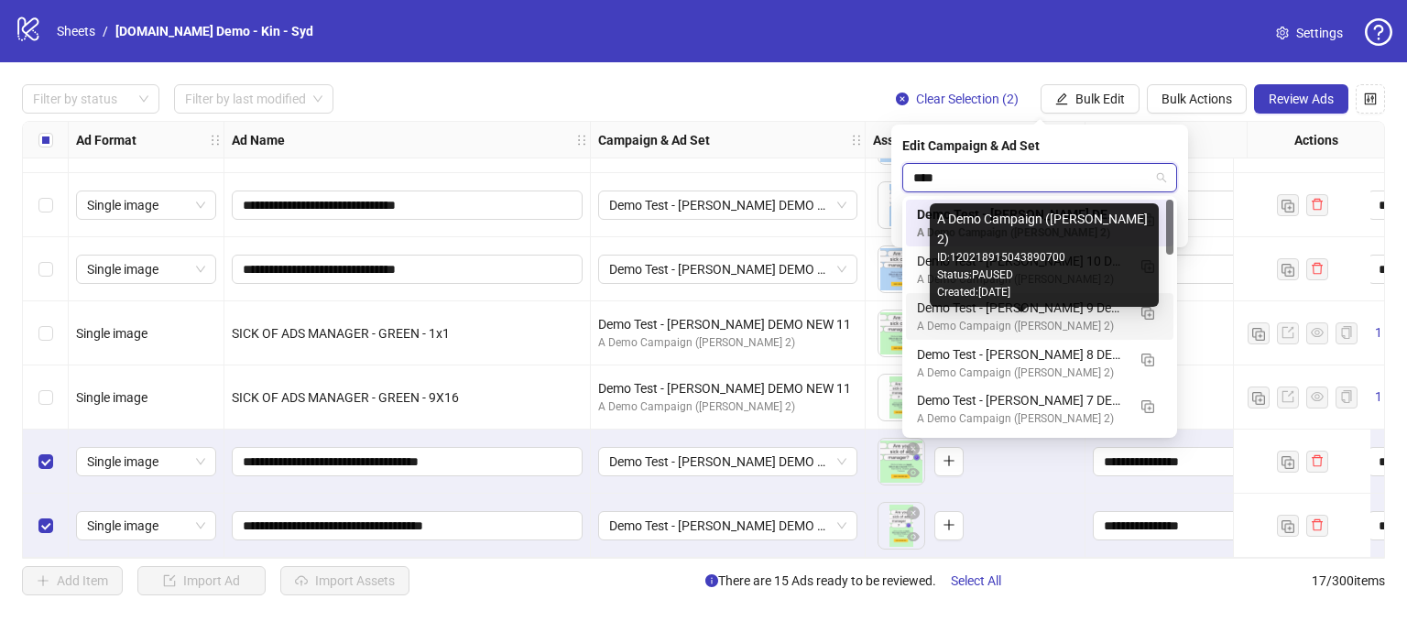
click at [974, 319] on div "A Demo Campaign ([PERSON_NAME] 2)" at bounding box center [1021, 326] width 209 height 17
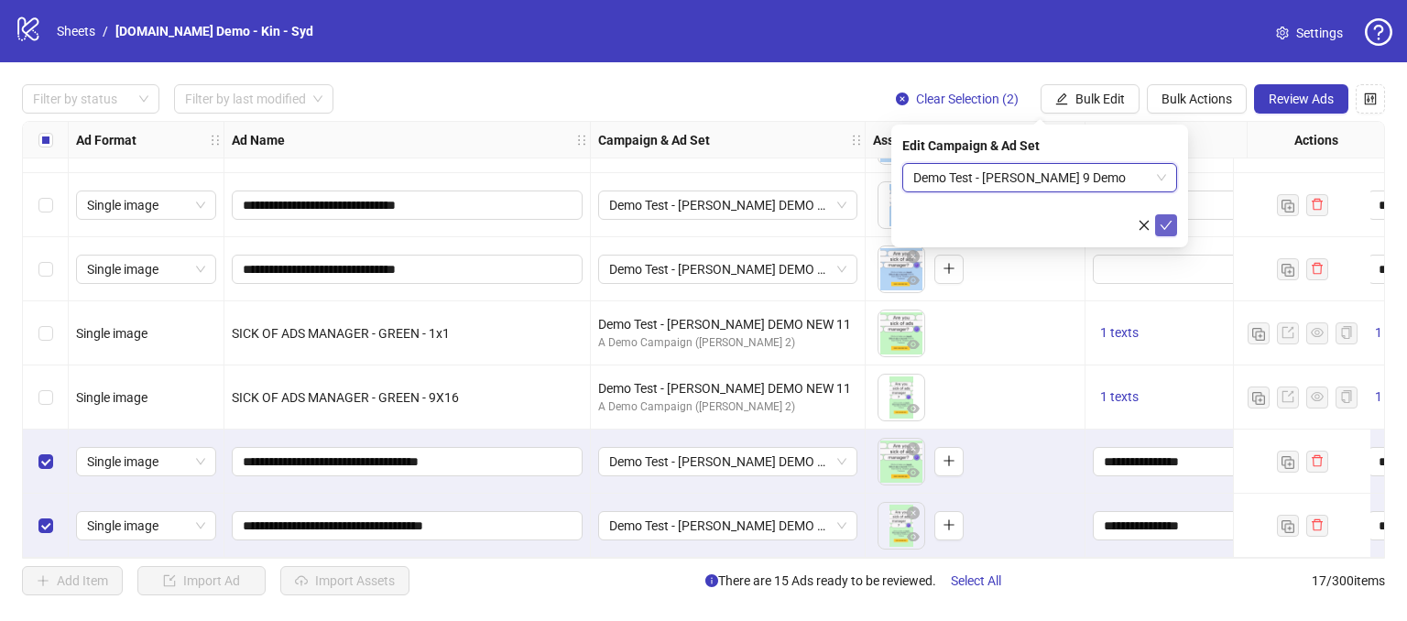
click at [1165, 226] on icon "check" at bounding box center [1166, 225] width 13 height 13
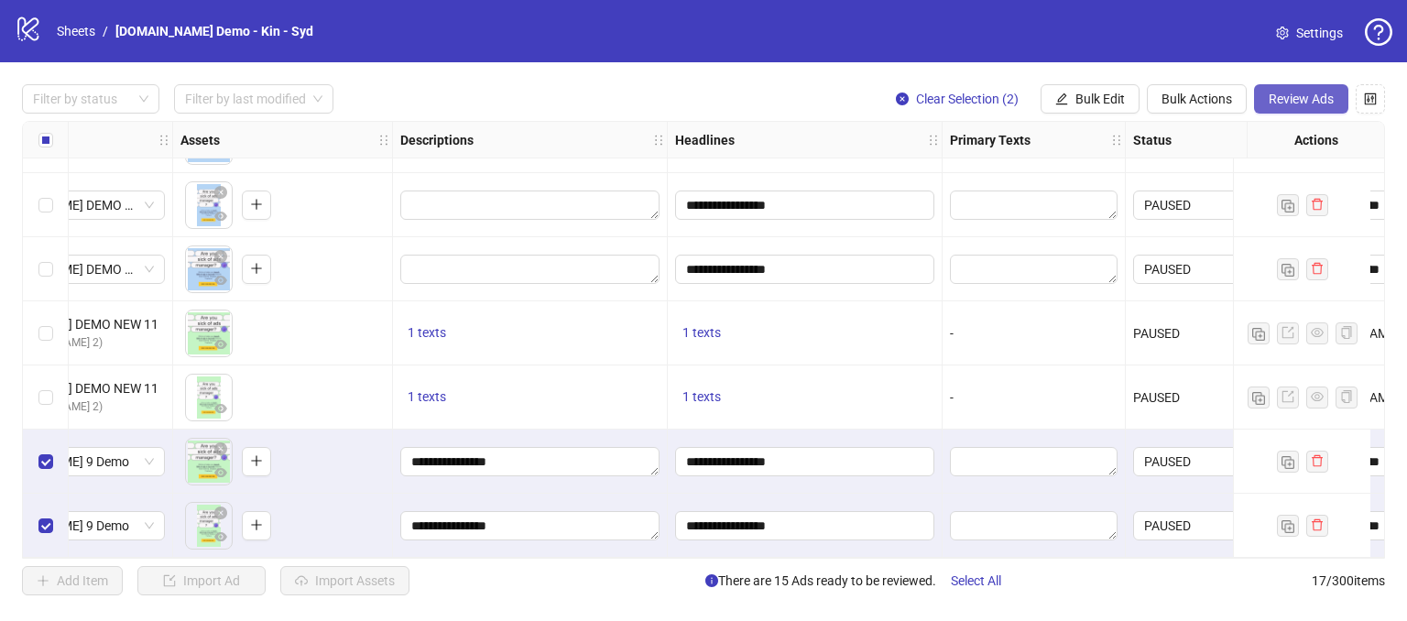
scroll to position [697, 703]
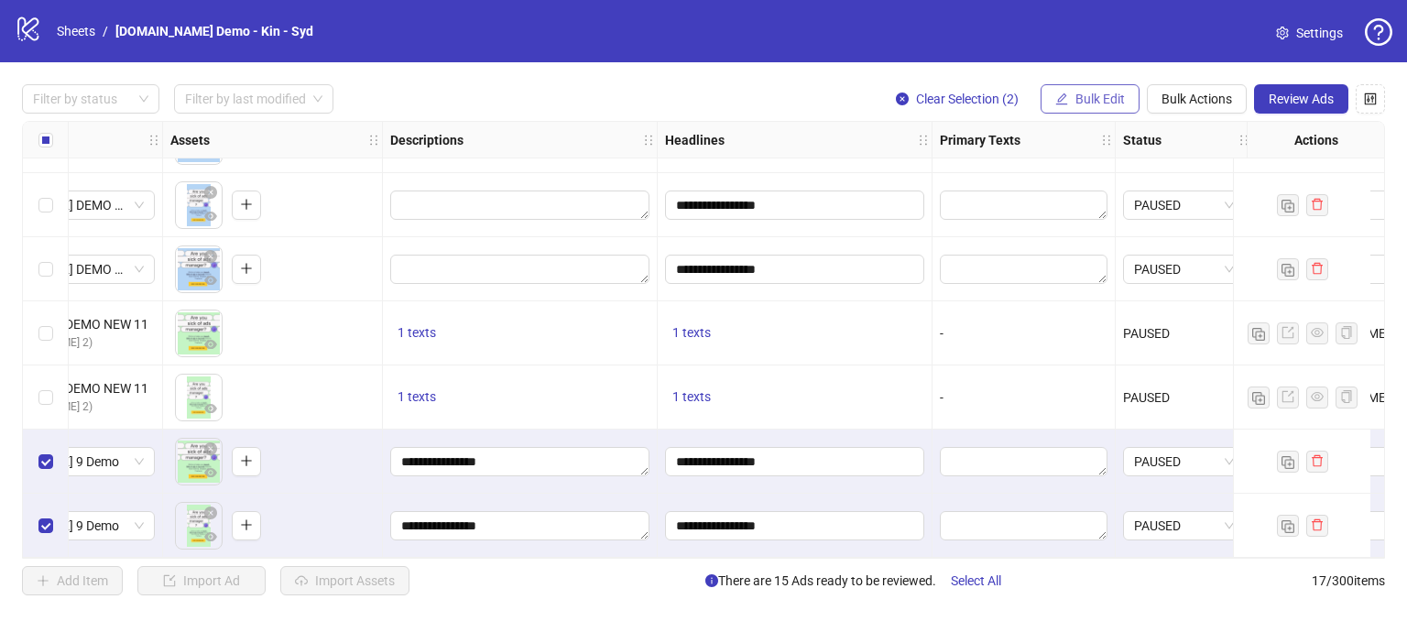
click at [1082, 101] on span "Bulk Edit" at bounding box center [1100, 99] width 49 height 15
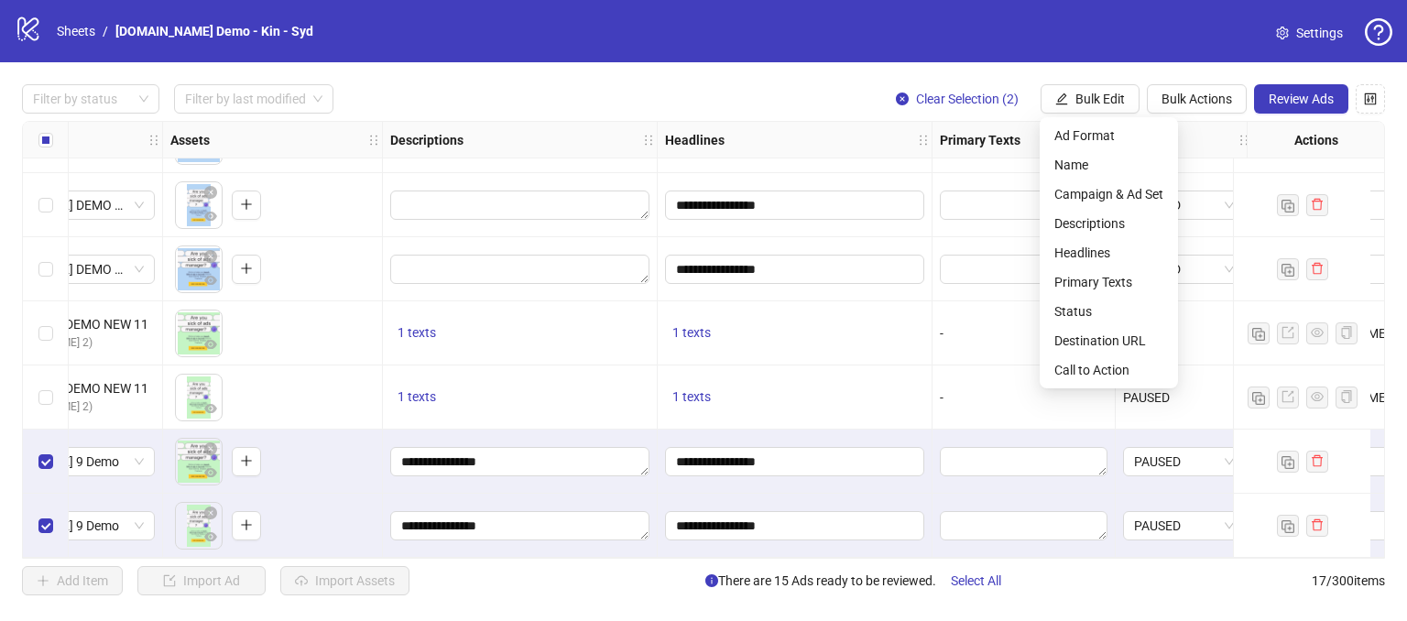
click at [812, 69] on div "**********" at bounding box center [703, 339] width 1407 height 555
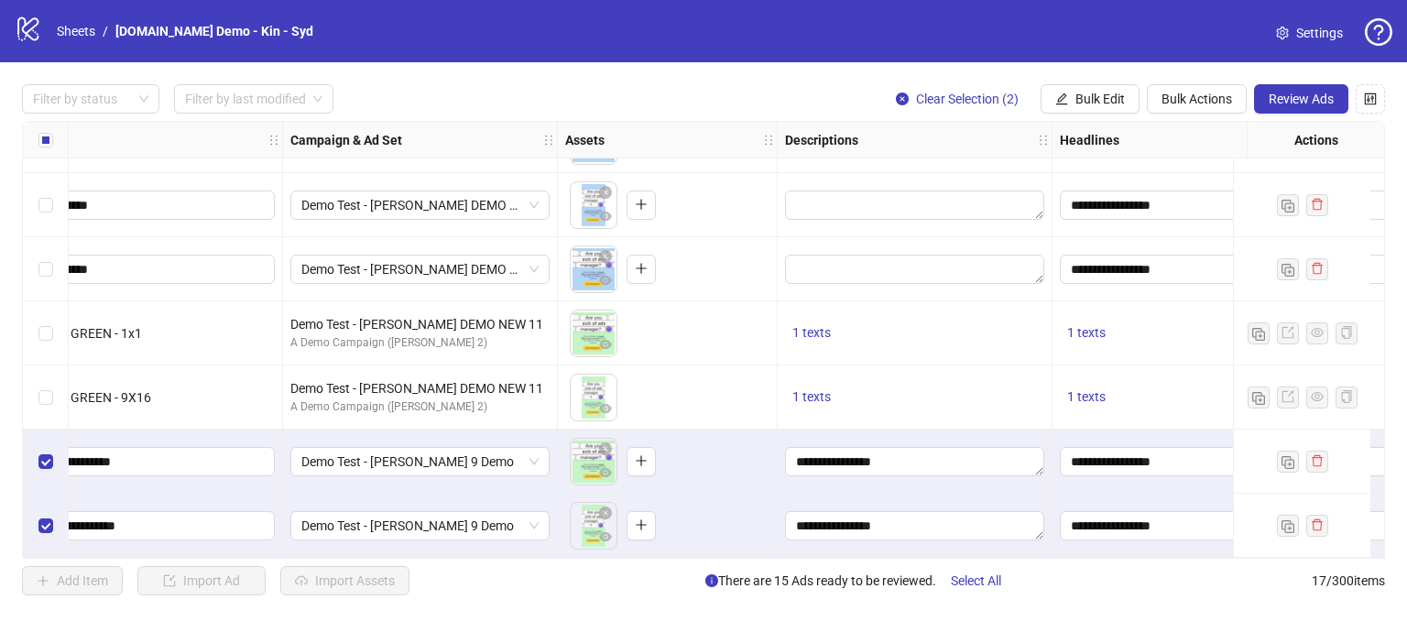
scroll to position [697, 306]
click at [1296, 100] on span "Review Ads" at bounding box center [1301, 99] width 65 height 15
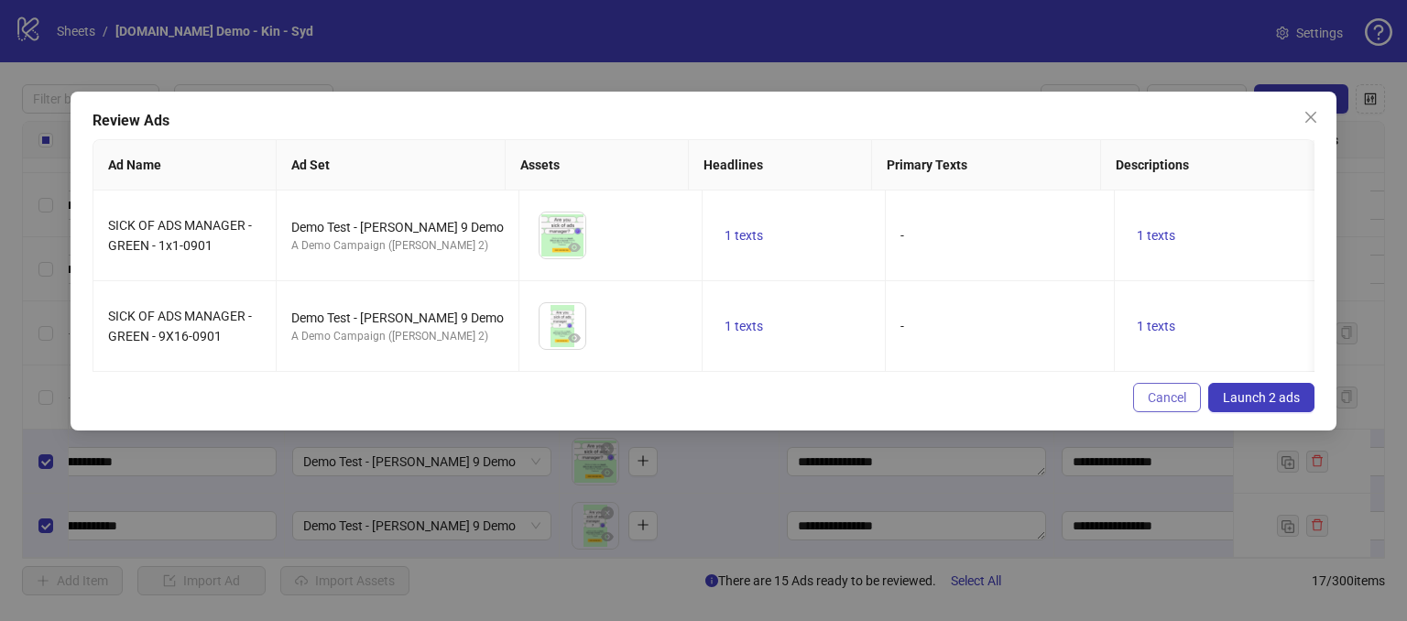
click at [1150, 405] on span "Cancel" at bounding box center [1167, 397] width 38 height 15
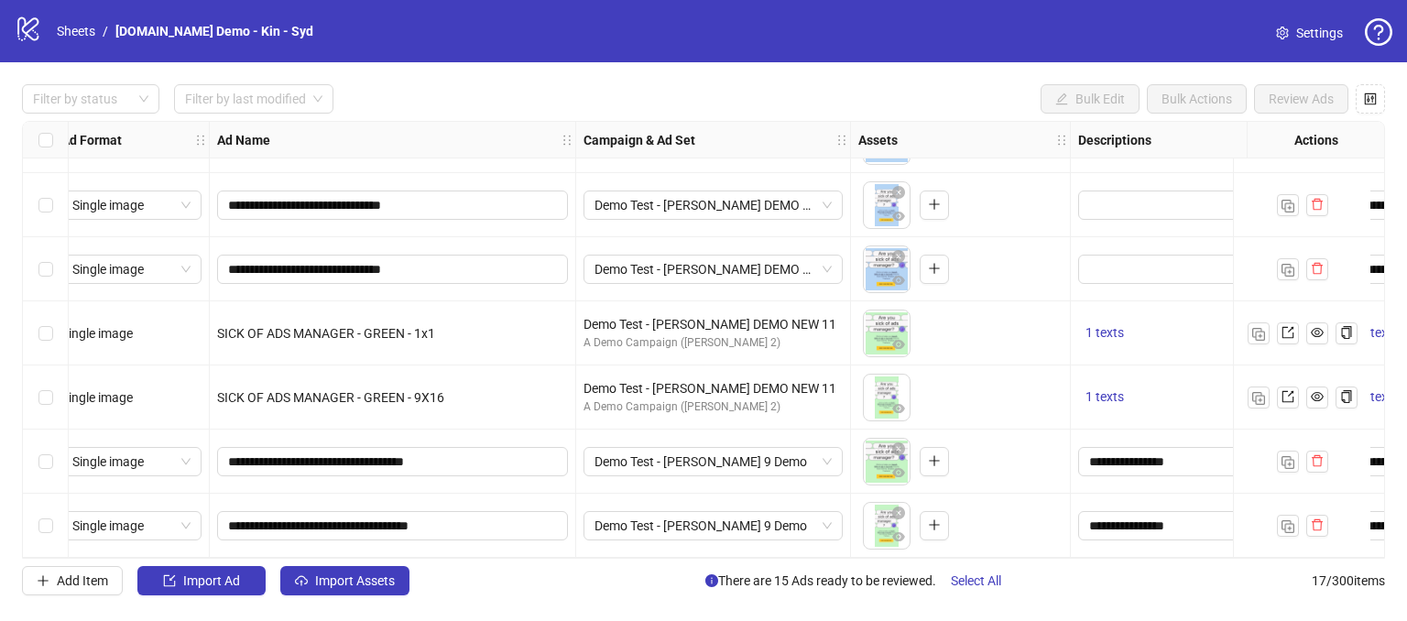
scroll to position [697, 0]
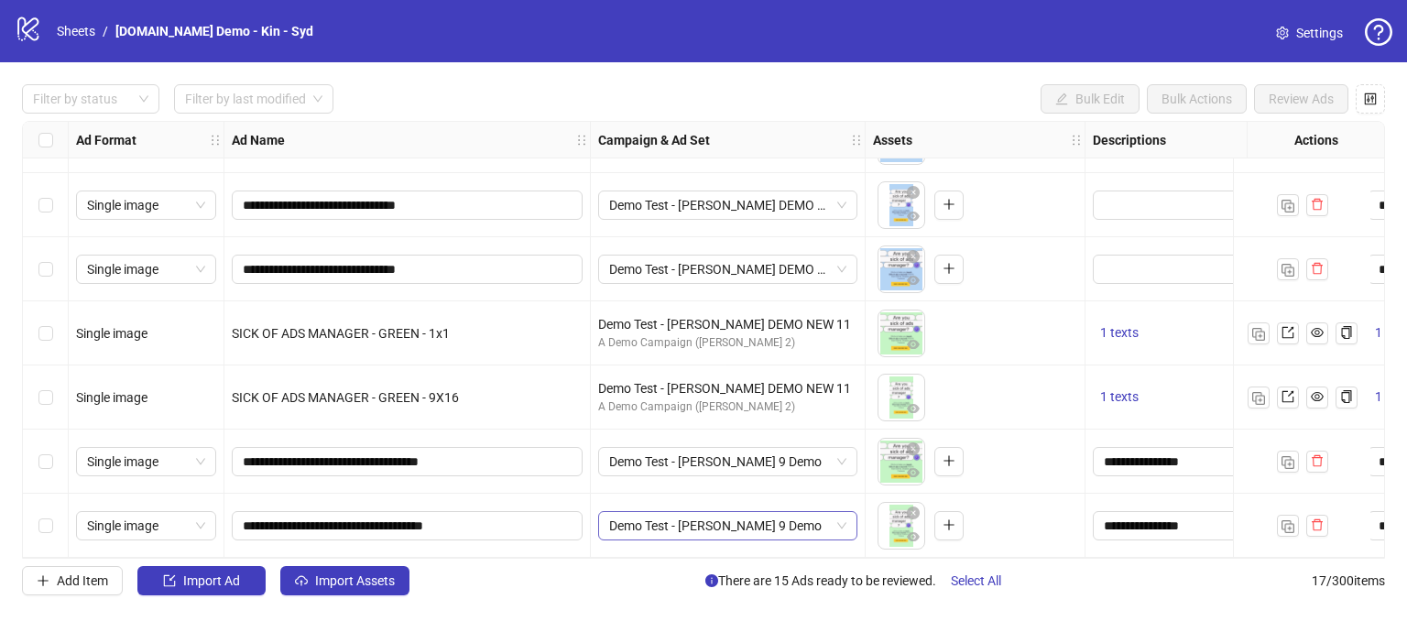
click at [840, 527] on span "Demo Test - [PERSON_NAME] 9 Demo" at bounding box center [727, 525] width 237 height 27
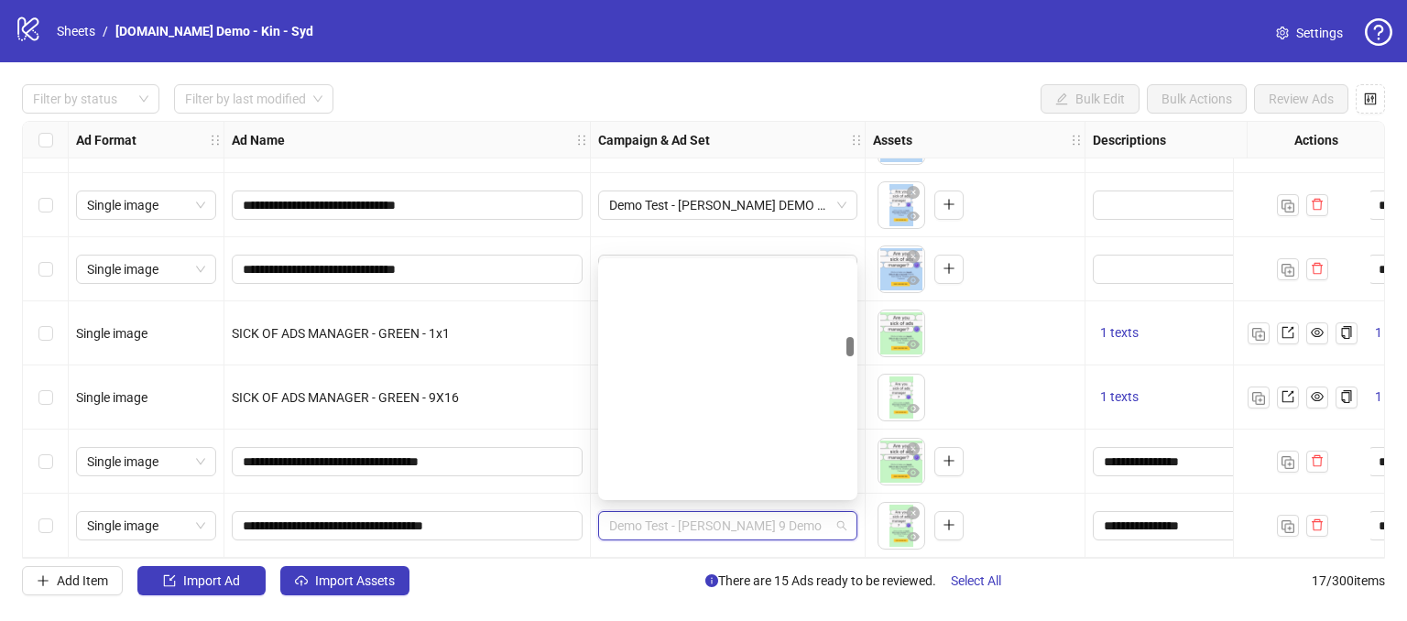
scroll to position [887, 0]
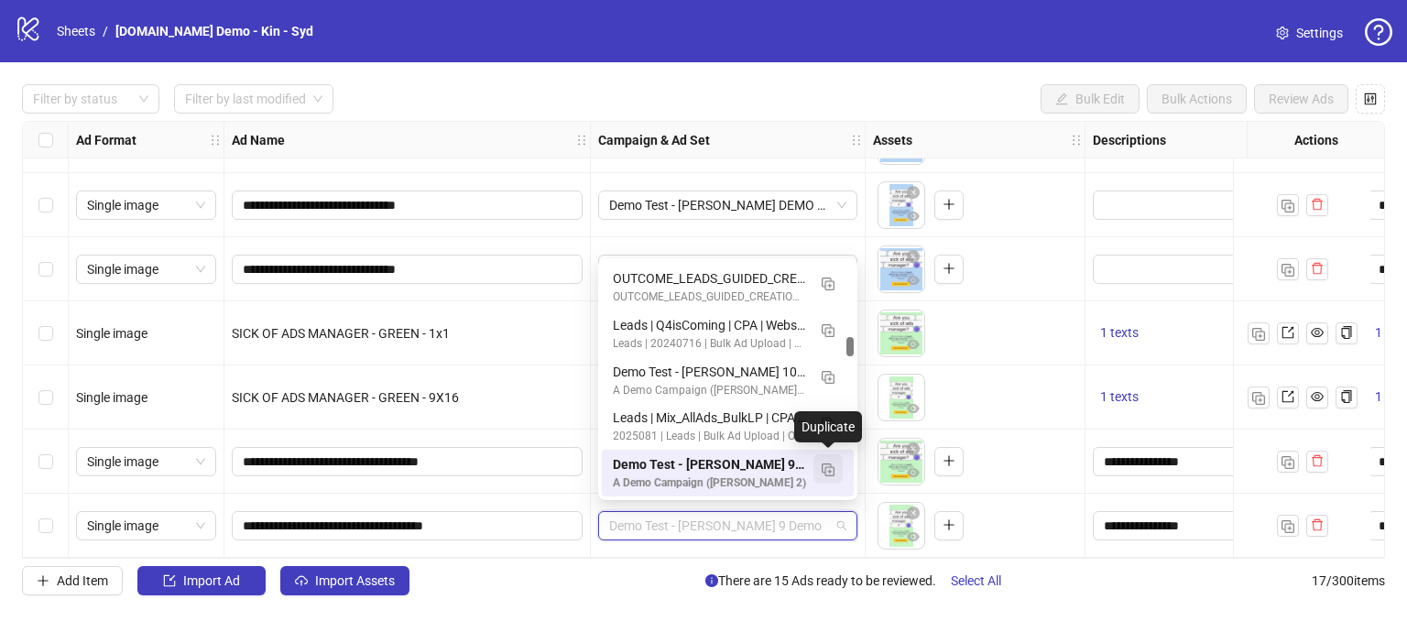
click at [828, 471] on img "button" at bounding box center [828, 470] width 13 height 13
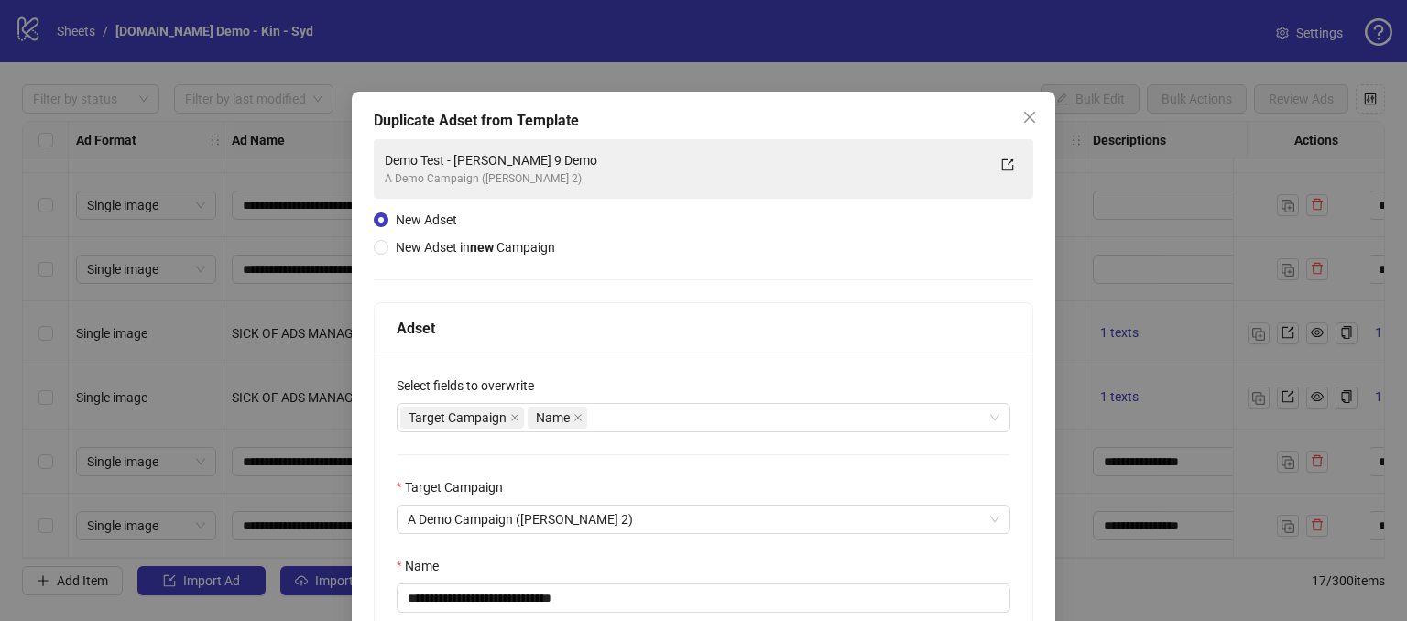
scroll to position [181, 0]
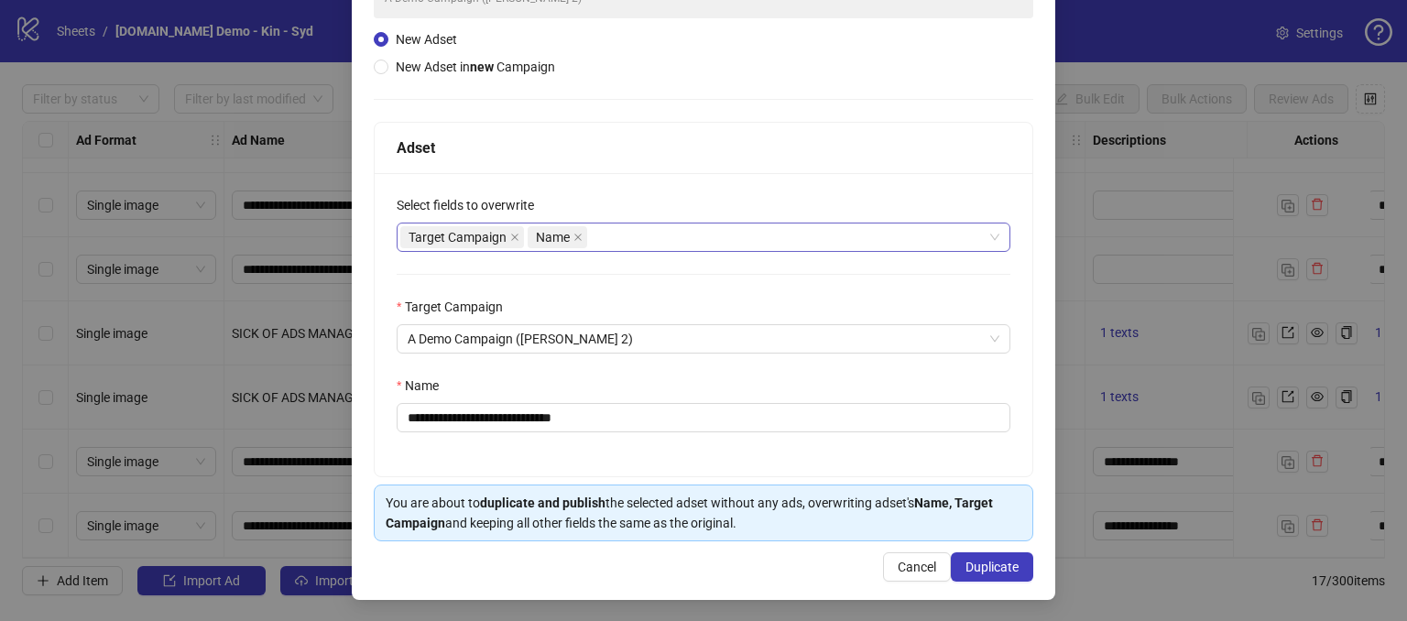
click at [634, 224] on div "Target Campaign Name" at bounding box center [693, 237] width 587 height 26
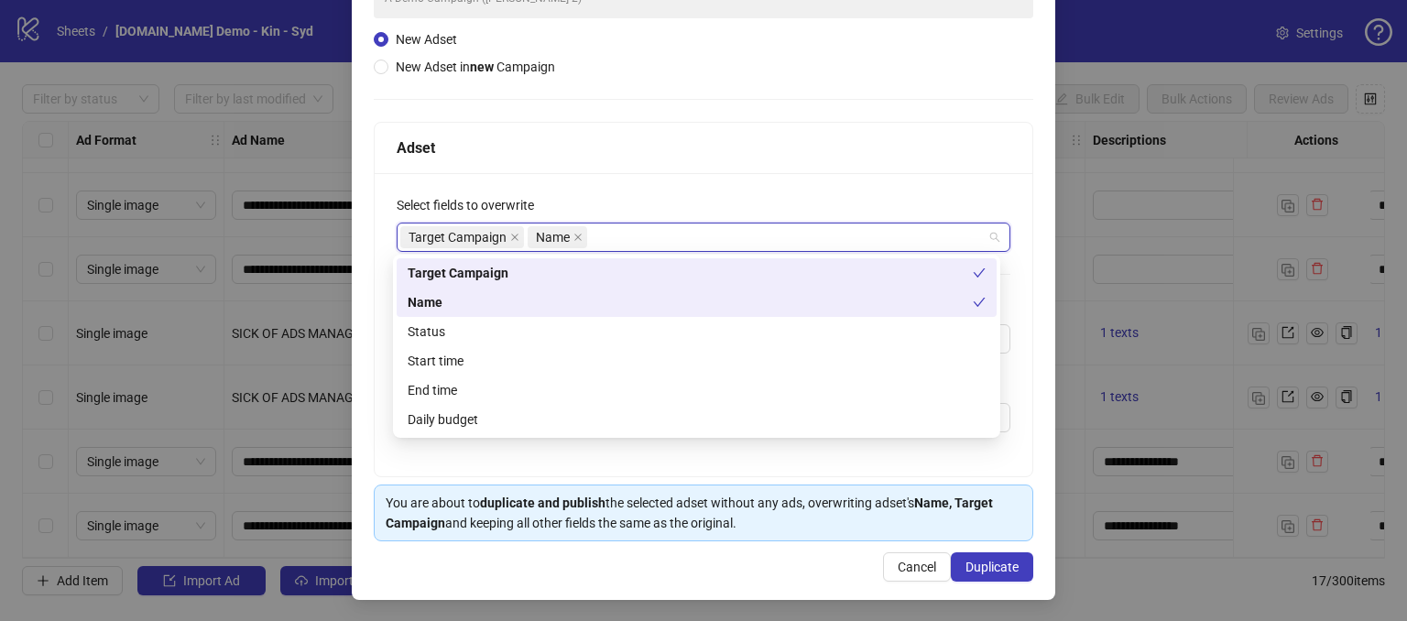
click at [663, 162] on div "Adset" at bounding box center [704, 148] width 658 height 51
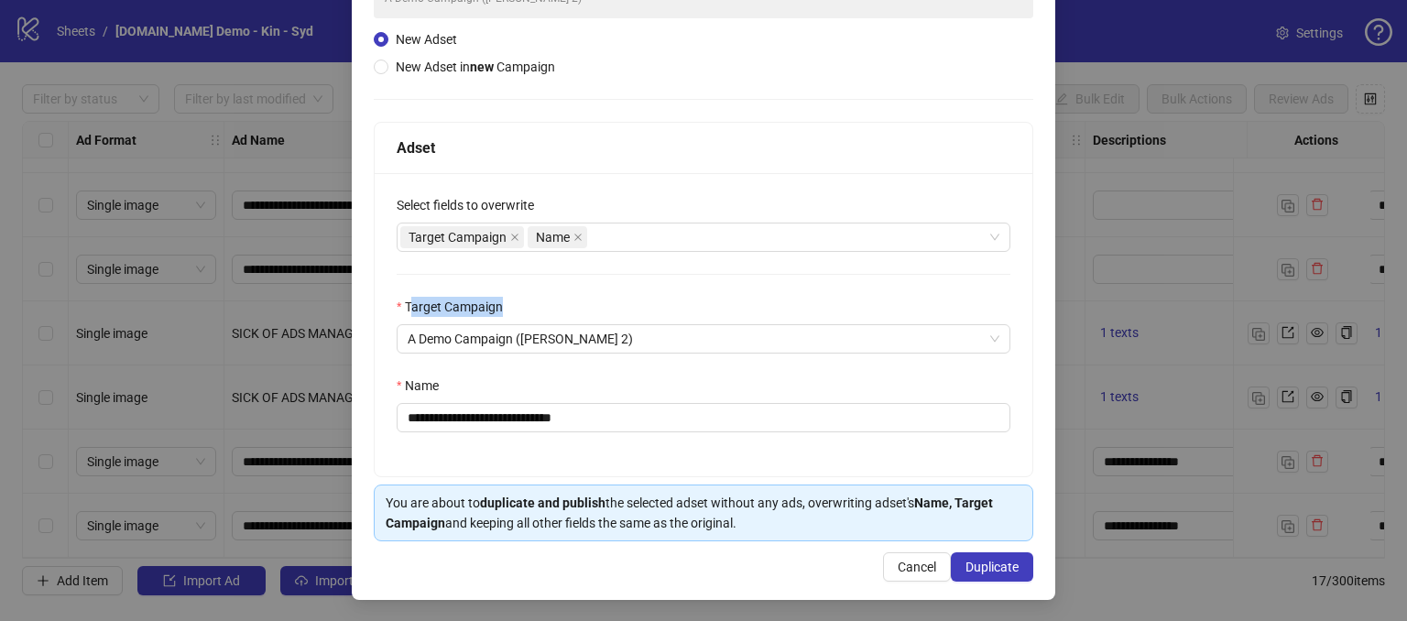
drag, startPoint x: 413, startPoint y: 305, endPoint x: 542, endPoint y: 302, distance: 129.2
click at [542, 302] on div "Target Campaign" at bounding box center [704, 310] width 614 height 27
click at [625, 297] on div "Target Campaign" at bounding box center [704, 310] width 614 height 27
click at [621, 426] on input "**********" at bounding box center [704, 417] width 614 height 29
drag, startPoint x: 614, startPoint y: 413, endPoint x: 526, endPoint y: 411, distance: 88.0
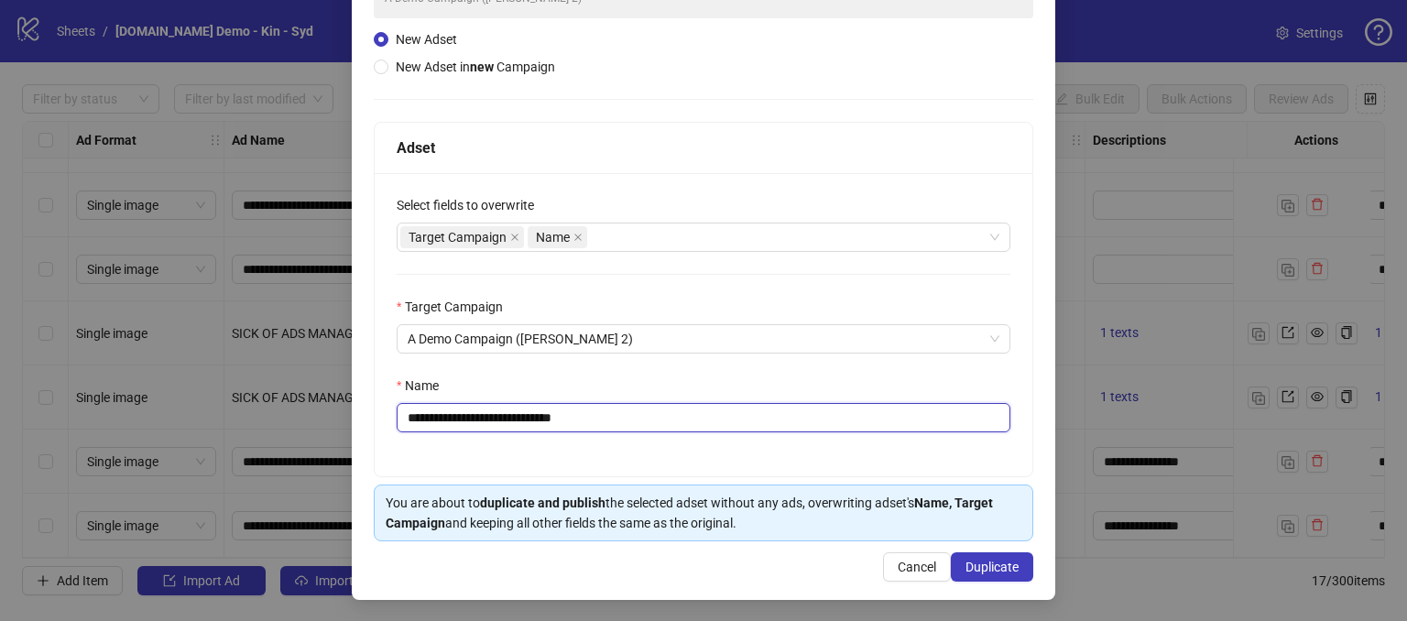
click at [518, 411] on input "**********" at bounding box center [704, 417] width 614 height 29
click at [627, 415] on input "**********" at bounding box center [704, 417] width 614 height 29
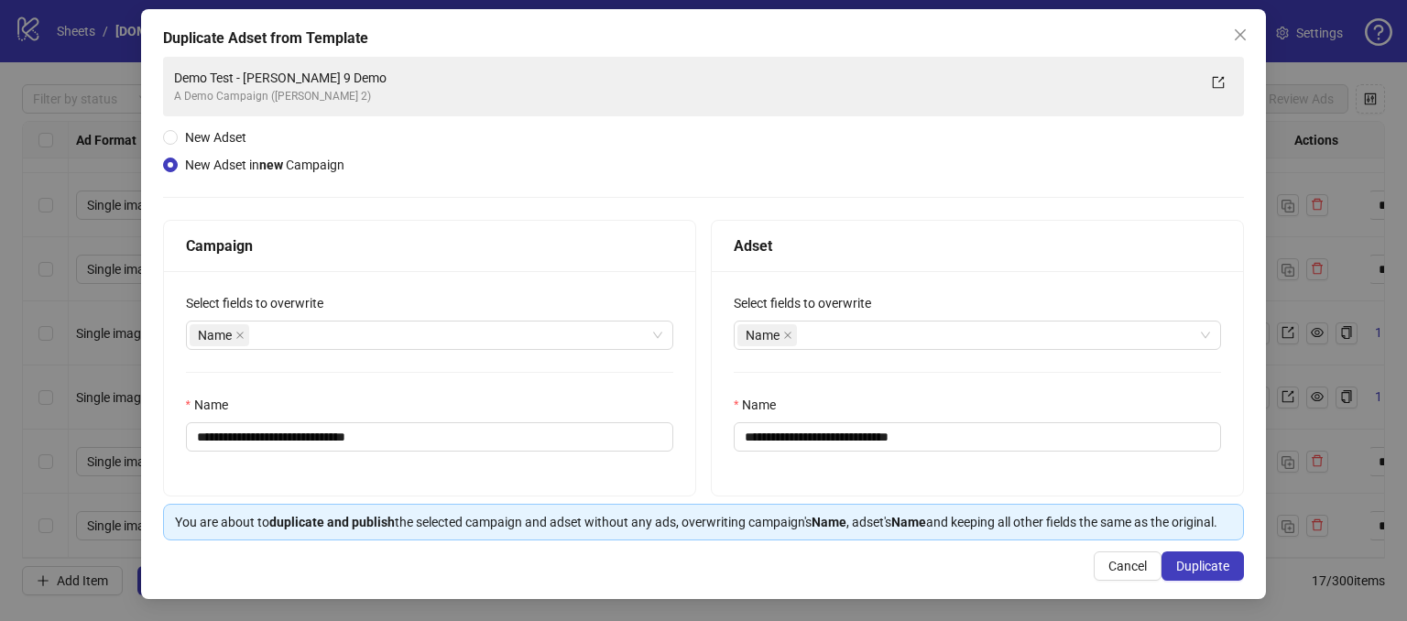
scroll to position [102, 0]
drag, startPoint x: 198, startPoint y: 224, endPoint x: 296, endPoint y: 228, distance: 98.1
click at [281, 235] on div "Campaign" at bounding box center [429, 246] width 487 height 23
click at [341, 271] on div "**********" at bounding box center [429, 383] width 531 height 224
click at [289, 323] on div "Name" at bounding box center [420, 336] width 461 height 26
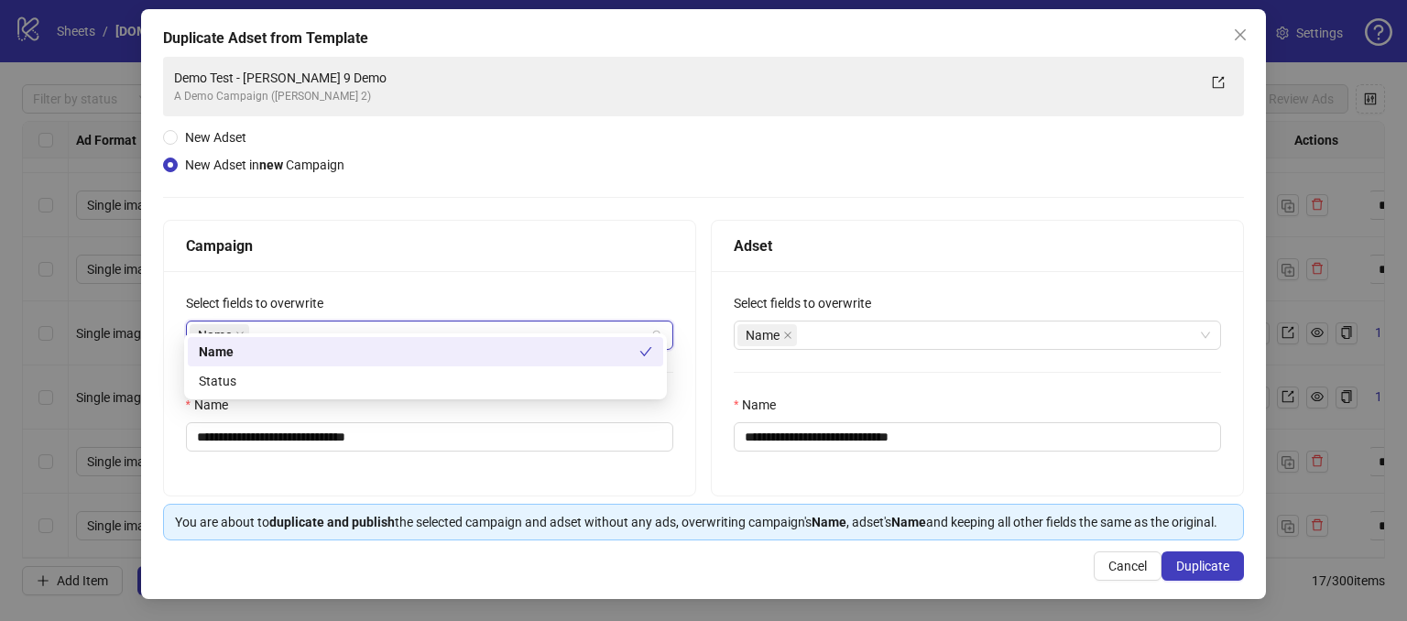
click at [356, 235] on div "Campaign" at bounding box center [429, 246] width 487 height 23
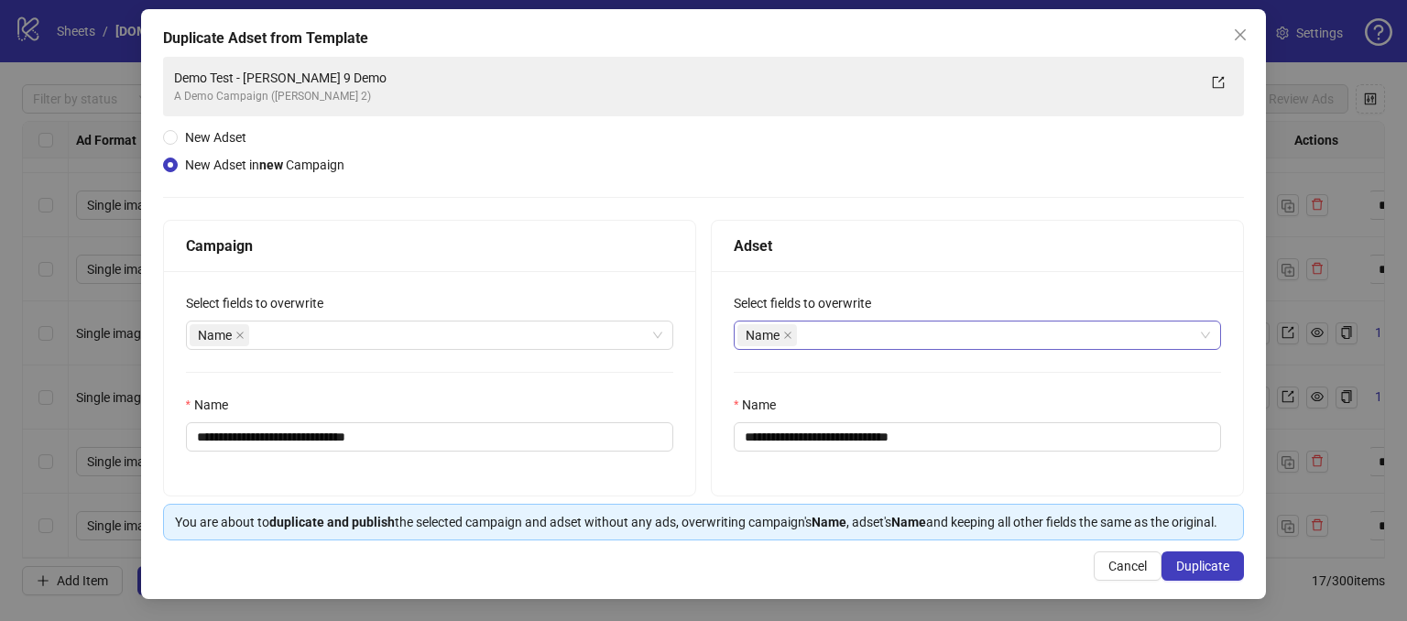
click at [847, 323] on div "Name" at bounding box center [968, 336] width 461 height 26
click at [823, 170] on div "**********" at bounding box center [704, 299] width 1082 height 484
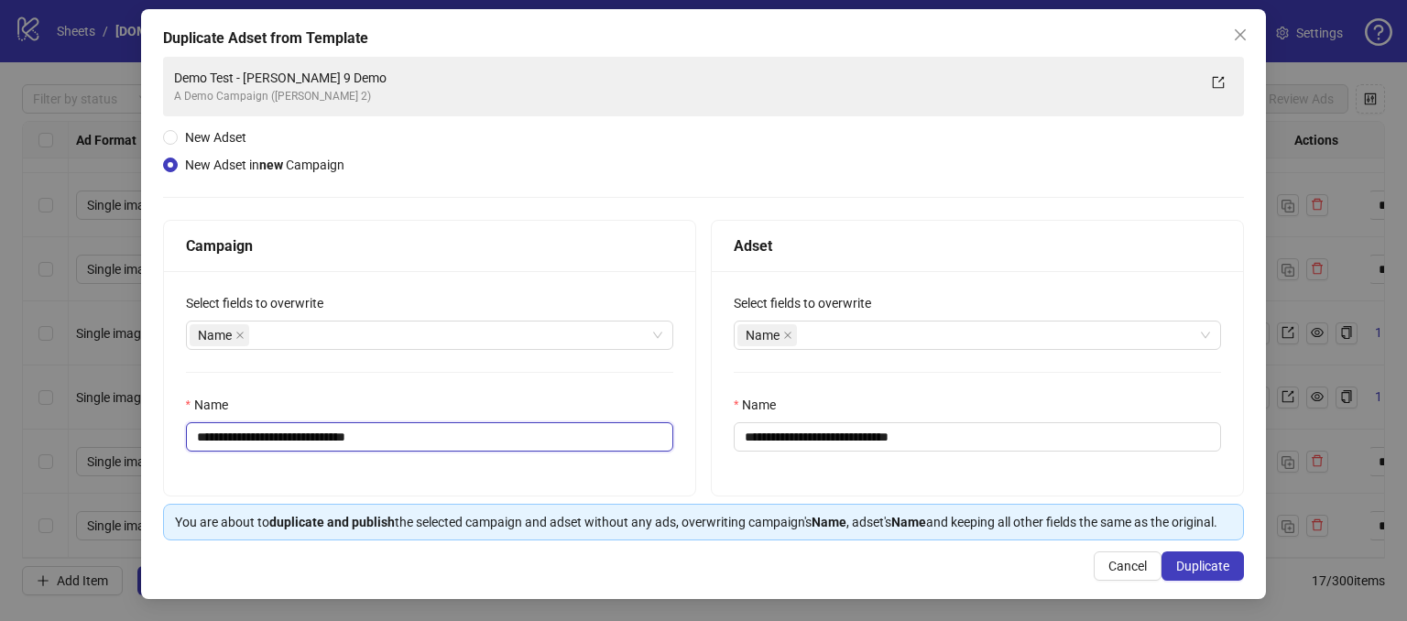
click at [431, 422] on input "**********" at bounding box center [429, 436] width 487 height 29
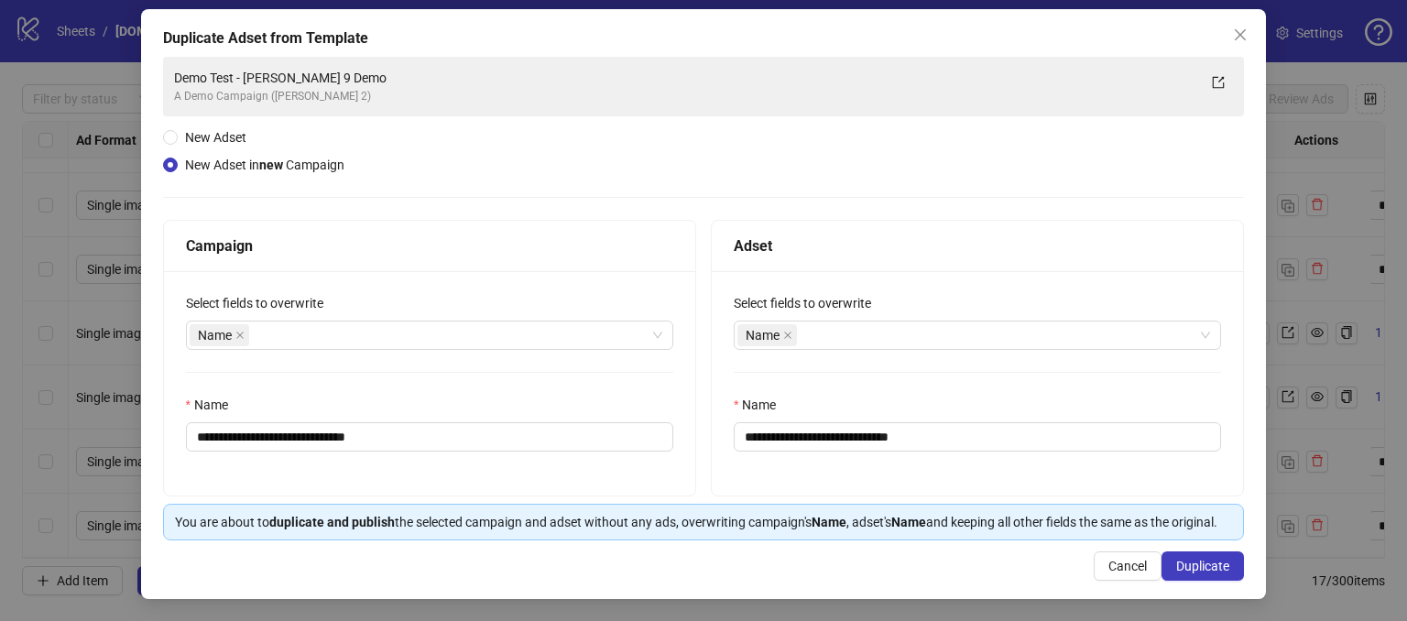
click at [520, 197] on div at bounding box center [704, 197] width 1082 height 1
click at [1111, 568] on span "Cancel" at bounding box center [1128, 566] width 38 height 15
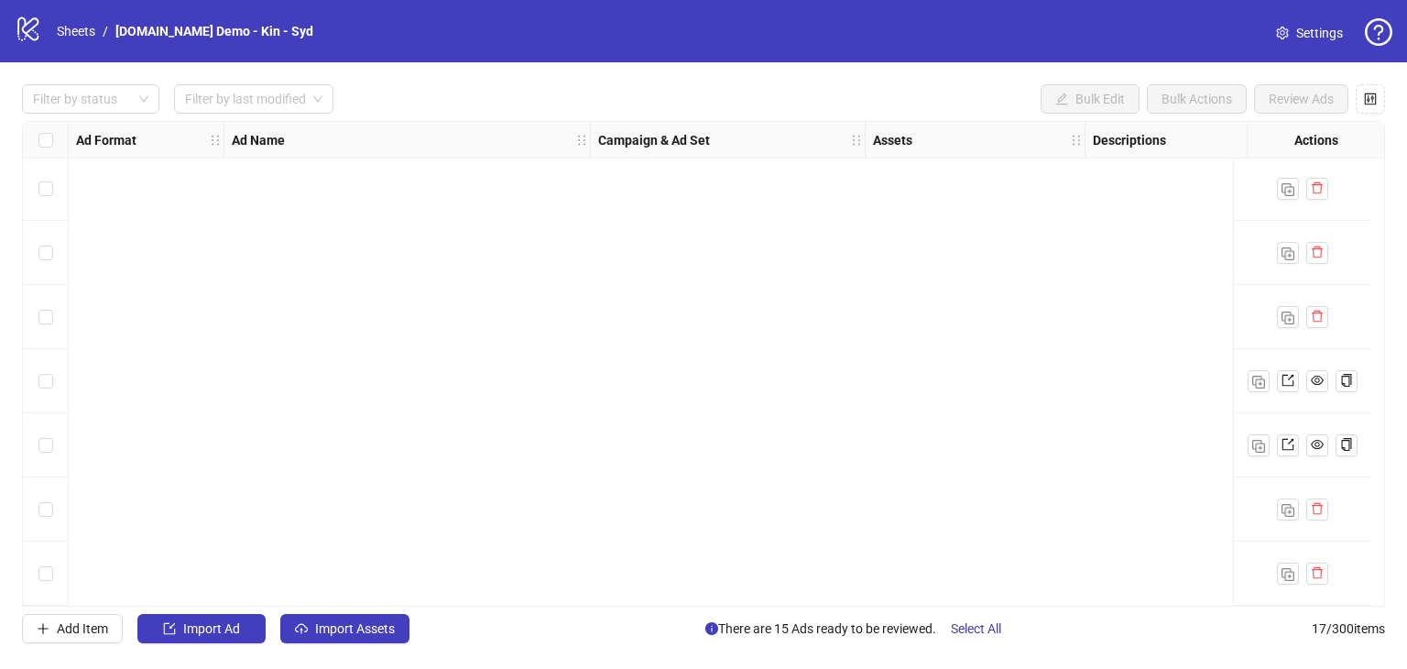
scroll to position [0, 0]
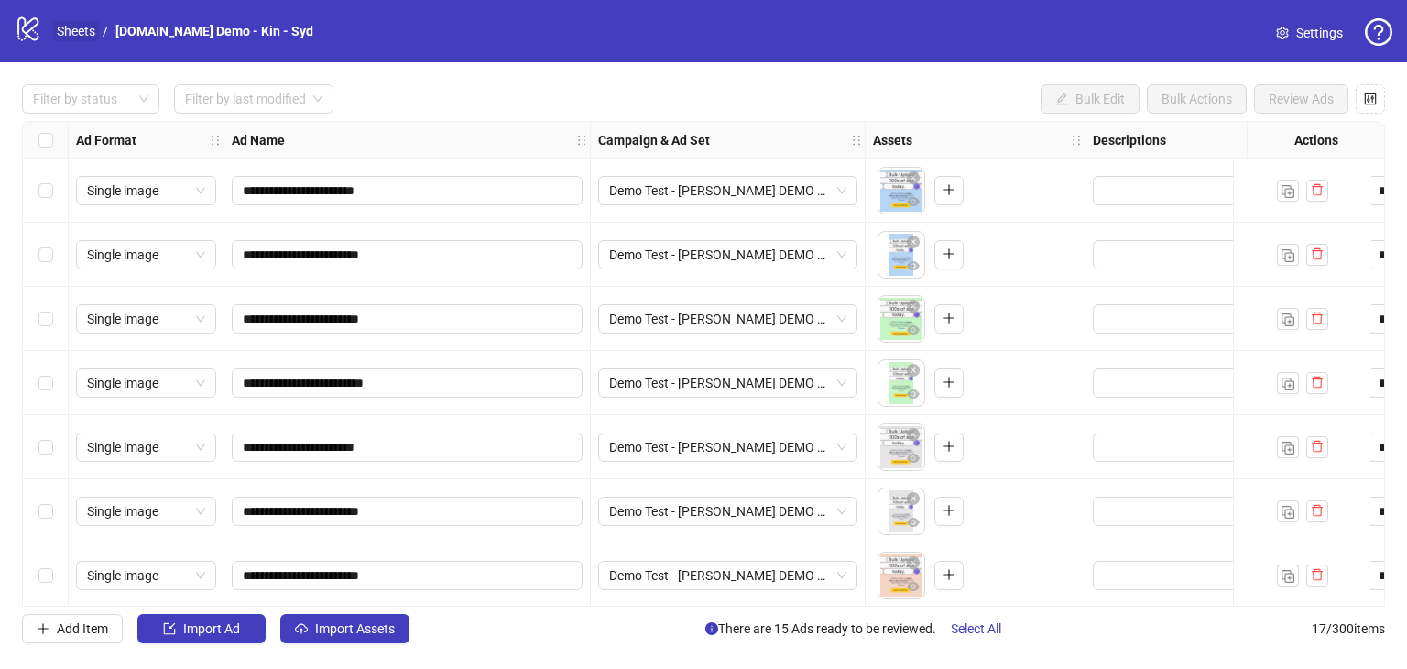
click at [76, 30] on link "Sheets" at bounding box center [76, 31] width 46 height 20
